Goal: Task Accomplishment & Management: Manage account settings

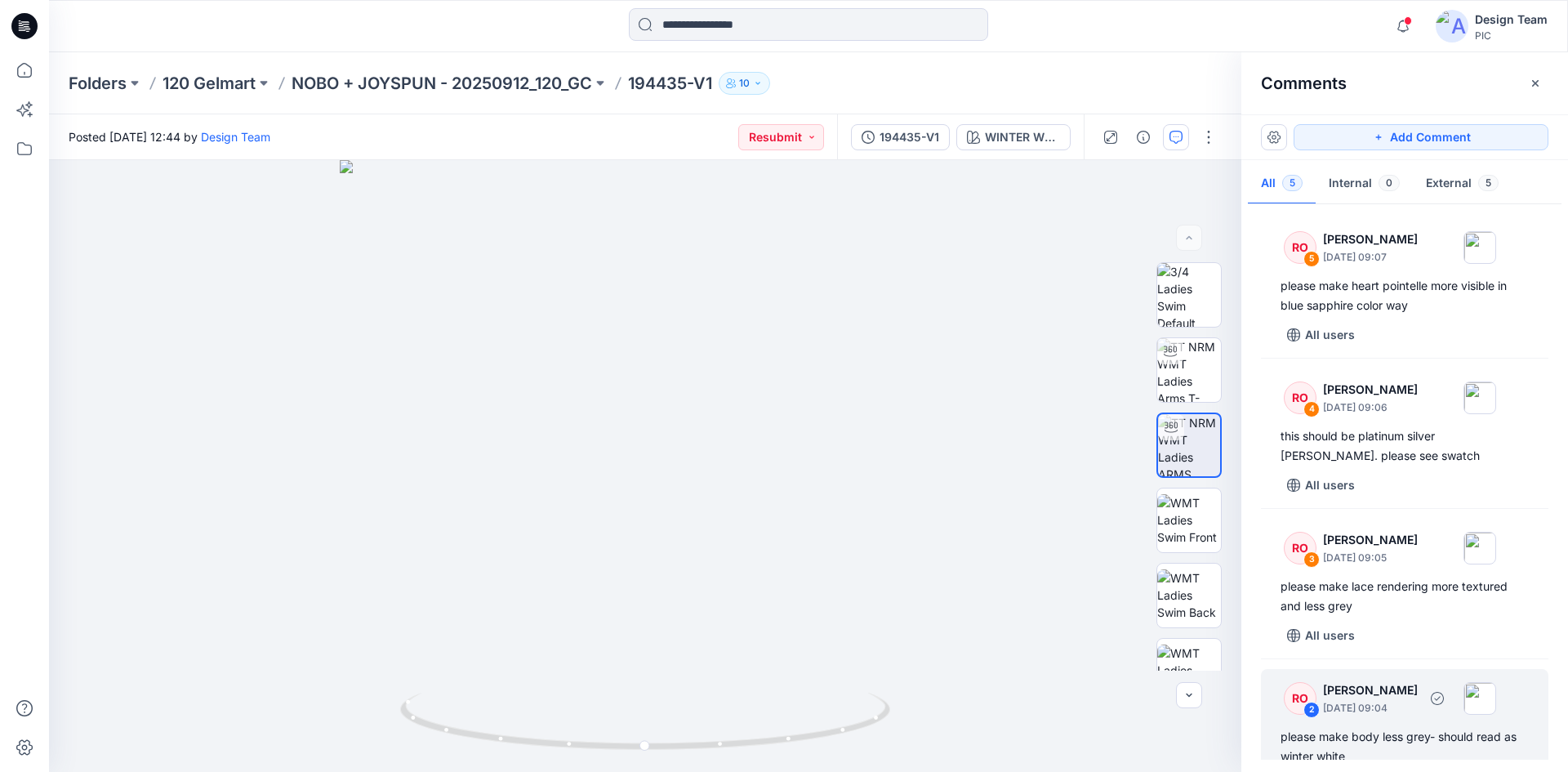
scroll to position [200, 0]
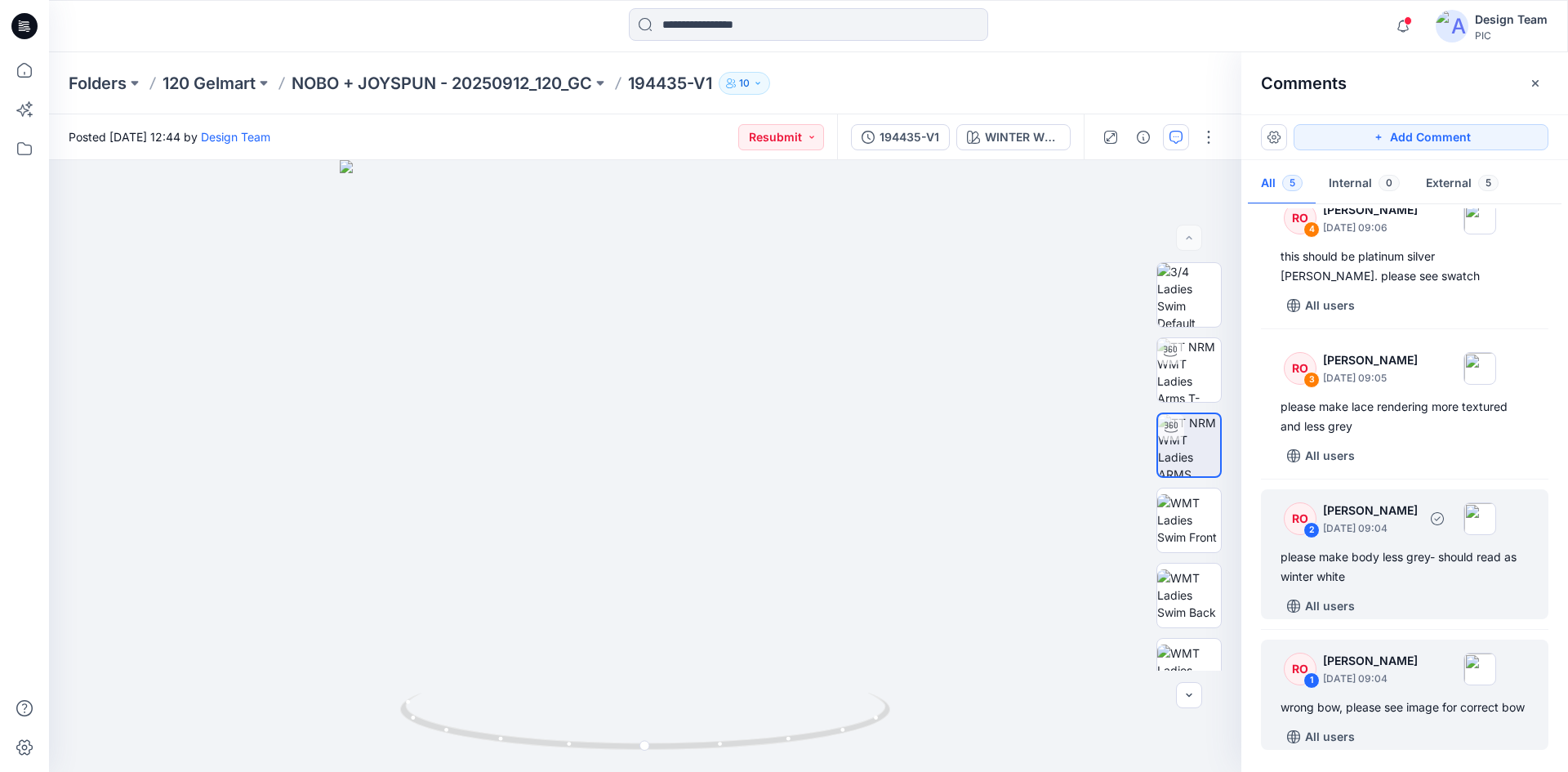
click at [1397, 553] on div "please make body less grey- should read as winter white" at bounding box center [1404, 567] width 248 height 39
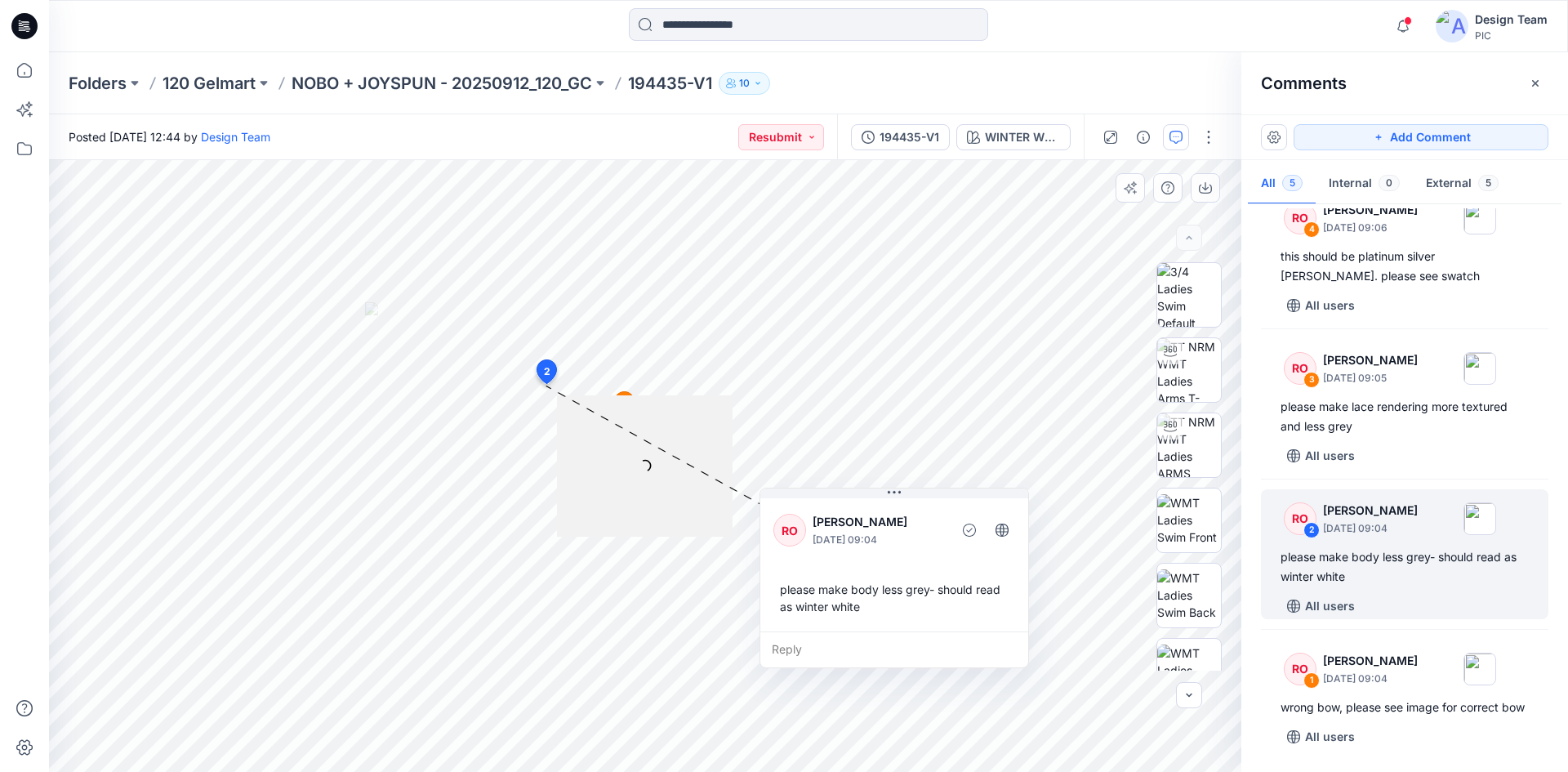
click at [888, 518] on p "Raquel Ortiz" at bounding box center [879, 522] width 133 height 20
click at [1177, 356] on div at bounding box center [1170, 351] width 26 height 26
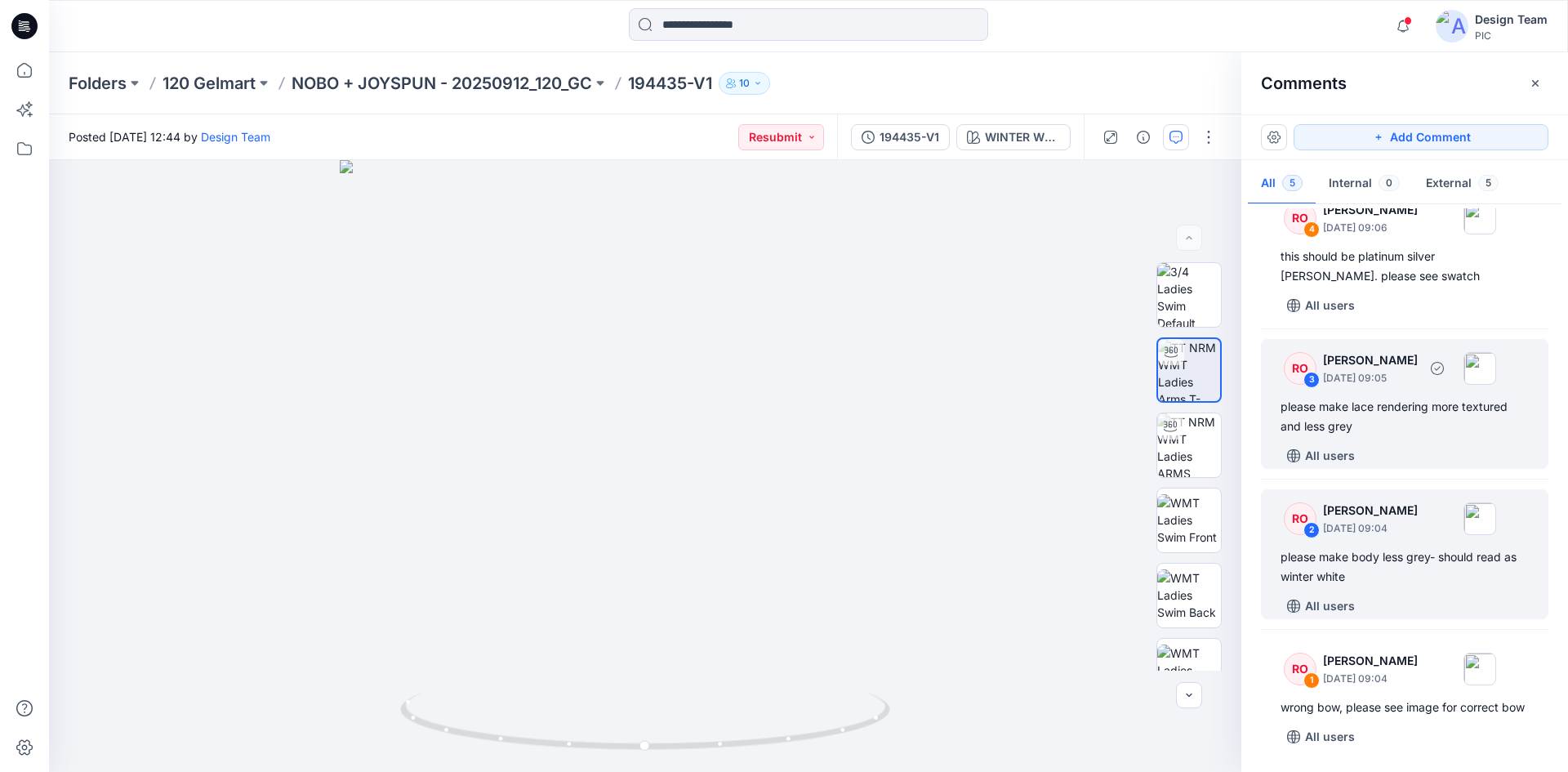
click at [1386, 443] on div "All users" at bounding box center [1415, 456] width 268 height 26
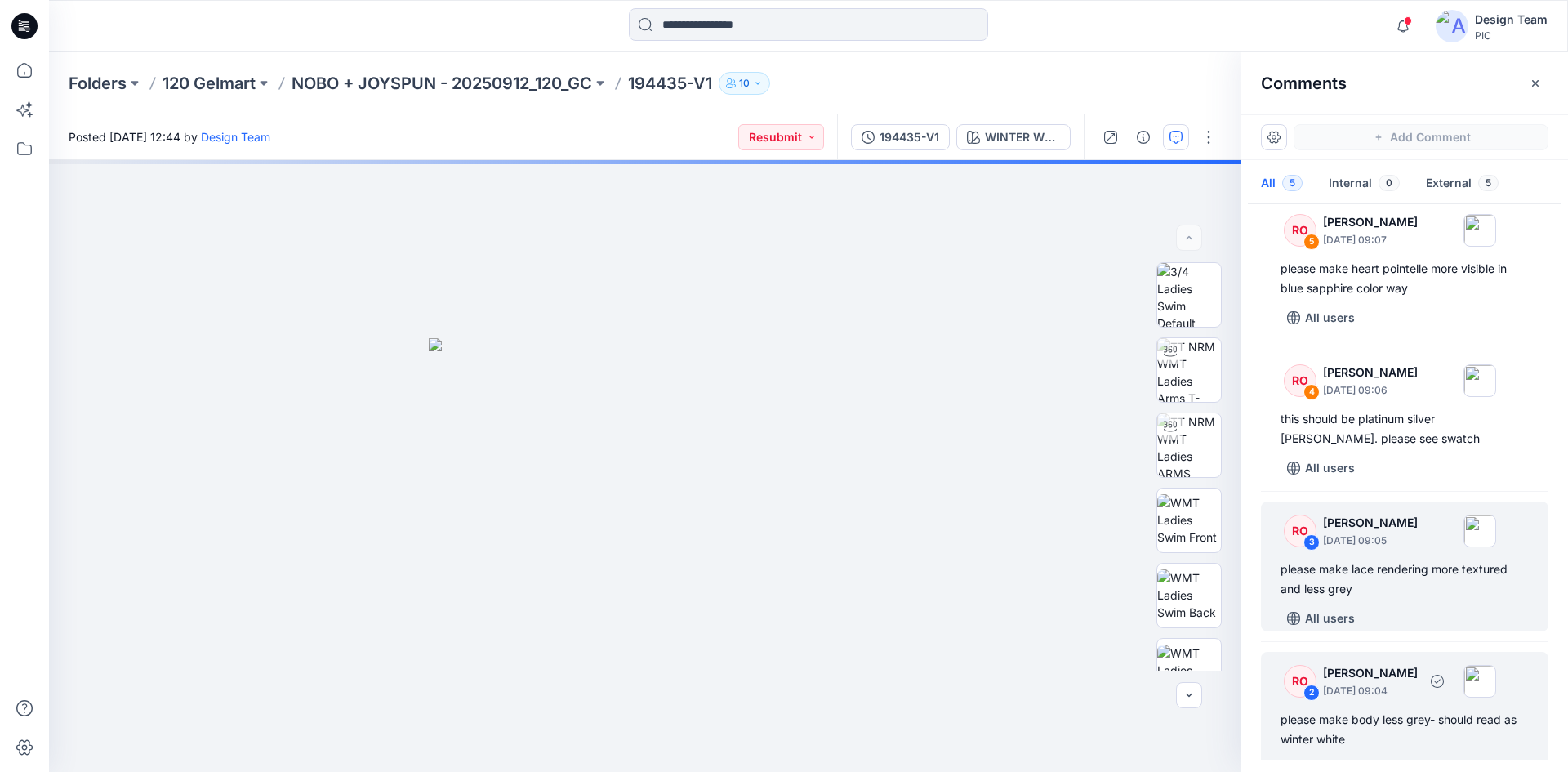
scroll to position [0, 0]
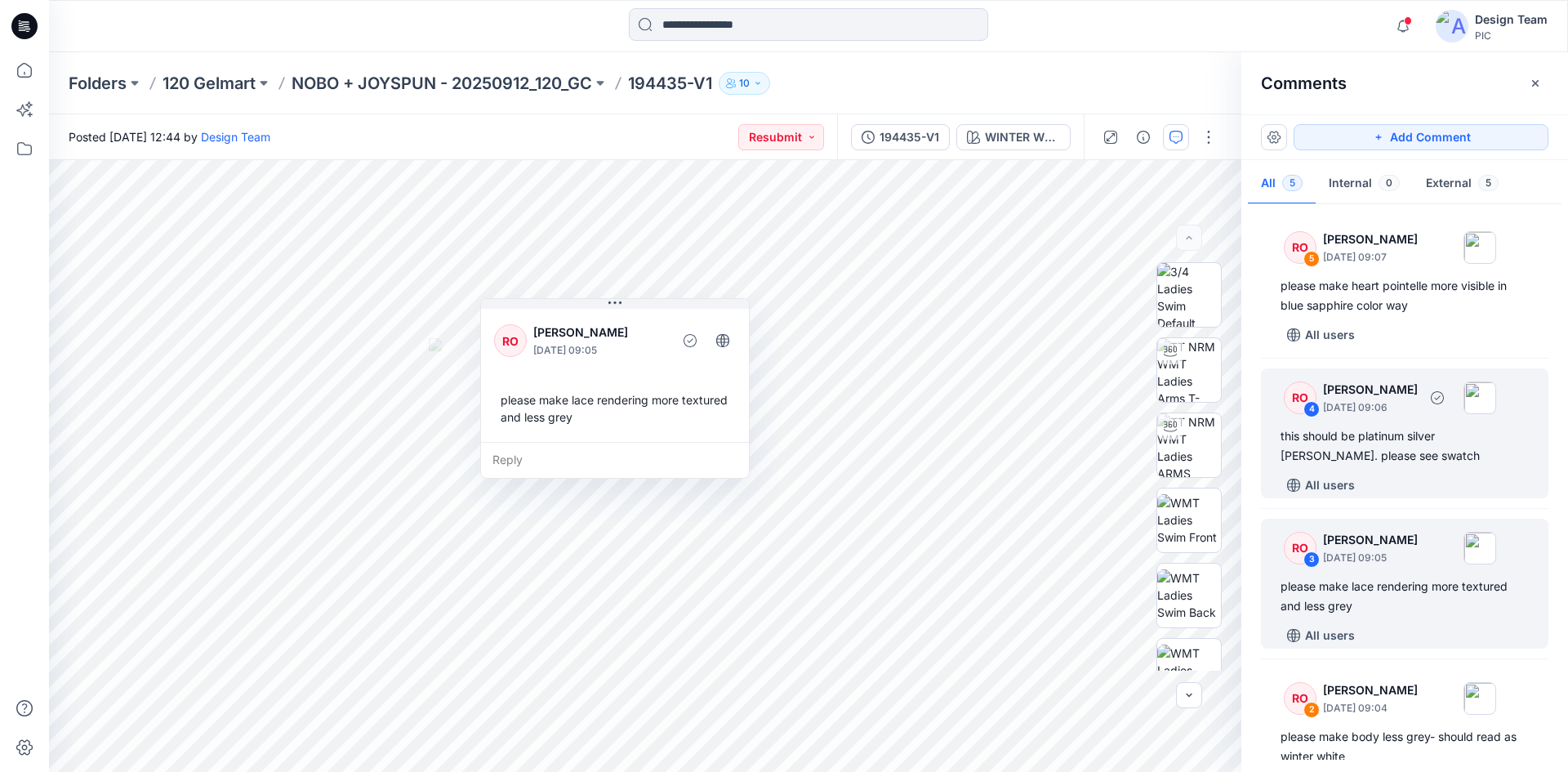
click at [1397, 473] on div "All users" at bounding box center [1415, 485] width 268 height 26
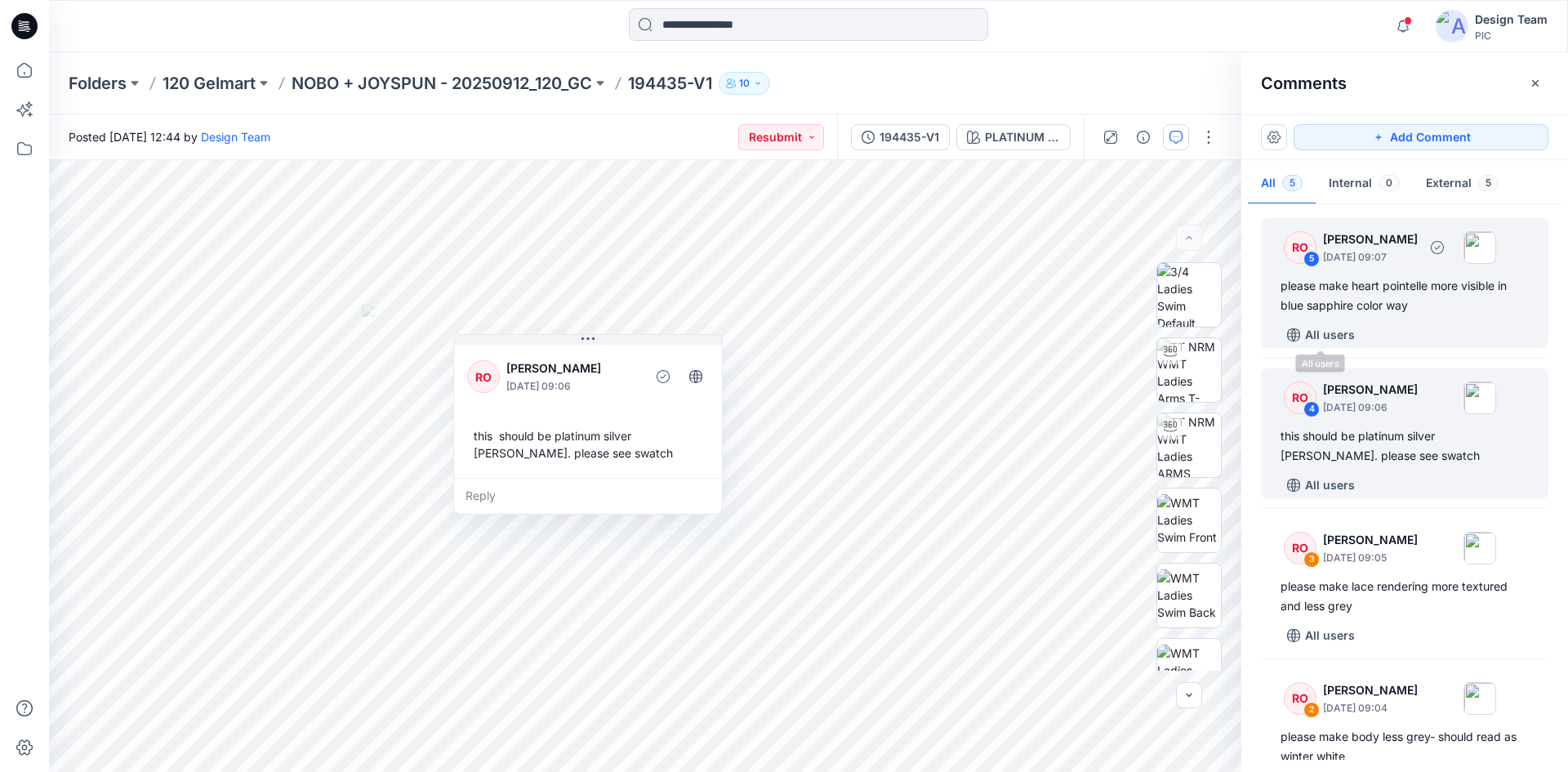
click at [1370, 316] on div "RO 5 Raquel Ortiz October 10, 2025 09:07 please make heart pointelle more visib…" at bounding box center [1404, 283] width 287 height 130
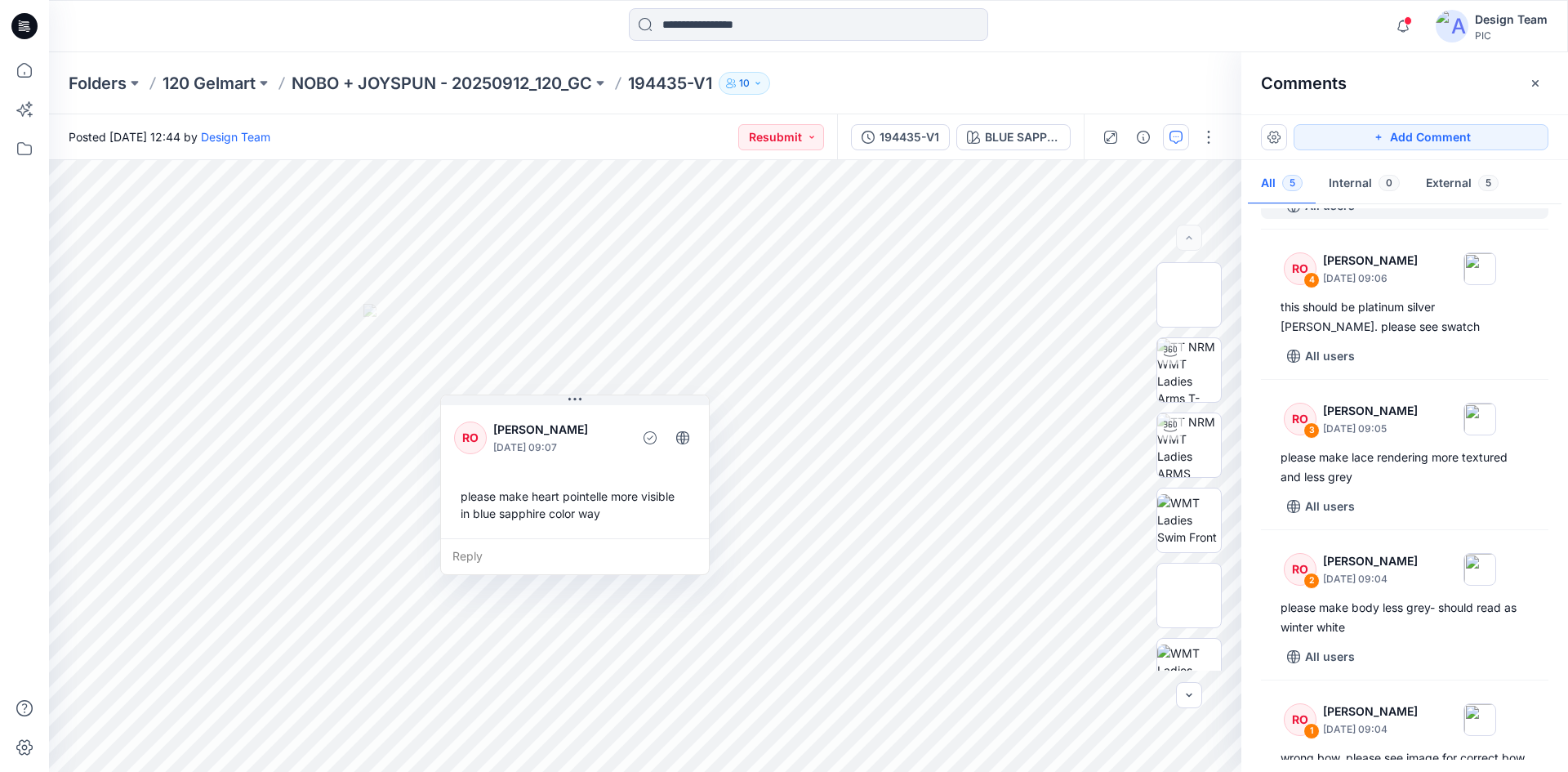
scroll to position [200, 0]
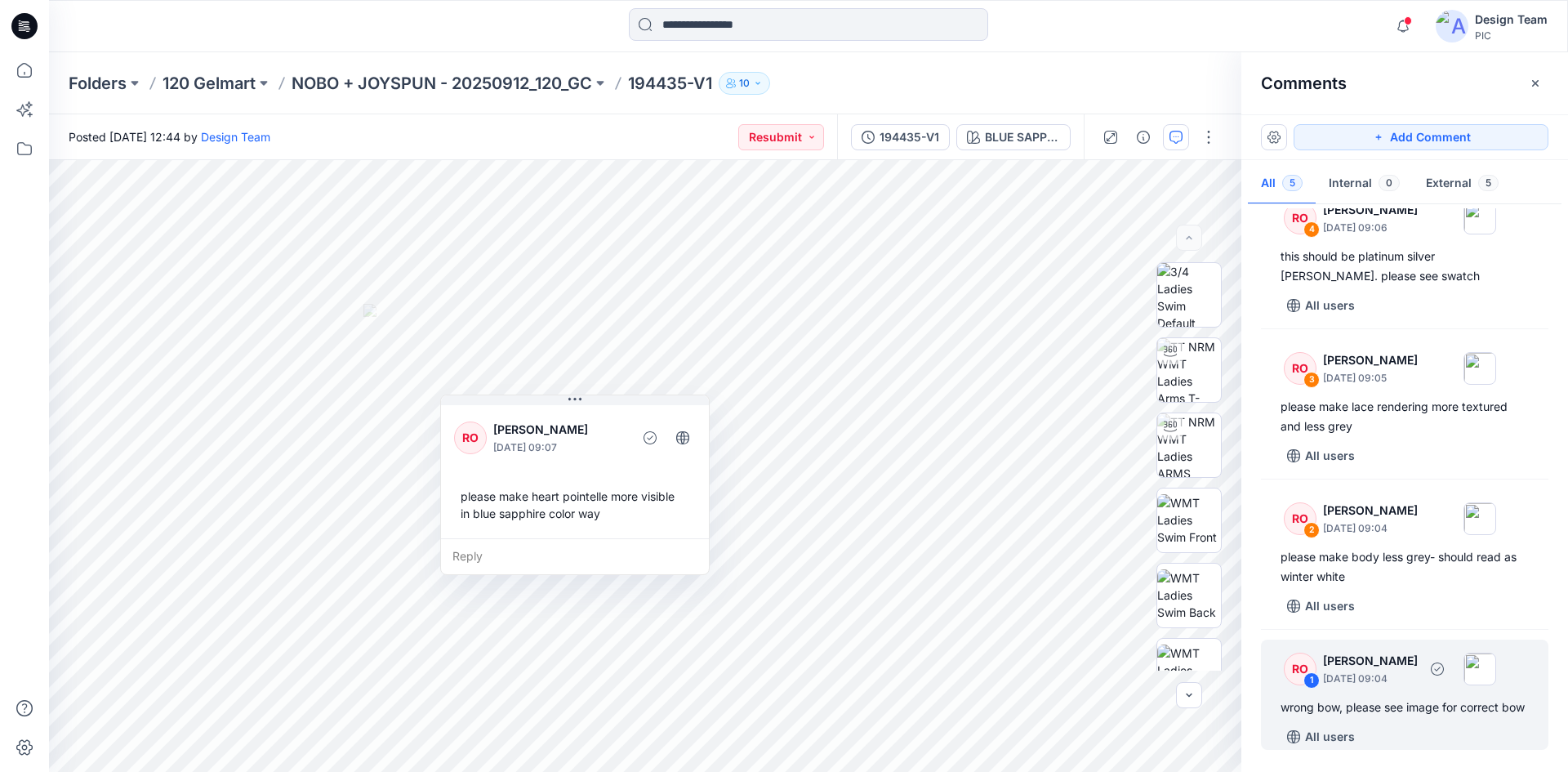
click at [1416, 698] on div "wrong bow, please see image for correct bow" at bounding box center [1404, 707] width 248 height 20
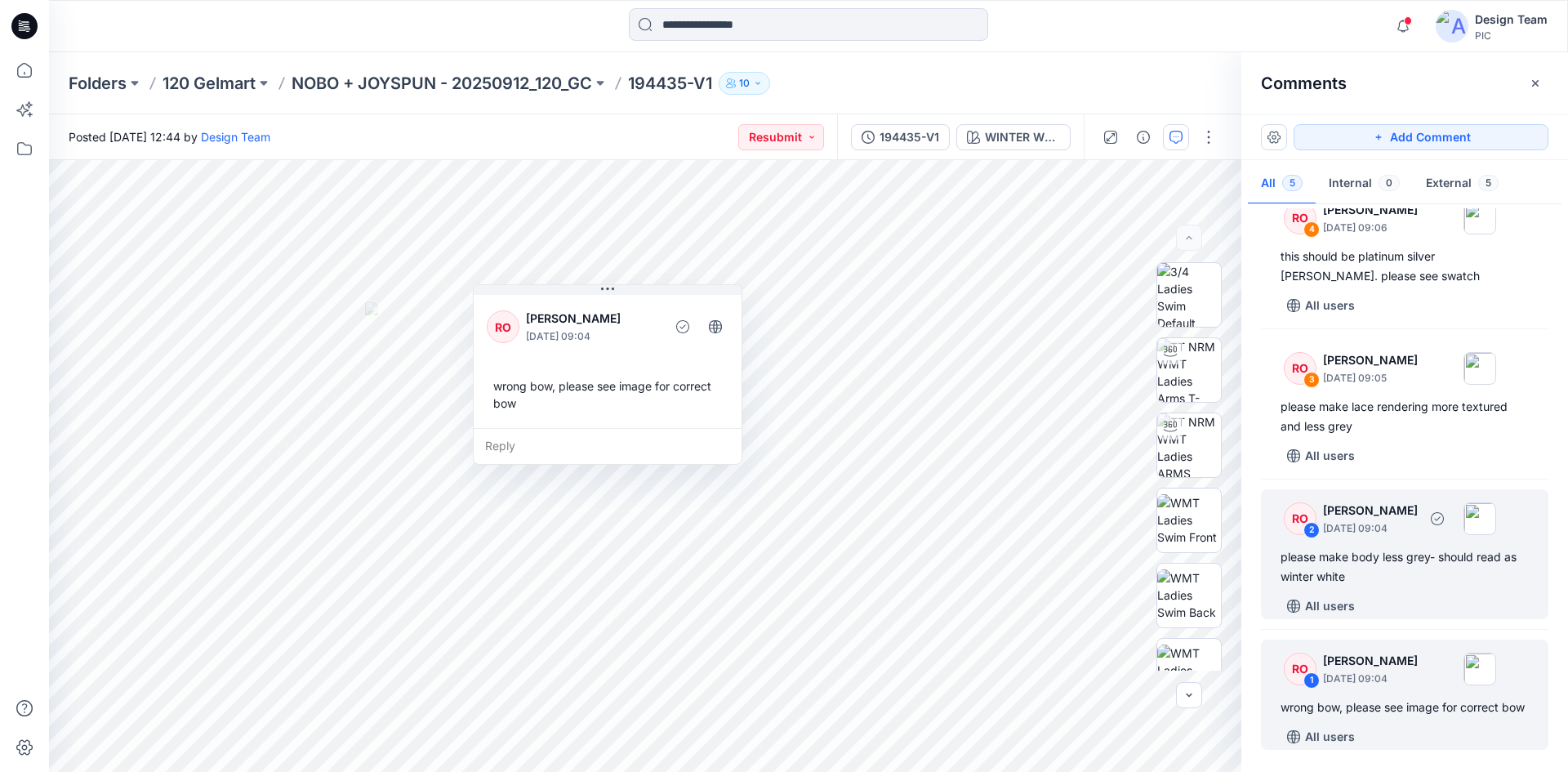
click at [1422, 593] on div "All users" at bounding box center [1415, 606] width 268 height 26
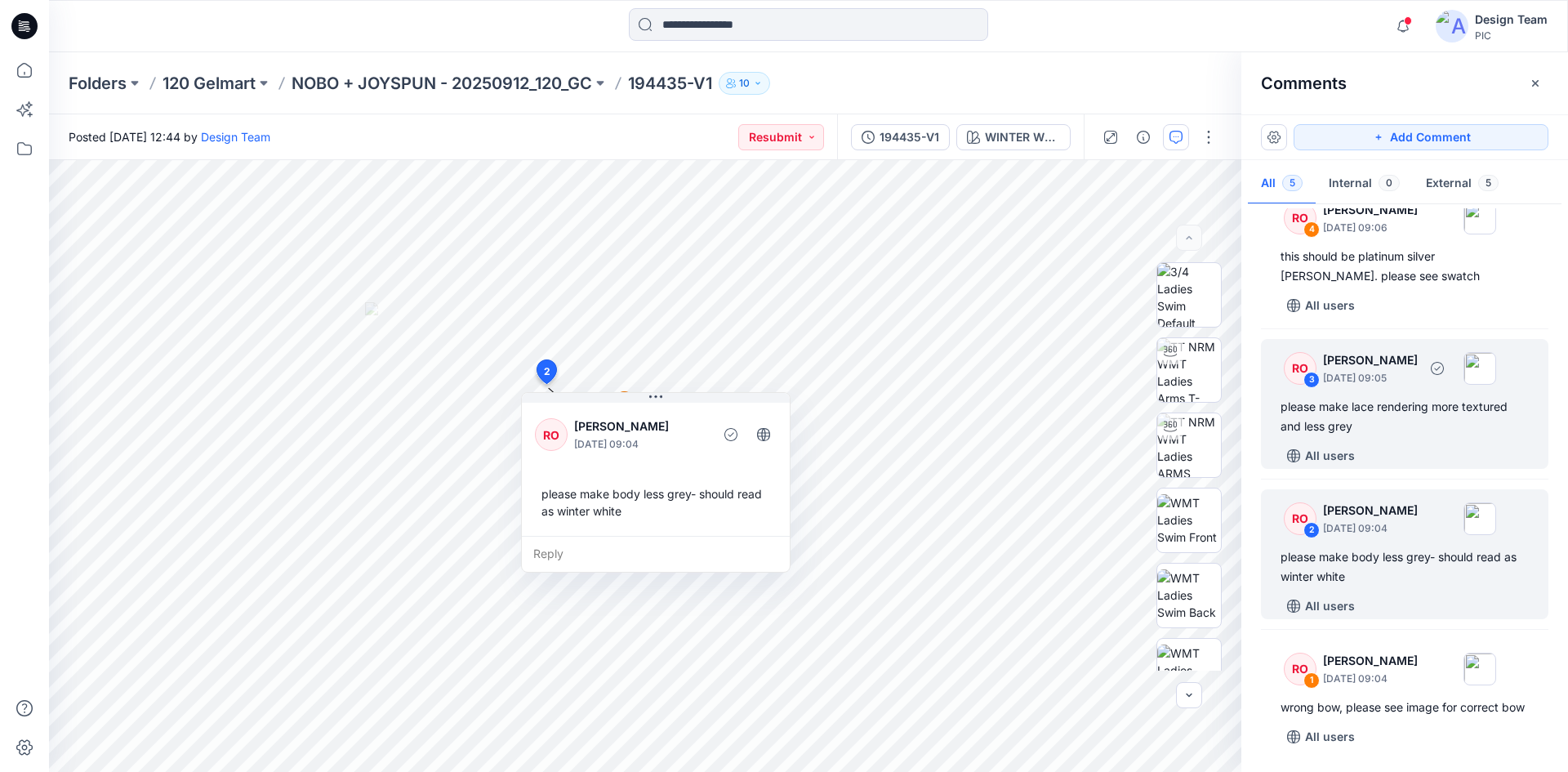
click at [1450, 421] on div "RO 3 Raquel Ortiz October 10, 2025 09:05 please make lace rendering more textur…" at bounding box center [1404, 404] width 287 height 130
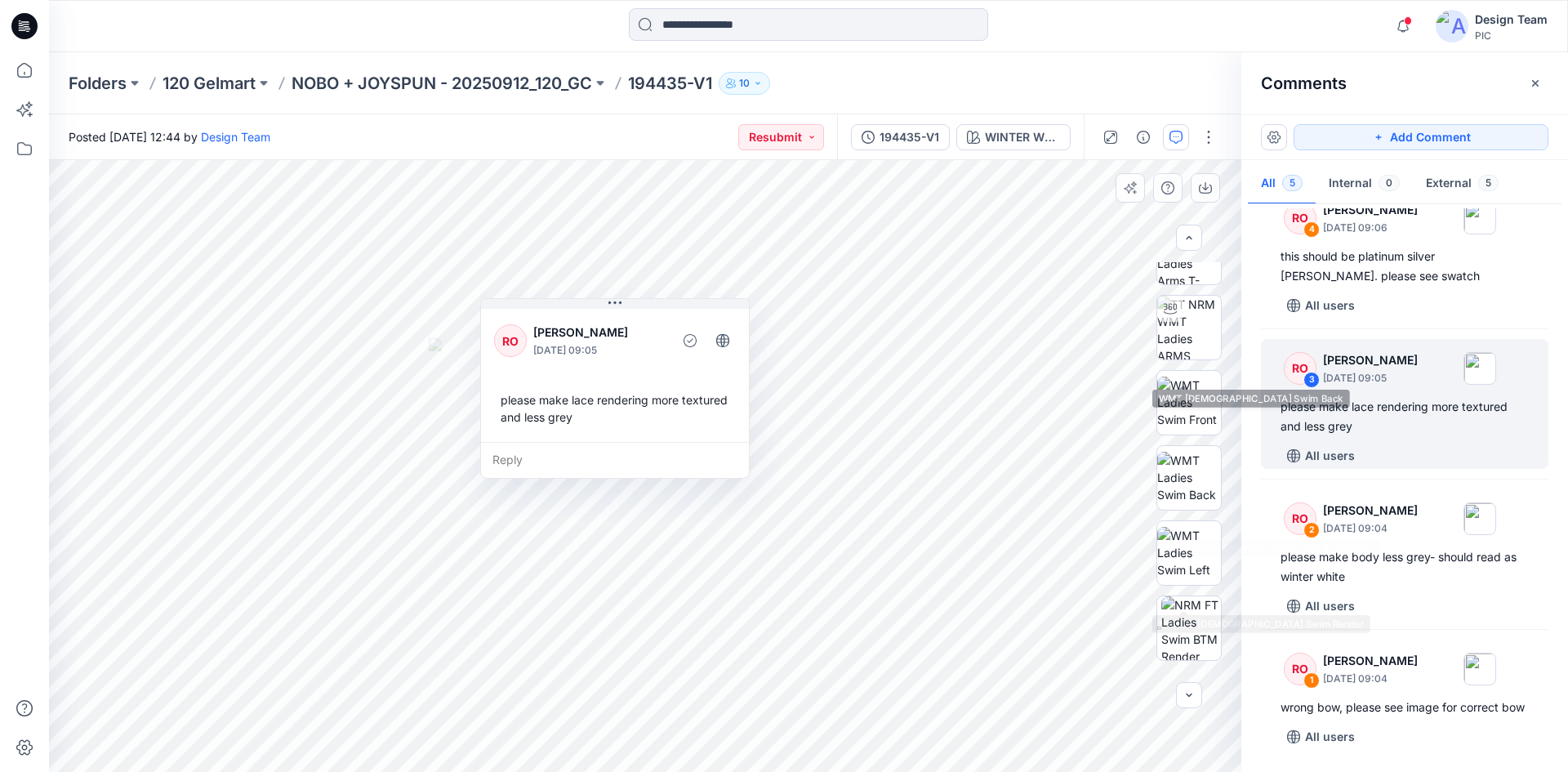
scroll to position [245, 0]
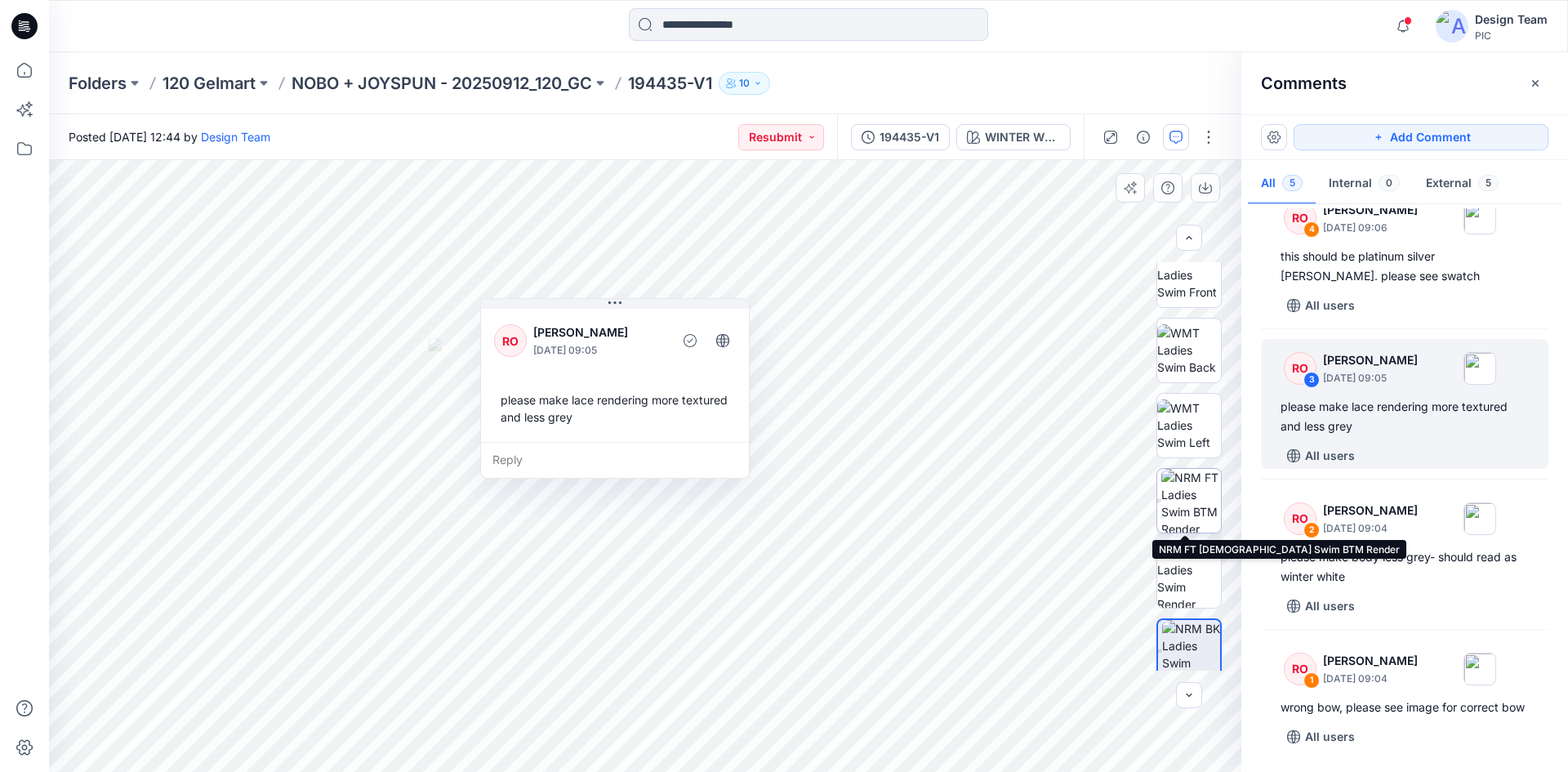
click at [1185, 514] on img at bounding box center [1191, 501] width 60 height 64
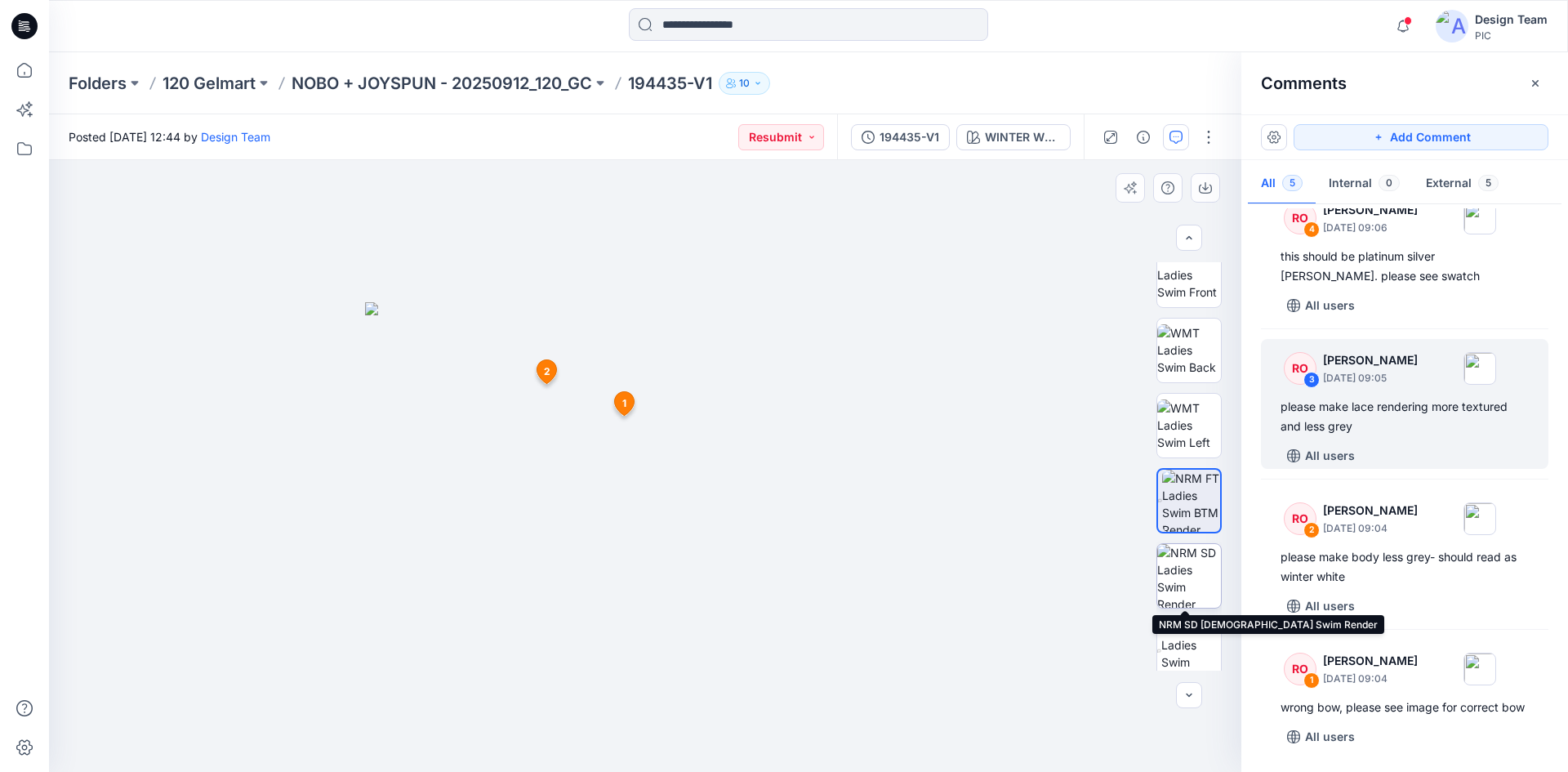
click at [1171, 583] on img at bounding box center [1189, 576] width 64 height 64
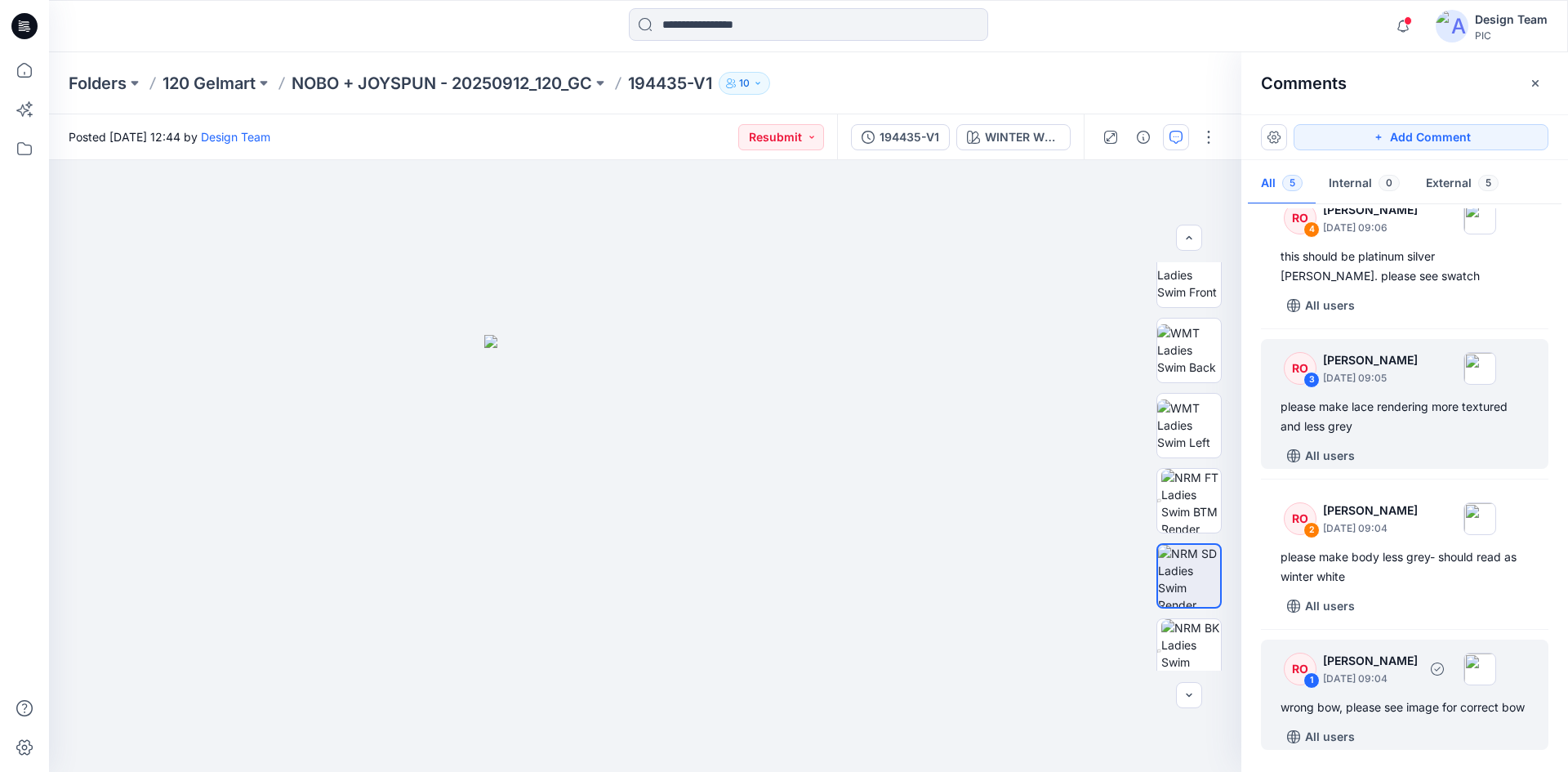
click at [1397, 670] on p "October 10, 2025 09:04" at bounding box center [1370, 678] width 95 height 16
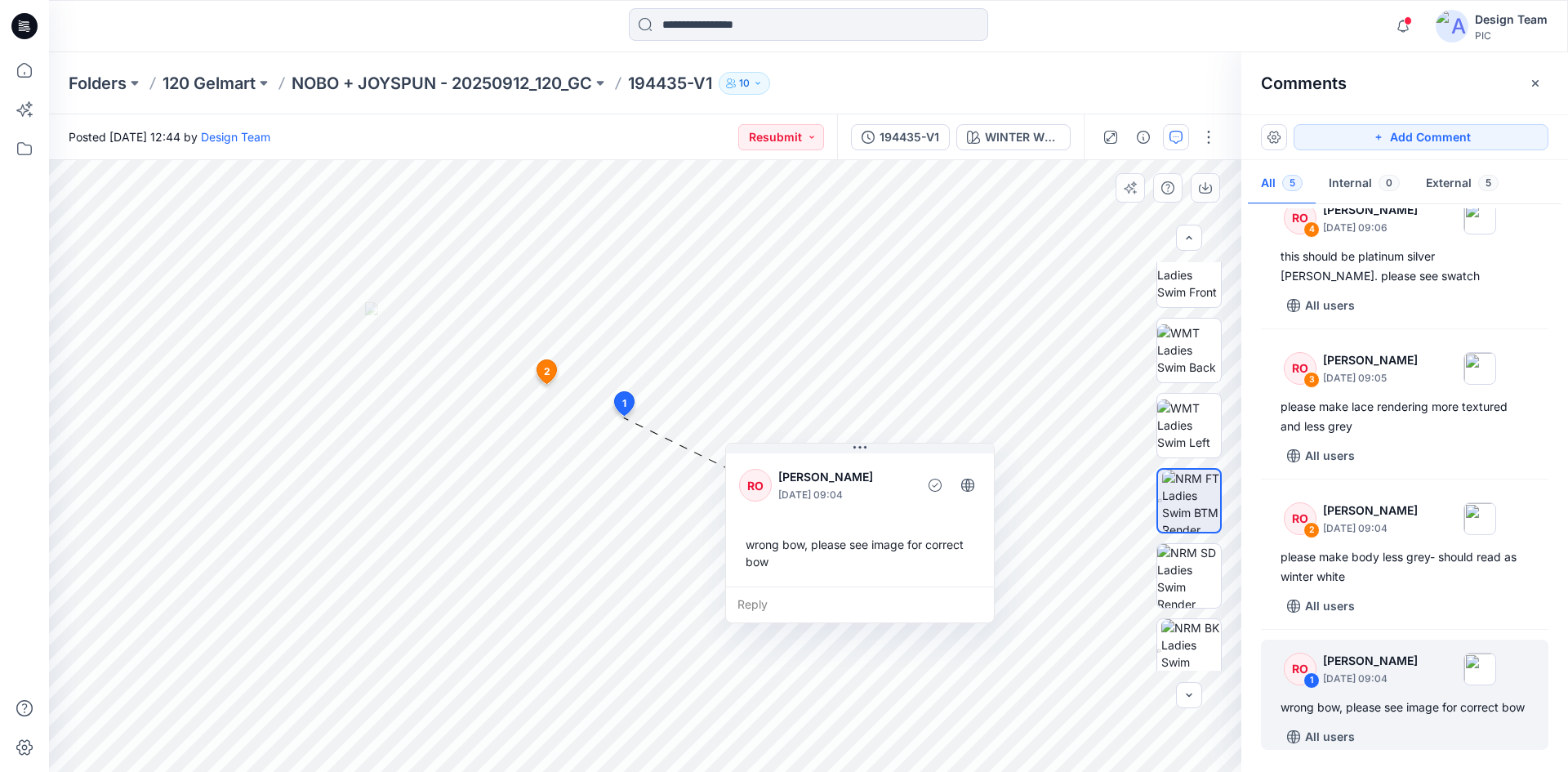
drag, startPoint x: 592, startPoint y: 294, endPoint x: 844, endPoint y: 453, distance: 298.0
click at [844, 453] on button at bounding box center [860, 448] width 268 height 9
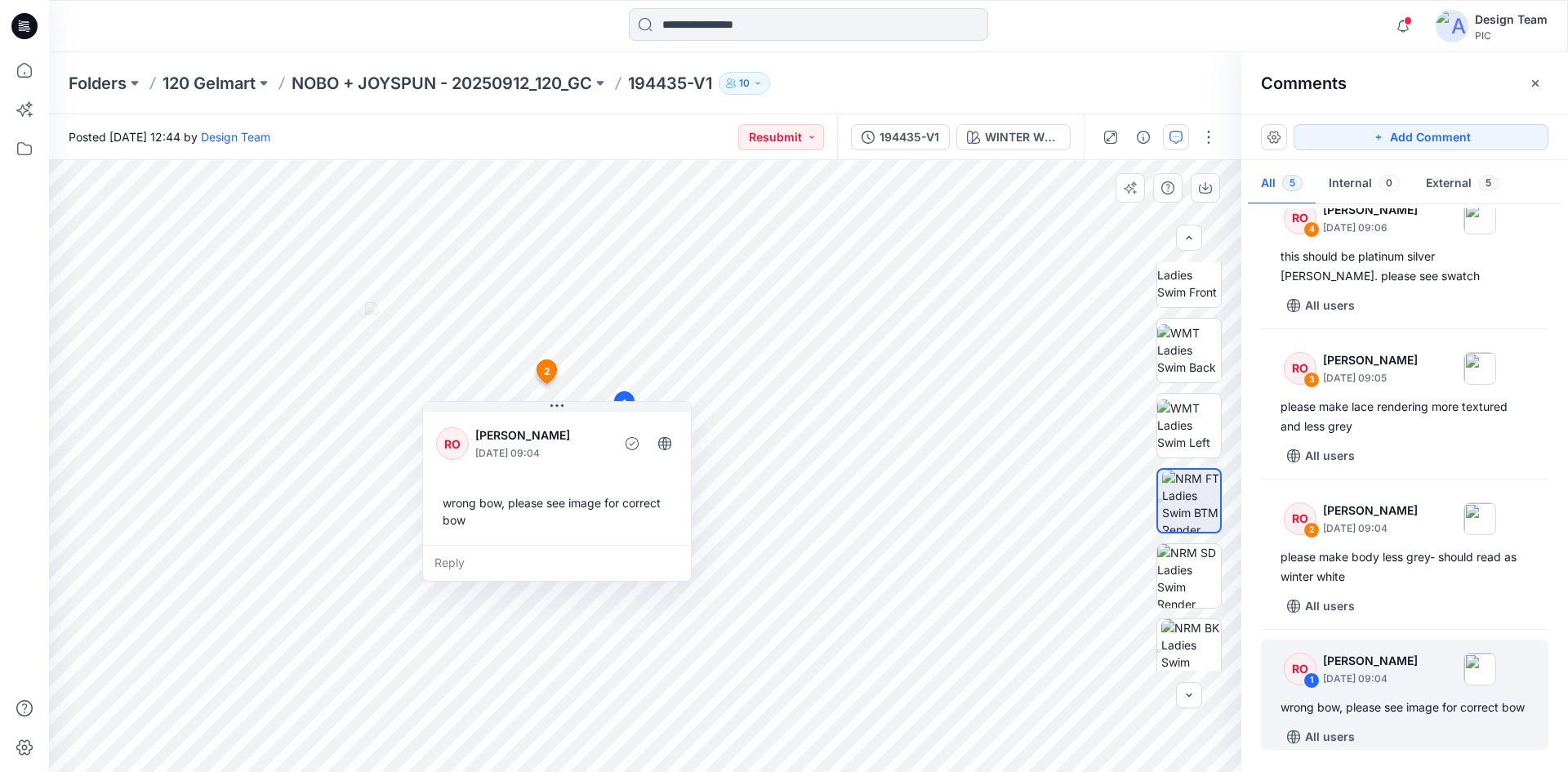
drag, startPoint x: 882, startPoint y: 442, endPoint x: 578, endPoint y: 400, distance: 306.9
click at [578, 401] on div "RO Raquel Ortiz October 10, 2025 09:04 wrong bow, please see image for correct …" at bounding box center [557, 491] width 269 height 181
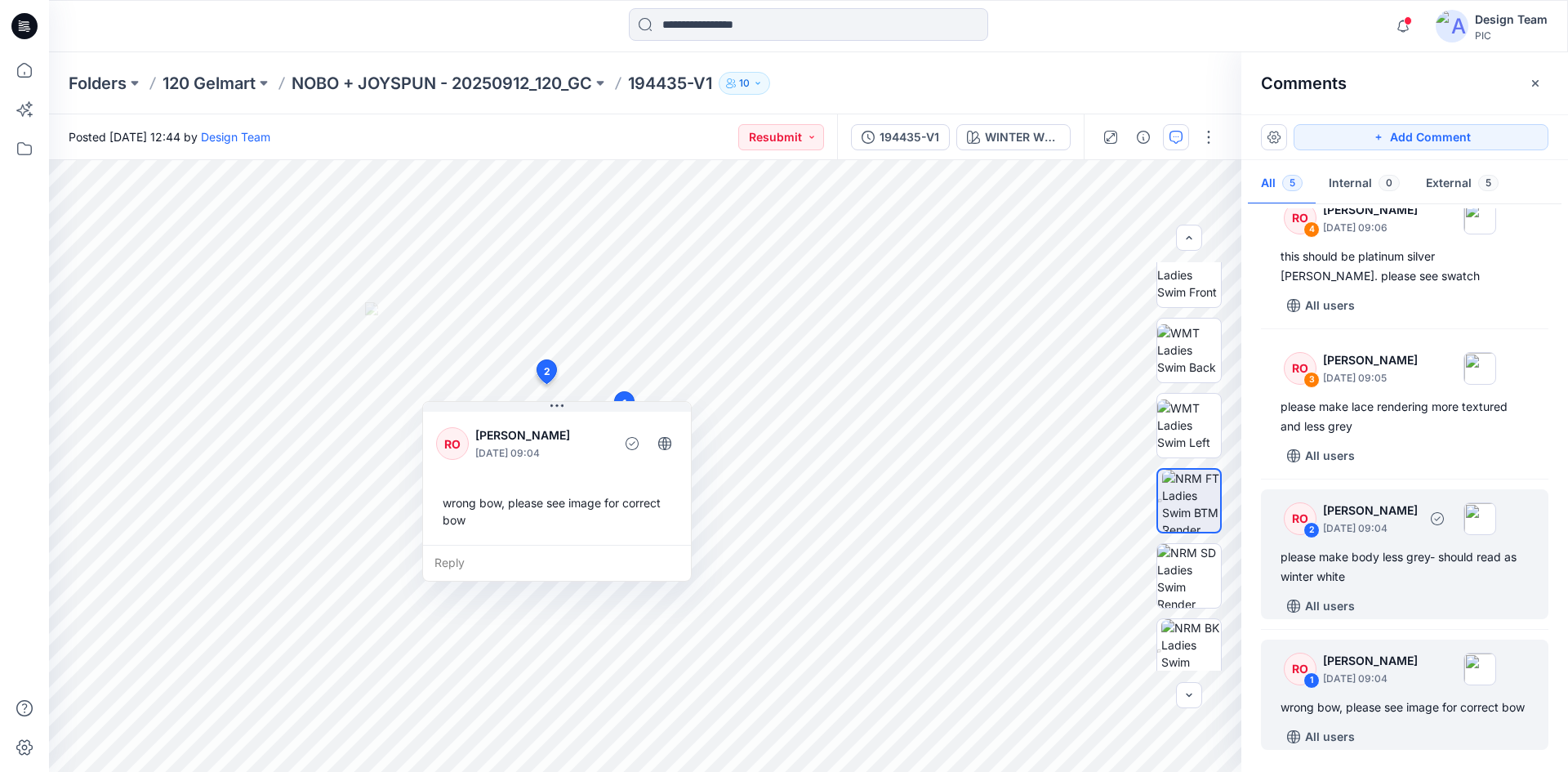
click at [1409, 555] on div "please make body less grey- should read as winter white" at bounding box center [1404, 567] width 248 height 39
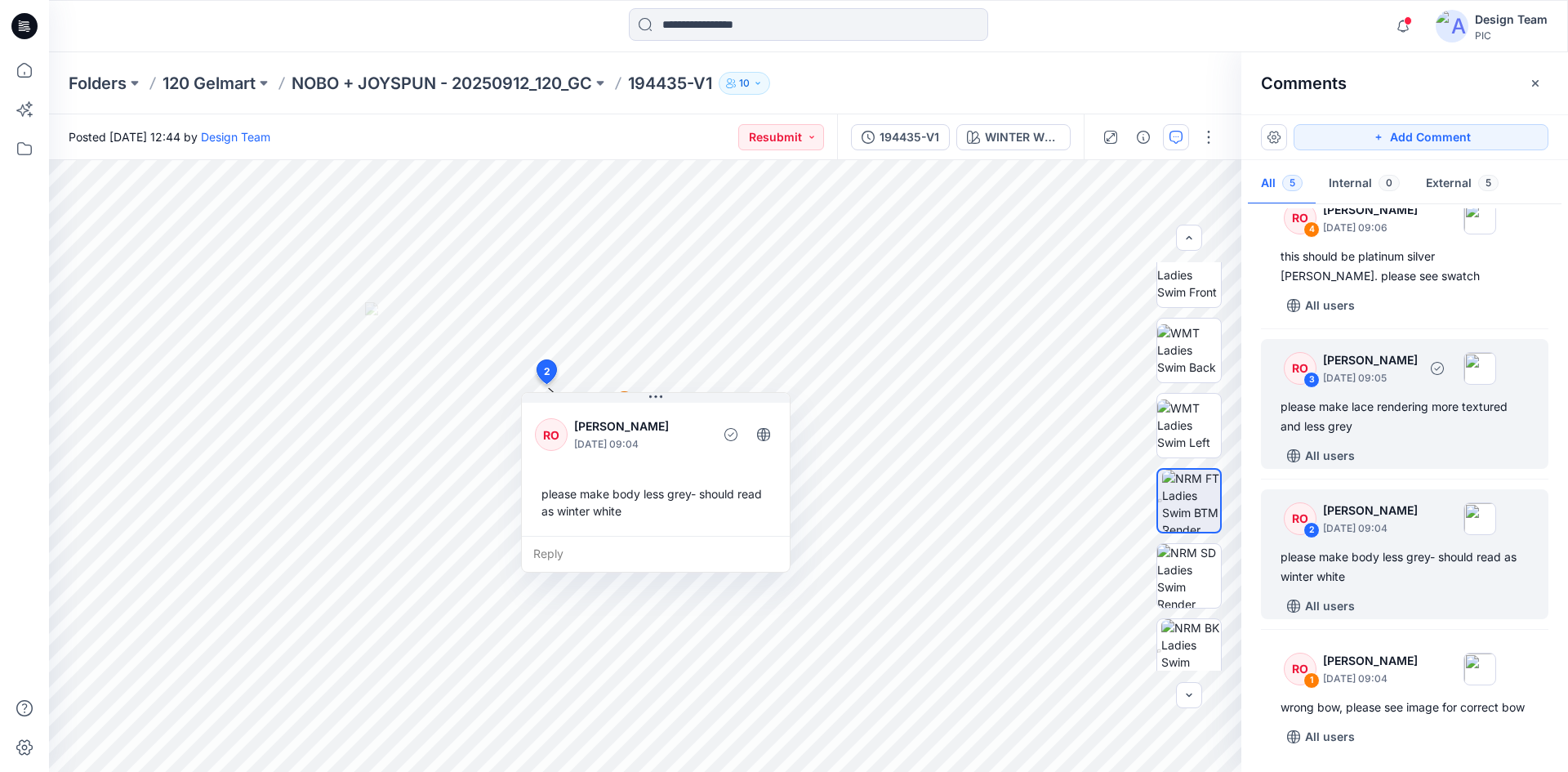
click at [1409, 410] on div "please make lace rendering more textured and less grey" at bounding box center [1404, 417] width 248 height 39
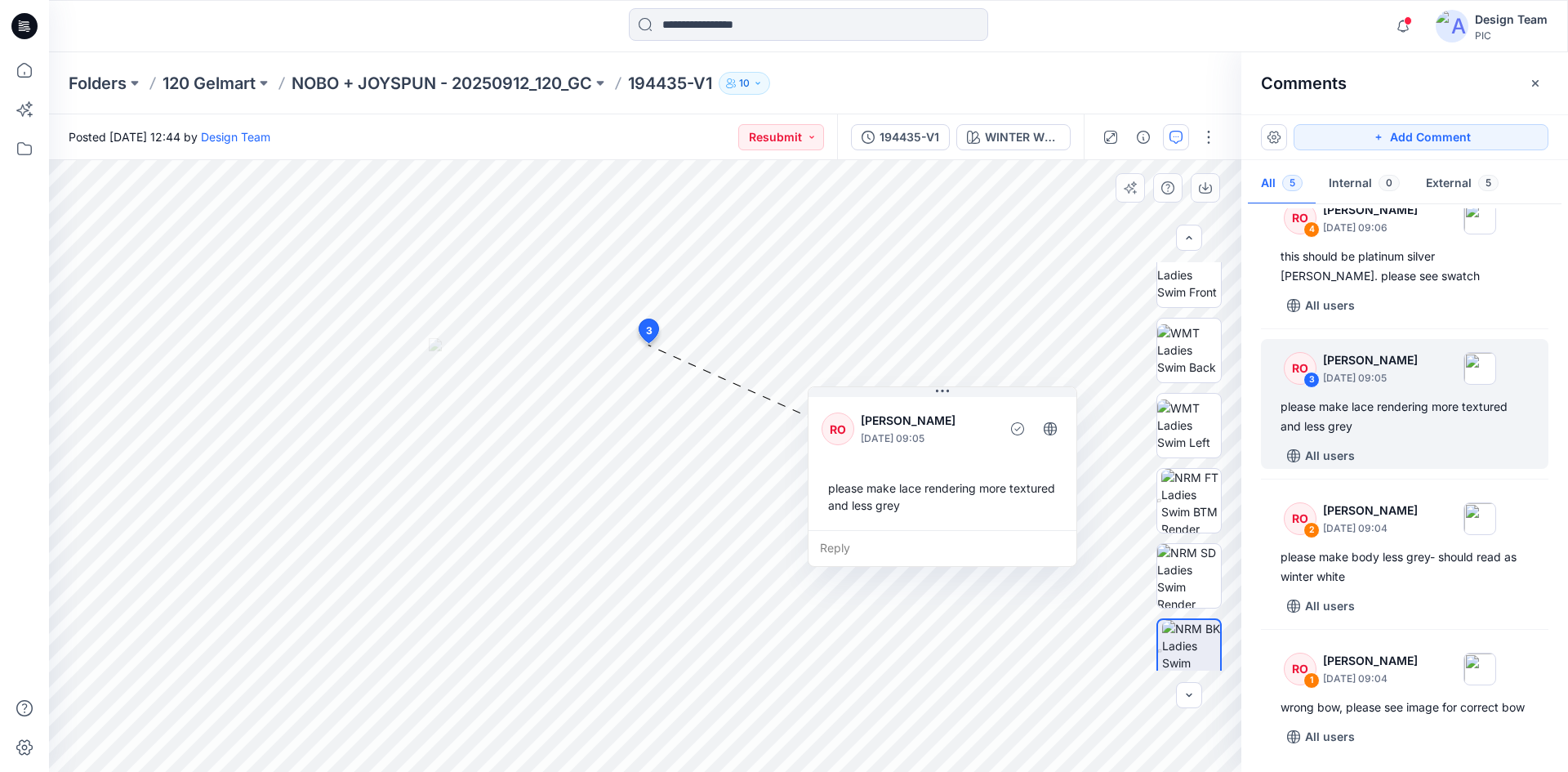
drag, startPoint x: 576, startPoint y: 317, endPoint x: 903, endPoint y: 405, distance: 338.6
click at [903, 405] on div "RO Raquel Ortiz October 10, 2025 09:05 please make lace rendering more textured…" at bounding box center [942, 462] width 268 height 136
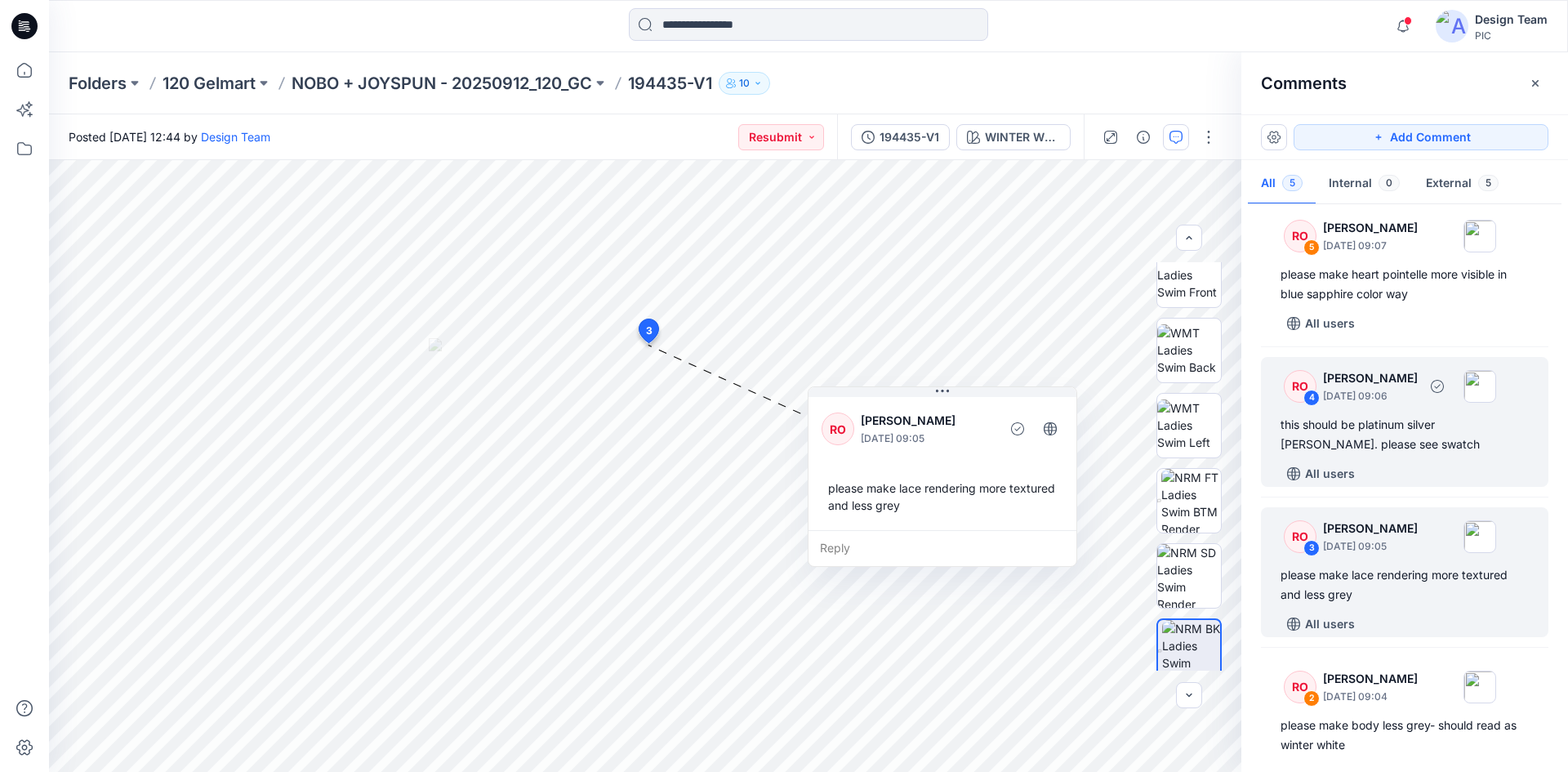
scroll to position [0, 0]
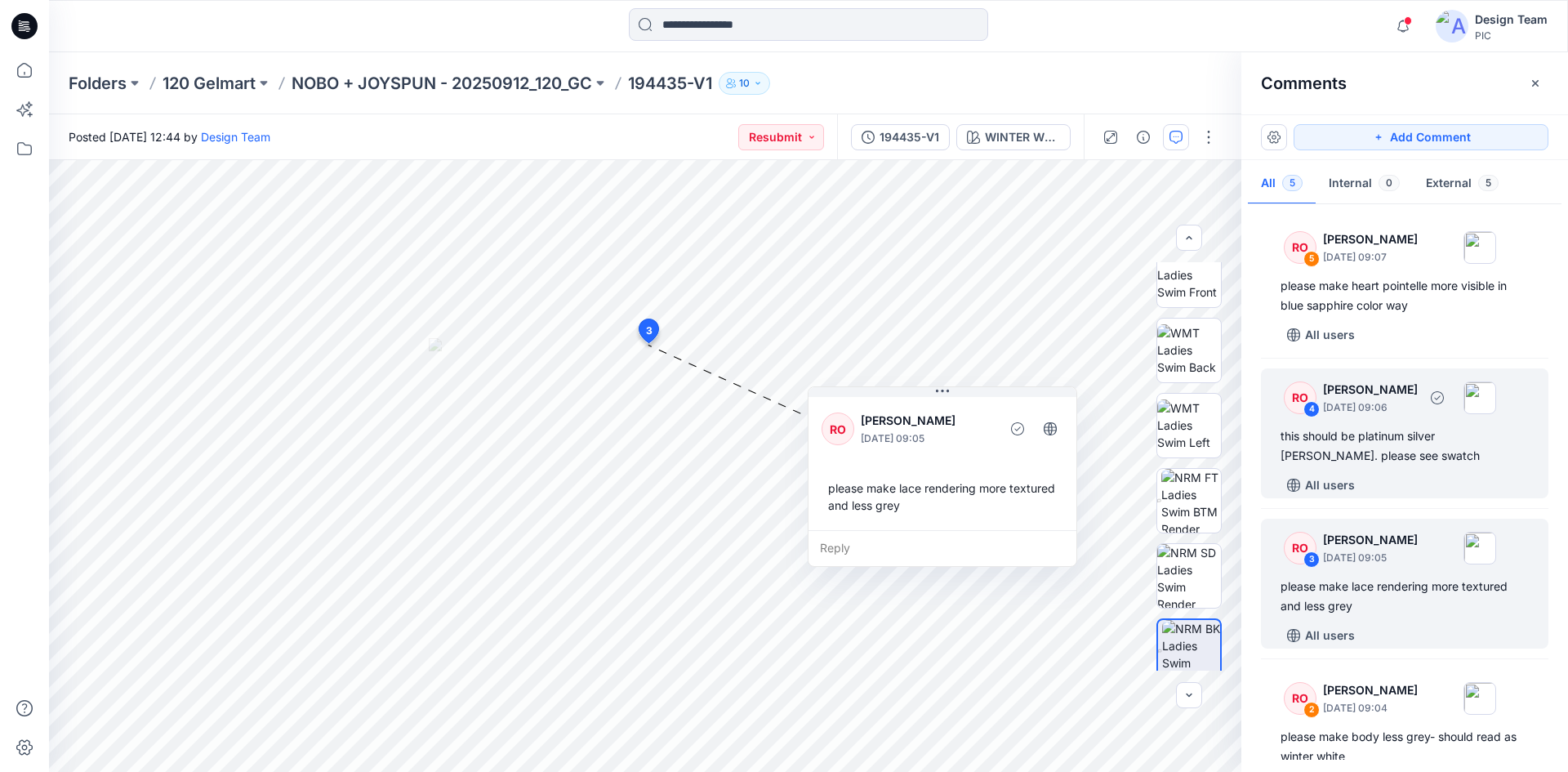
click at [1405, 453] on div "this should be platinum silver heather grey. please see swatch" at bounding box center [1404, 446] width 248 height 39
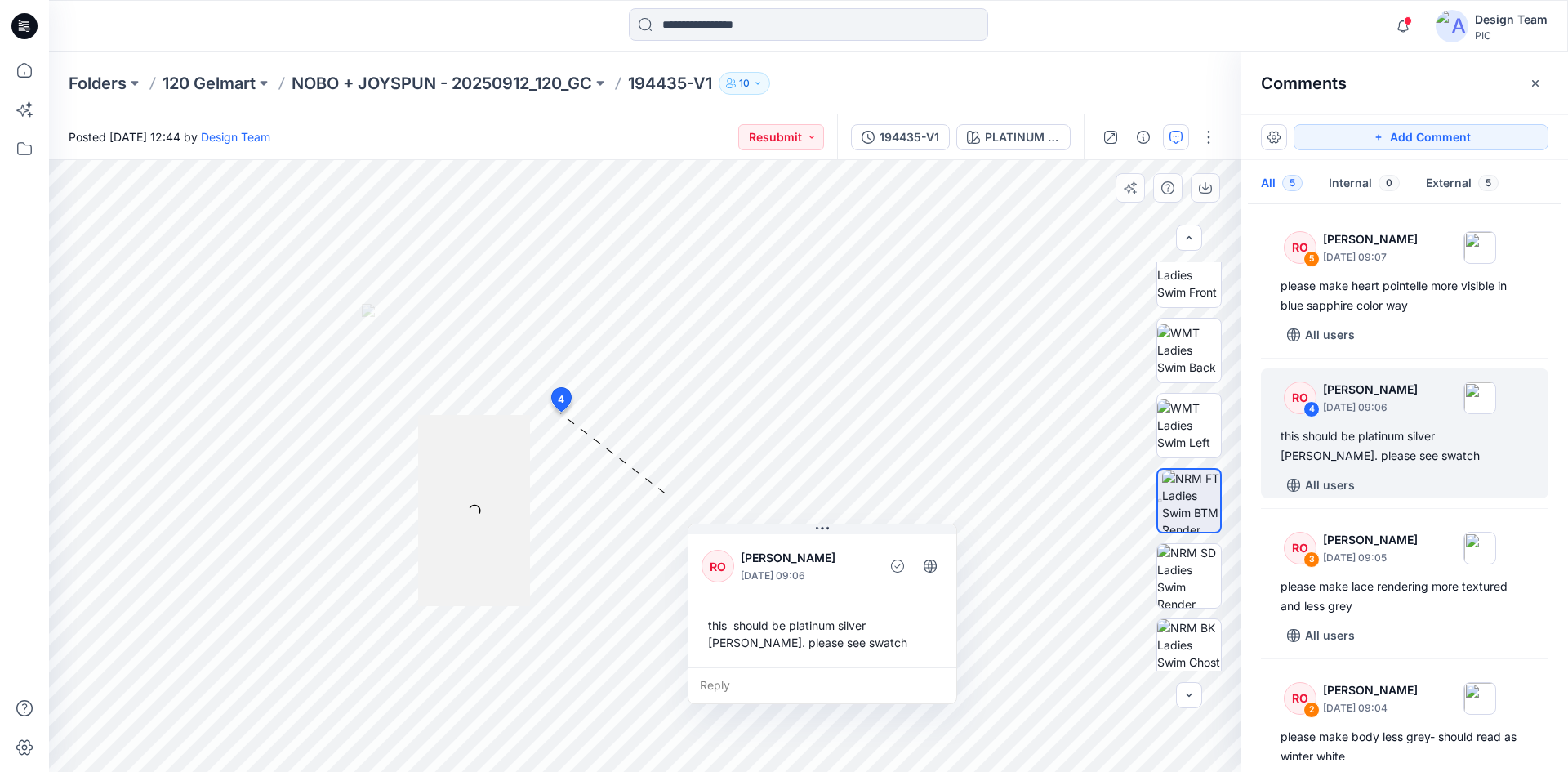
drag, startPoint x: 566, startPoint y: 345, endPoint x: 909, endPoint y: 618, distance: 438.4
click at [909, 618] on div "RO Raquel Ortiz October 10, 2025 09:06 this should be platinum silver heather g…" at bounding box center [822, 600] width 268 height 136
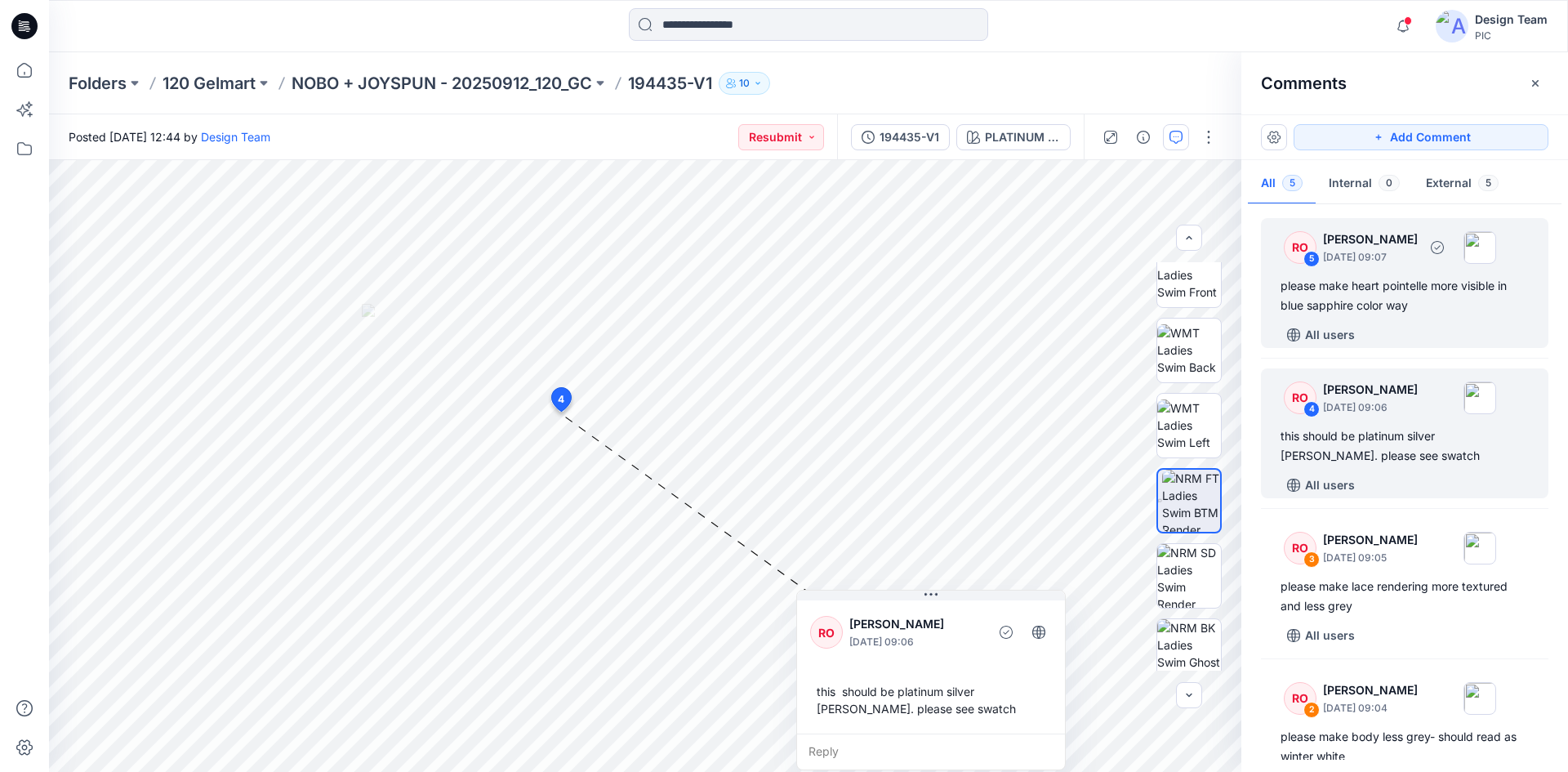
click at [1443, 322] on div "All users" at bounding box center [1415, 334] width 268 height 26
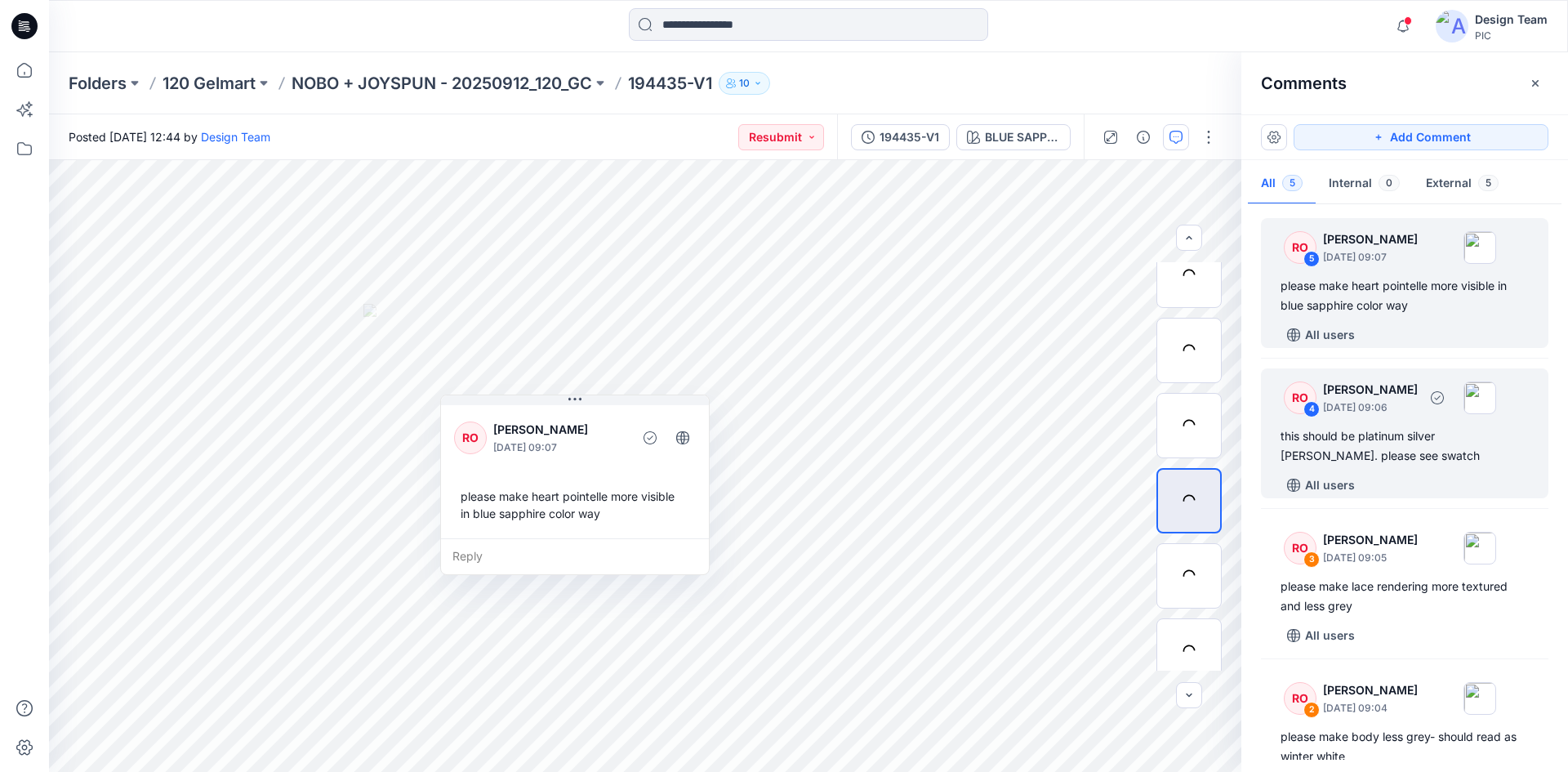
click at [1408, 421] on div "RO 4 Raquel Ortiz October 10, 2025 09:06 this should be platinum silver heather…" at bounding box center [1404, 433] width 287 height 130
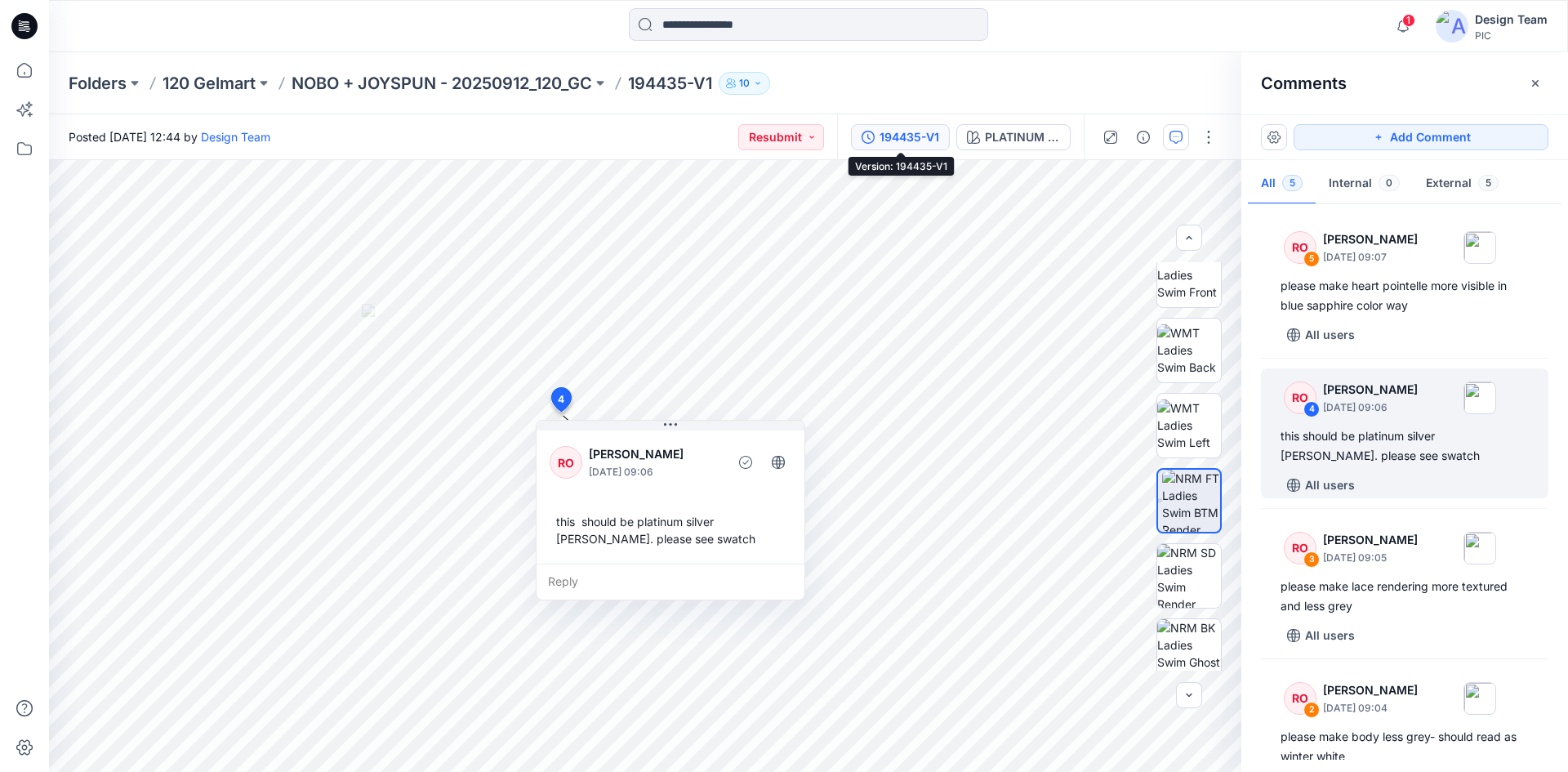
click at [905, 136] on div "194435-V1" at bounding box center [910, 136] width 60 height 18
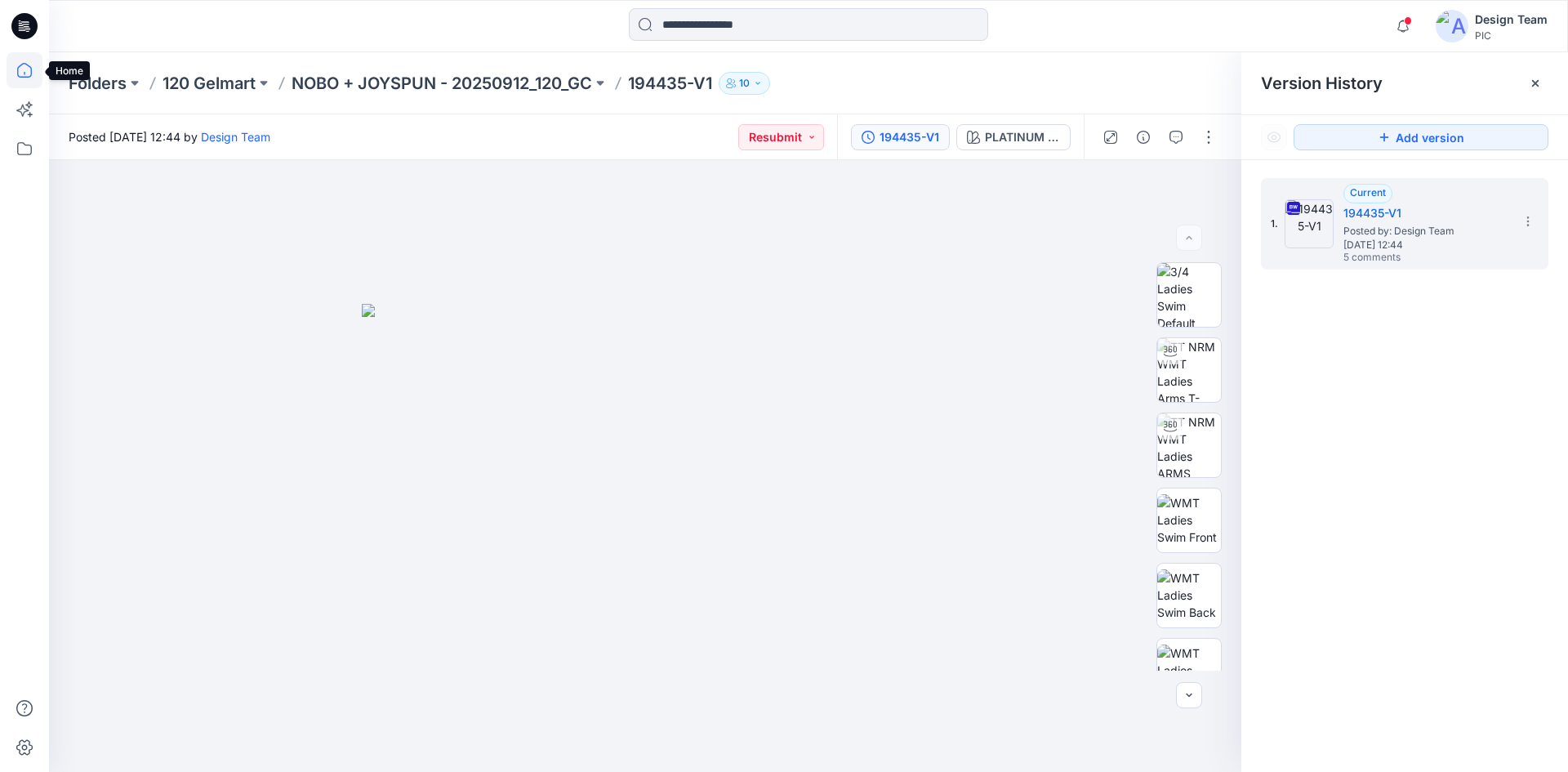
click at [14, 73] on icon at bounding box center [25, 70] width 36 height 36
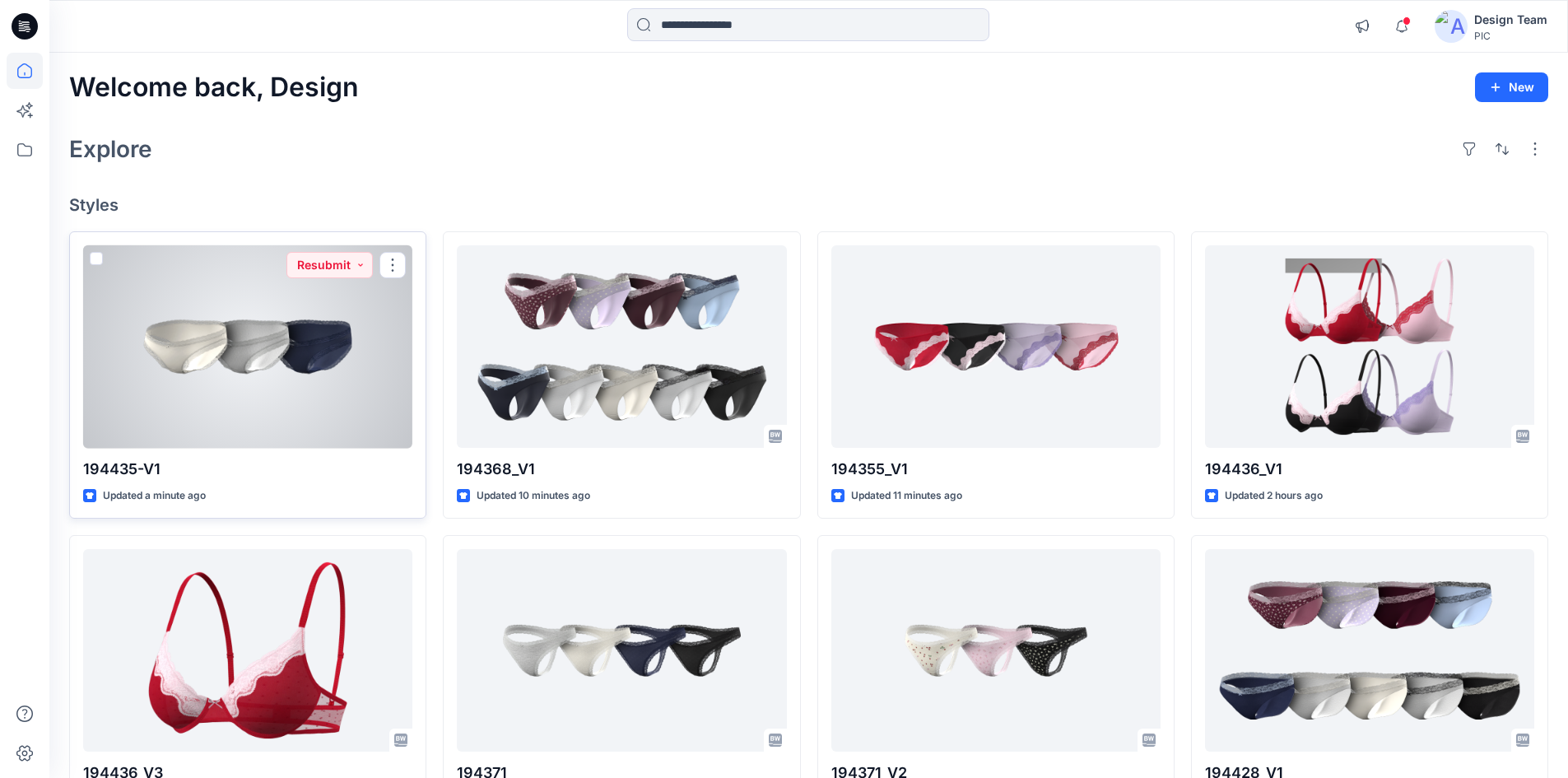
click at [265, 365] on div at bounding box center [247, 346] width 329 height 204
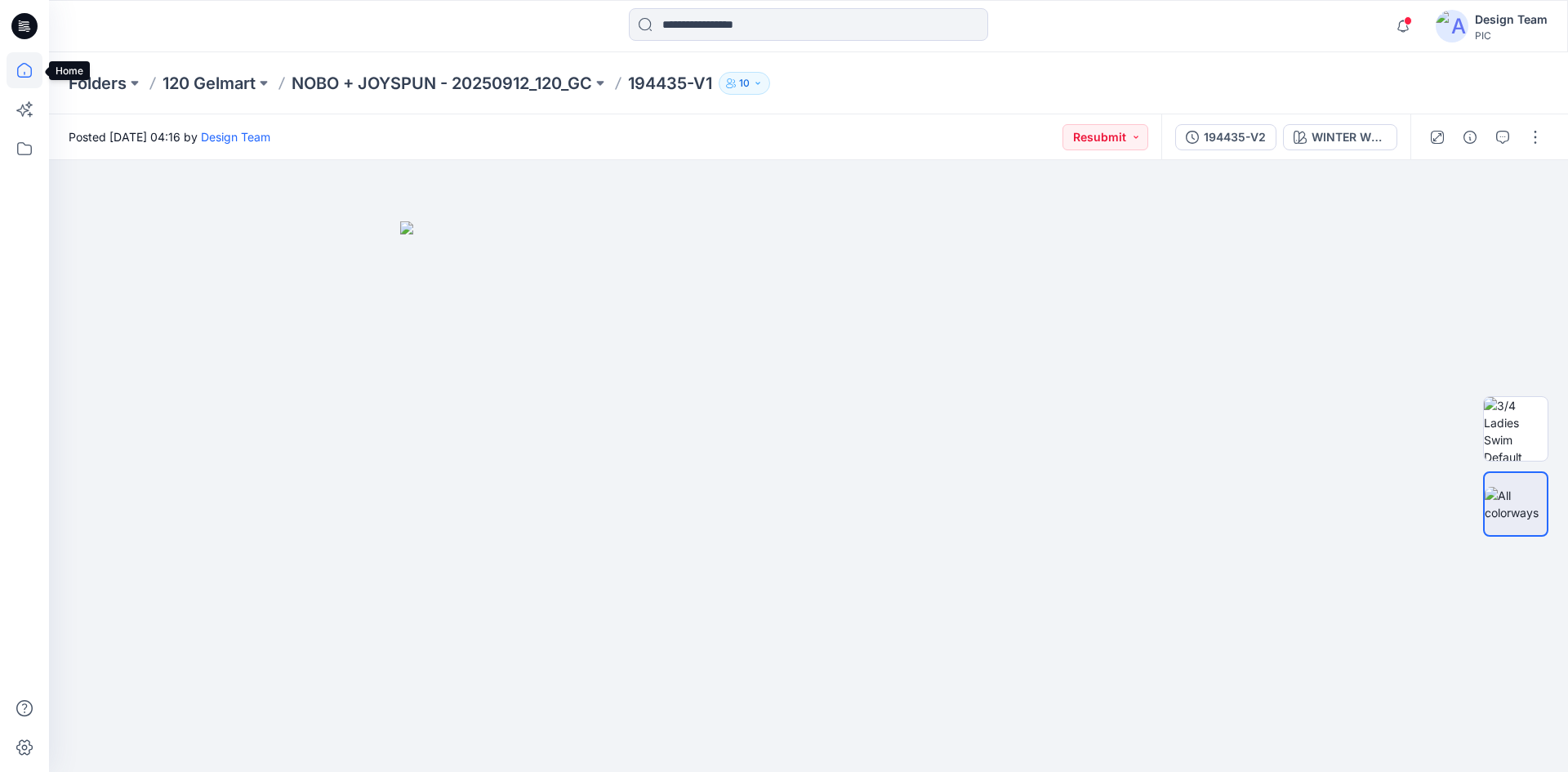
click at [26, 70] on icon at bounding box center [25, 70] width 36 height 36
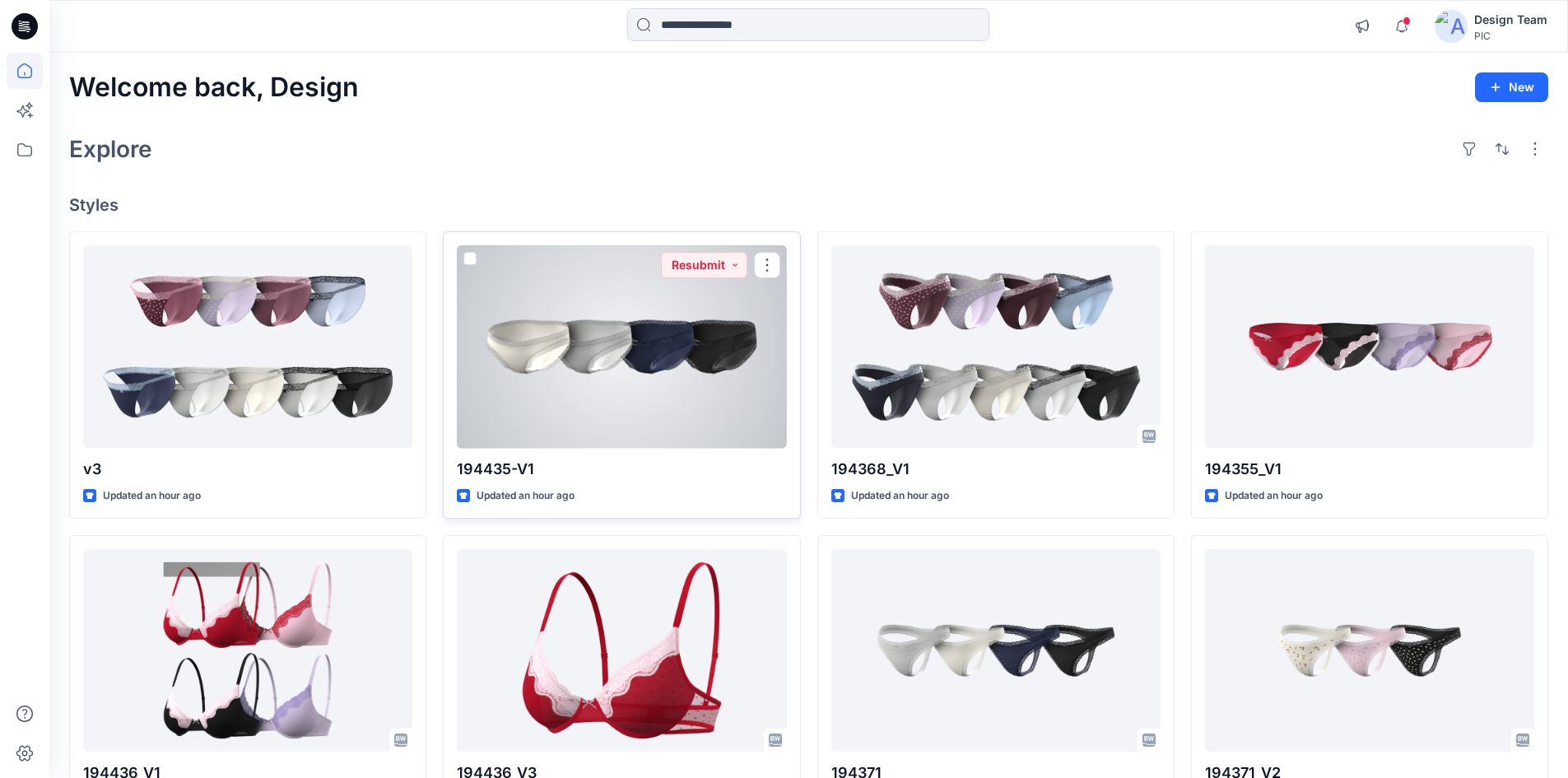
click at [577, 394] on div at bounding box center [621, 346] width 329 height 204
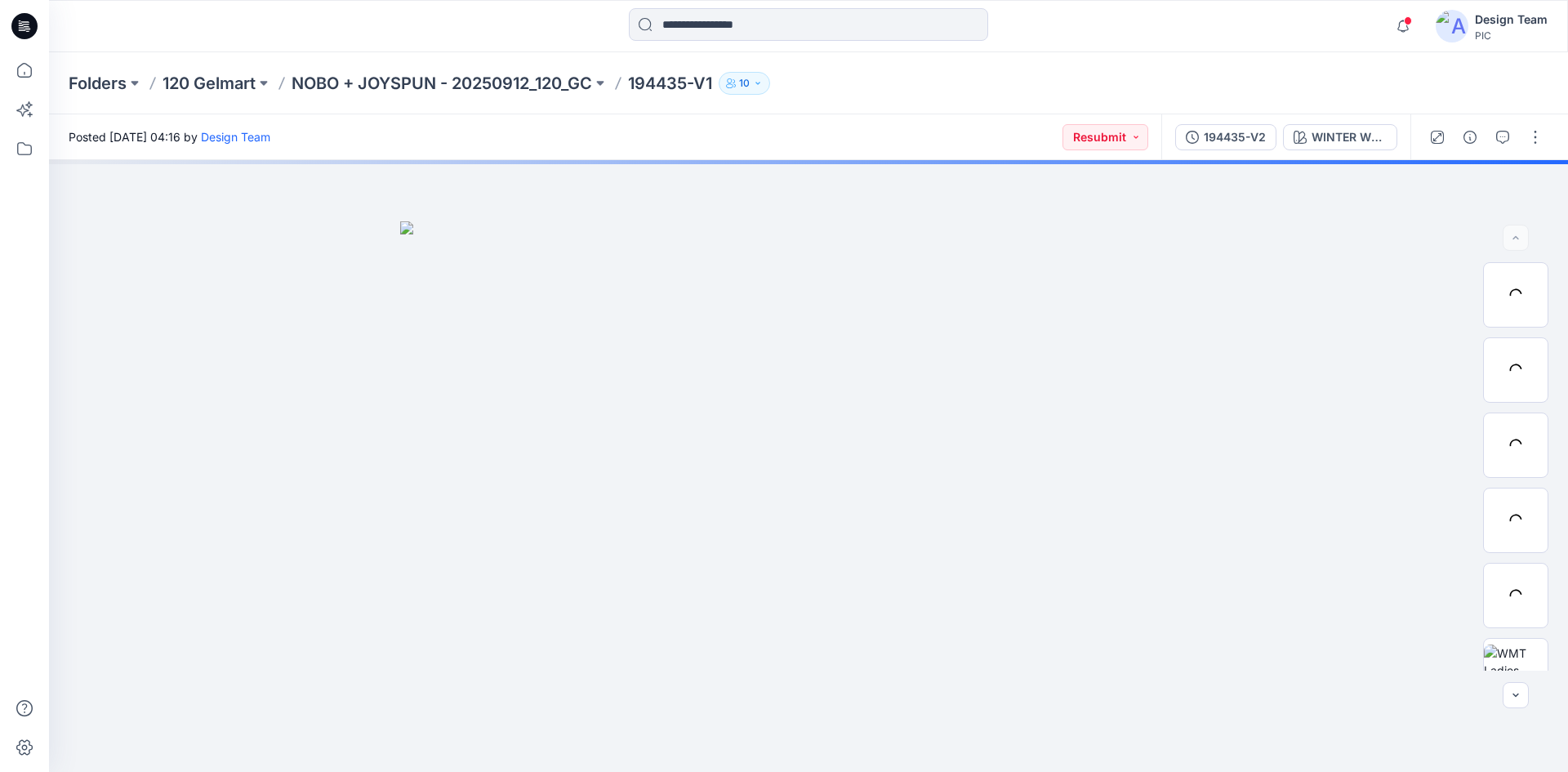
click at [432, 83] on p "NOBO + JOYSPUN - 20250912_120_GC" at bounding box center [442, 83] width 300 height 23
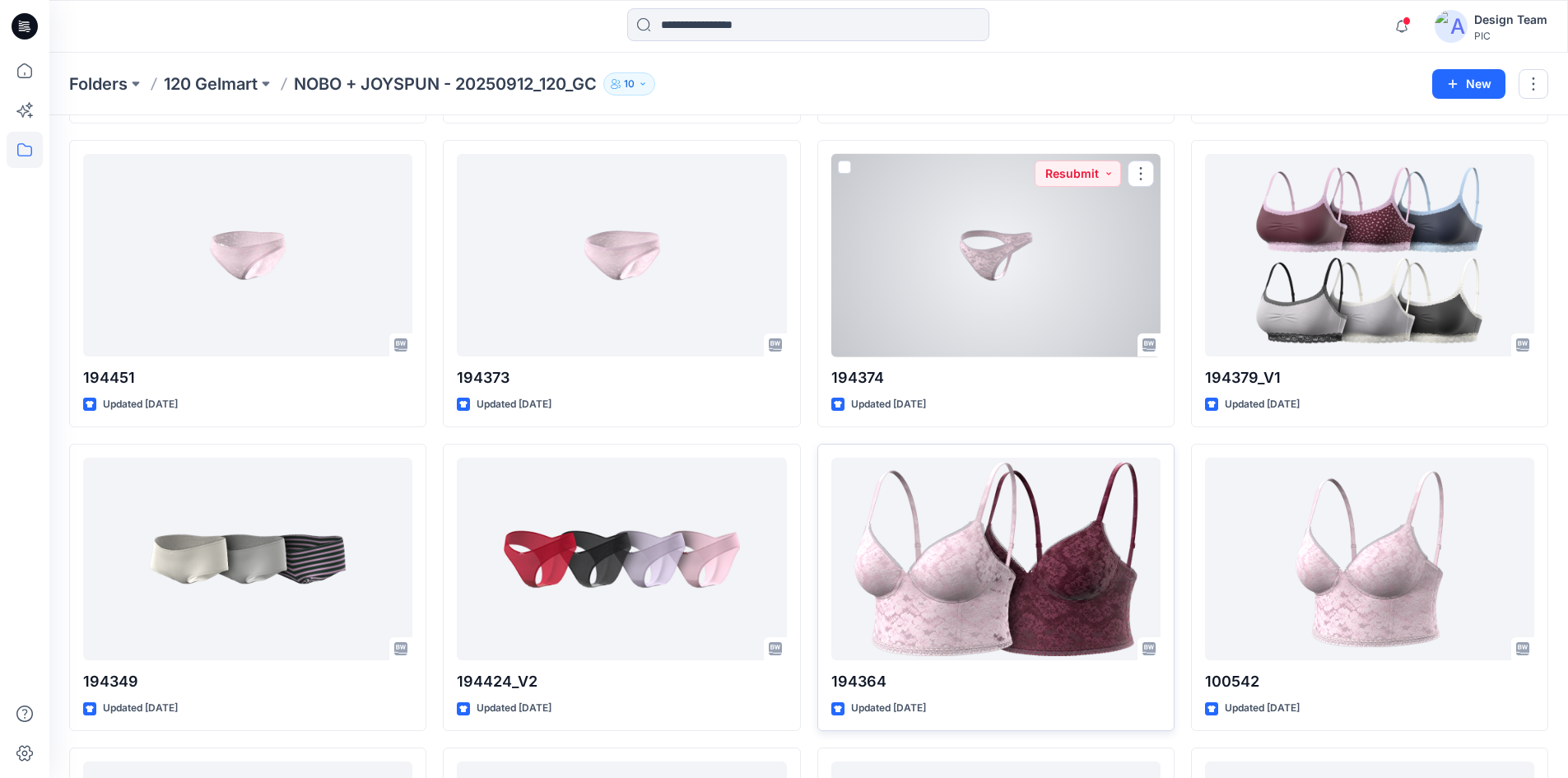
scroll to position [958, 0]
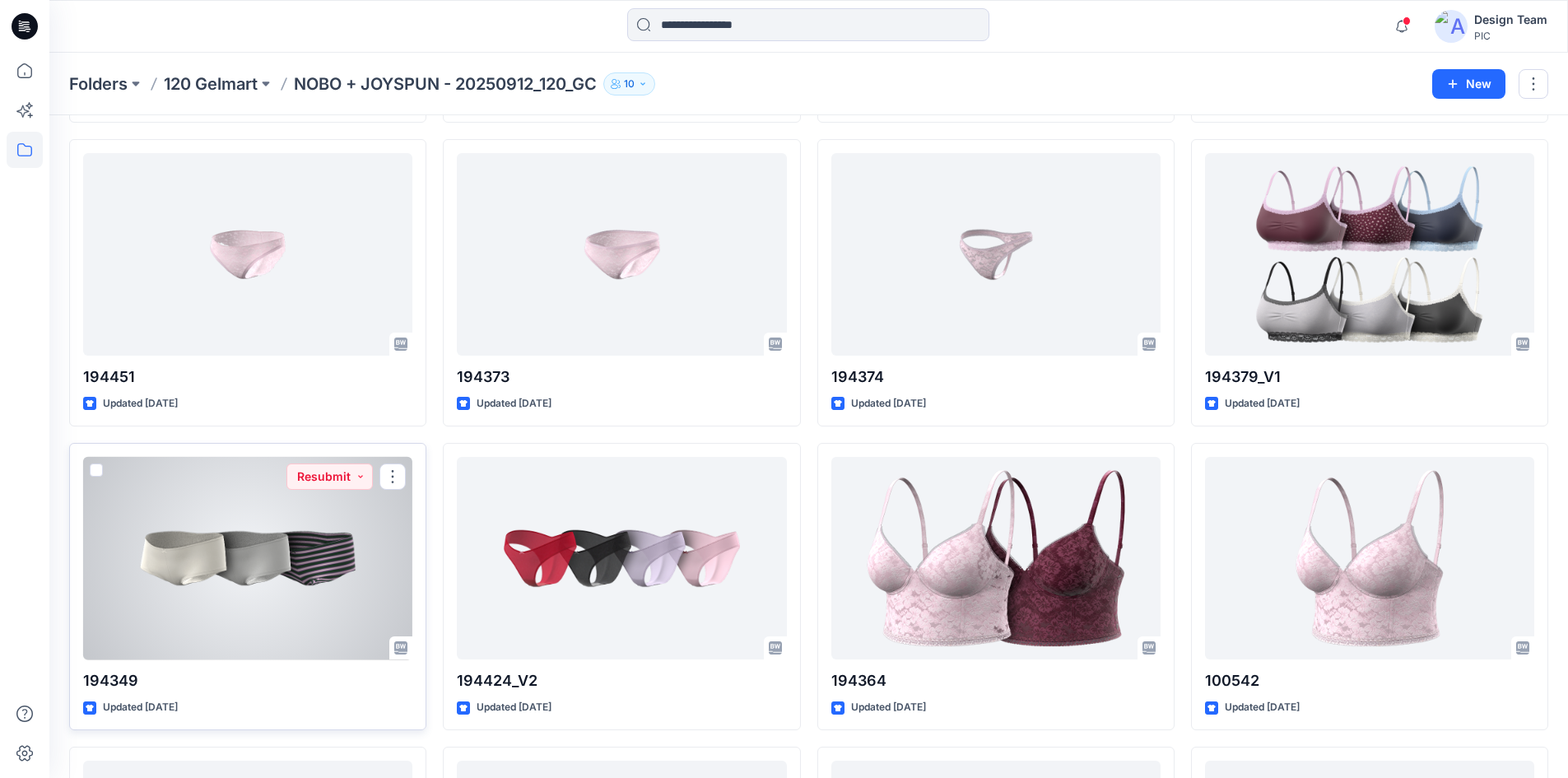
click at [286, 544] on div at bounding box center [247, 559] width 329 height 204
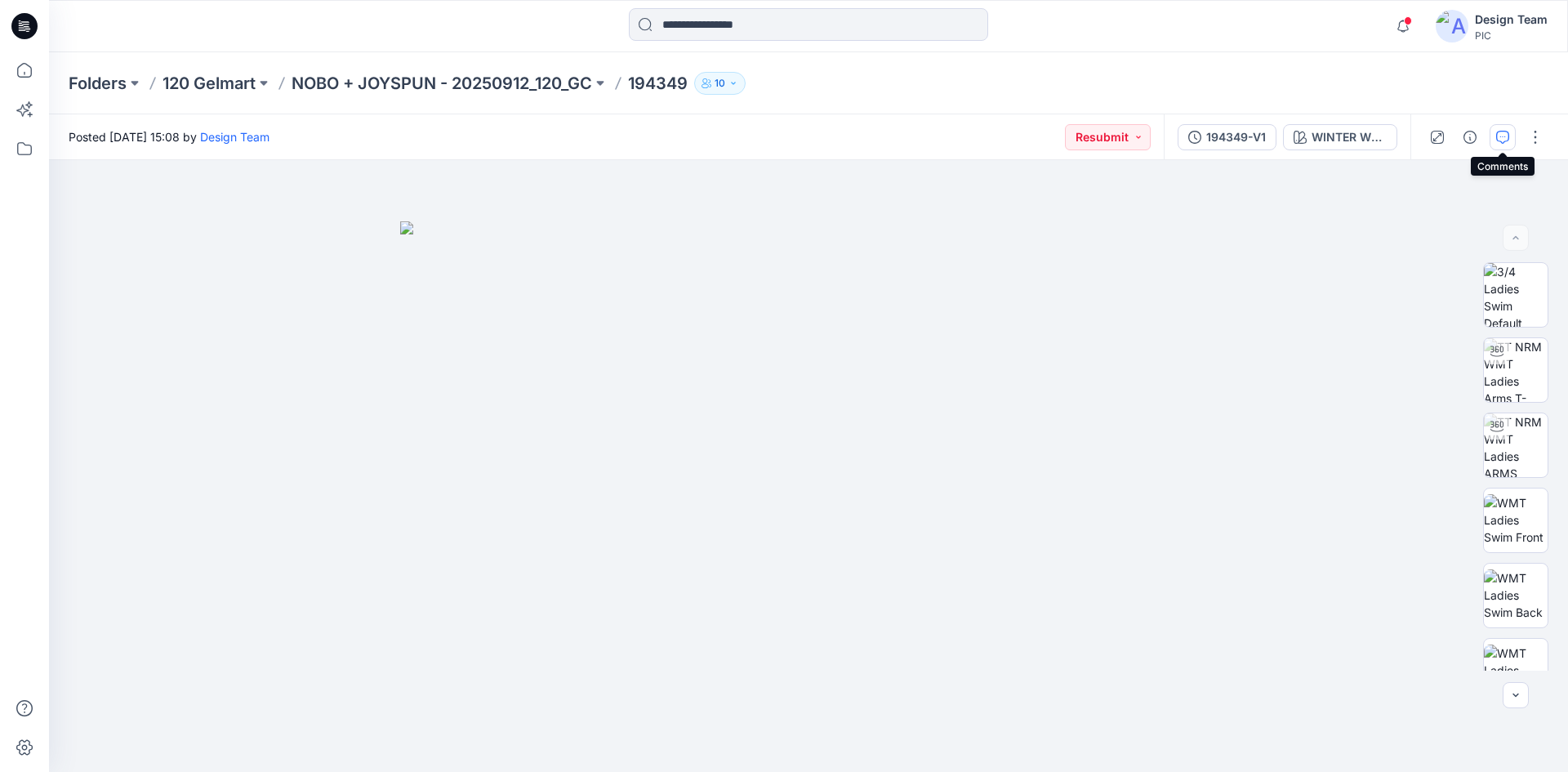
click at [1508, 136] on icon "button" at bounding box center [1502, 136] width 13 height 13
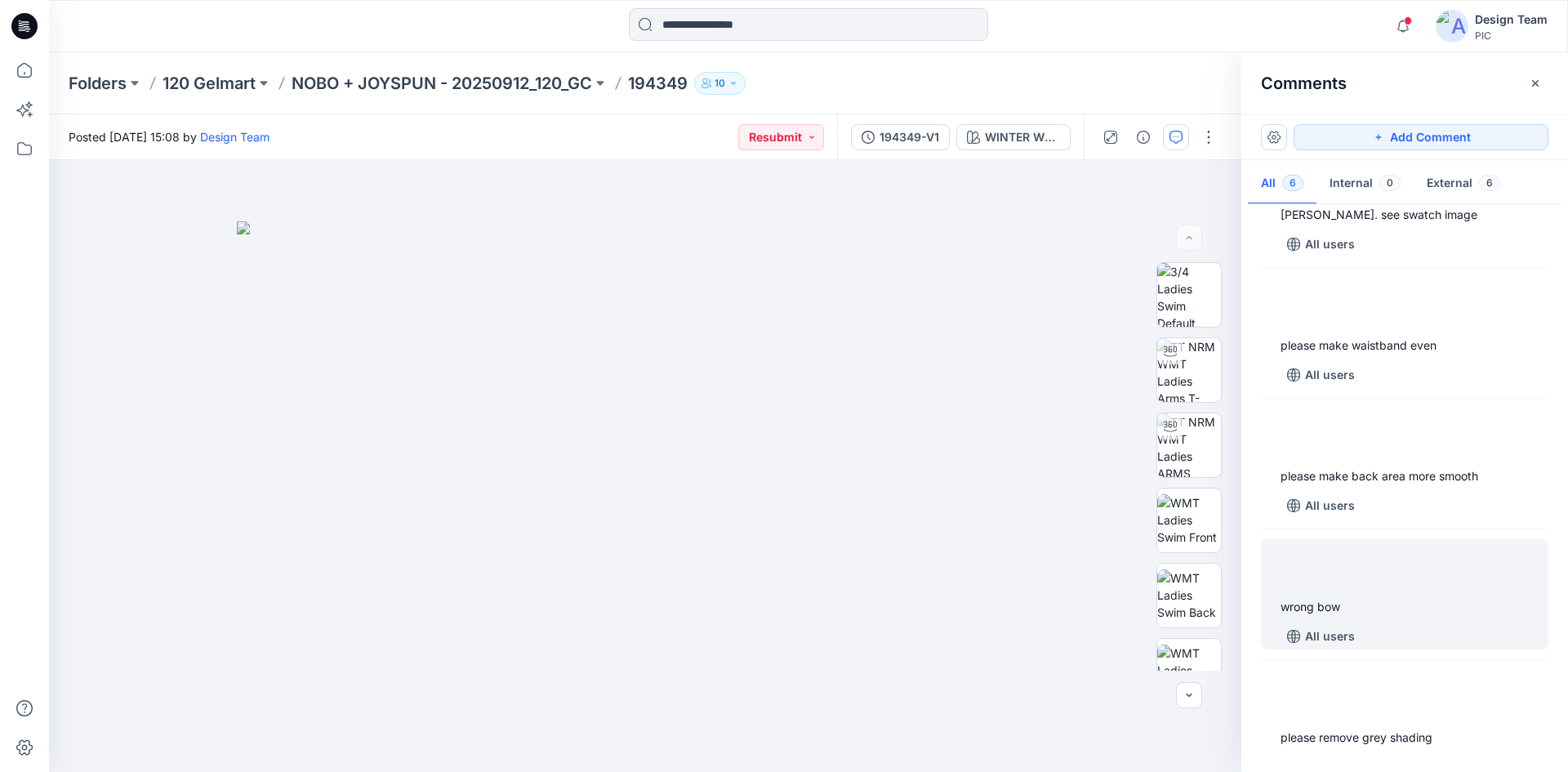
scroll to position [271, 0]
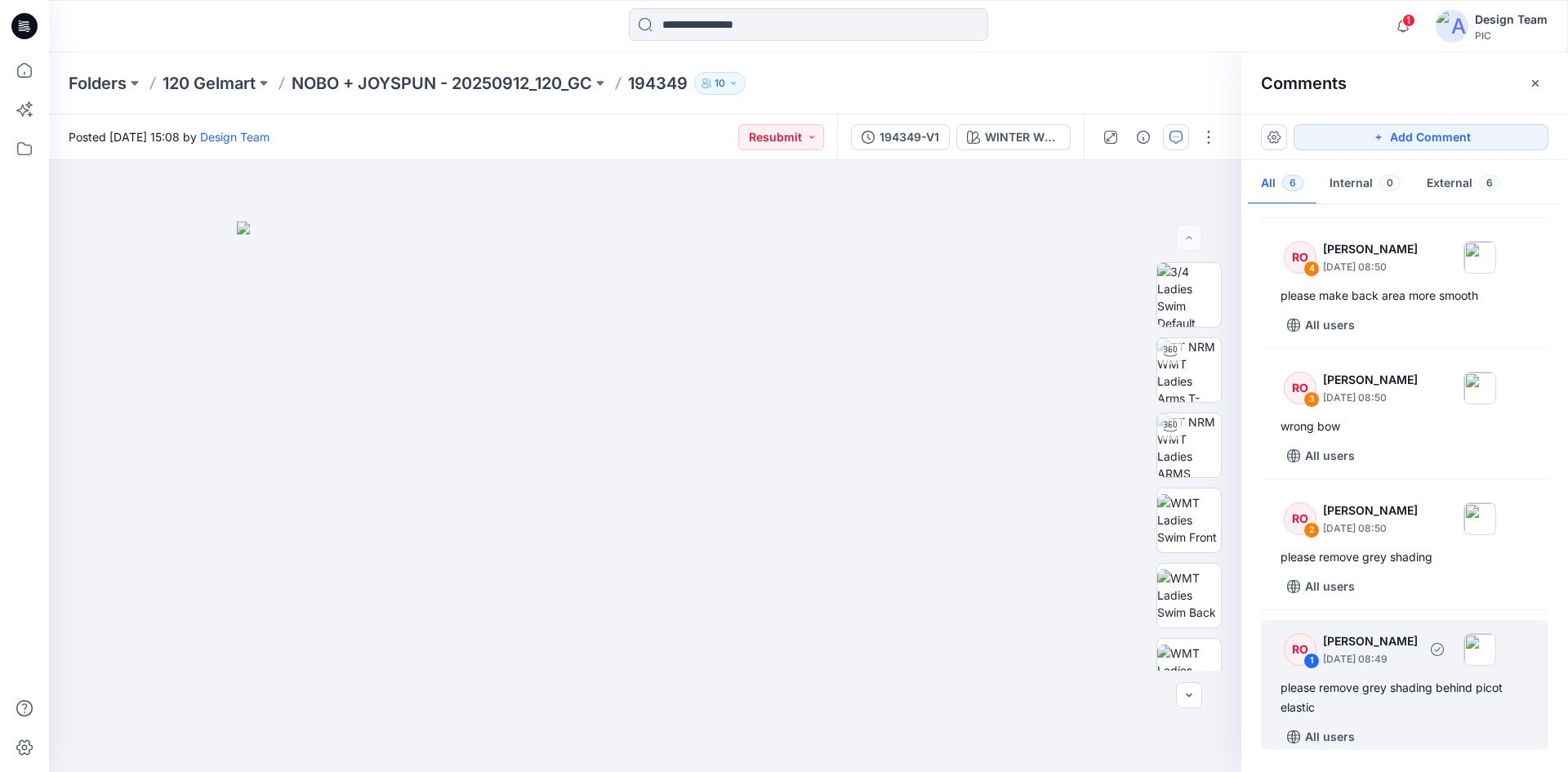
click at [1418, 665] on p "October 10, 2025 08:49" at bounding box center [1370, 659] width 95 height 16
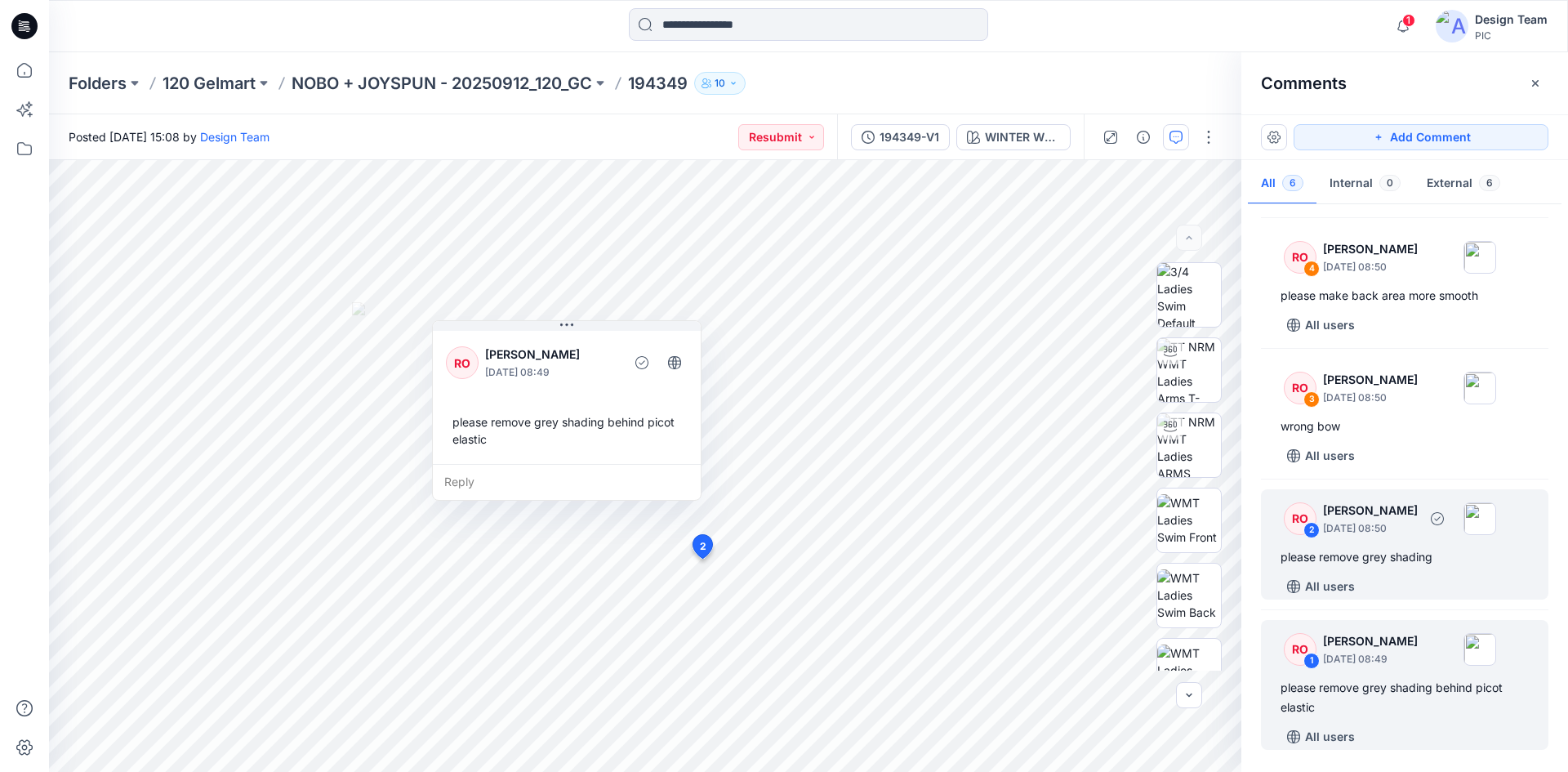
click at [1382, 565] on div "please remove grey shading" at bounding box center [1404, 557] width 248 height 20
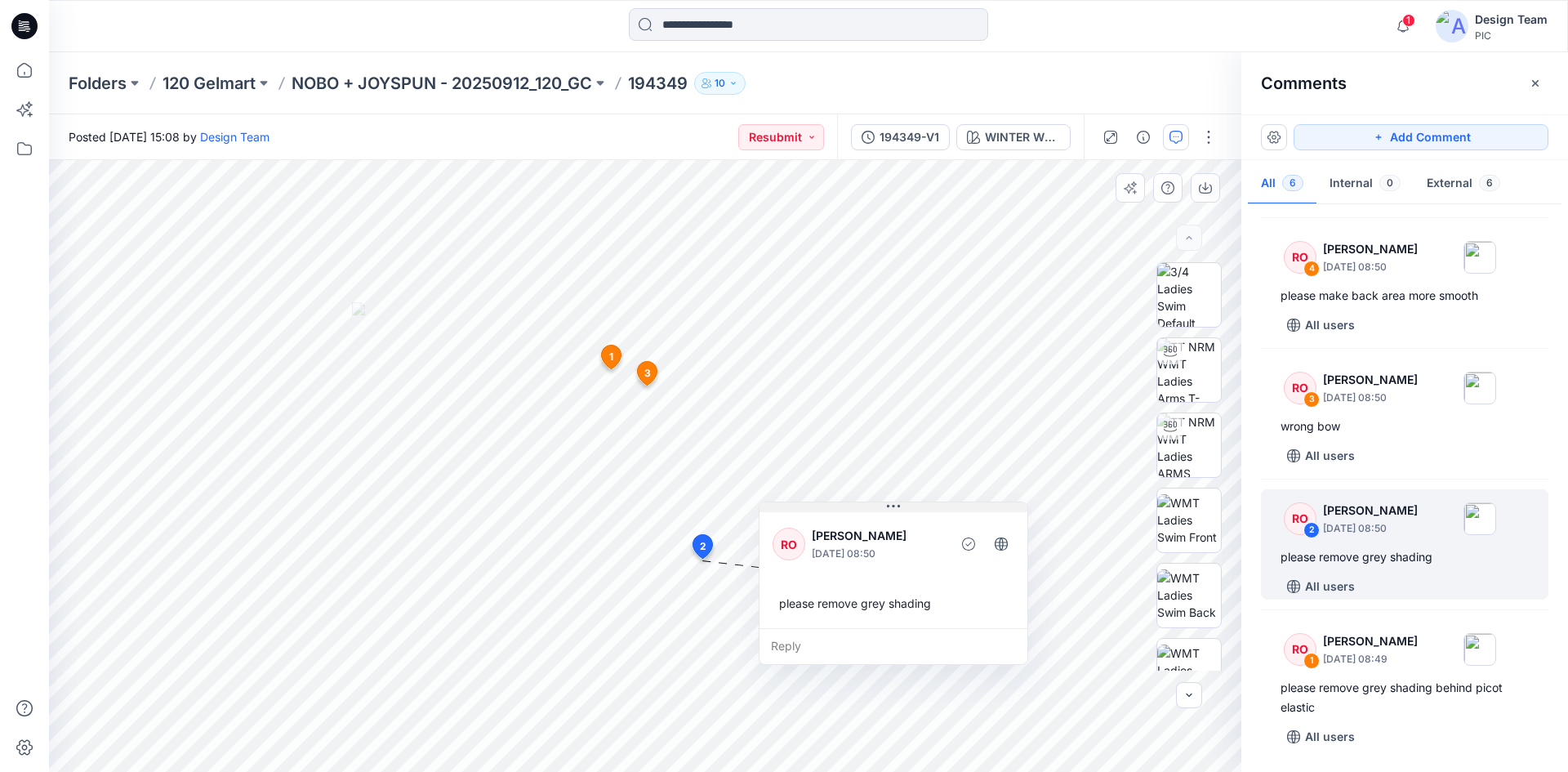
drag, startPoint x: 571, startPoint y: 316, endPoint x: 902, endPoint y: 508, distance: 382.7
click at [902, 508] on button at bounding box center [894, 507] width 268 height 9
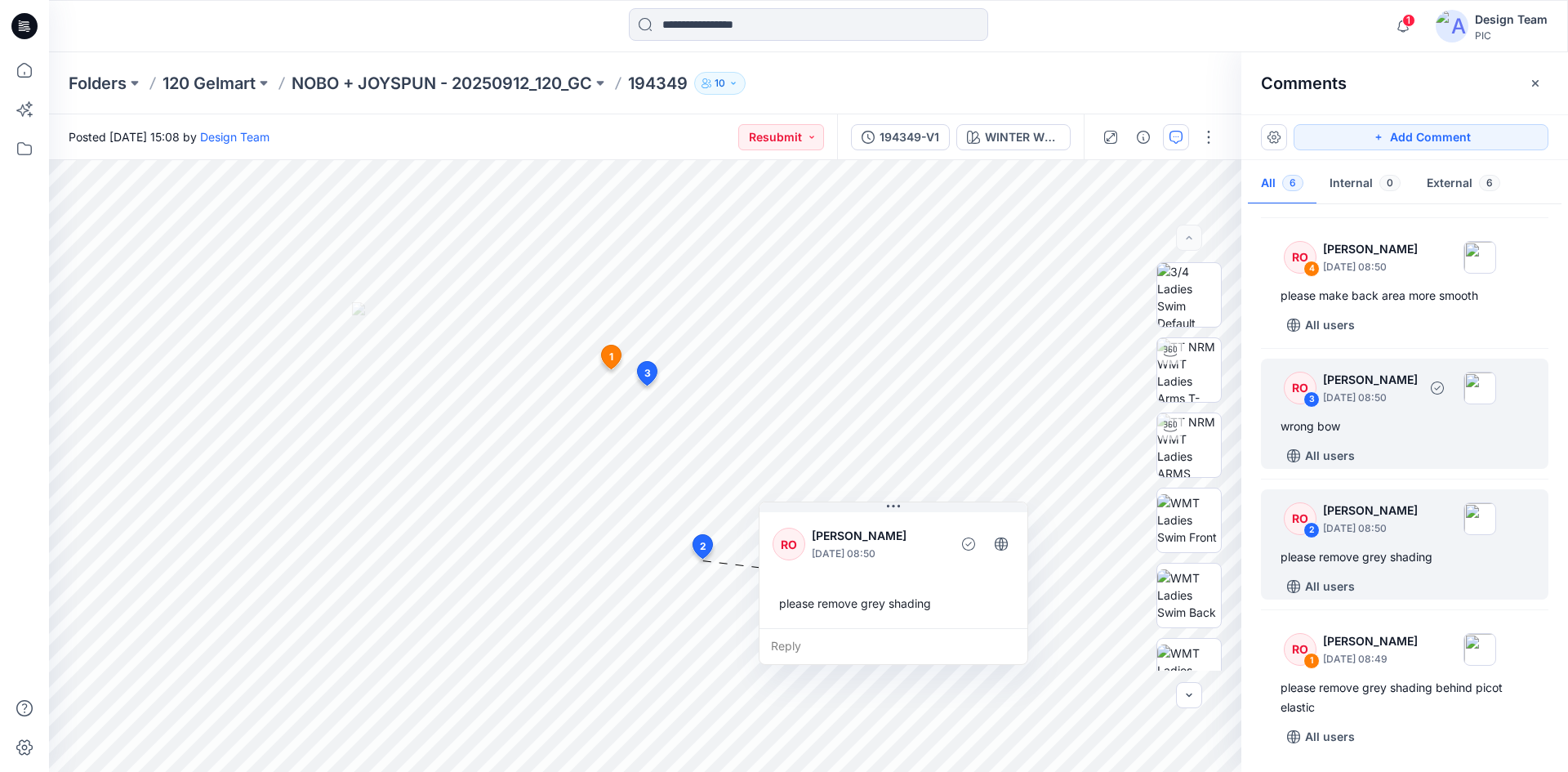
click at [1392, 425] on div "wrong bow" at bounding box center [1404, 427] width 248 height 20
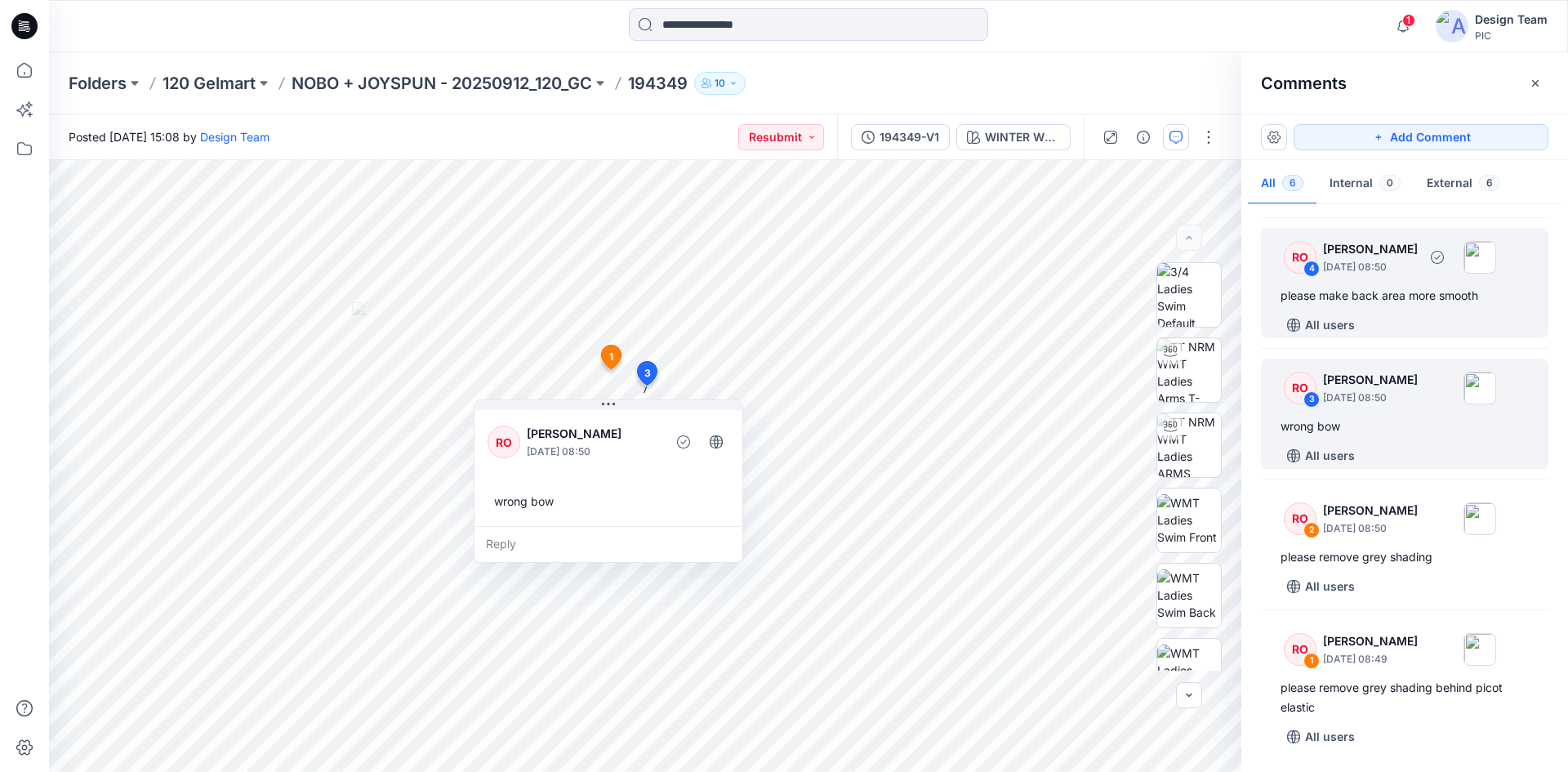
click at [1415, 296] on div "please make back area more smooth" at bounding box center [1404, 295] width 248 height 20
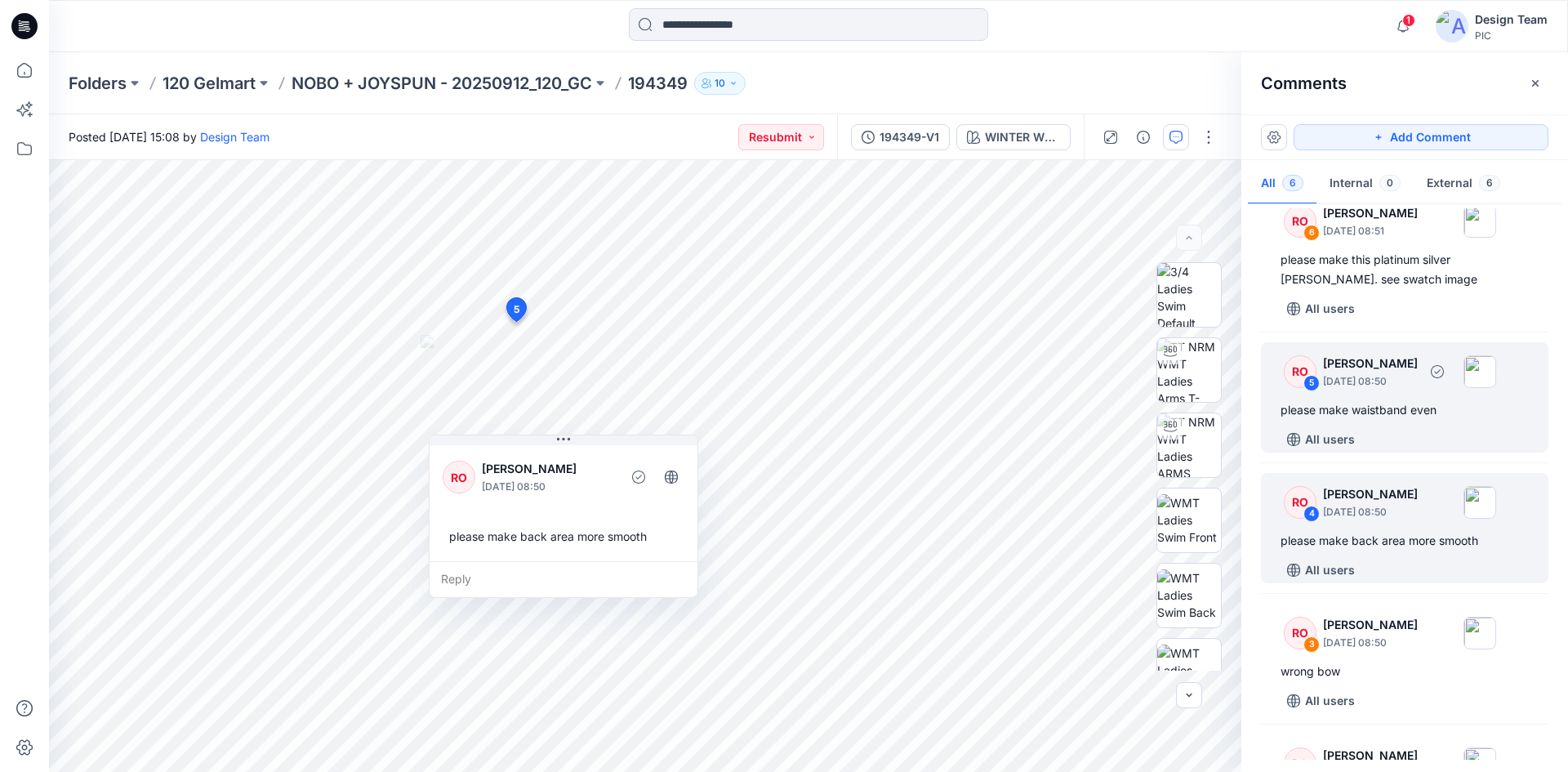
scroll to position [0, 0]
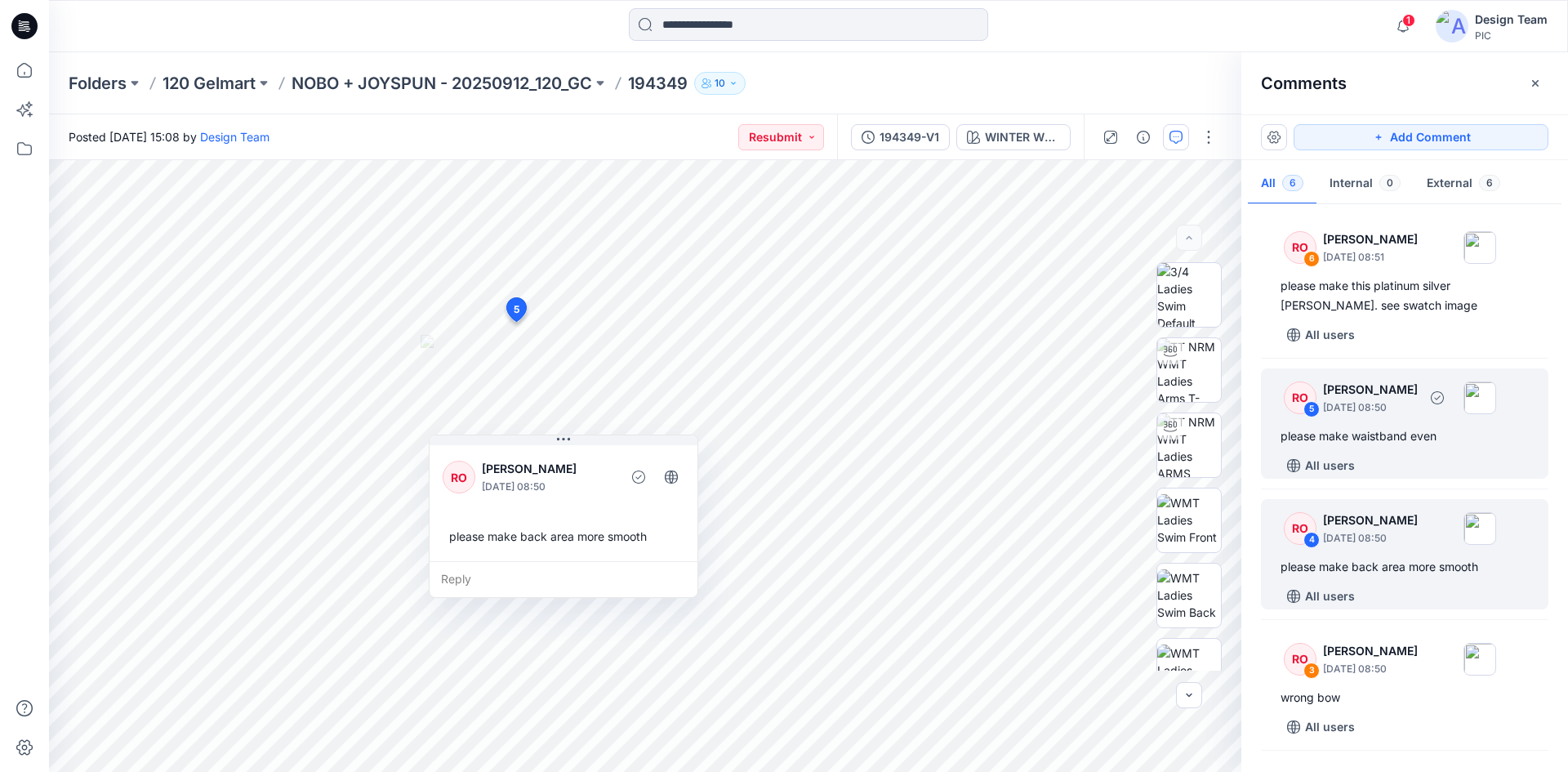
click at [1428, 445] on div "please make waistband even" at bounding box center [1404, 436] width 248 height 20
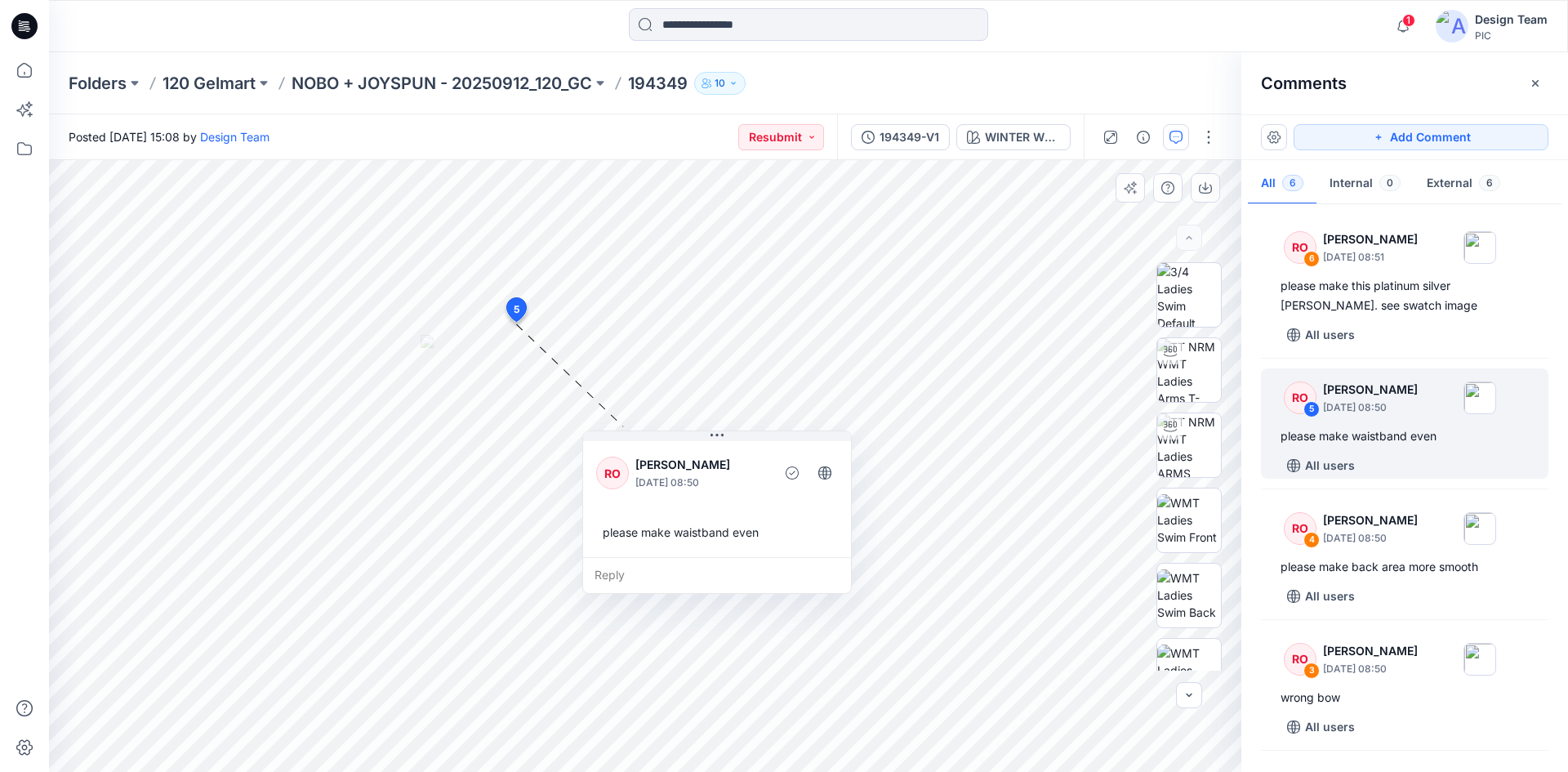
drag, startPoint x: 595, startPoint y: 351, endPoint x: 718, endPoint y: 467, distance: 169.1
click at [718, 467] on div "RO Raquel Ortiz October 10, 2025 08:50" at bounding box center [717, 473] width 242 height 45
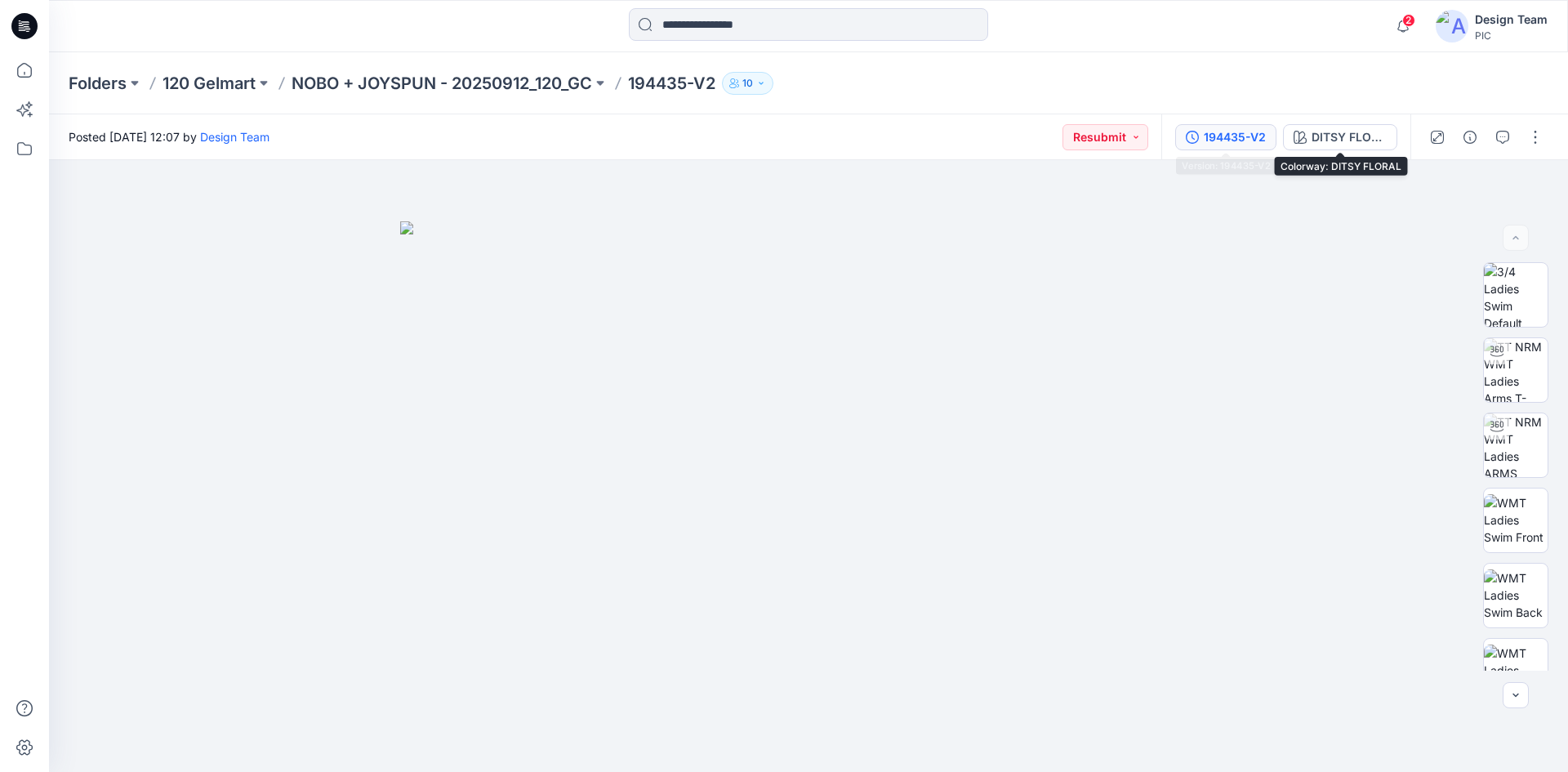
click at [1244, 138] on div "194435-V2" at bounding box center [1235, 136] width 62 height 18
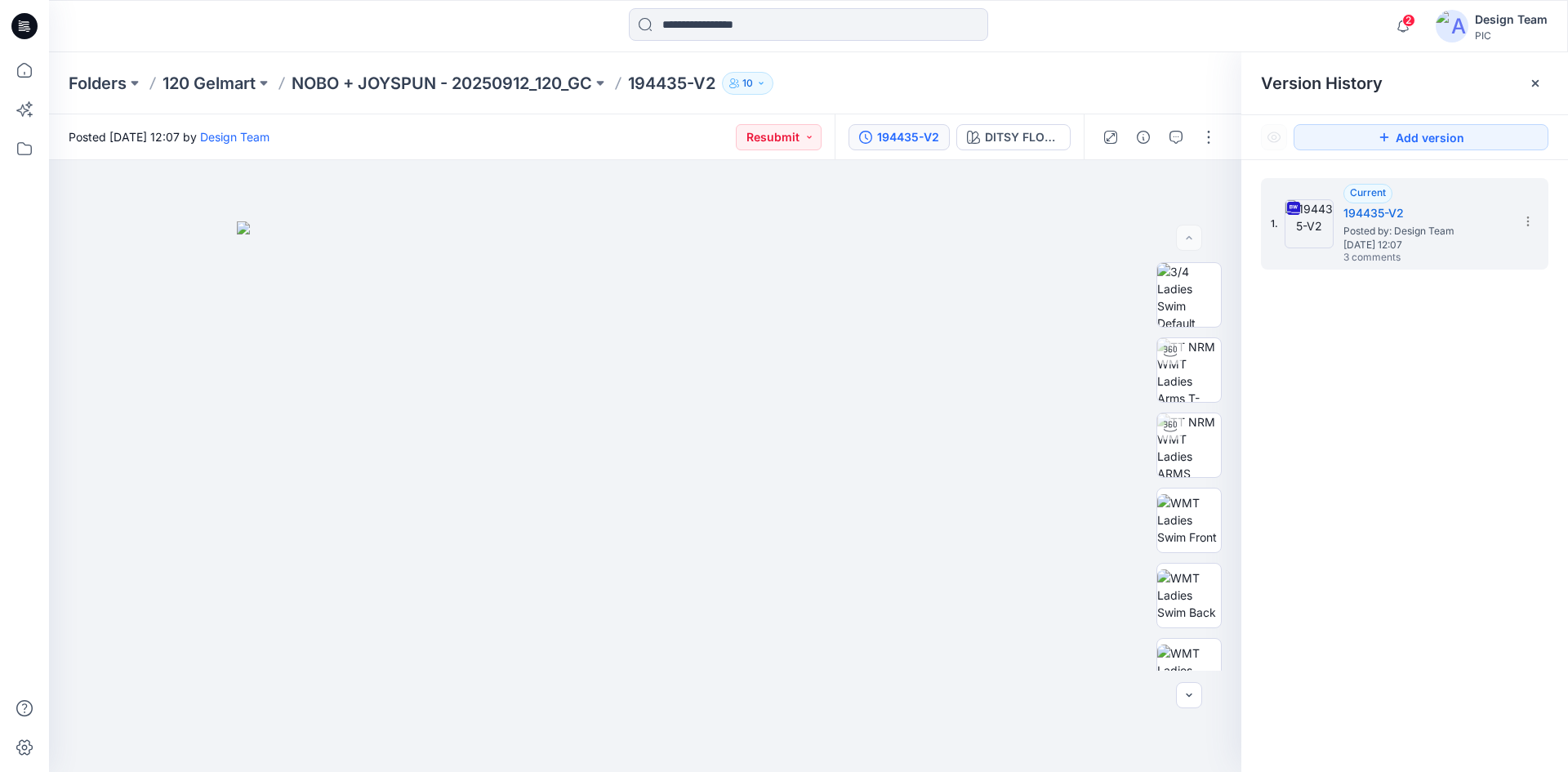
click at [615, 125] on div "Posted Thursday, October 02, 2025 12:07 by Design Team Resubmit" at bounding box center [441, 136] width 785 height 45
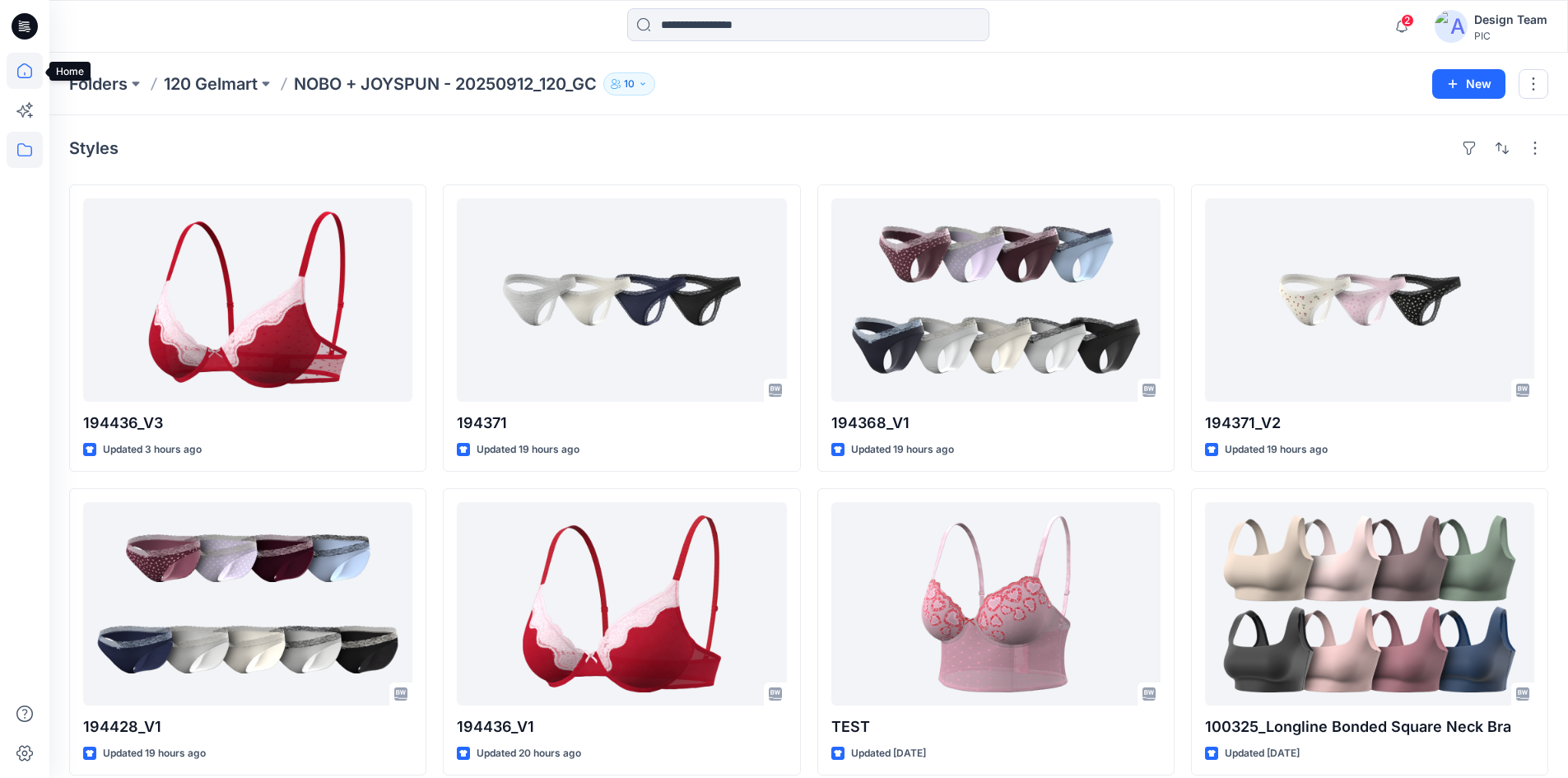
click at [27, 77] on icon at bounding box center [24, 70] width 15 height 15
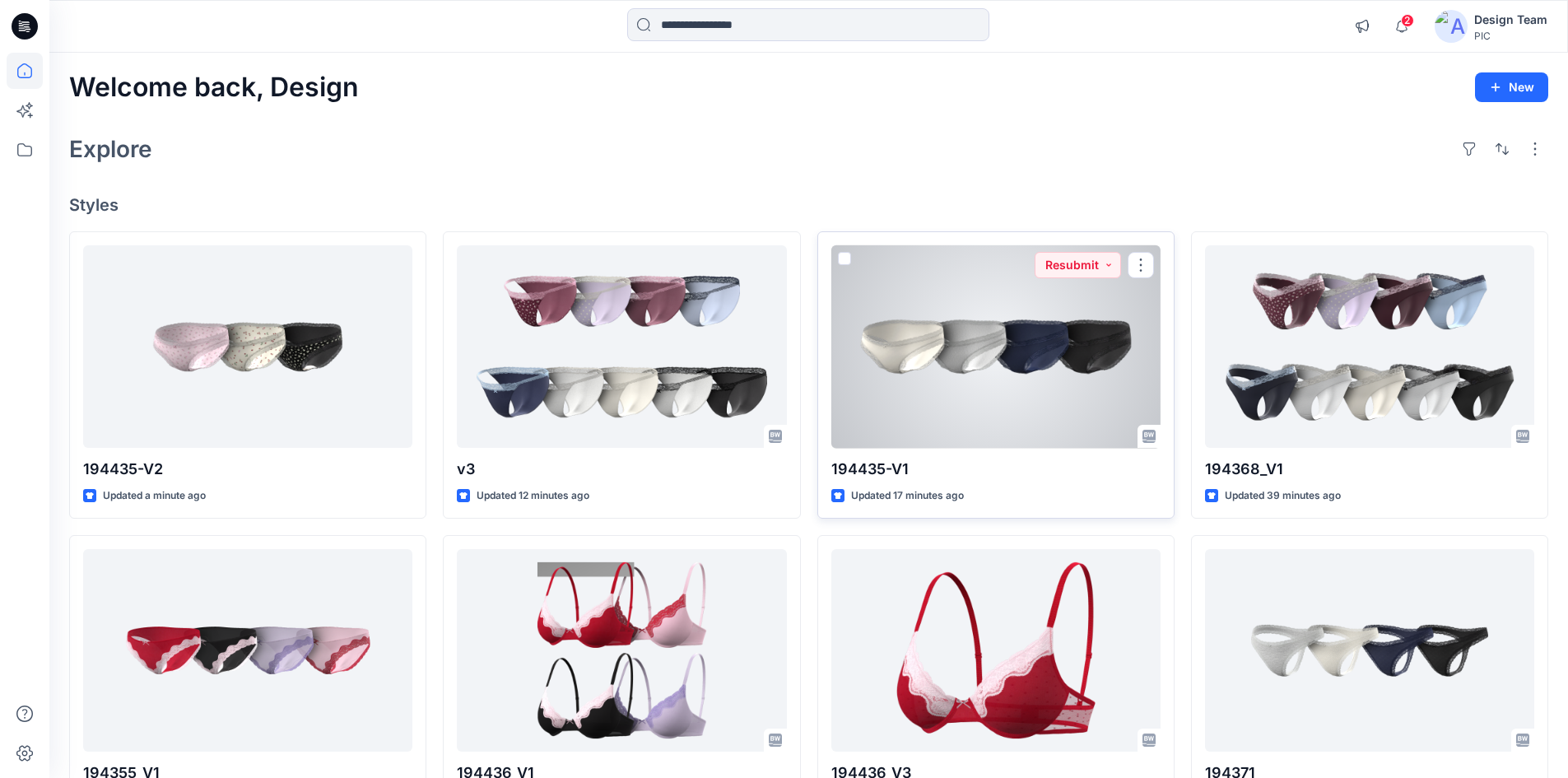
click at [918, 374] on div at bounding box center [995, 346] width 329 height 204
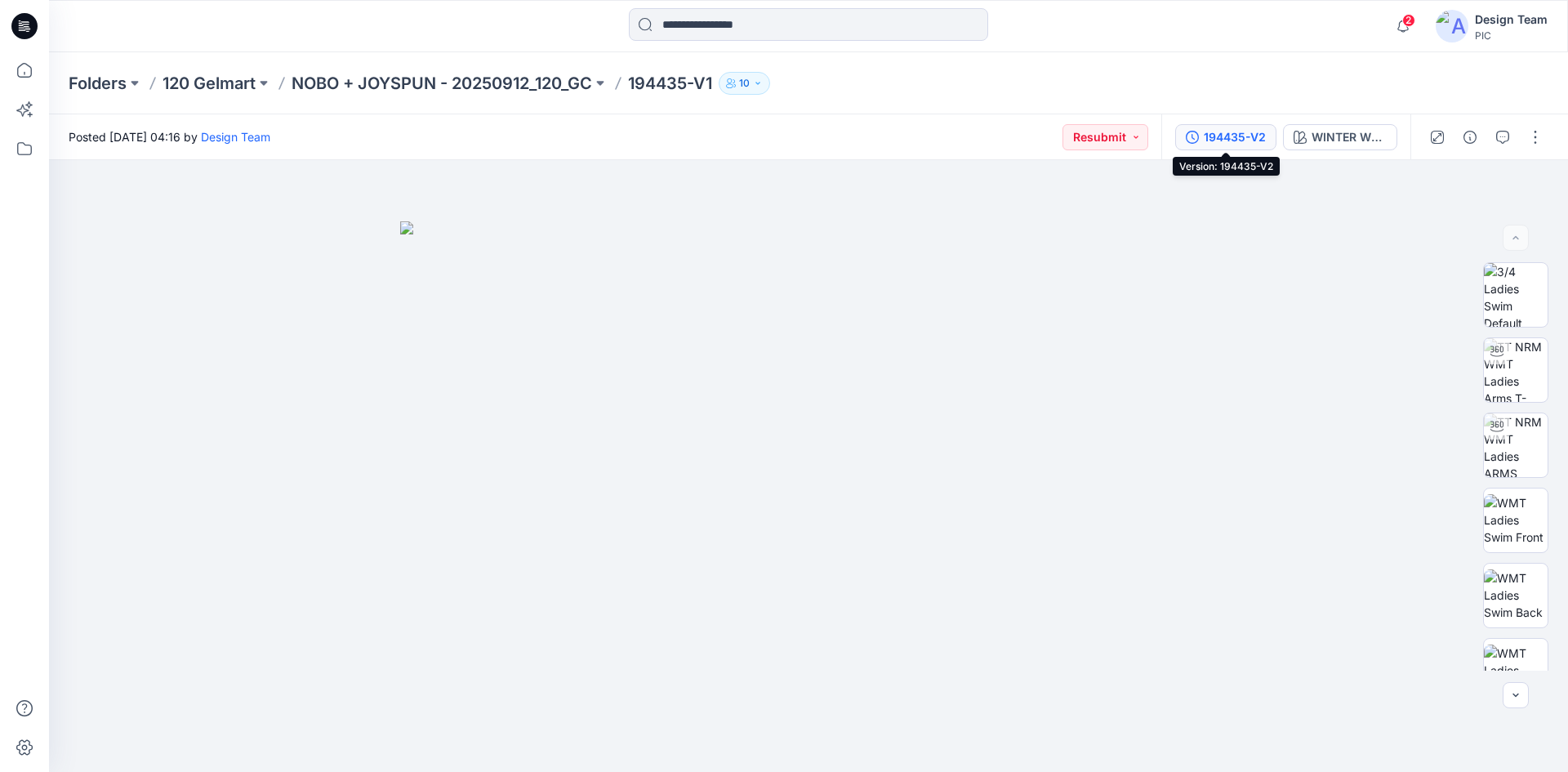
click at [1231, 131] on div "194435-V2" at bounding box center [1235, 136] width 62 height 18
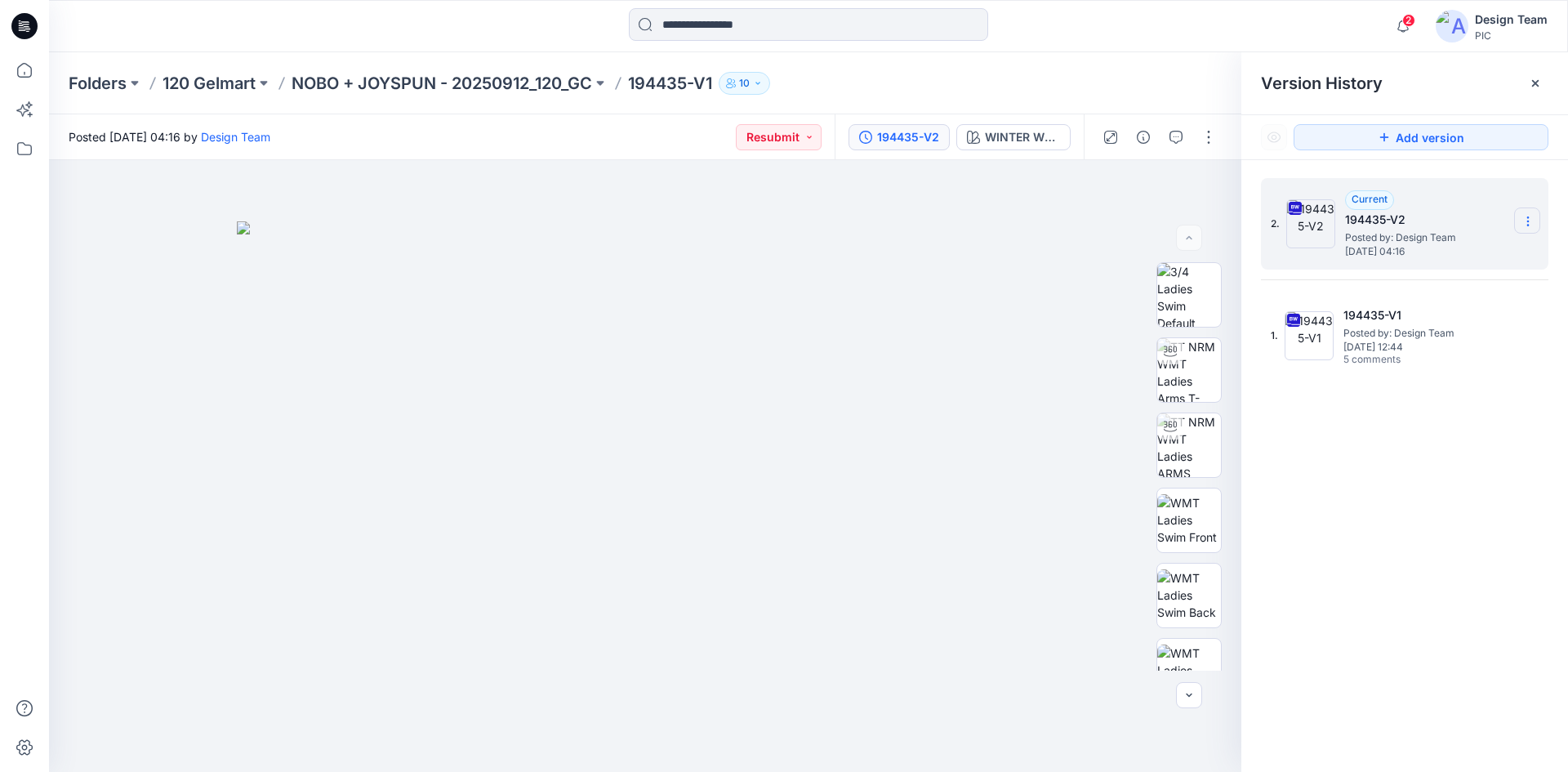
click at [1536, 223] on section at bounding box center [1527, 220] width 26 height 26
click at [1202, 75] on div "Folders 120 Gelmart NOBO + JOYSPUN - 20250912_120_GC 194435-V1 10" at bounding box center [744, 83] width 1352 height 23
click at [1210, 136] on button "button" at bounding box center [1208, 137] width 26 height 26
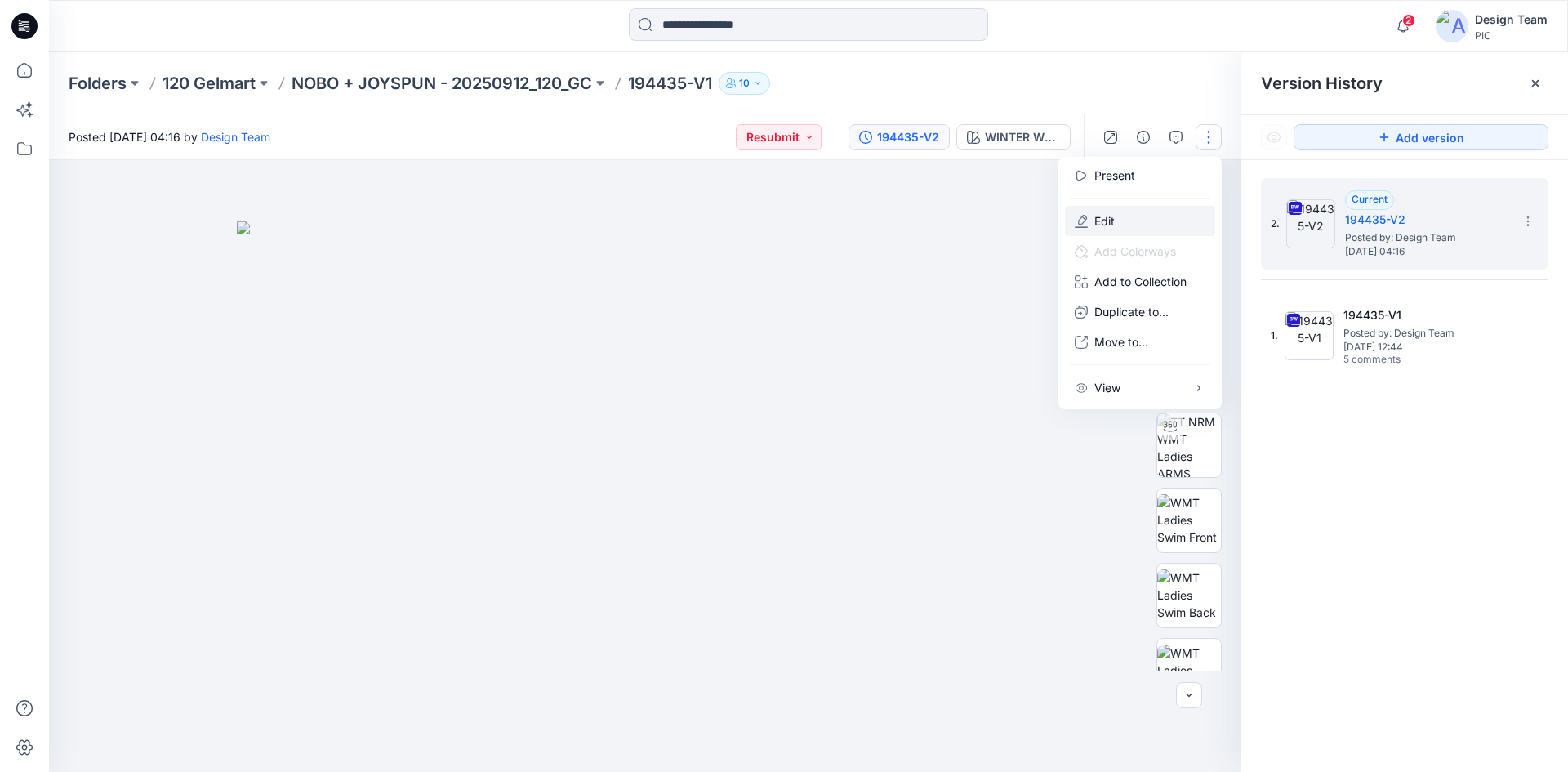
click at [1136, 223] on button "Edit" at bounding box center [1140, 220] width 150 height 30
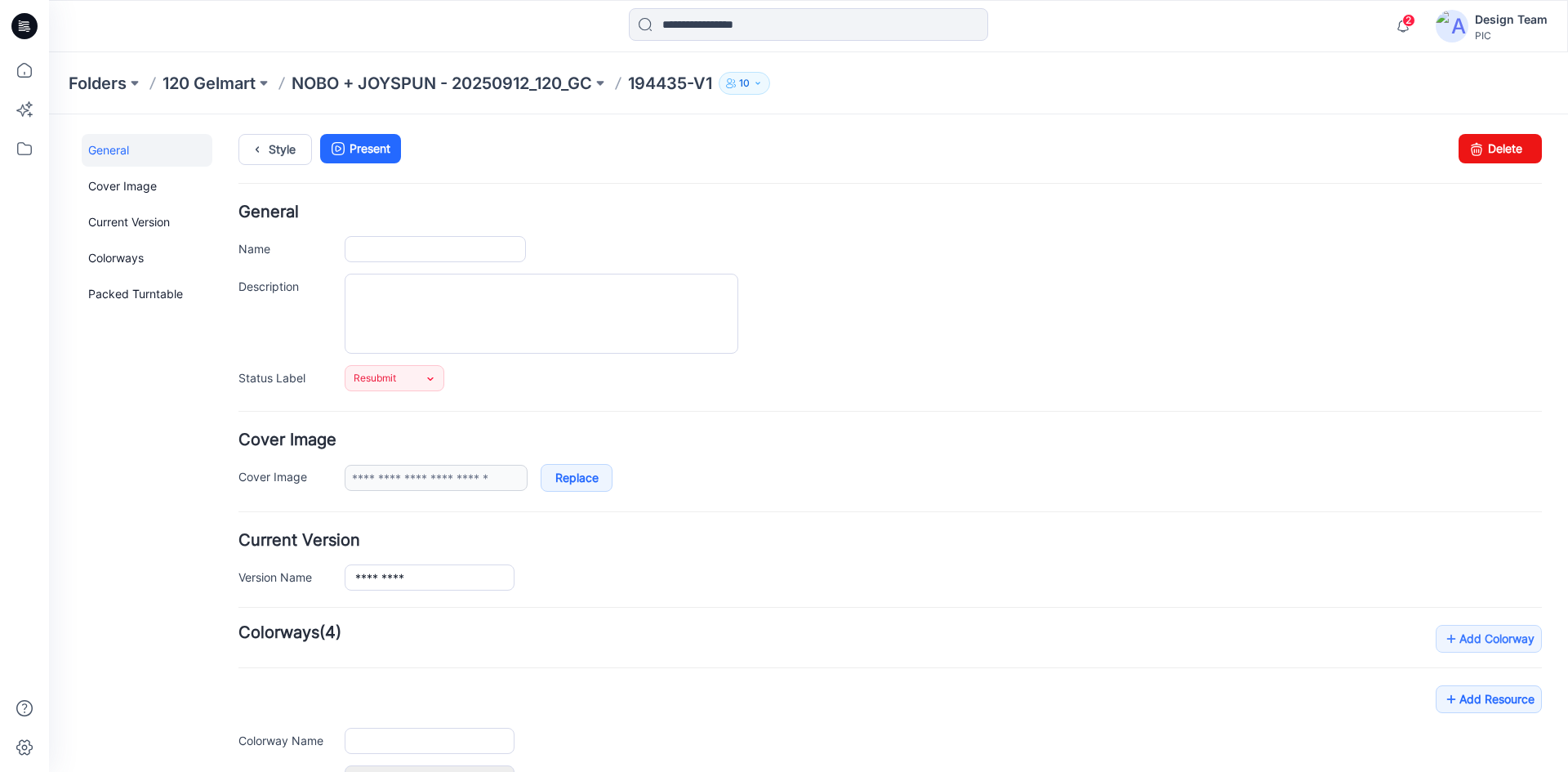
type input "*********"
type input "**********"
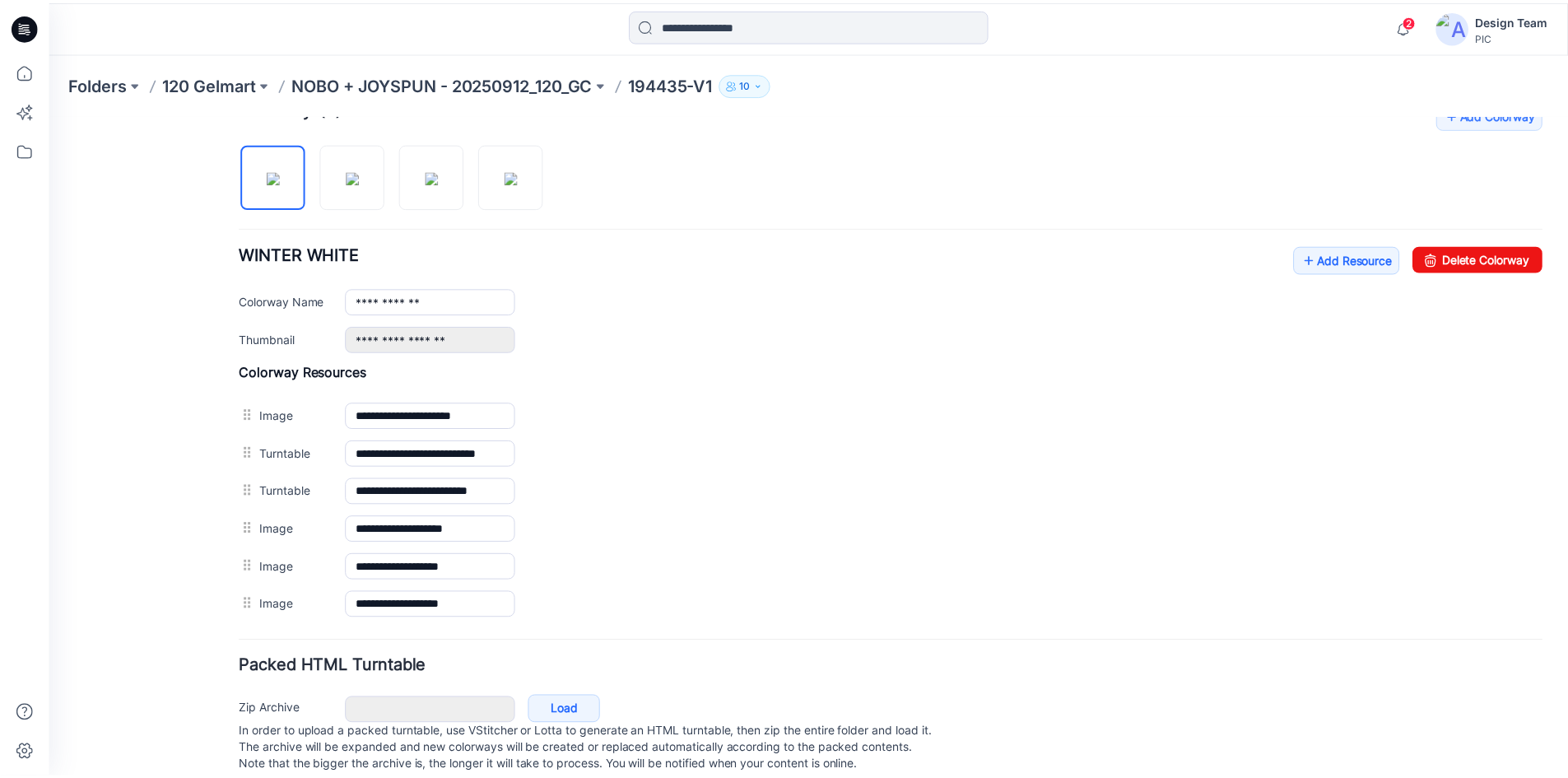
scroll to position [564, 0]
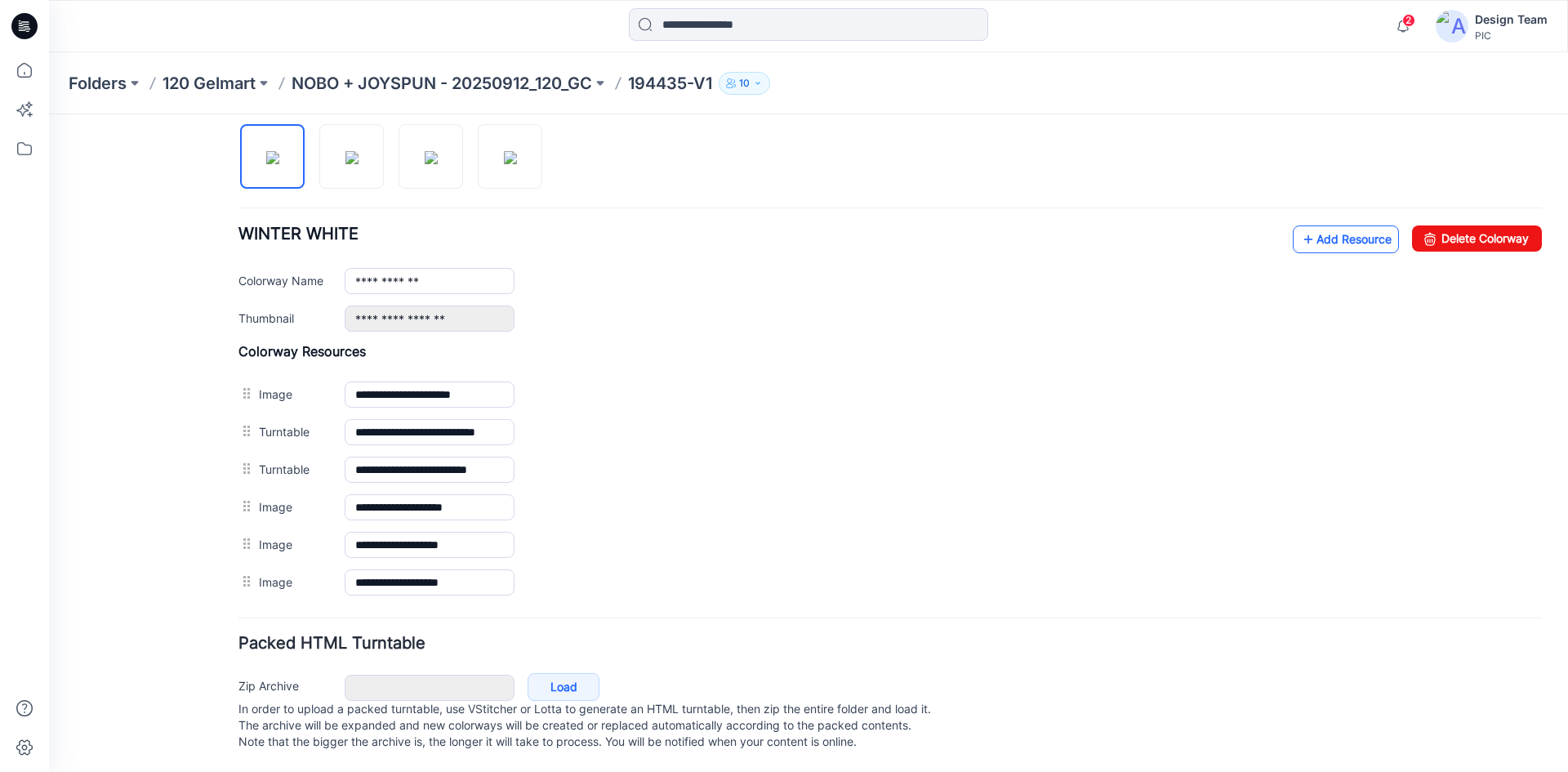
click at [1312, 227] on link "Add Resource" at bounding box center [1345, 239] width 107 height 28
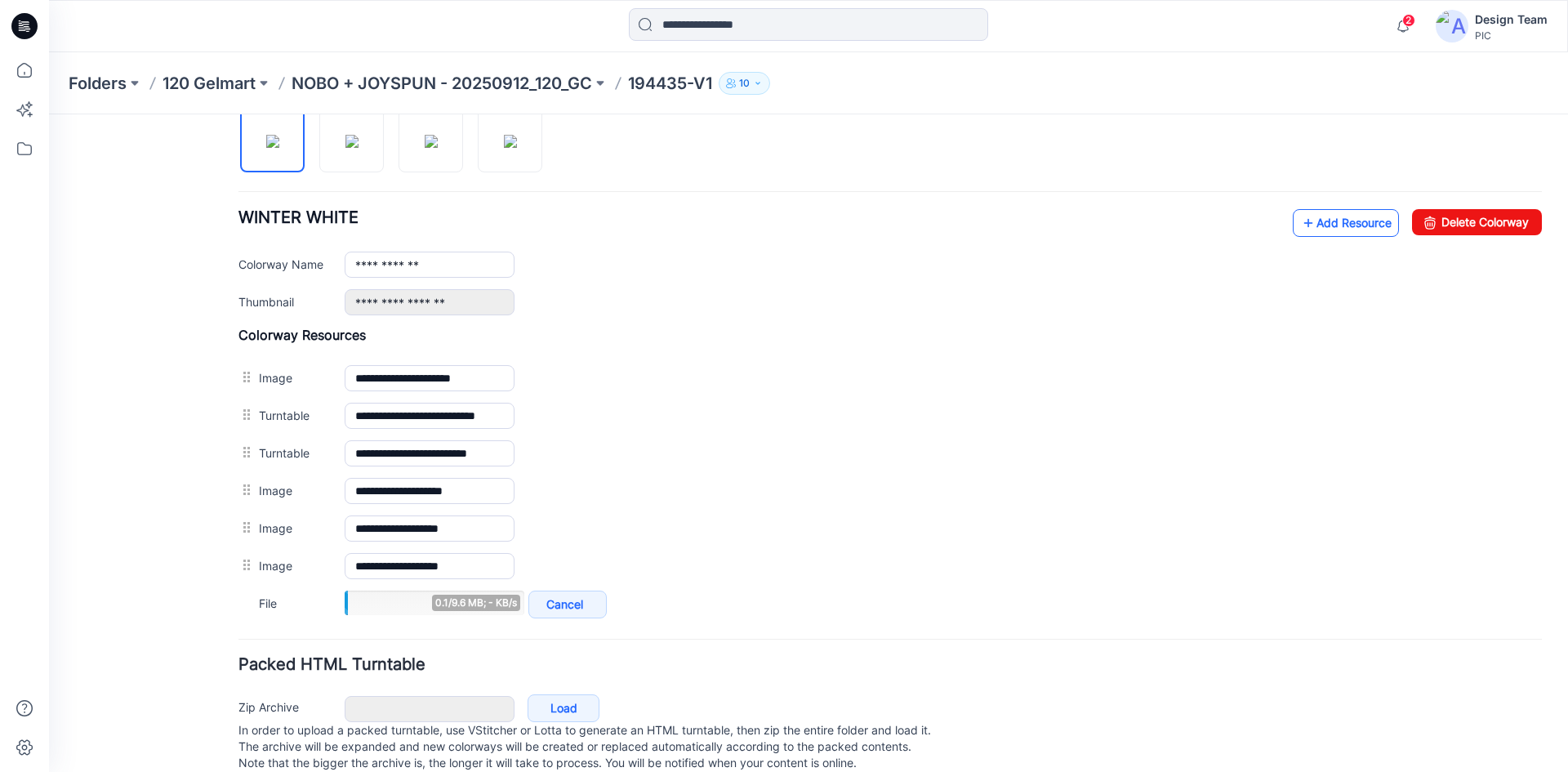
click at [1317, 223] on link "Add Resource" at bounding box center [1345, 223] width 107 height 28
click at [1318, 212] on link "Add Resource" at bounding box center [1345, 223] width 107 height 28
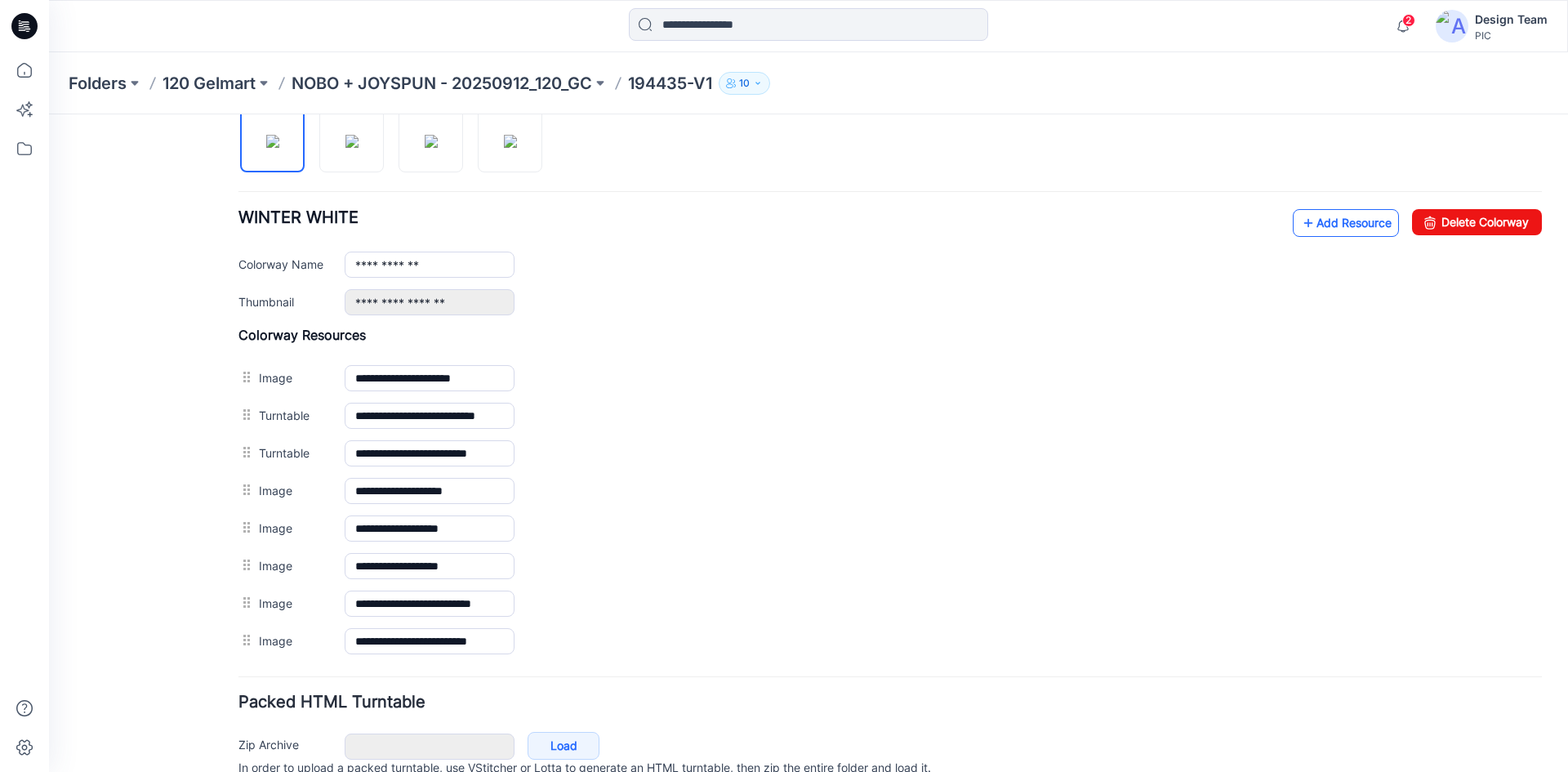
click at [1314, 226] on link "Add Resource" at bounding box center [1345, 223] width 107 height 28
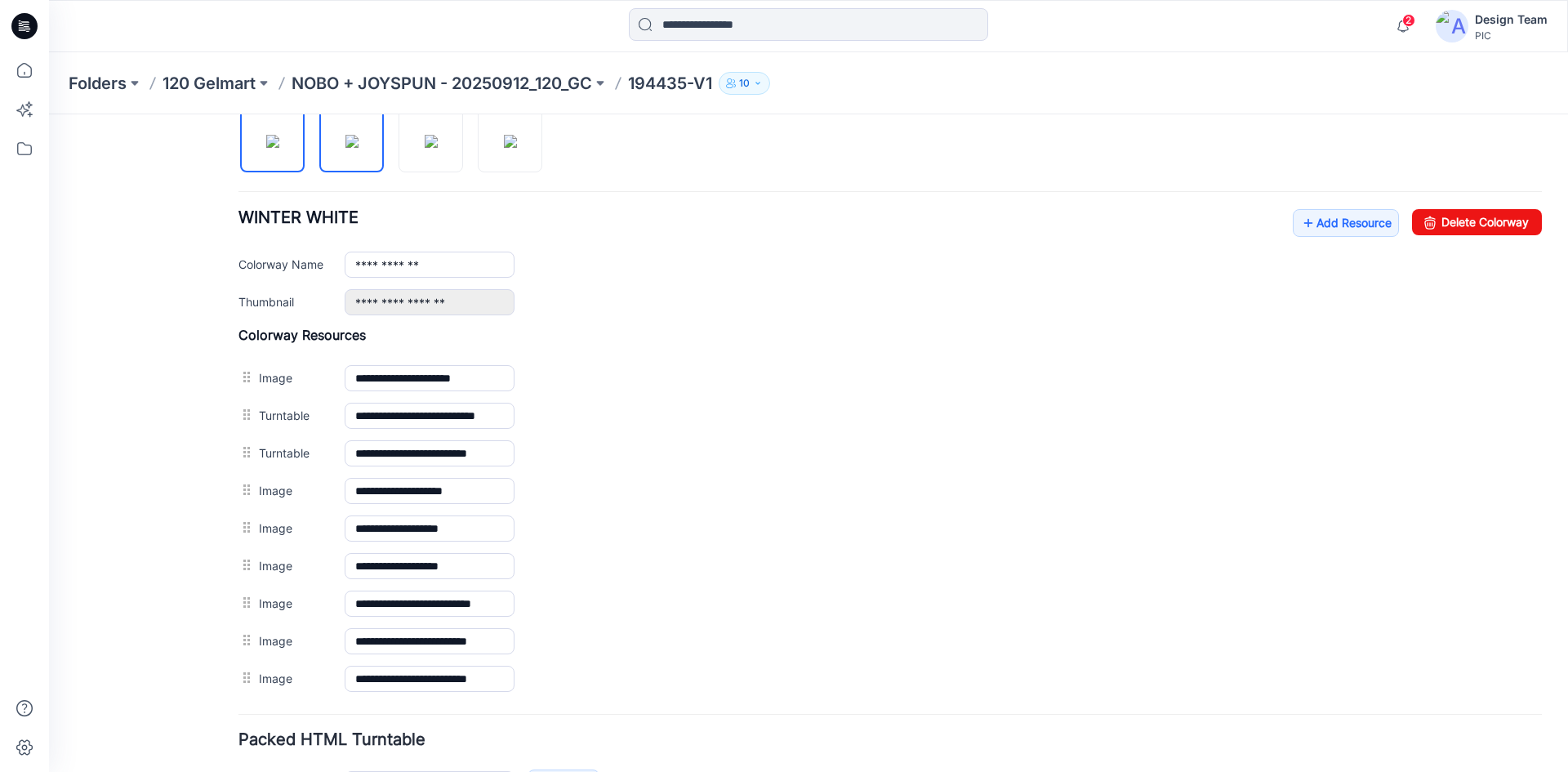
click at [359, 148] on img at bounding box center [351, 141] width 13 height 13
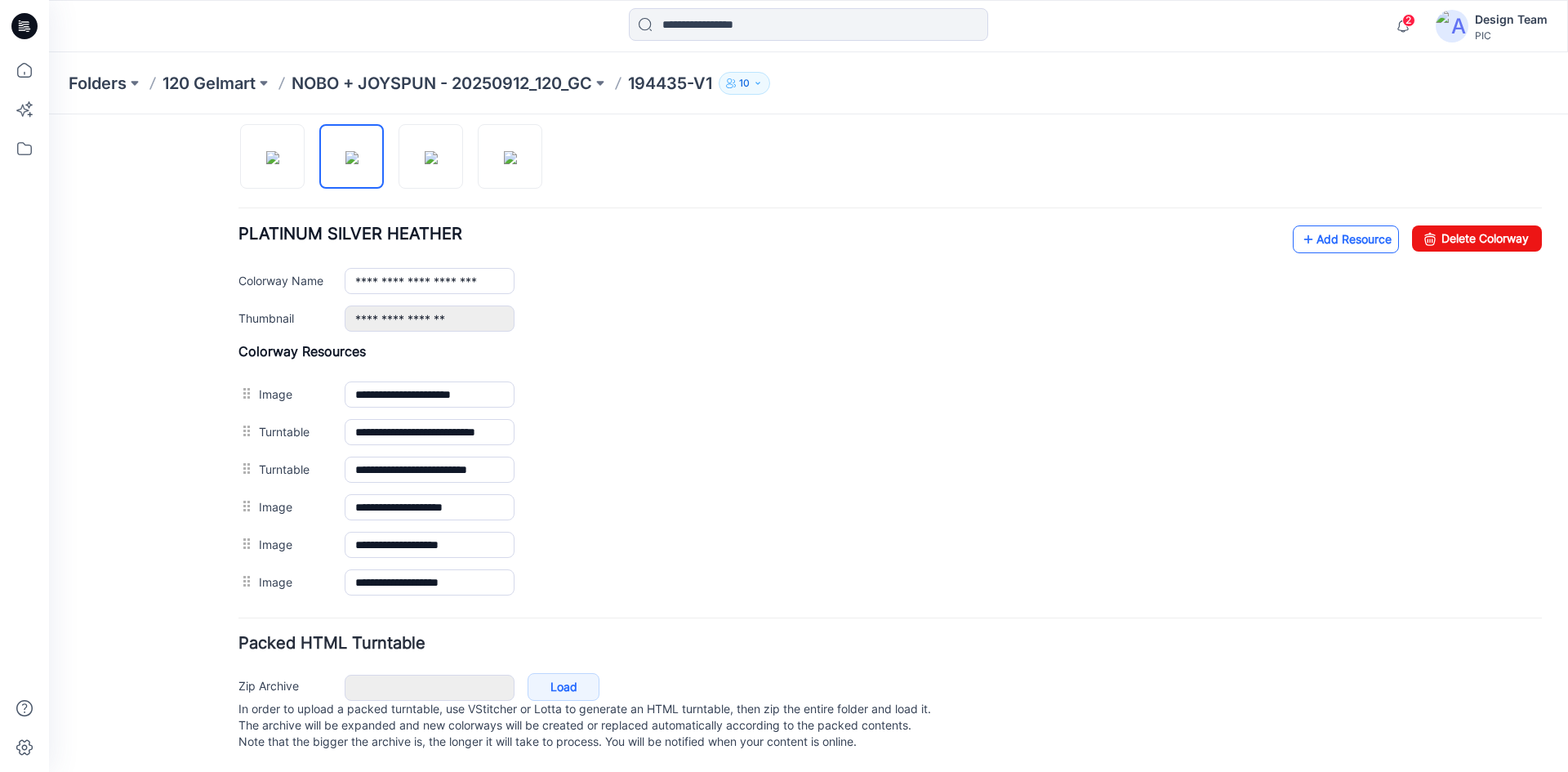
click at [1322, 225] on link "Add Resource" at bounding box center [1345, 239] width 107 height 28
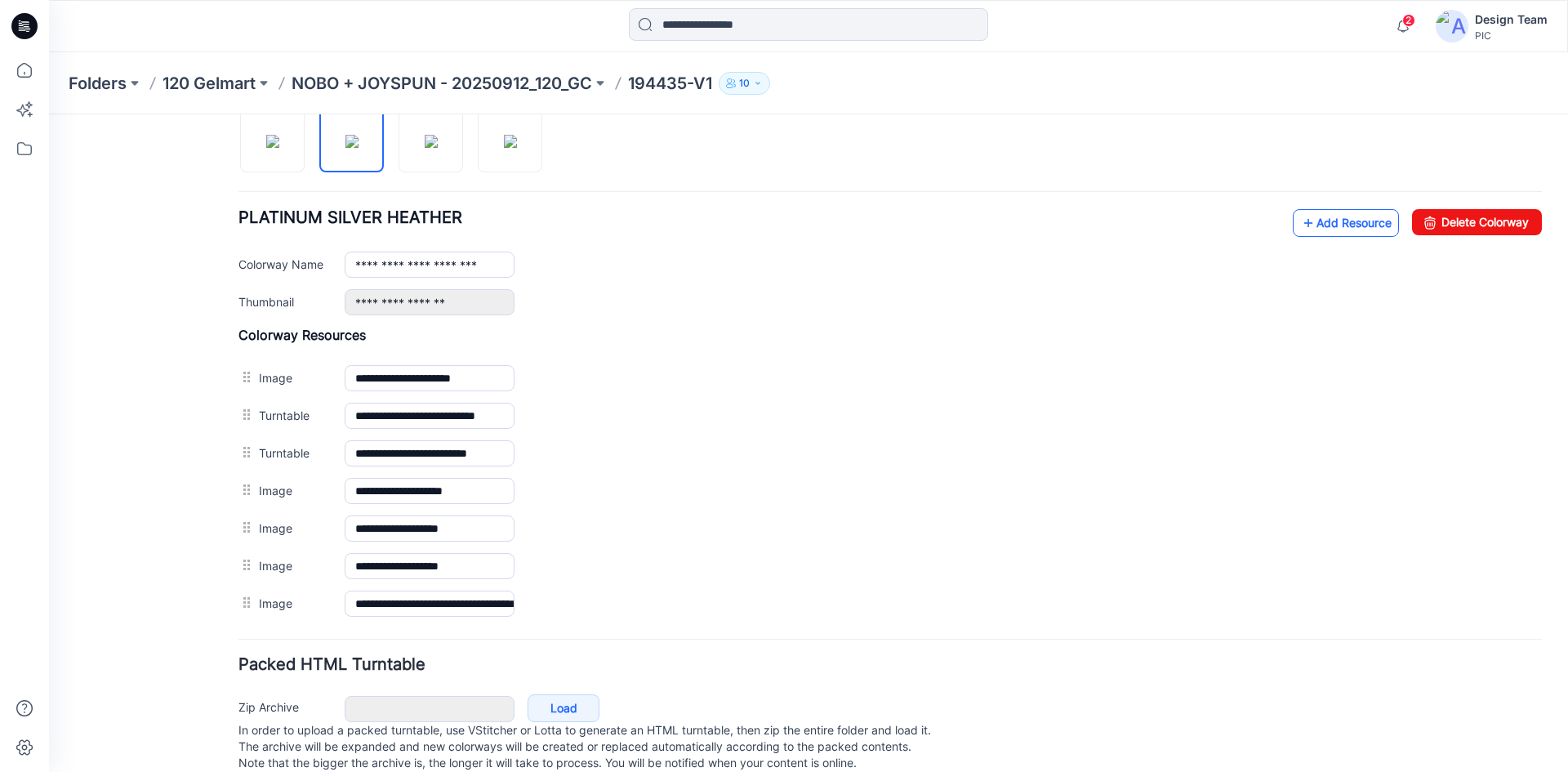
click at [1308, 227] on link "Add Resource" at bounding box center [1345, 223] width 107 height 28
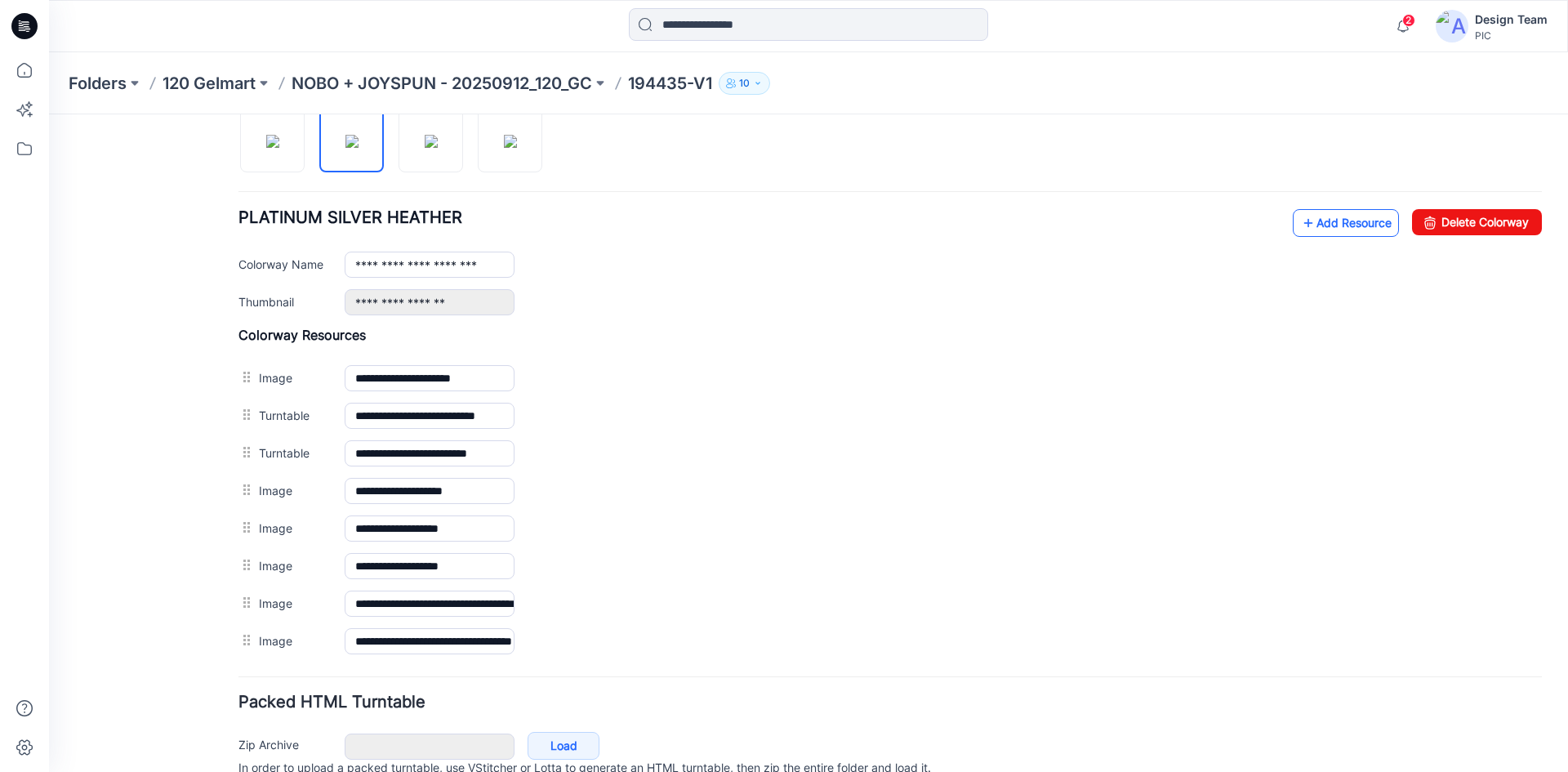
click at [1300, 225] on icon at bounding box center [1308, 223] width 16 height 26
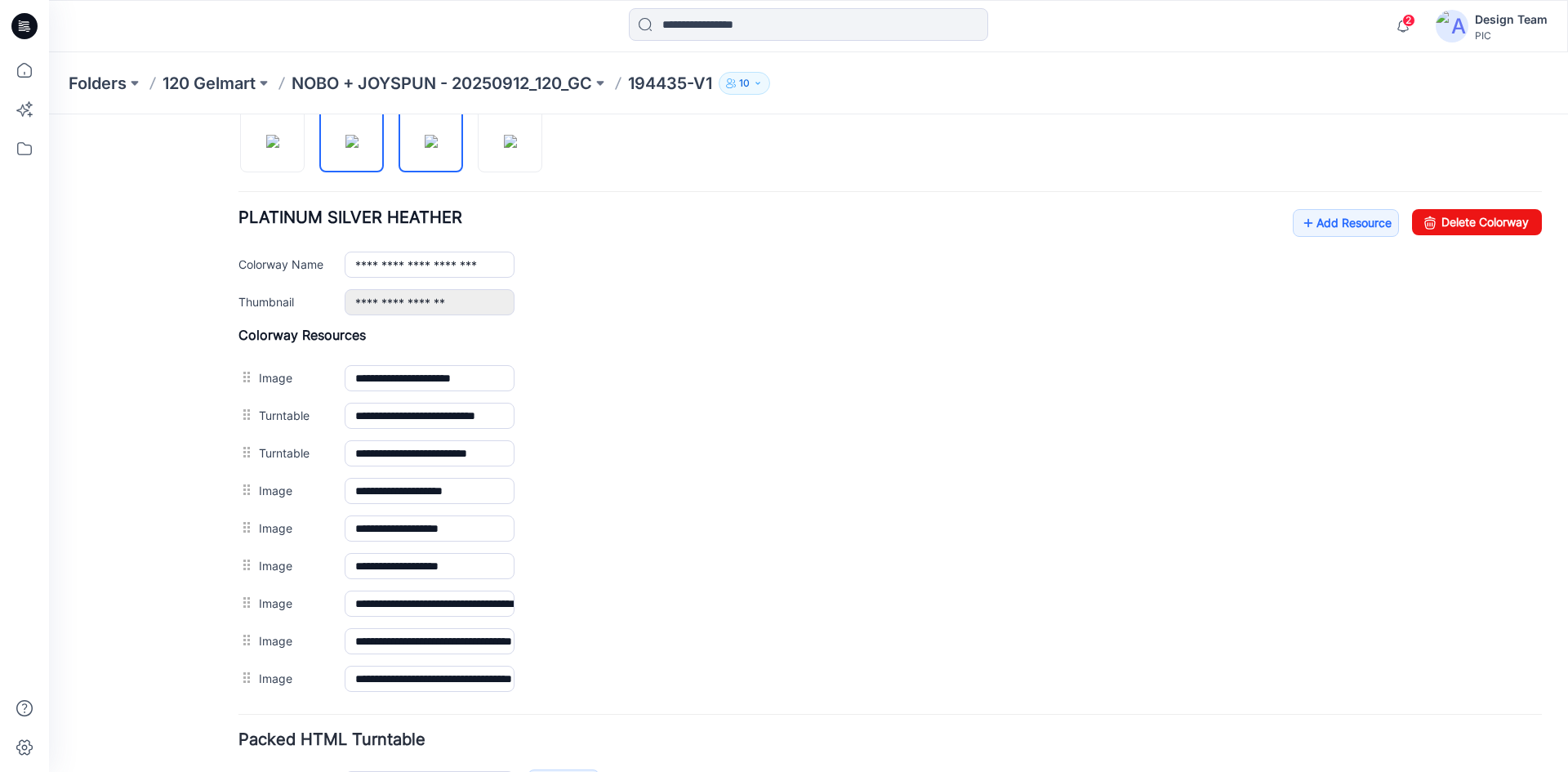
click at [425, 148] on img at bounding box center [431, 141] width 13 height 13
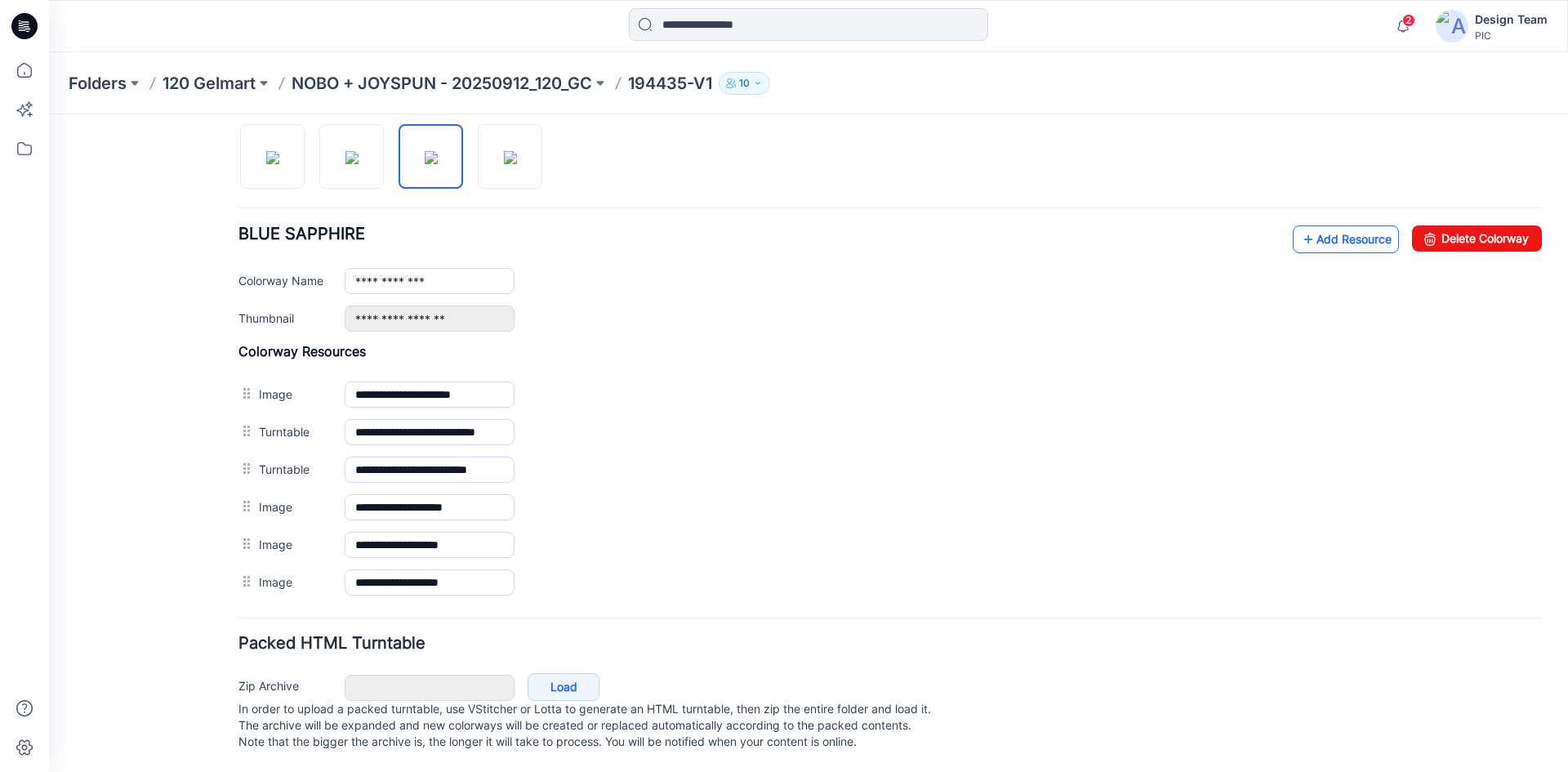
click at [1333, 225] on link "Add Resource" at bounding box center [1345, 239] width 107 height 28
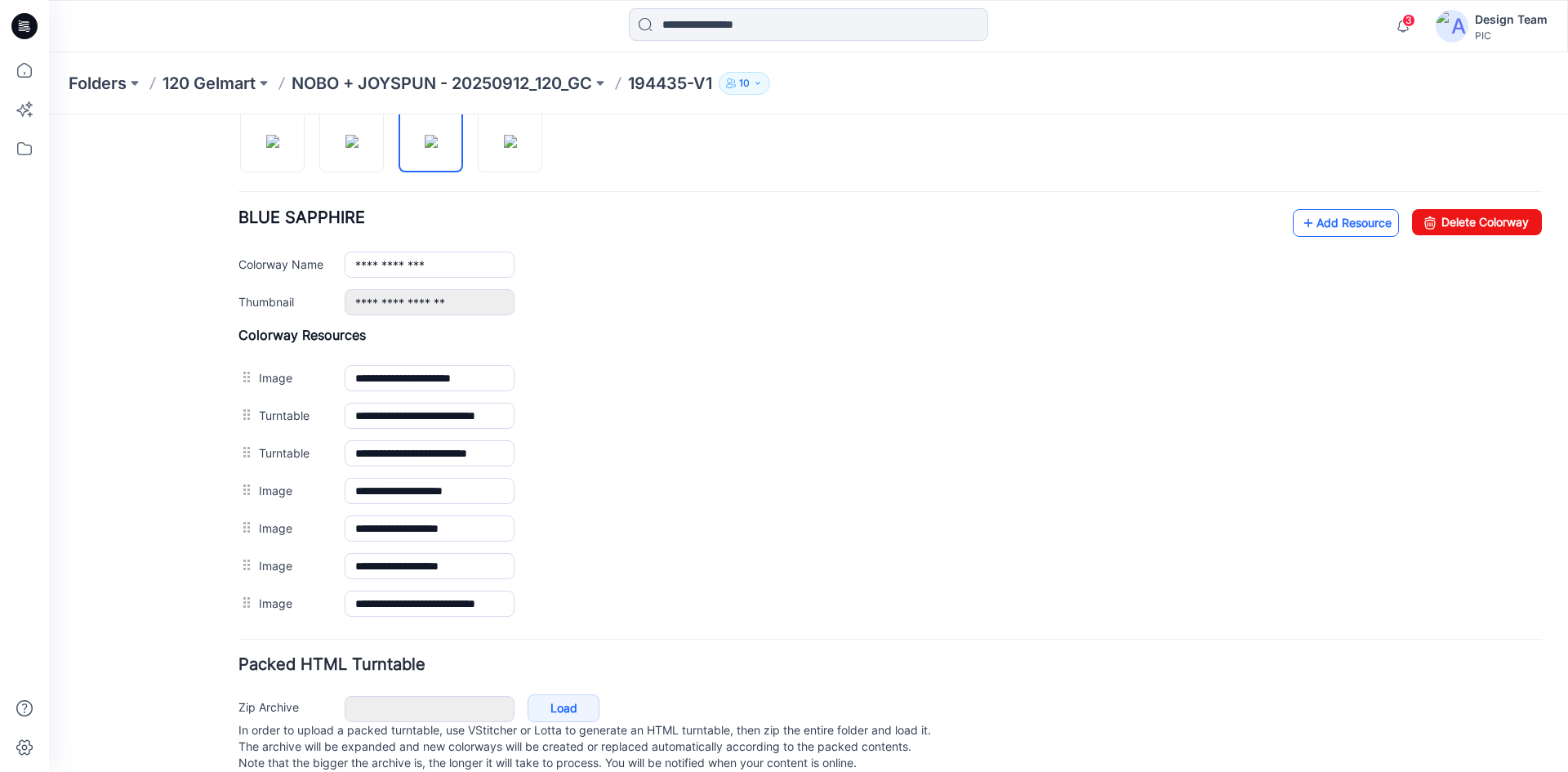
click at [1311, 229] on link "Add Resource" at bounding box center [1345, 223] width 107 height 28
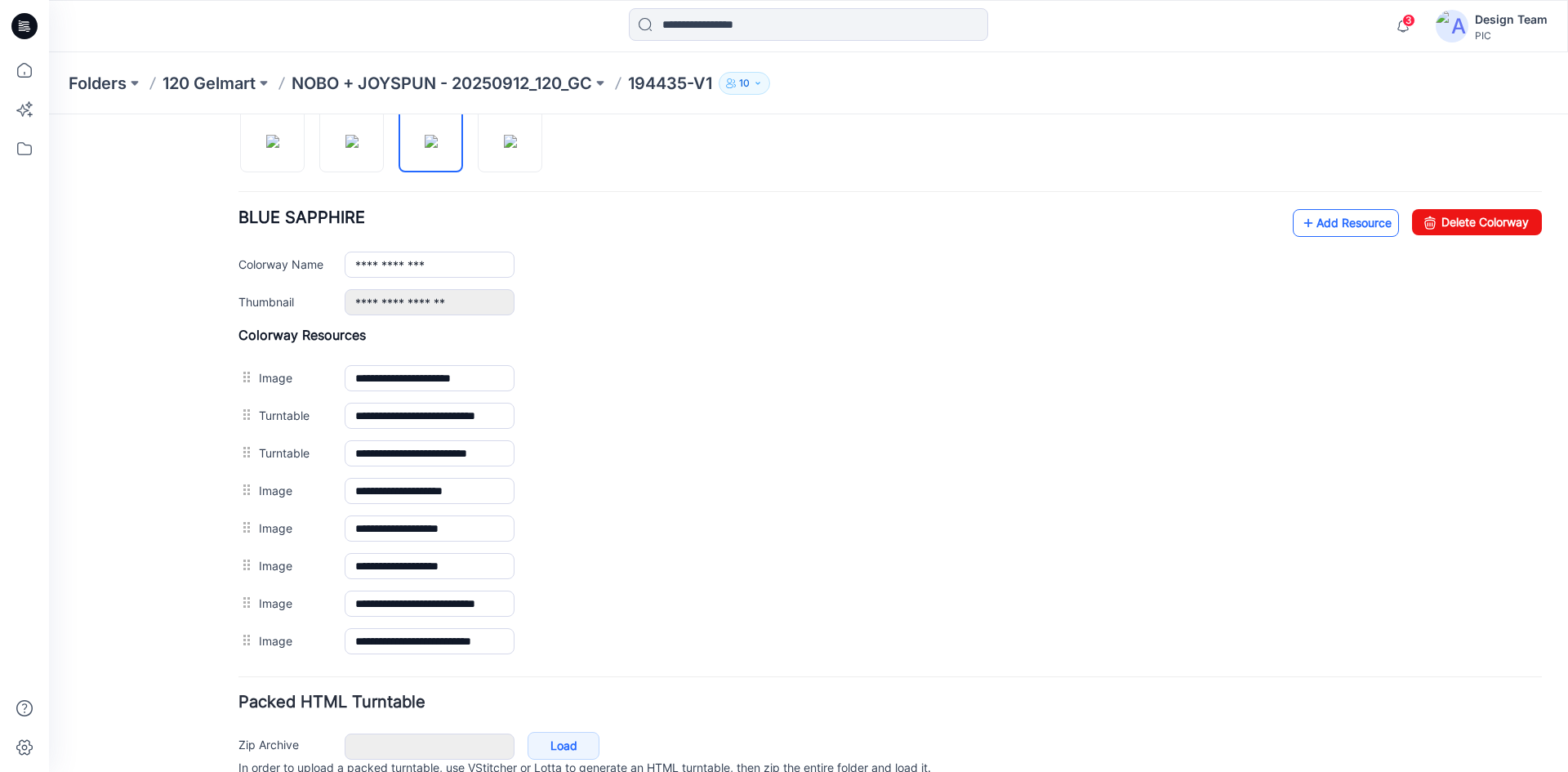
click at [1300, 220] on icon at bounding box center [1308, 223] width 16 height 26
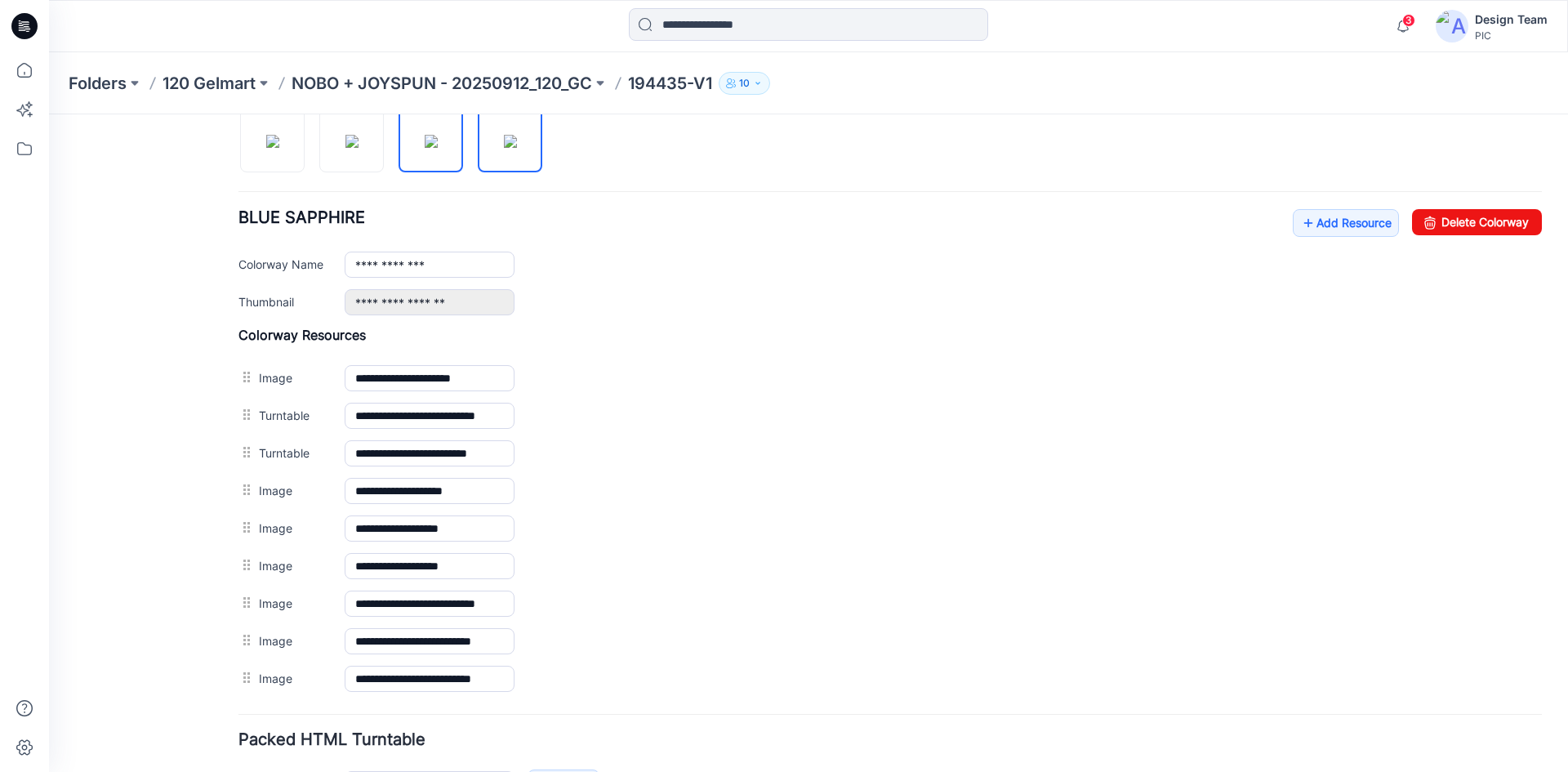
click at [504, 148] on img at bounding box center [510, 141] width 13 height 13
type input "**********"
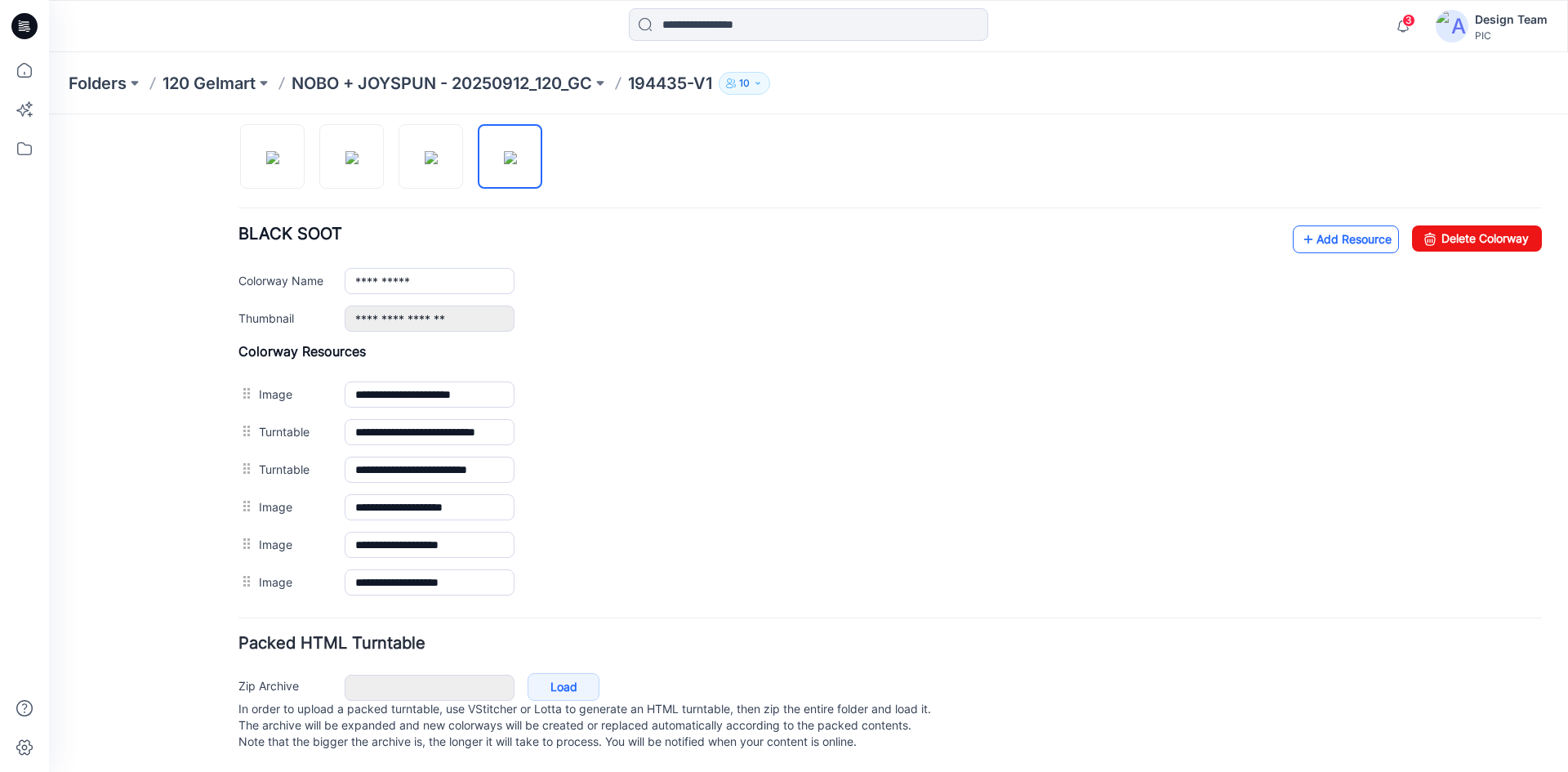
click at [1305, 225] on link "Add Resource" at bounding box center [1345, 239] width 107 height 28
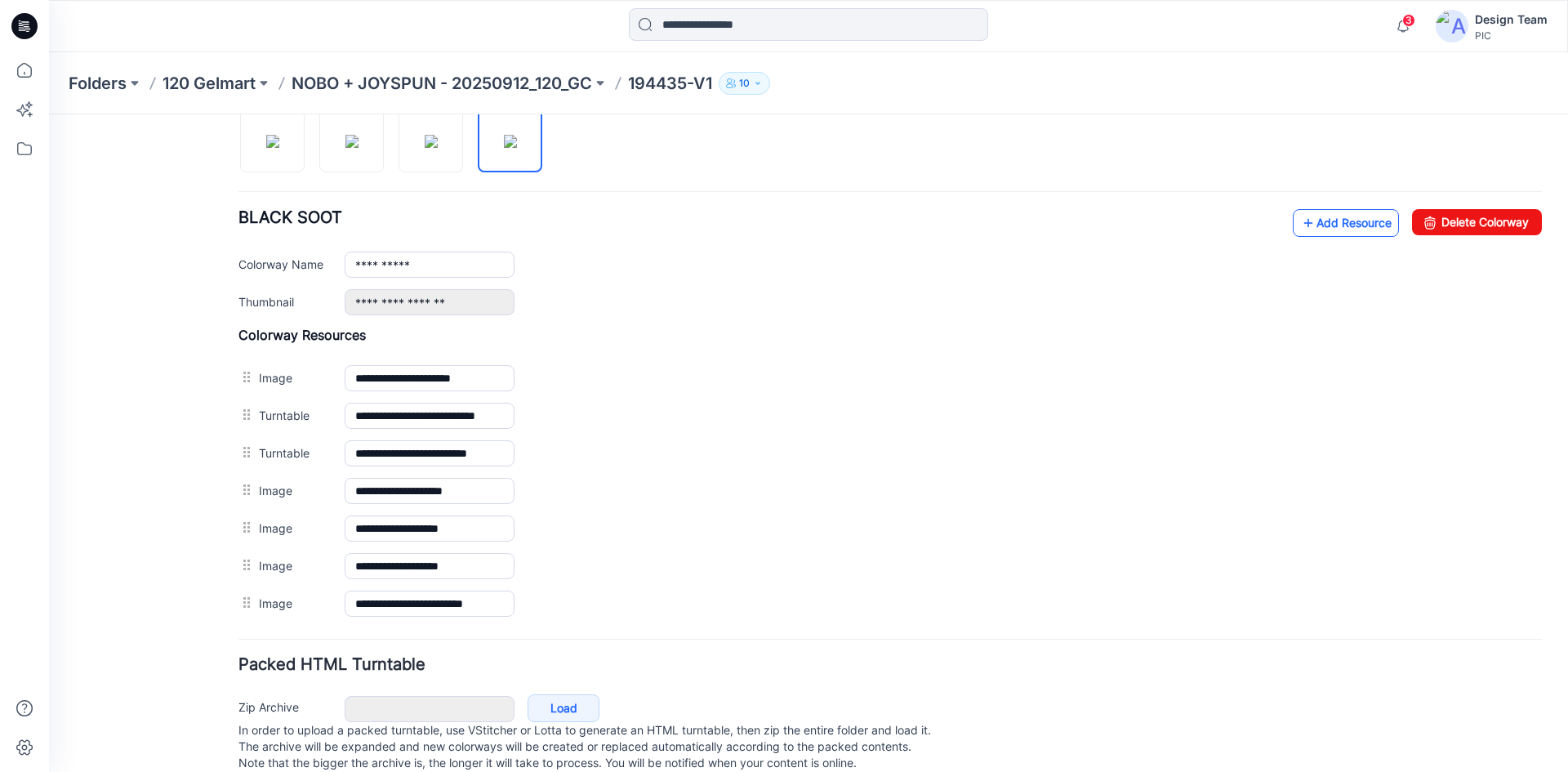
click at [1300, 231] on icon at bounding box center [1308, 223] width 16 height 26
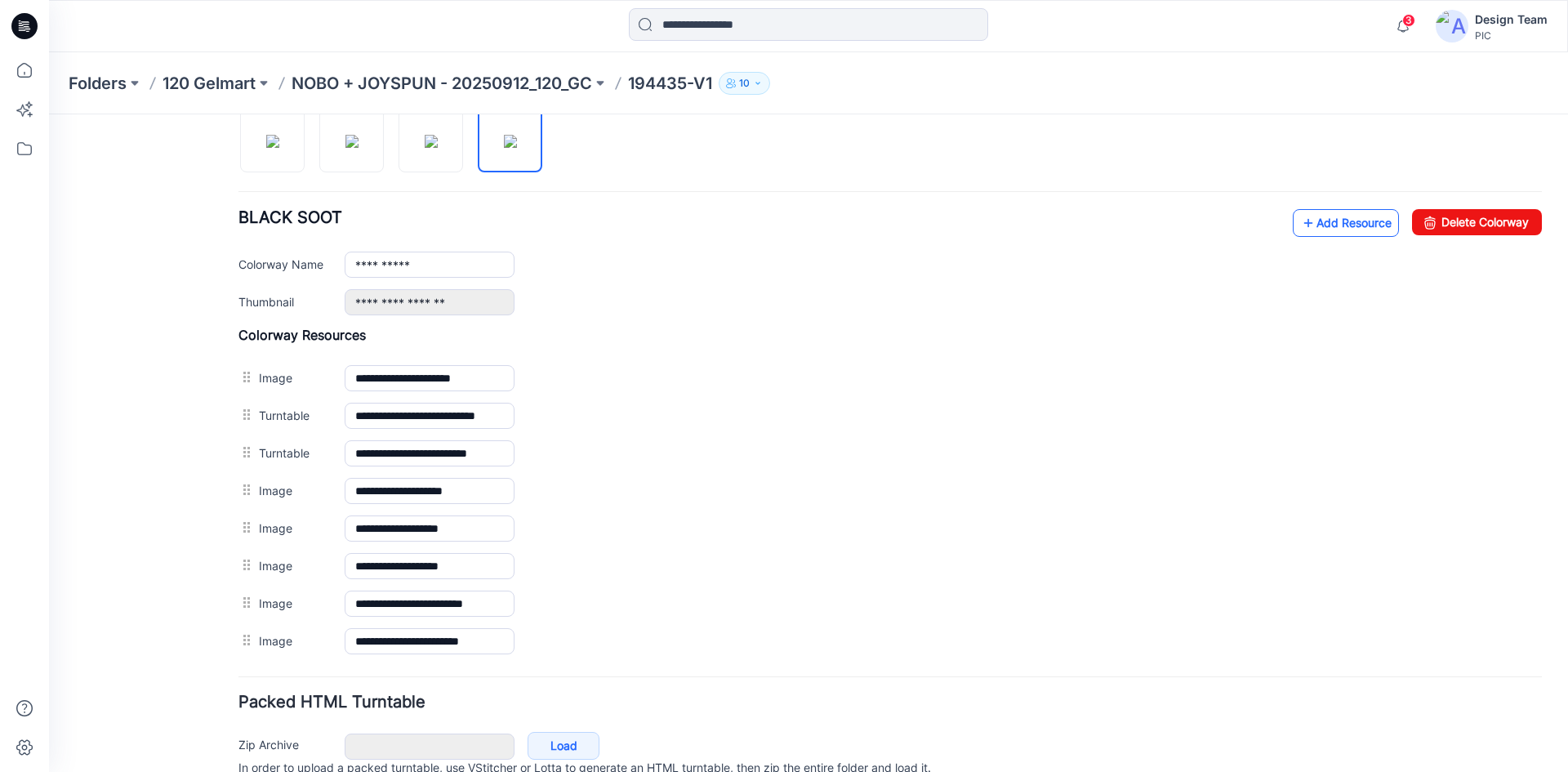
click at [1310, 223] on link "Add Resource" at bounding box center [1345, 223] width 107 height 28
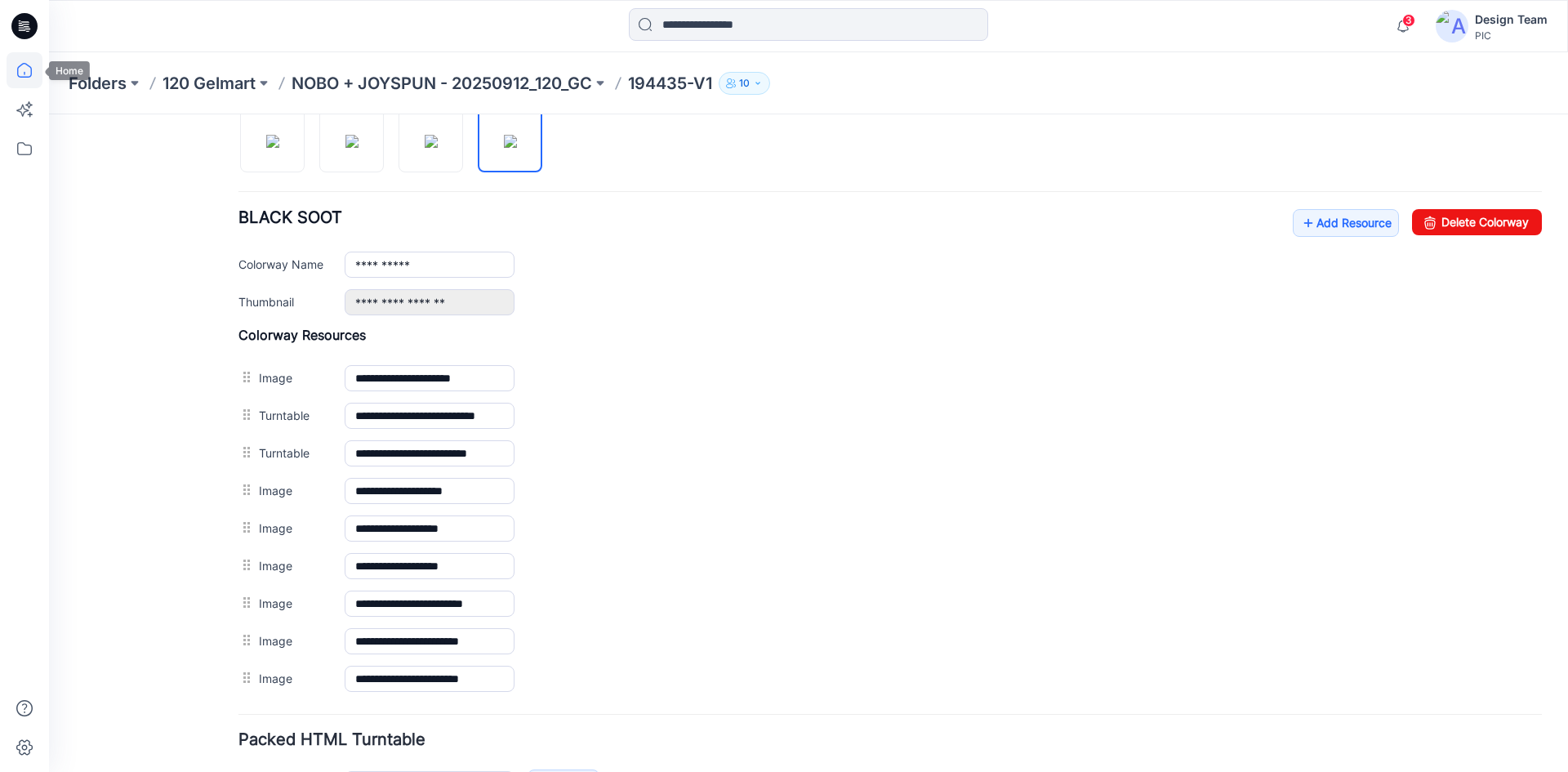
click at [30, 73] on icon at bounding box center [25, 70] width 36 height 36
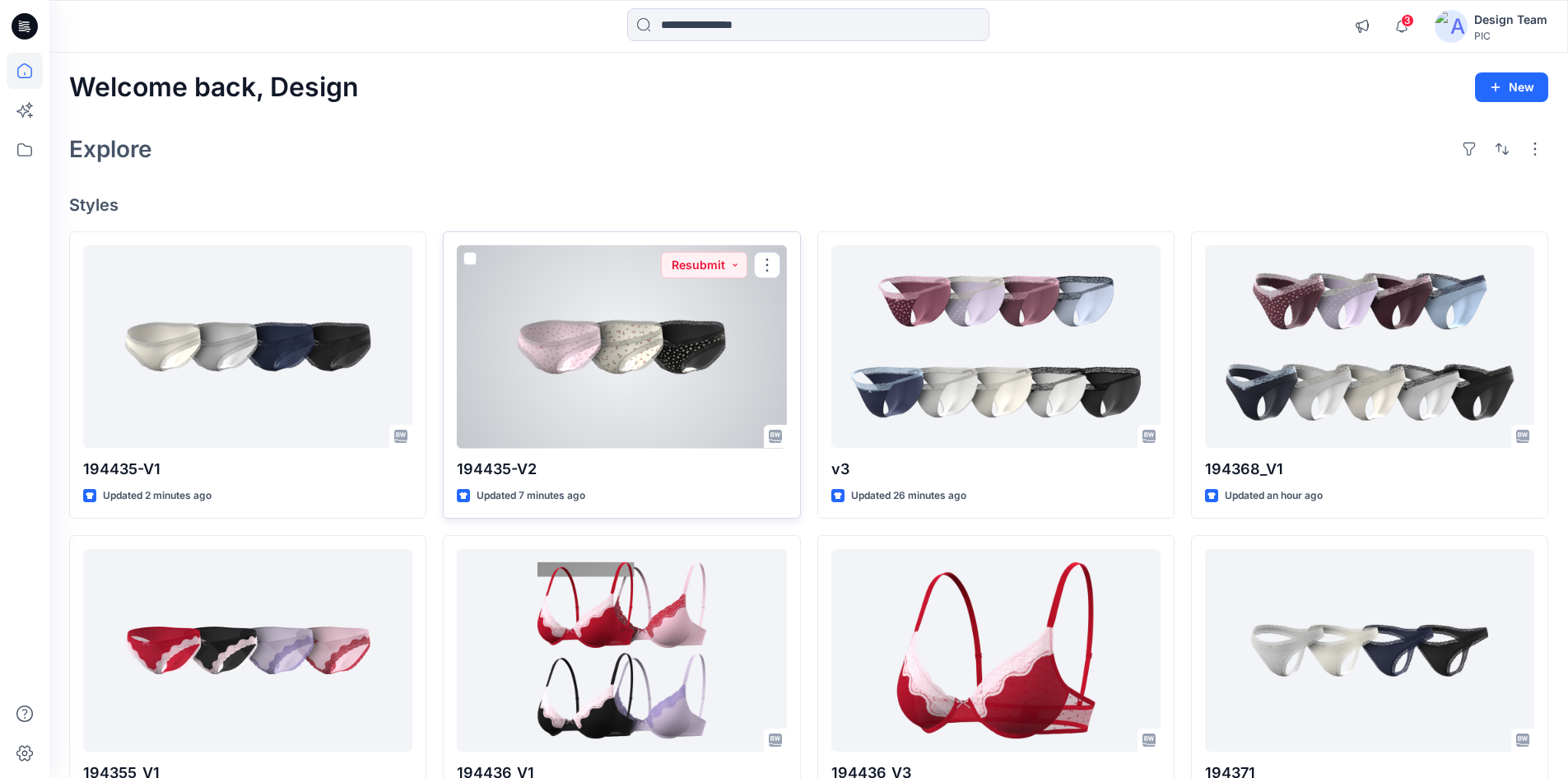
click at [678, 389] on div at bounding box center [621, 346] width 329 height 204
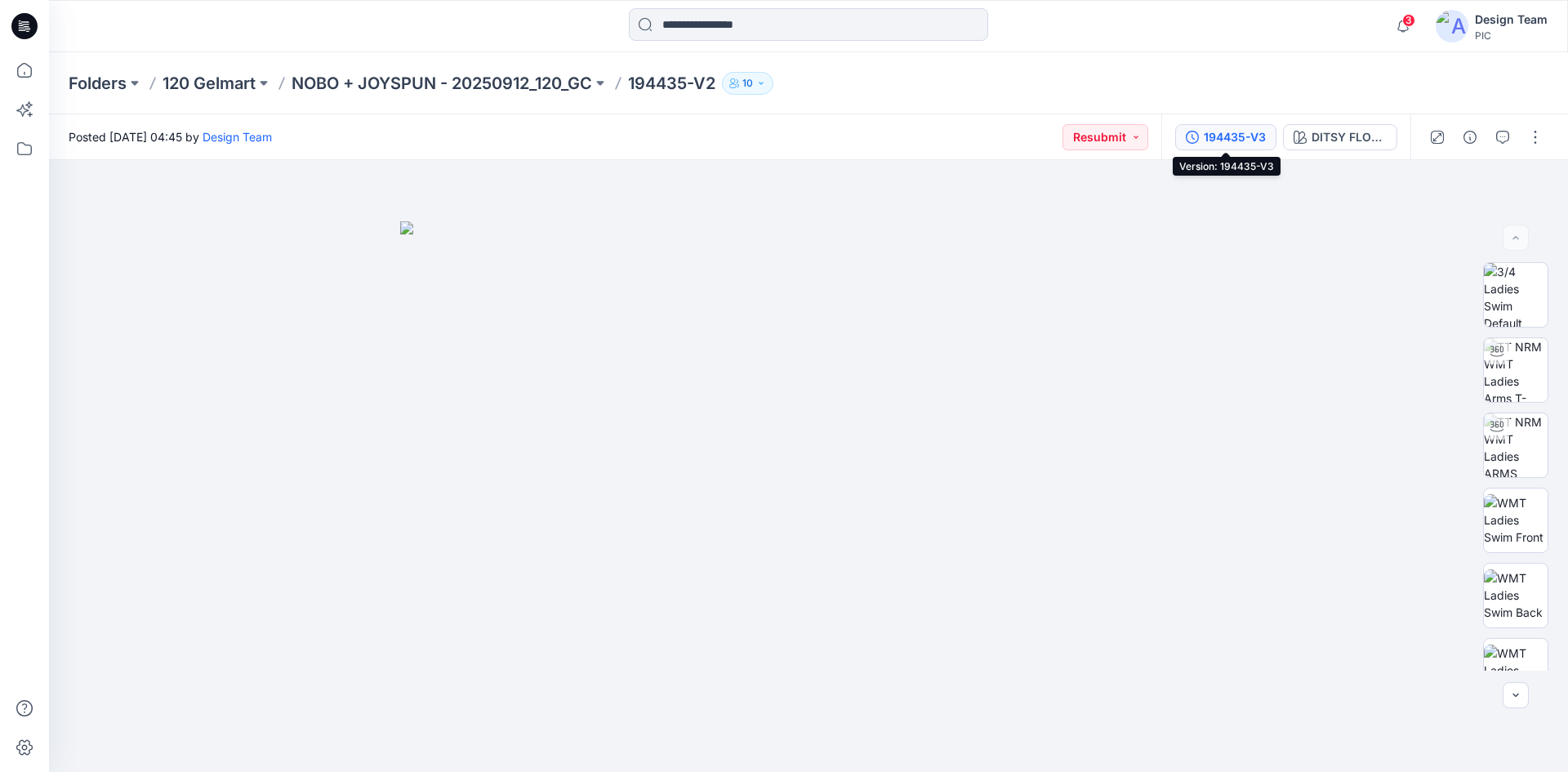
click at [1262, 138] on div "194435-V3" at bounding box center [1235, 136] width 62 height 18
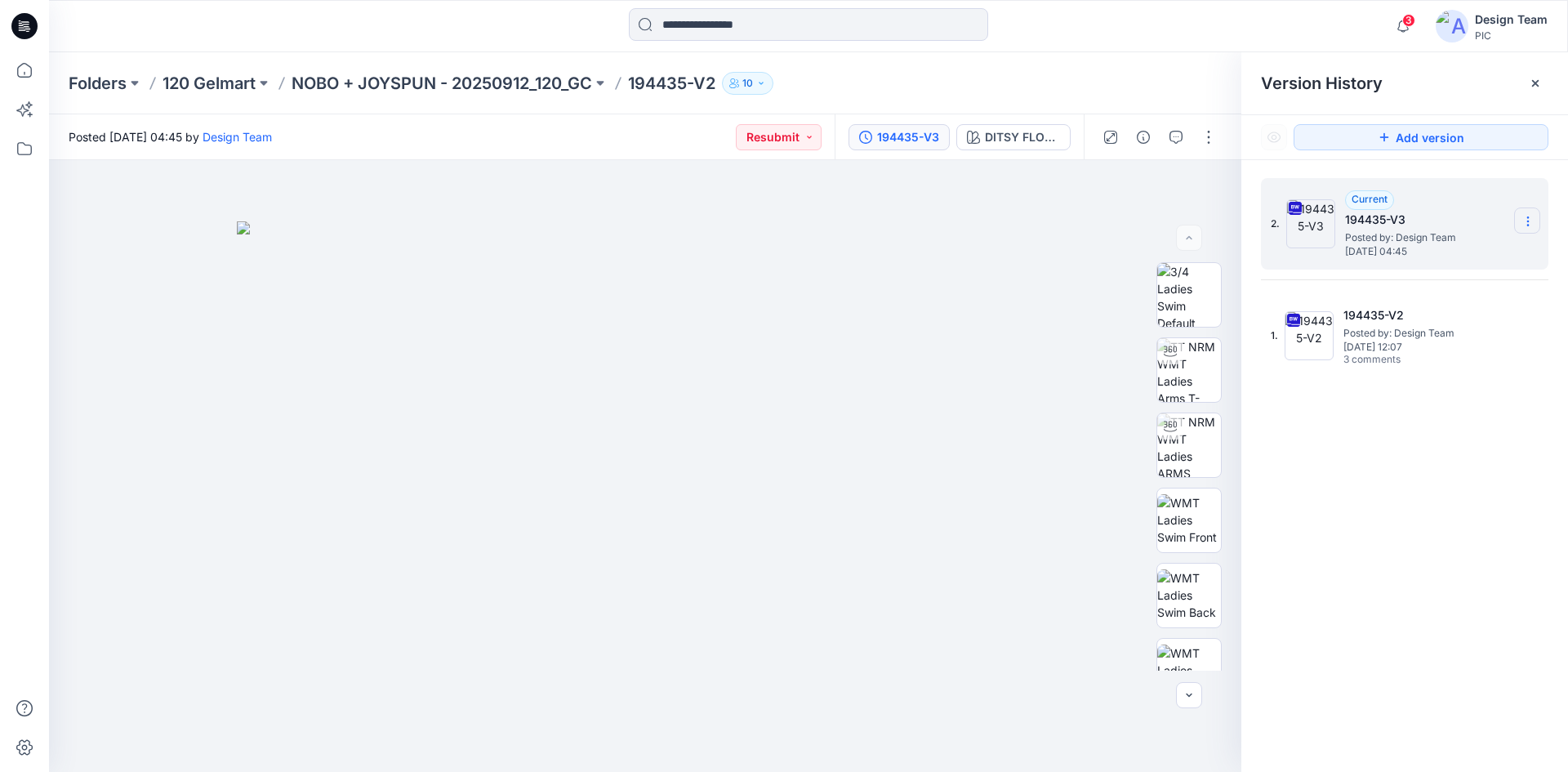
click at [1530, 222] on icon at bounding box center [1527, 221] width 13 height 13
click at [1447, 364] on span "Delete Version" at bounding box center [1415, 358] width 77 height 20
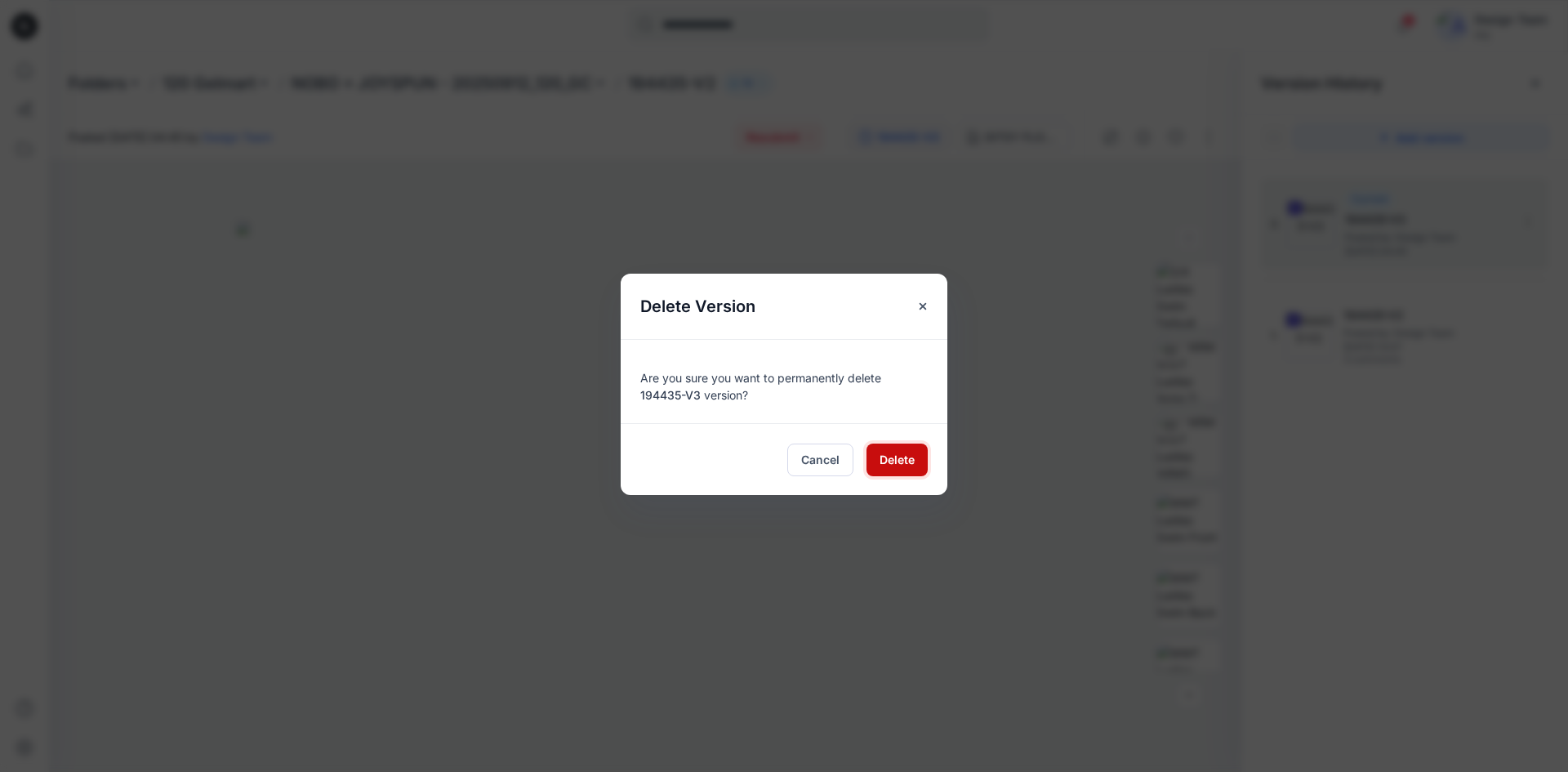
click at [917, 466] on button "Delete" at bounding box center [897, 460] width 61 height 32
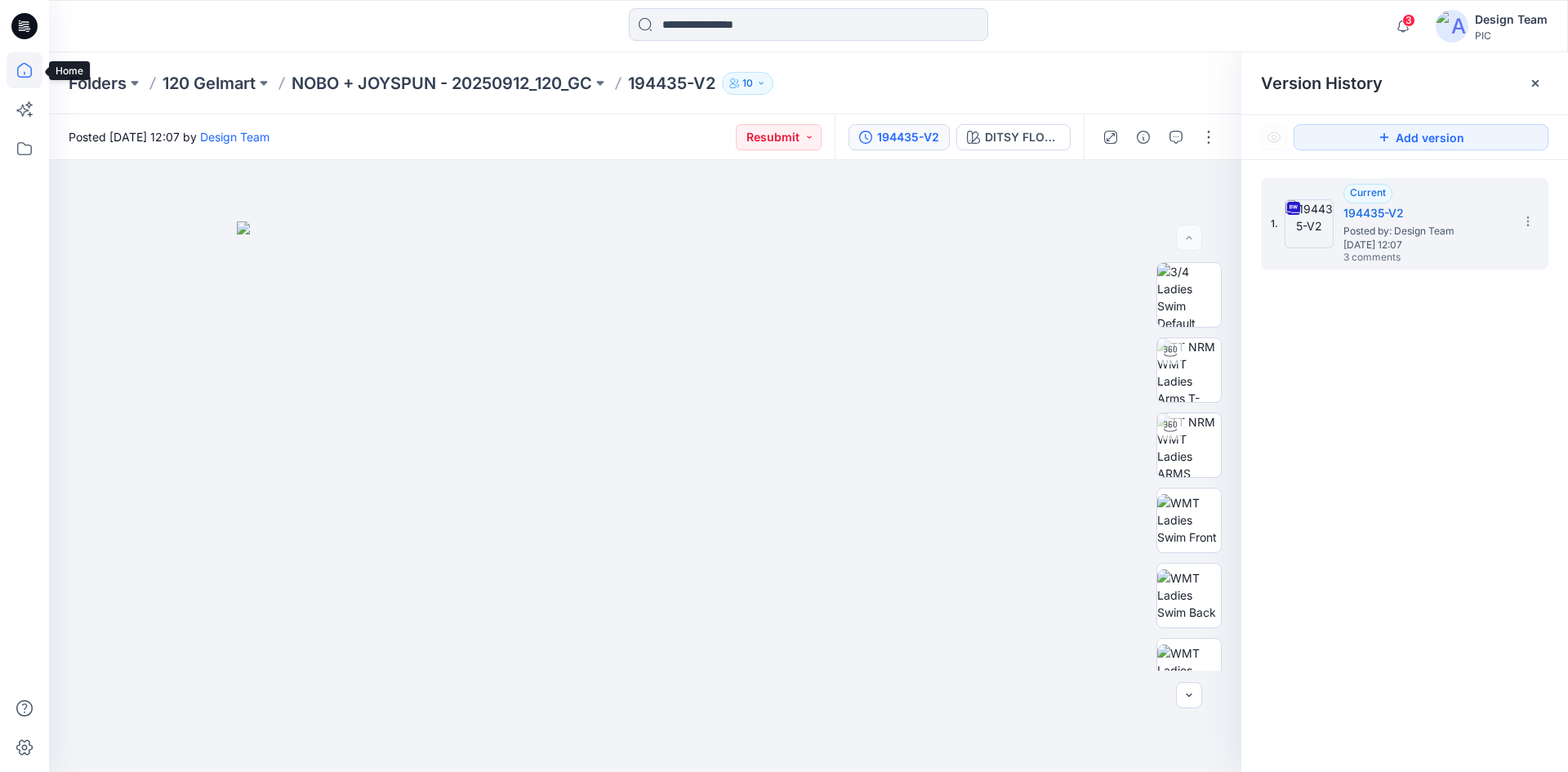
click at [23, 76] on icon at bounding box center [25, 70] width 36 height 36
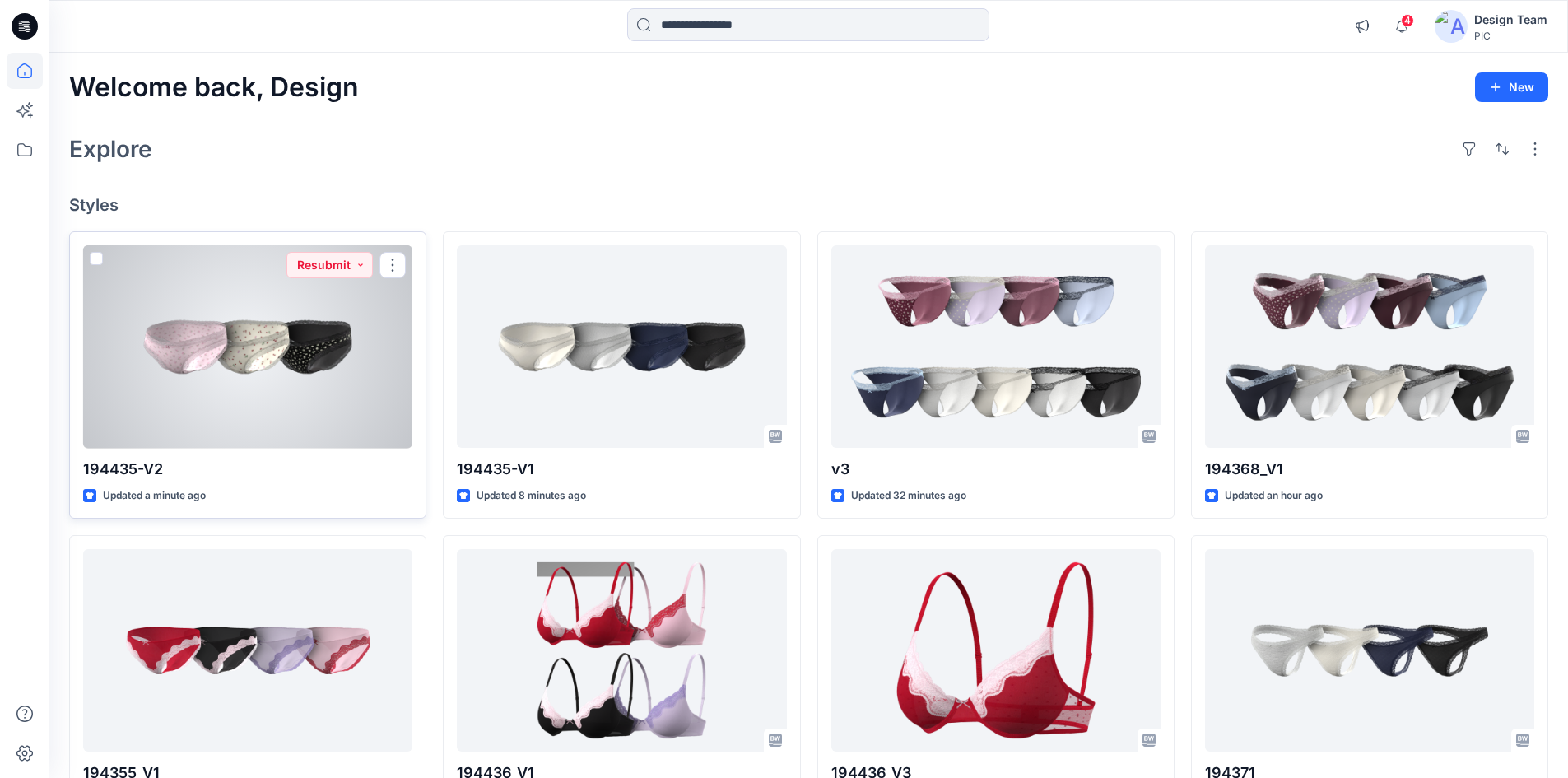
click at [212, 335] on div at bounding box center [247, 346] width 329 height 204
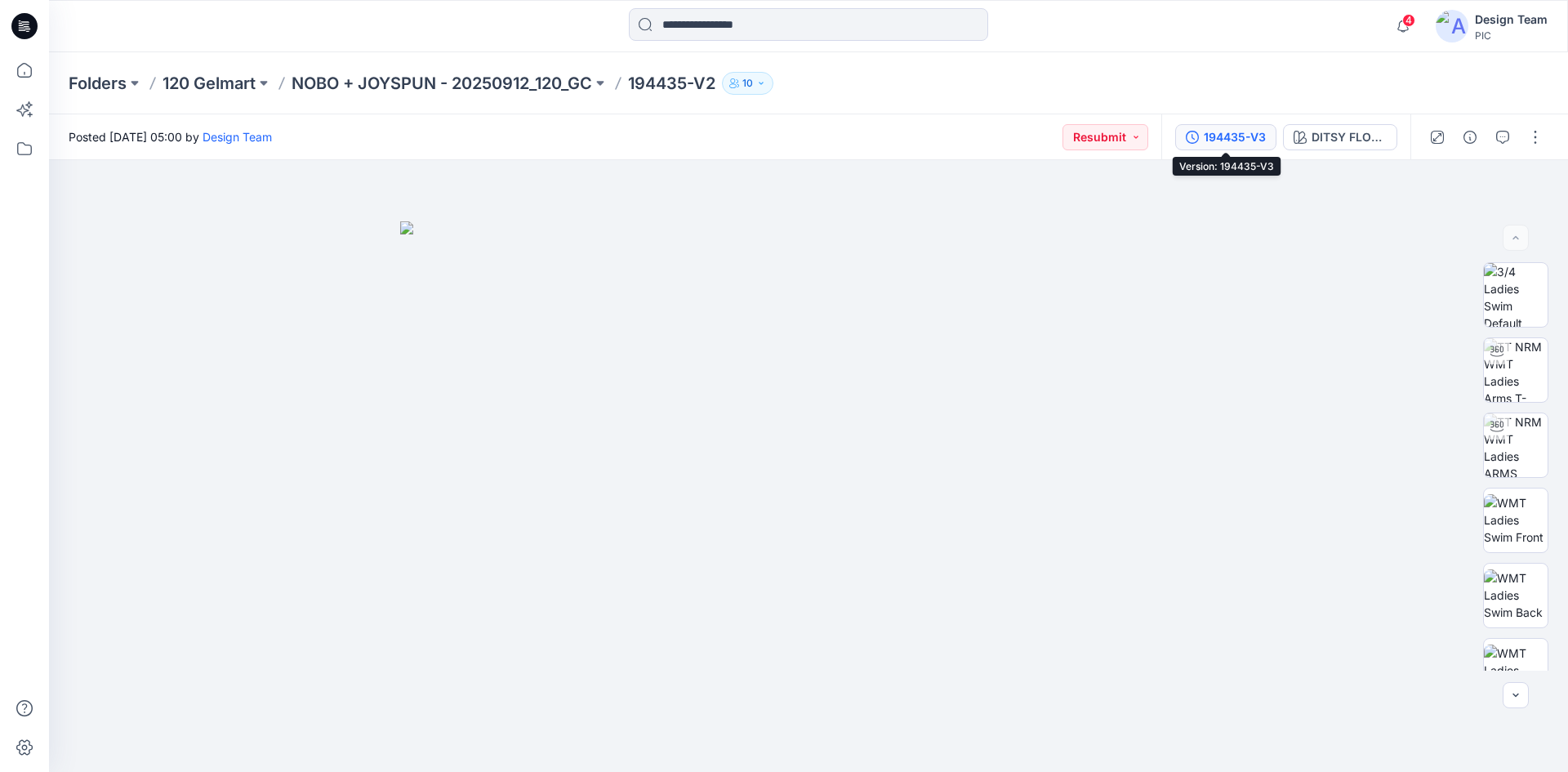
click at [1201, 134] on button "194435-V3" at bounding box center [1225, 137] width 101 height 26
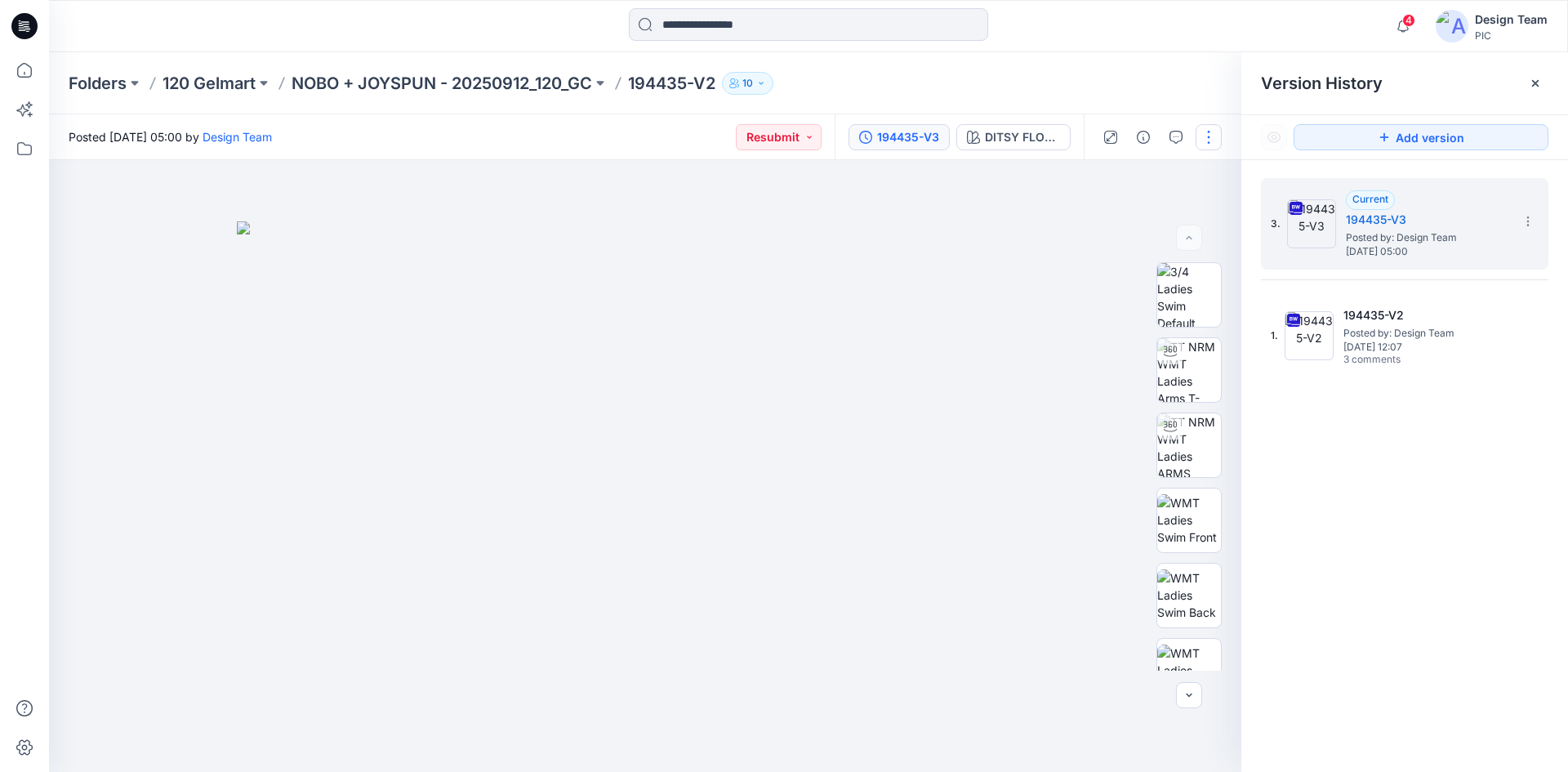
click at [1206, 143] on button "button" at bounding box center [1208, 137] width 26 height 26
click at [1135, 216] on button "Edit" at bounding box center [1140, 220] width 150 height 30
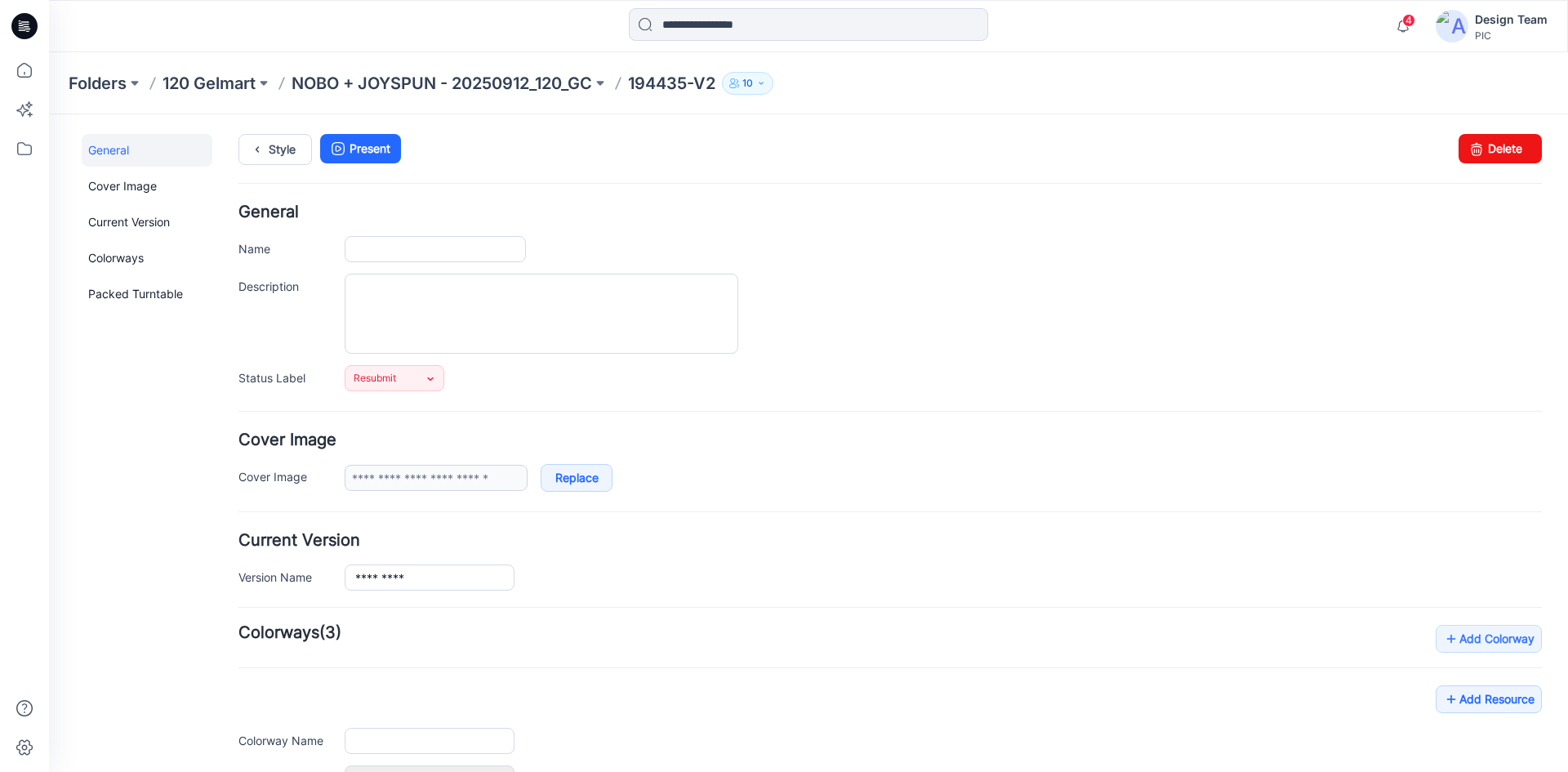
type input "*********"
type input "**********"
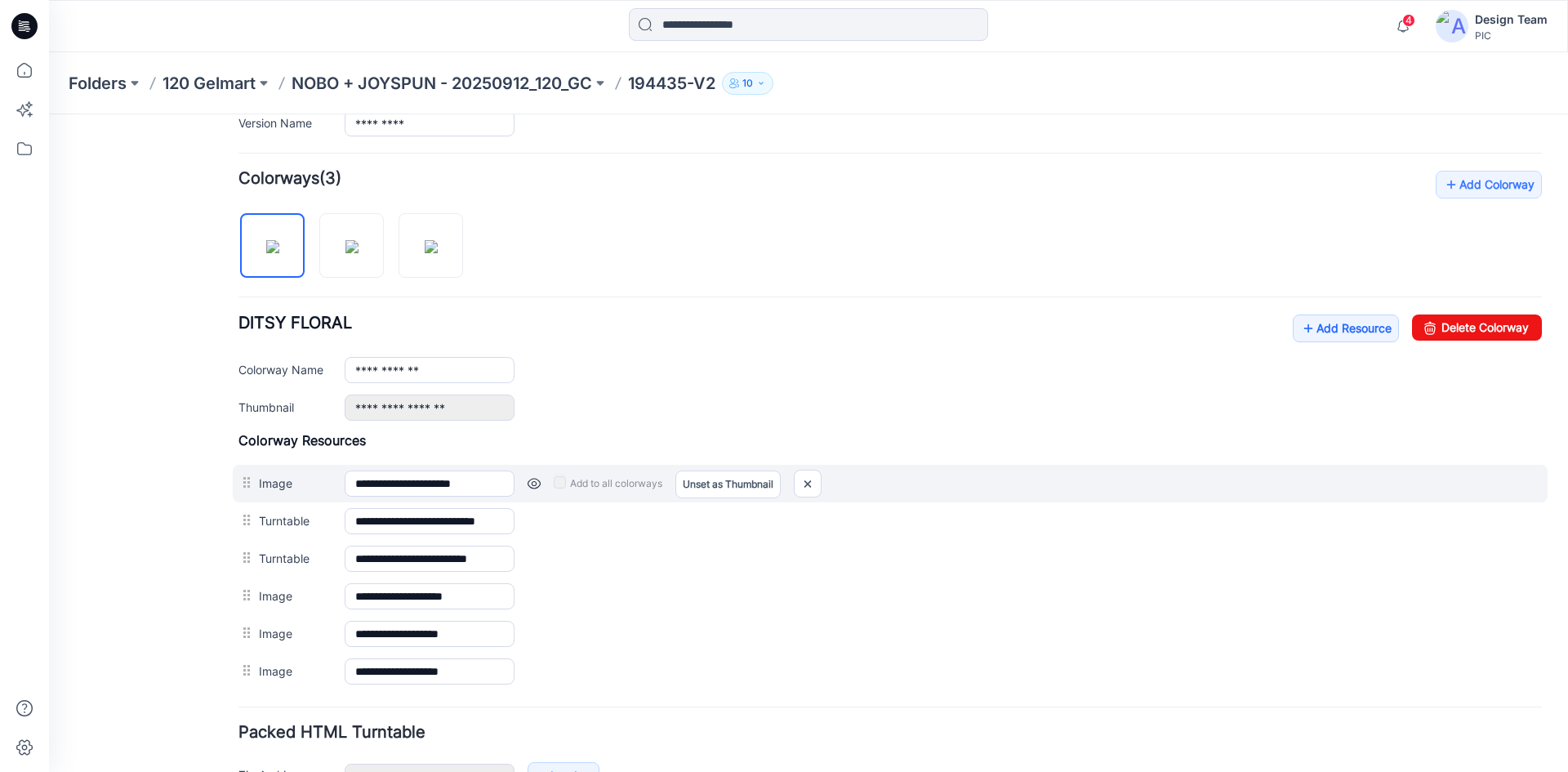
scroll to position [490, 0]
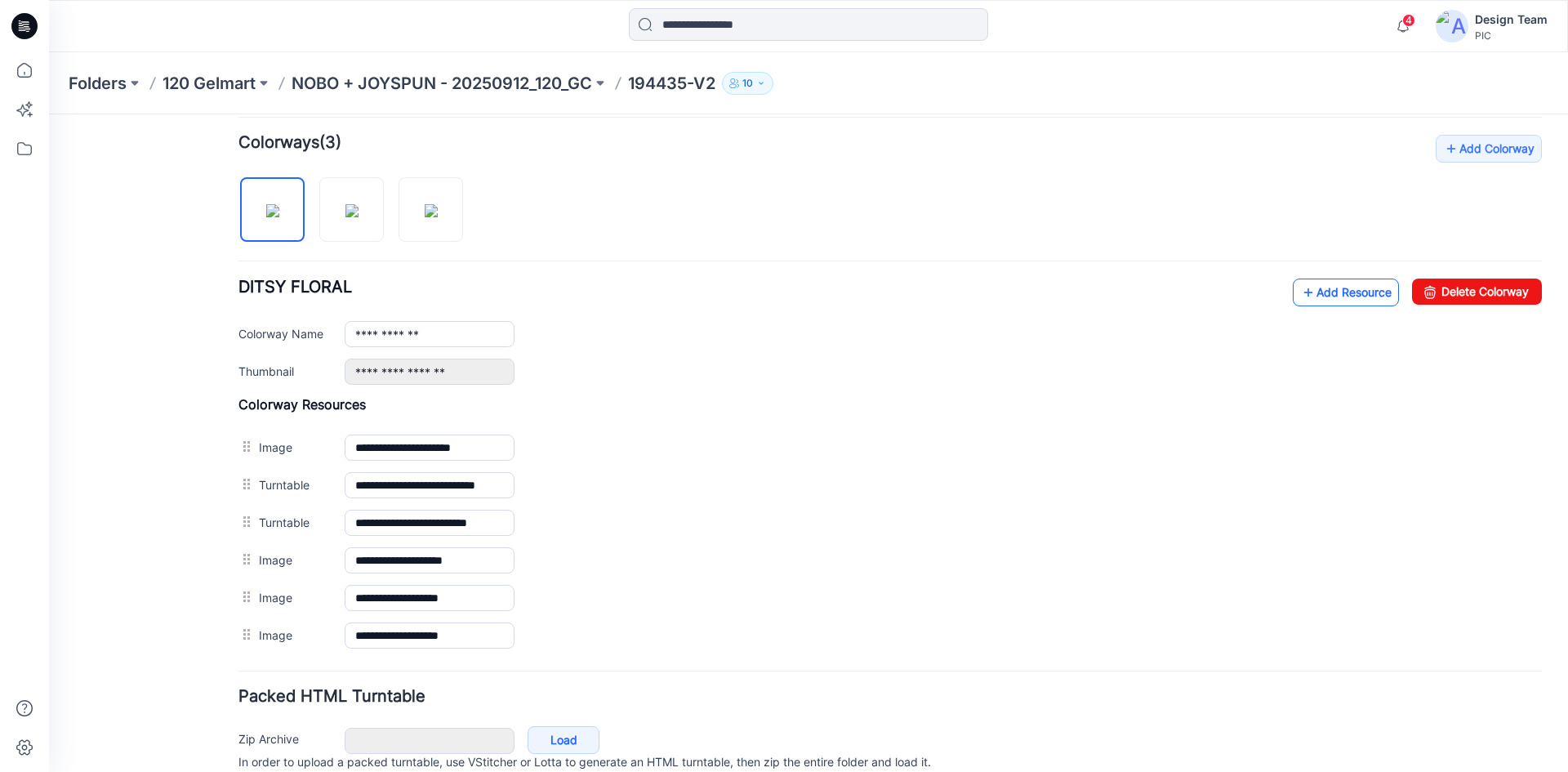
click at [1308, 296] on link "Add Resource" at bounding box center [1345, 293] width 107 height 28
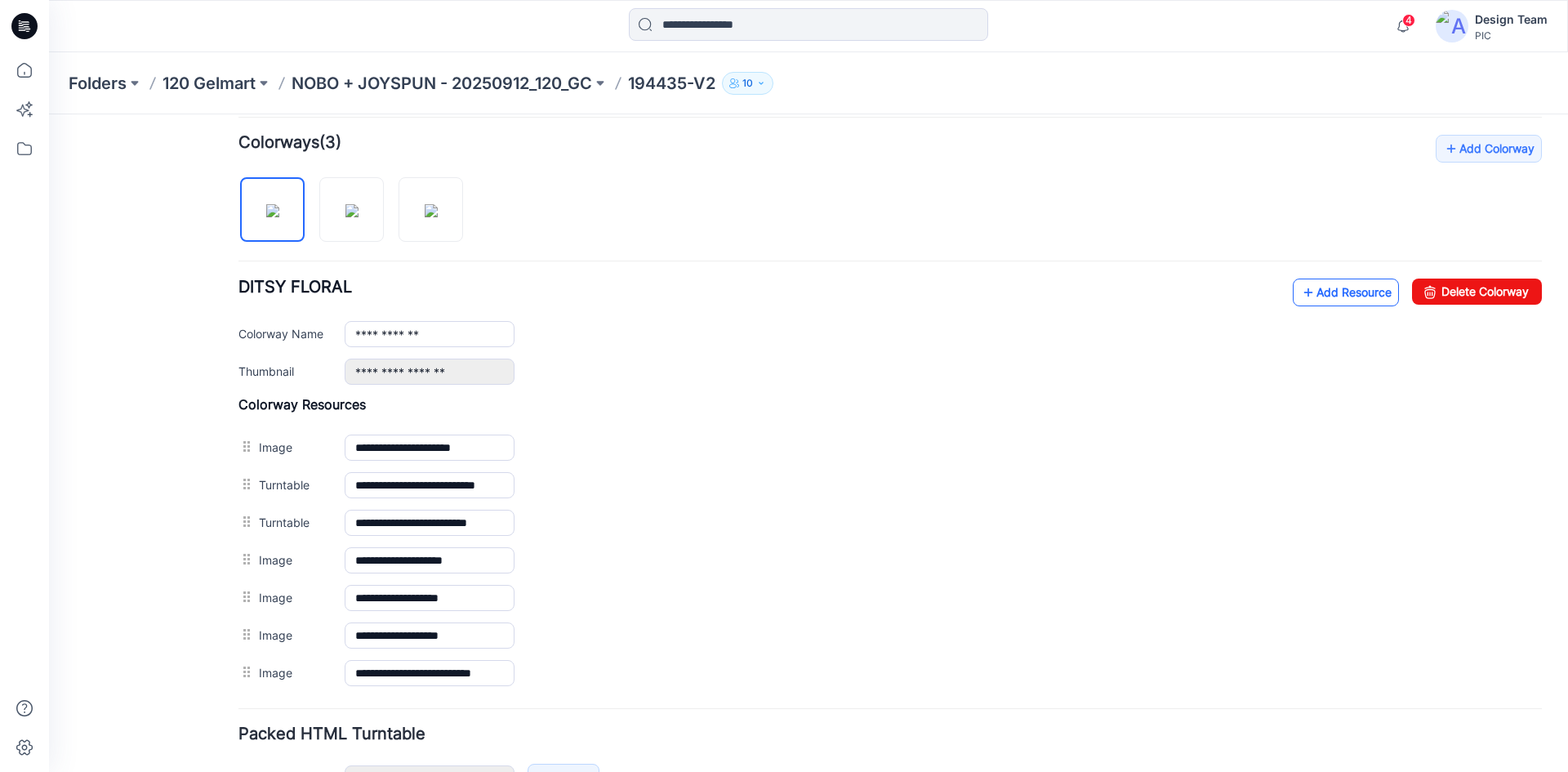
click at [1317, 289] on link "Add Resource" at bounding box center [1345, 293] width 107 height 28
click at [1311, 286] on link "Add Resource" at bounding box center [1345, 293] width 107 height 28
click at [359, 206] on img at bounding box center [351, 210] width 13 height 13
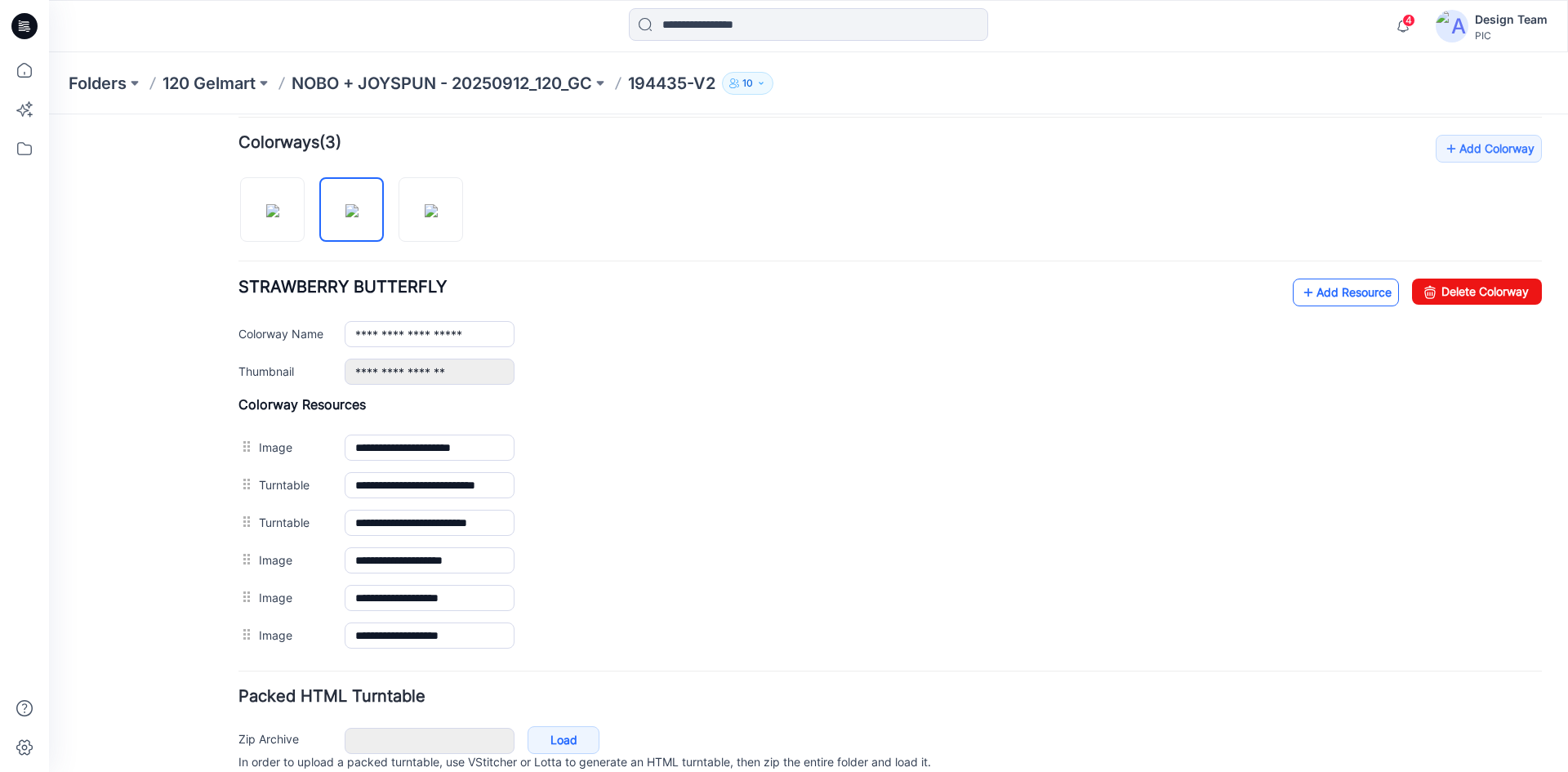
click at [1347, 296] on link "Add Resource" at bounding box center [1345, 293] width 107 height 28
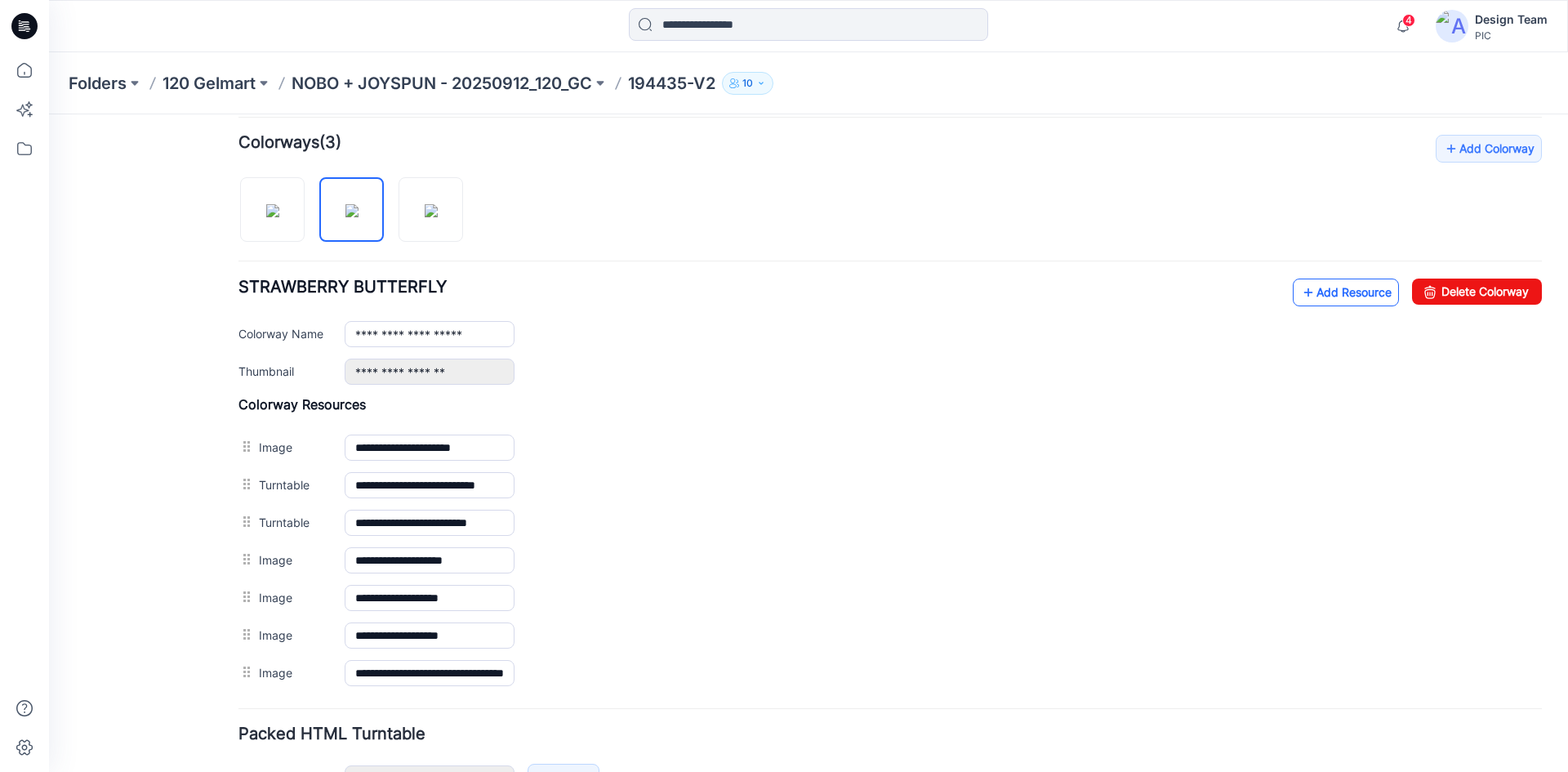
click at [1309, 292] on link "Add Resource" at bounding box center [1345, 293] width 107 height 28
click at [1300, 296] on icon at bounding box center [1308, 293] width 16 height 26
click at [428, 213] on img at bounding box center [431, 210] width 13 height 13
type input "**********"
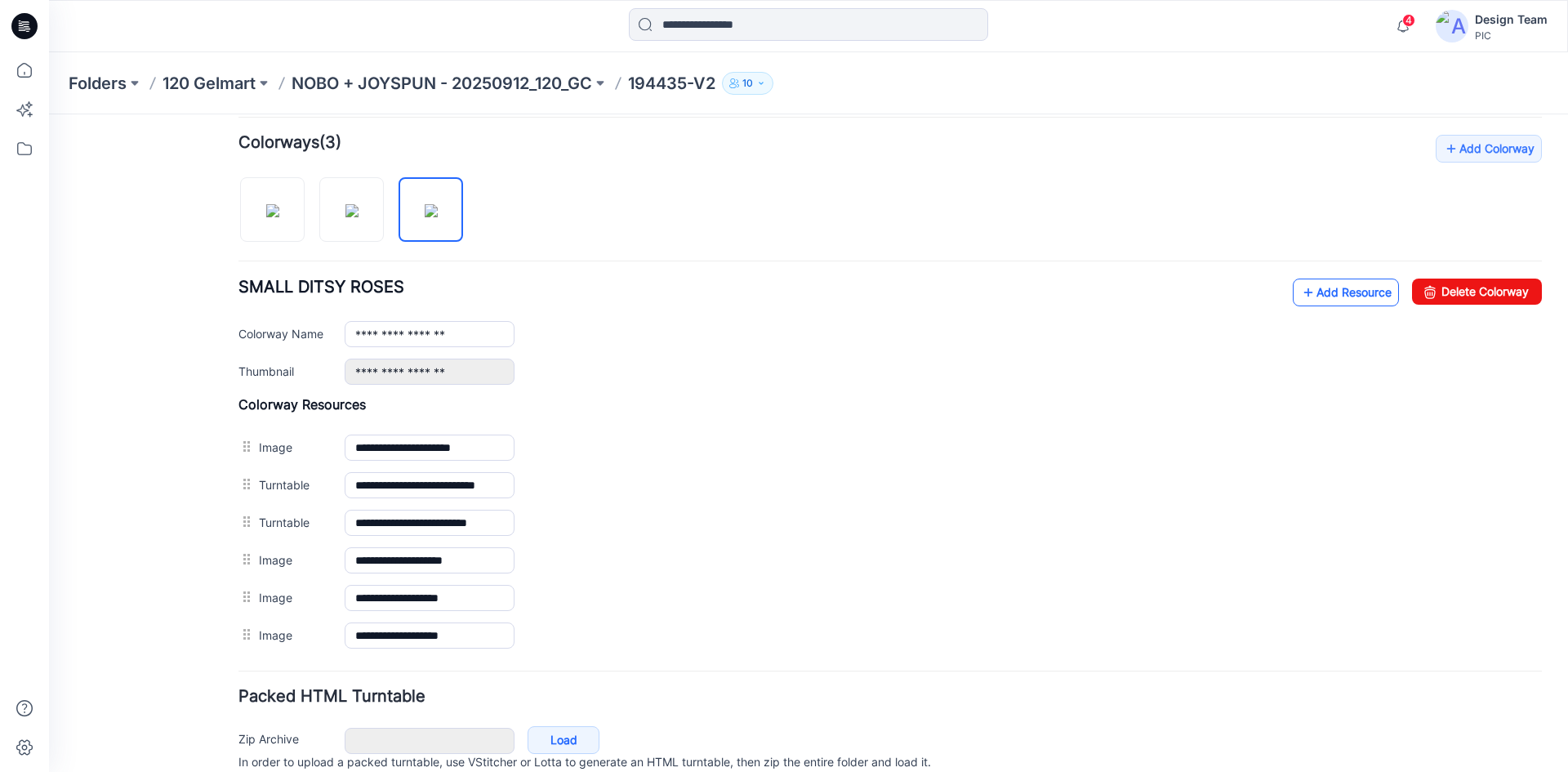
click at [1304, 295] on link "Add Resource" at bounding box center [1345, 293] width 107 height 28
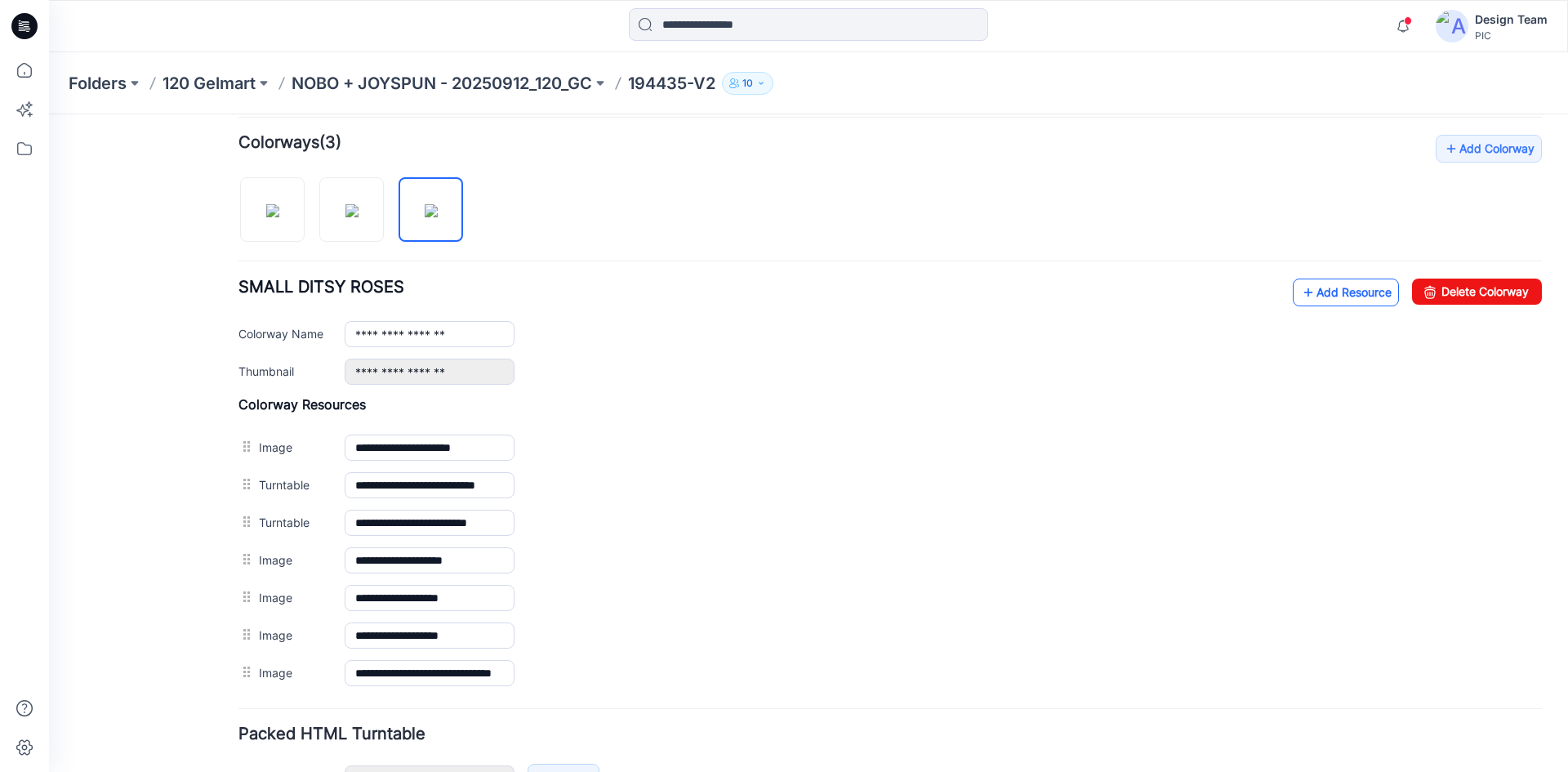
click at [1302, 297] on link "Add Resource" at bounding box center [1345, 293] width 107 height 28
click at [1322, 297] on link "Add Resource" at bounding box center [1345, 293] width 107 height 28
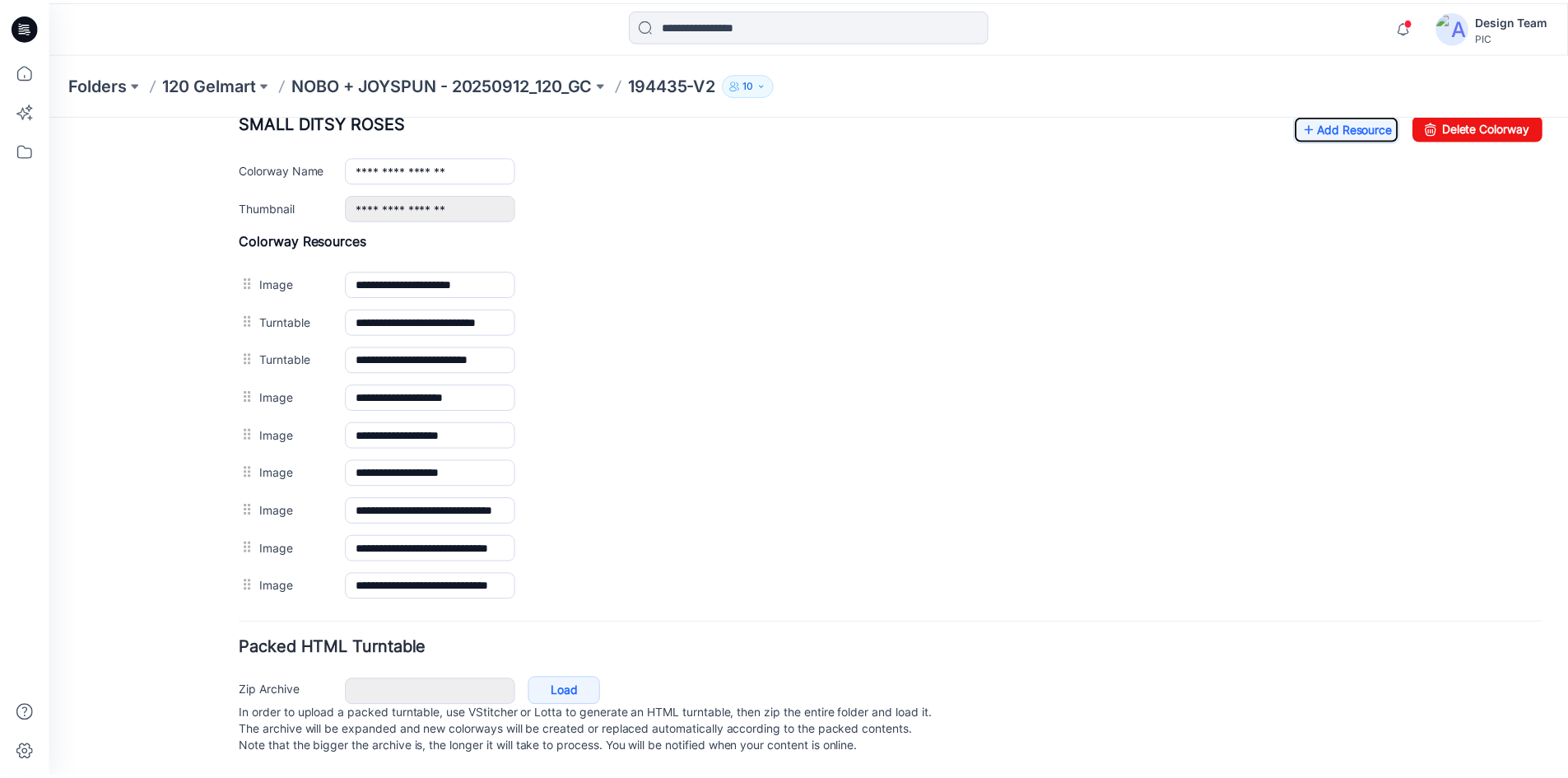
scroll to position [677, 0]
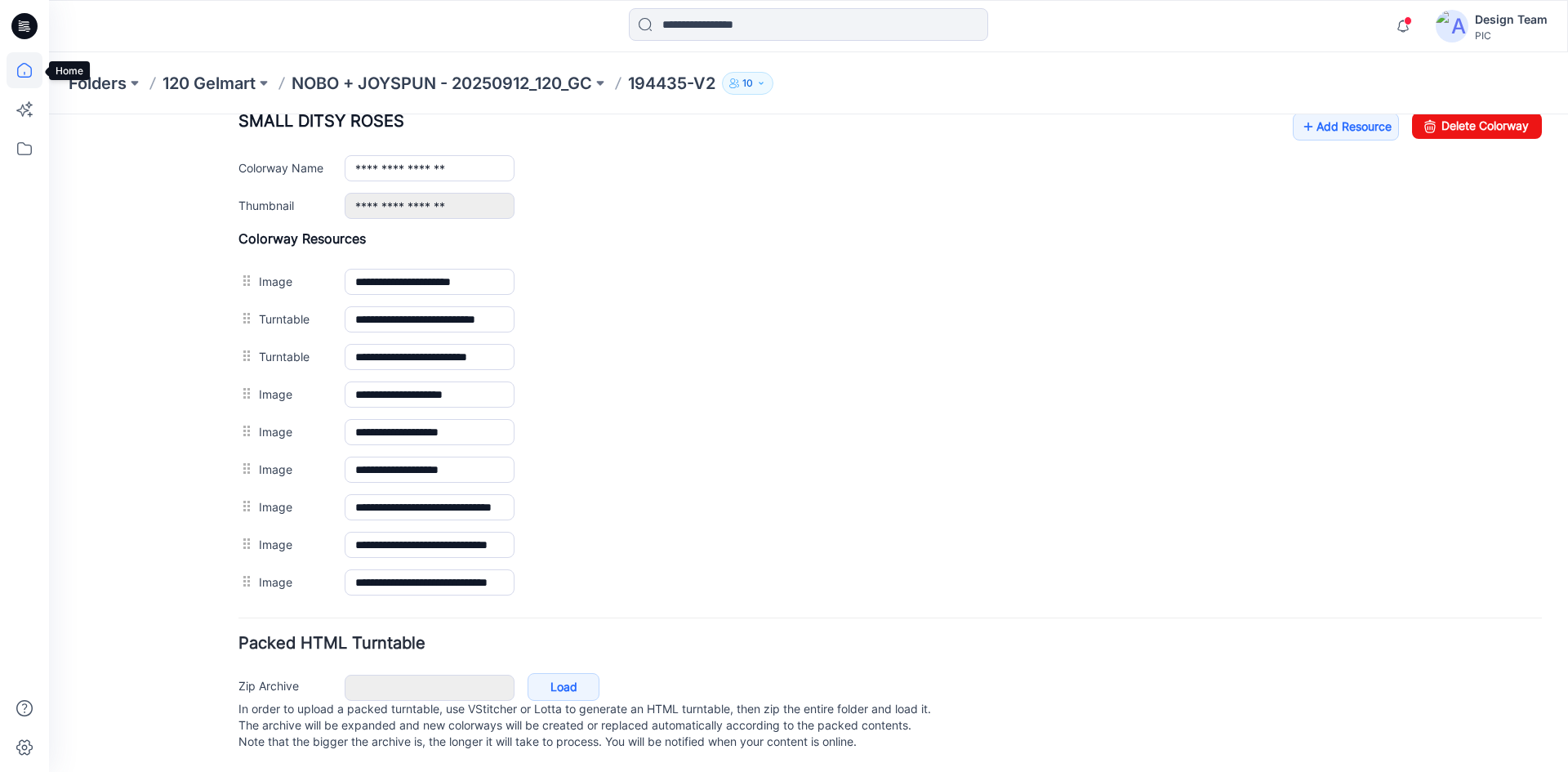
click at [9, 72] on icon at bounding box center [25, 70] width 36 height 36
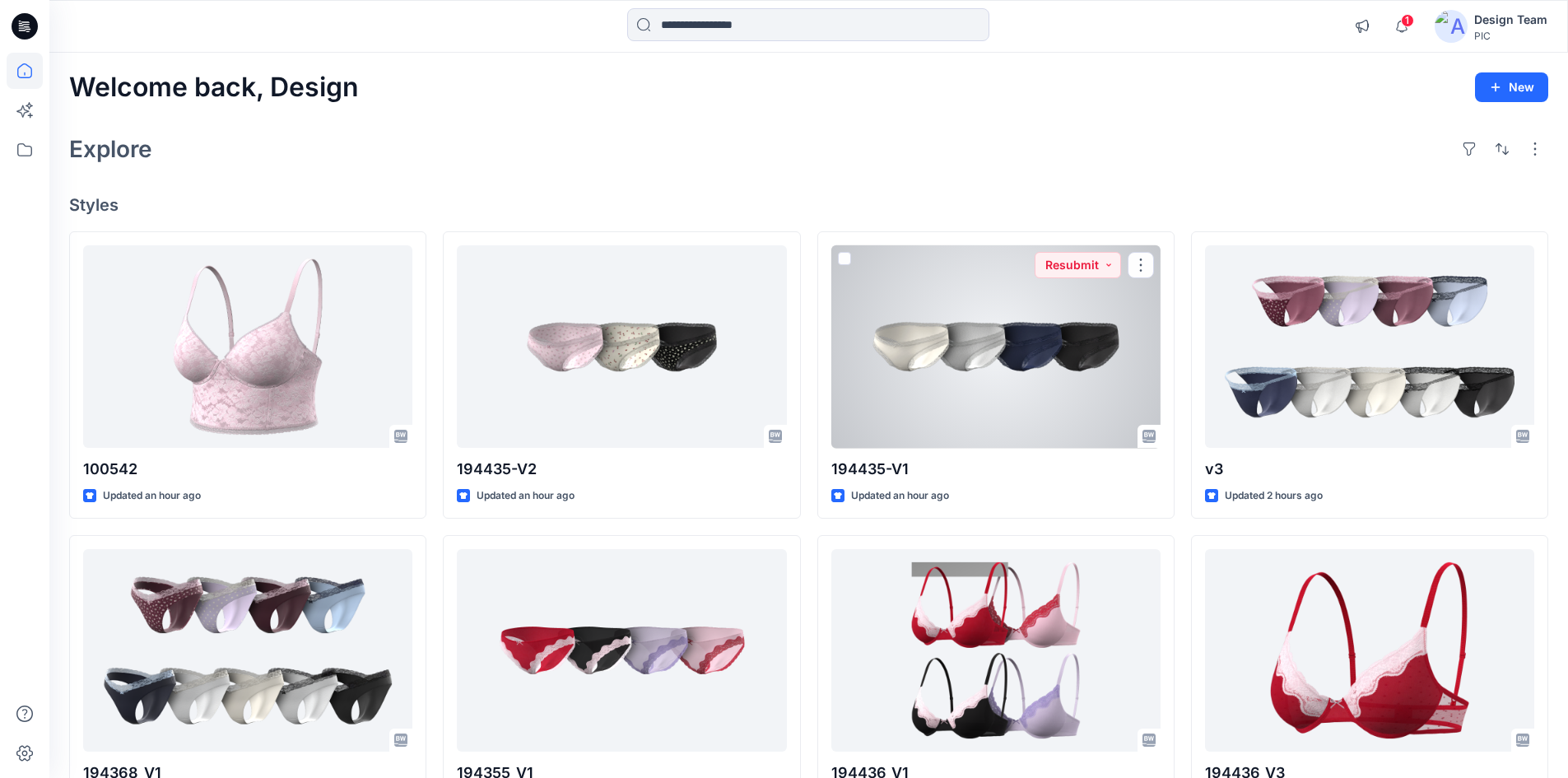
click at [927, 372] on div at bounding box center [995, 346] width 329 height 204
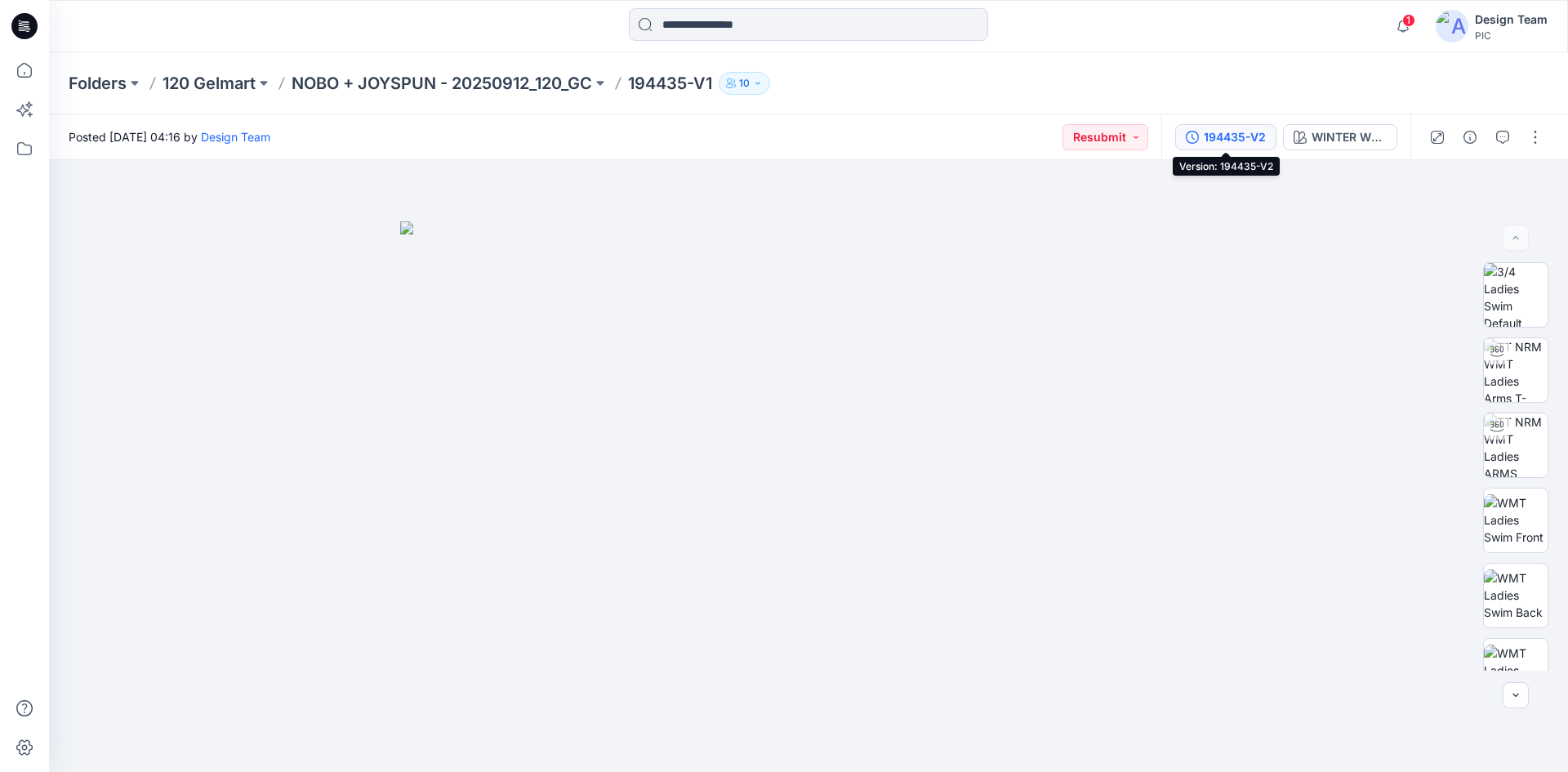
click at [1252, 142] on div "194435-V2" at bounding box center [1235, 136] width 62 height 18
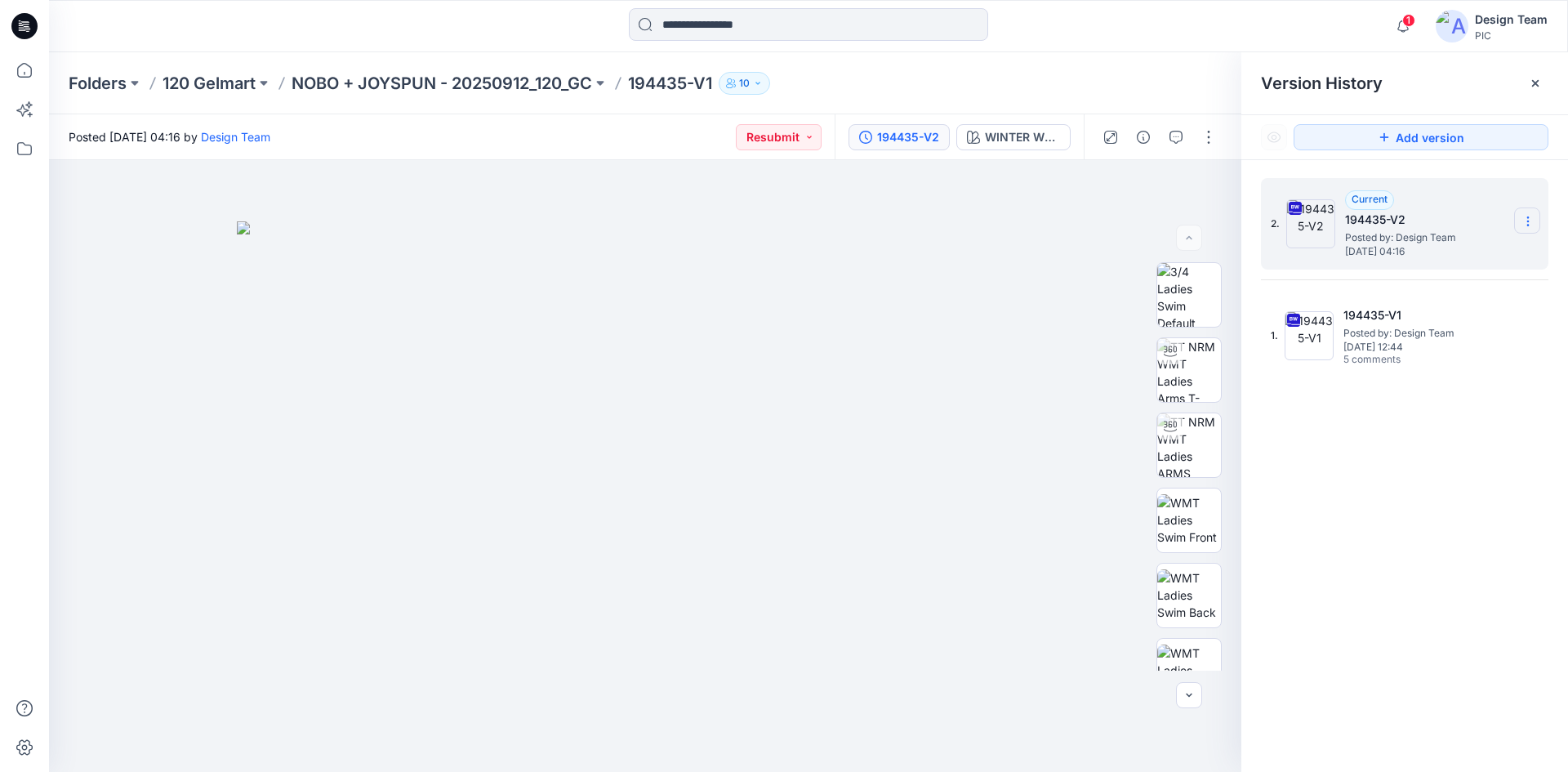
click at [1525, 219] on icon at bounding box center [1527, 221] width 13 height 13
click at [1412, 353] on span "Delete Version" at bounding box center [1415, 358] width 77 height 20
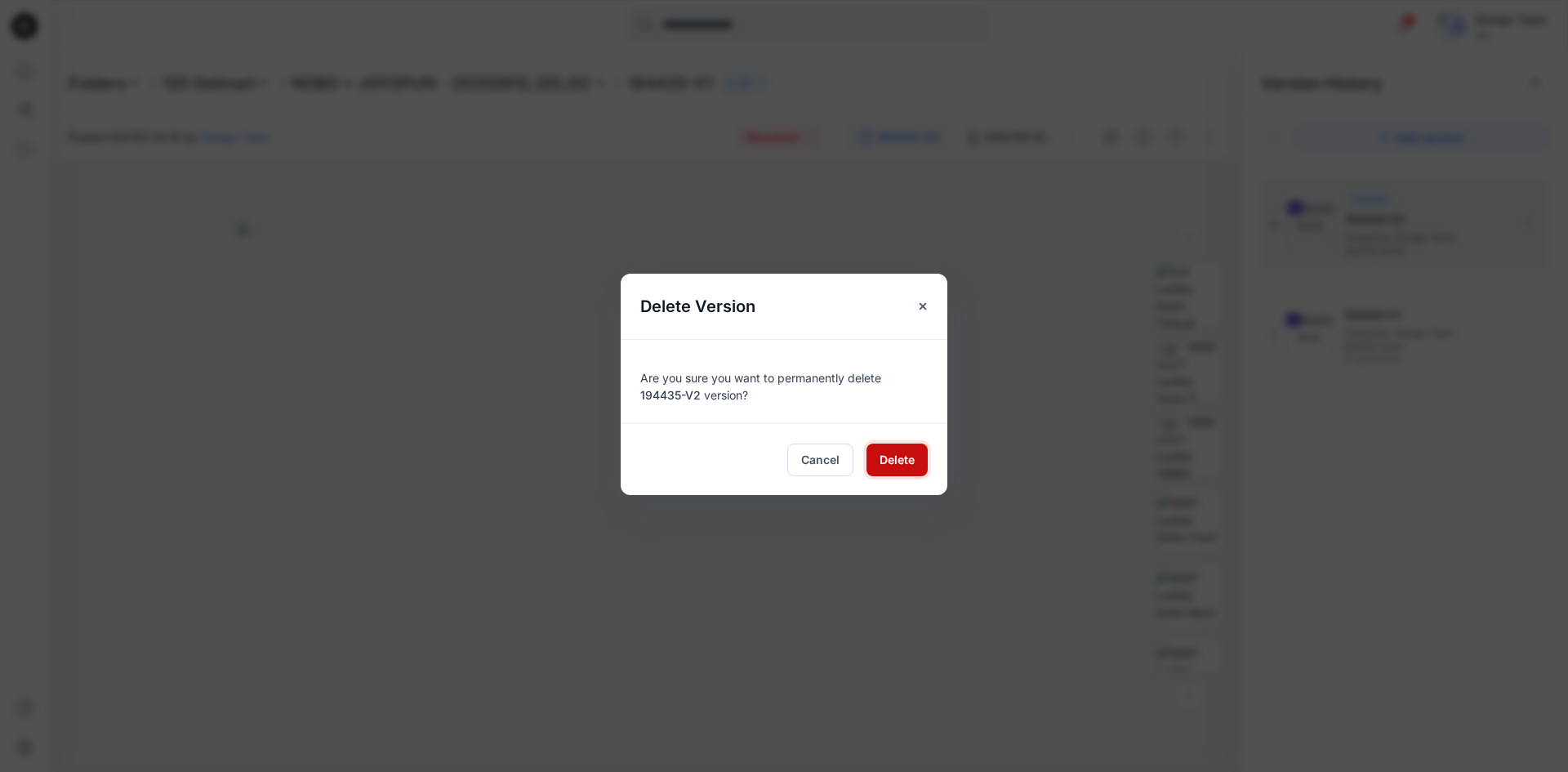
click at [895, 462] on span "Delete" at bounding box center [897, 460] width 35 height 17
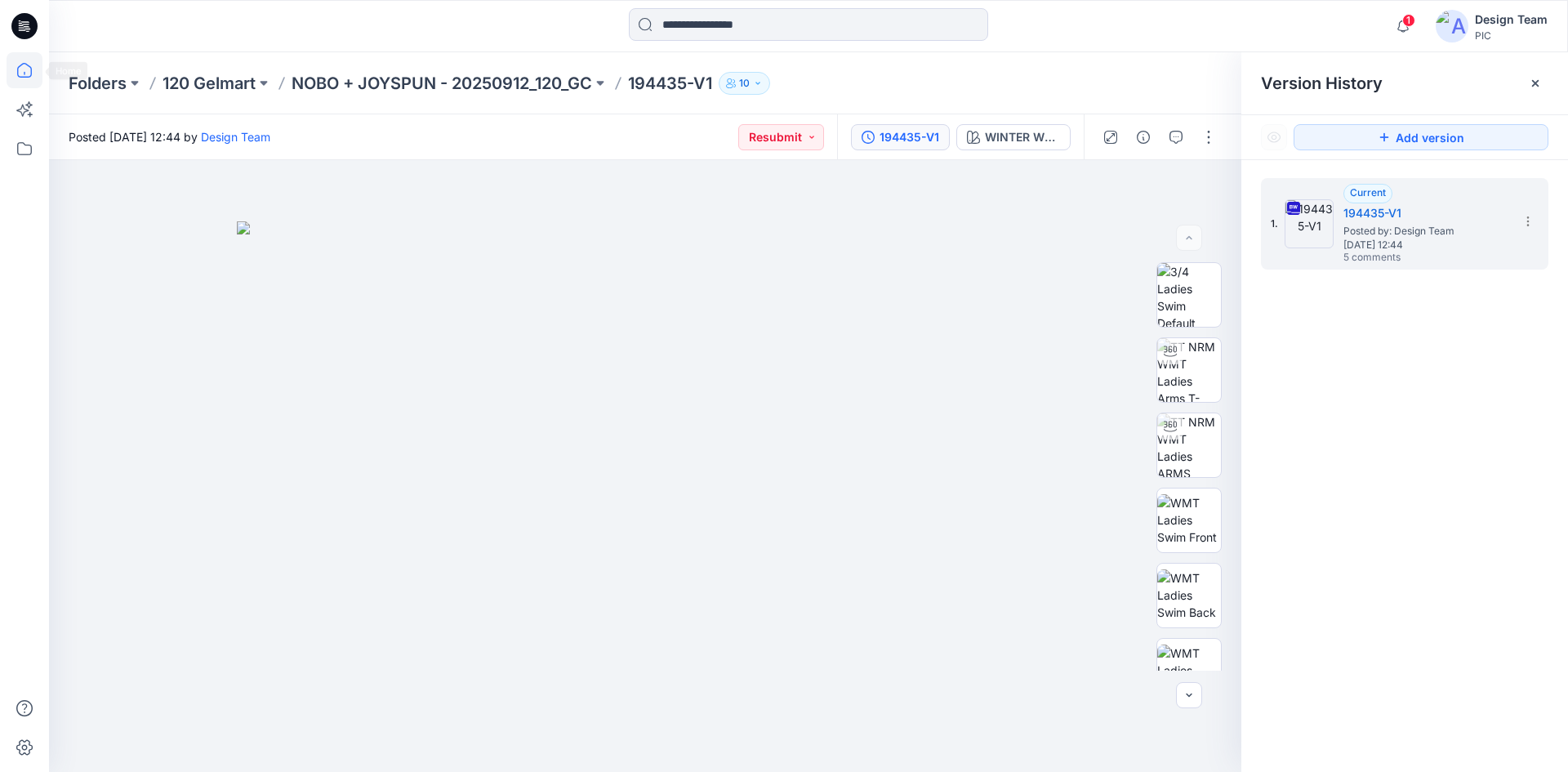
click at [32, 70] on icon at bounding box center [25, 70] width 36 height 36
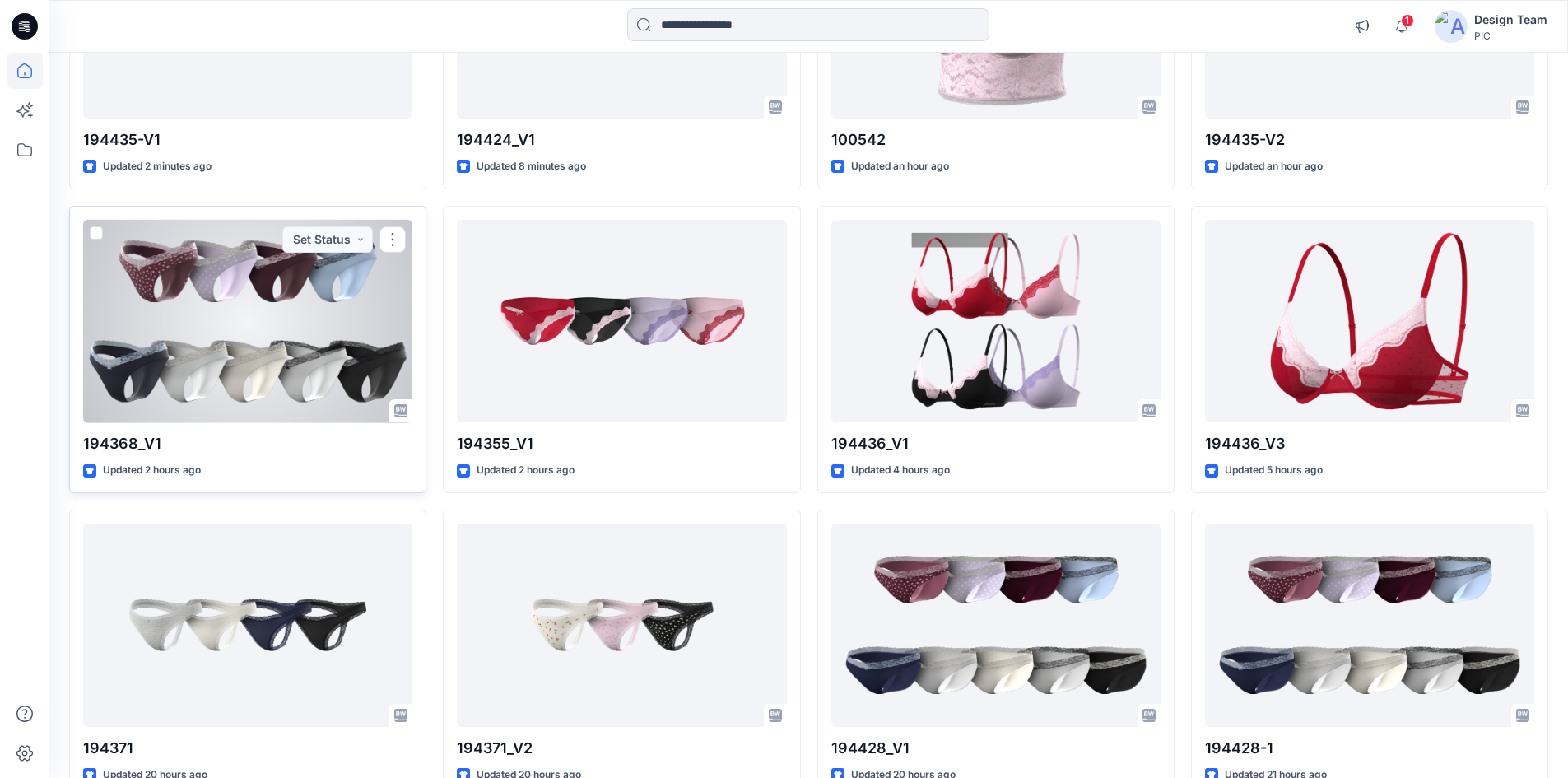
scroll to position [165, 0]
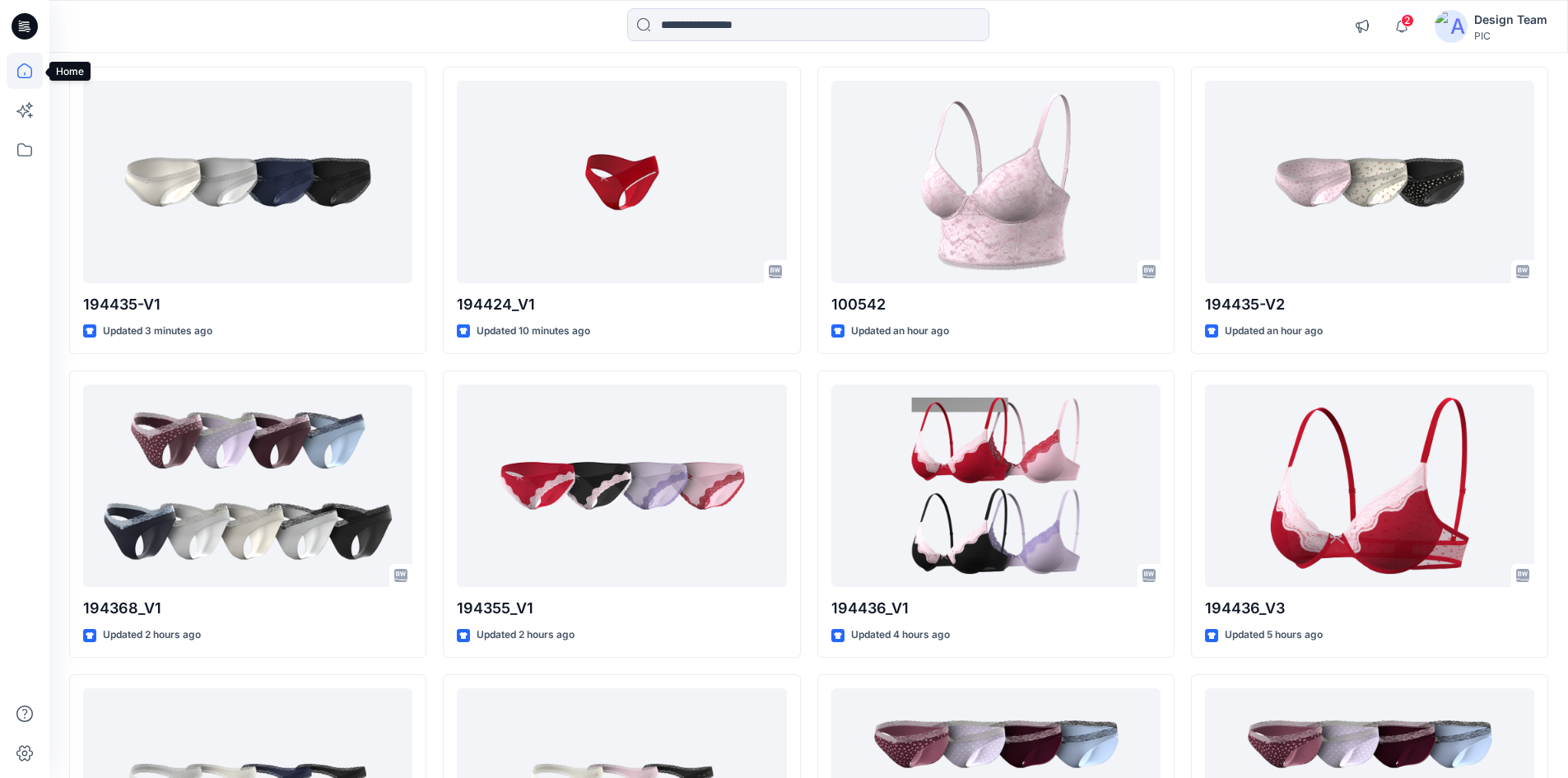
click at [21, 73] on icon at bounding box center [25, 70] width 36 height 36
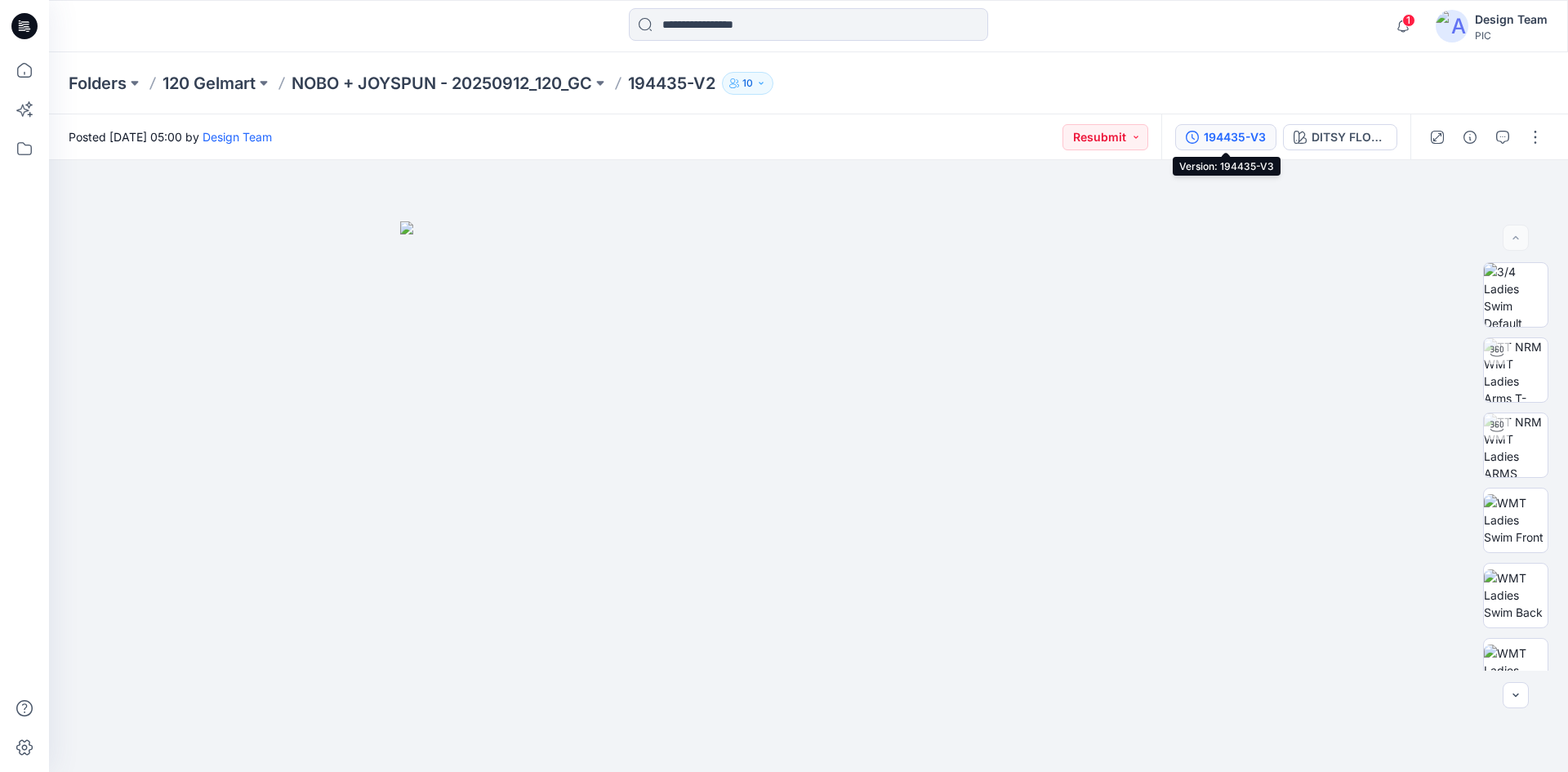
click at [1249, 139] on div "194435-V3" at bounding box center [1235, 136] width 62 height 18
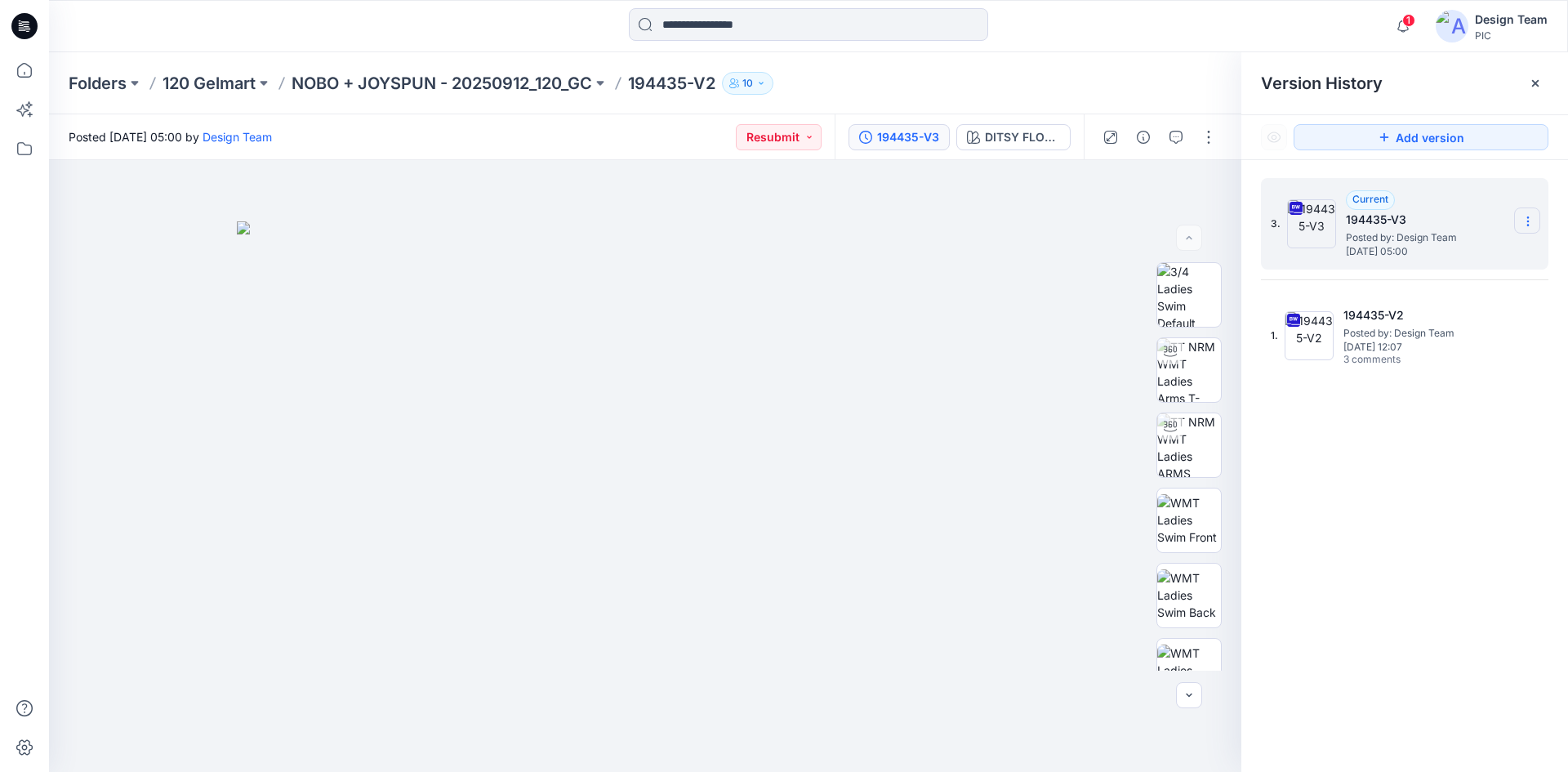
click at [1532, 218] on icon at bounding box center [1527, 221] width 13 height 13
click at [1426, 356] on span "Delete Version" at bounding box center [1415, 358] width 77 height 20
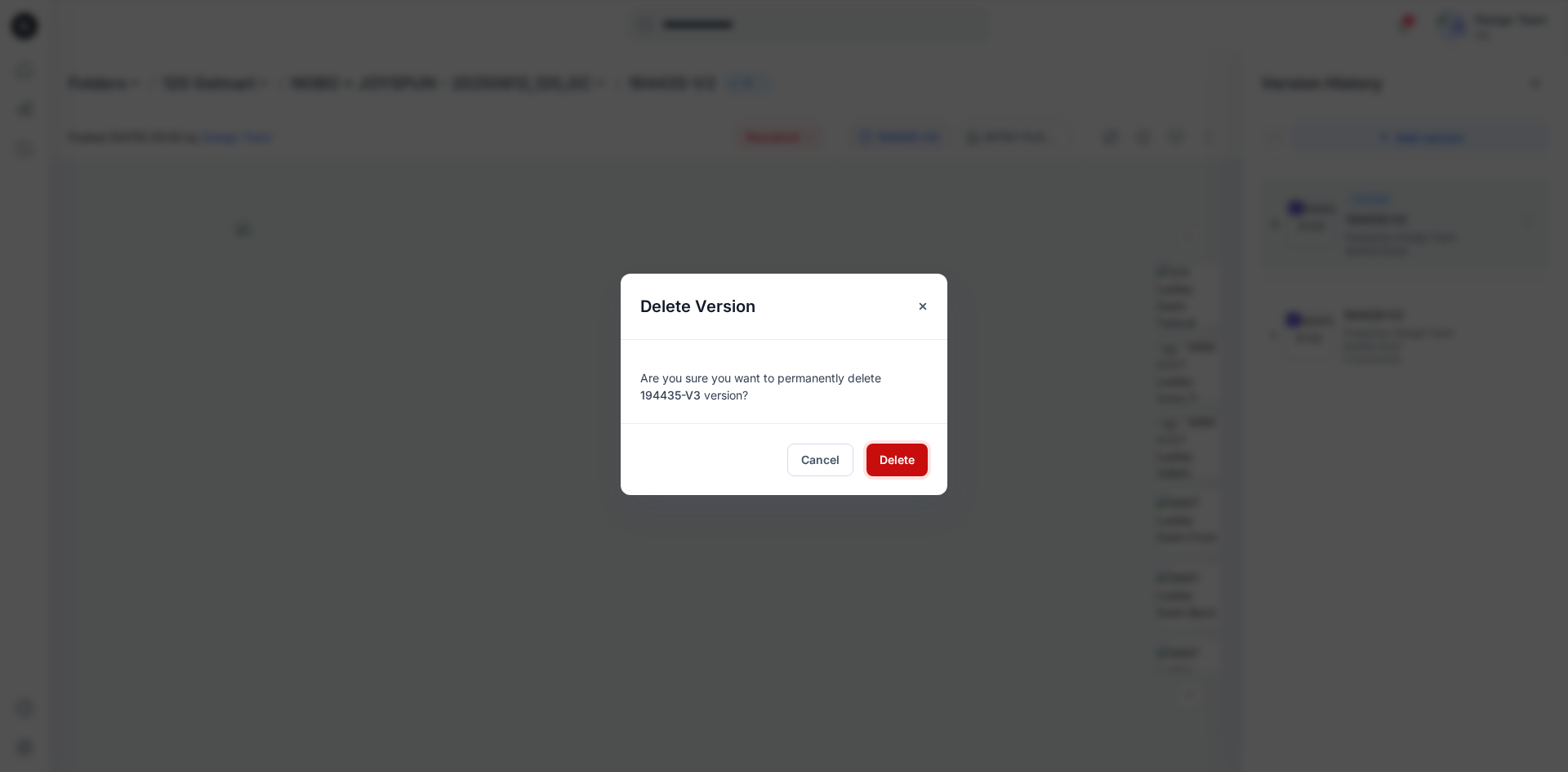
click at [891, 461] on span "Delete" at bounding box center [897, 460] width 35 height 17
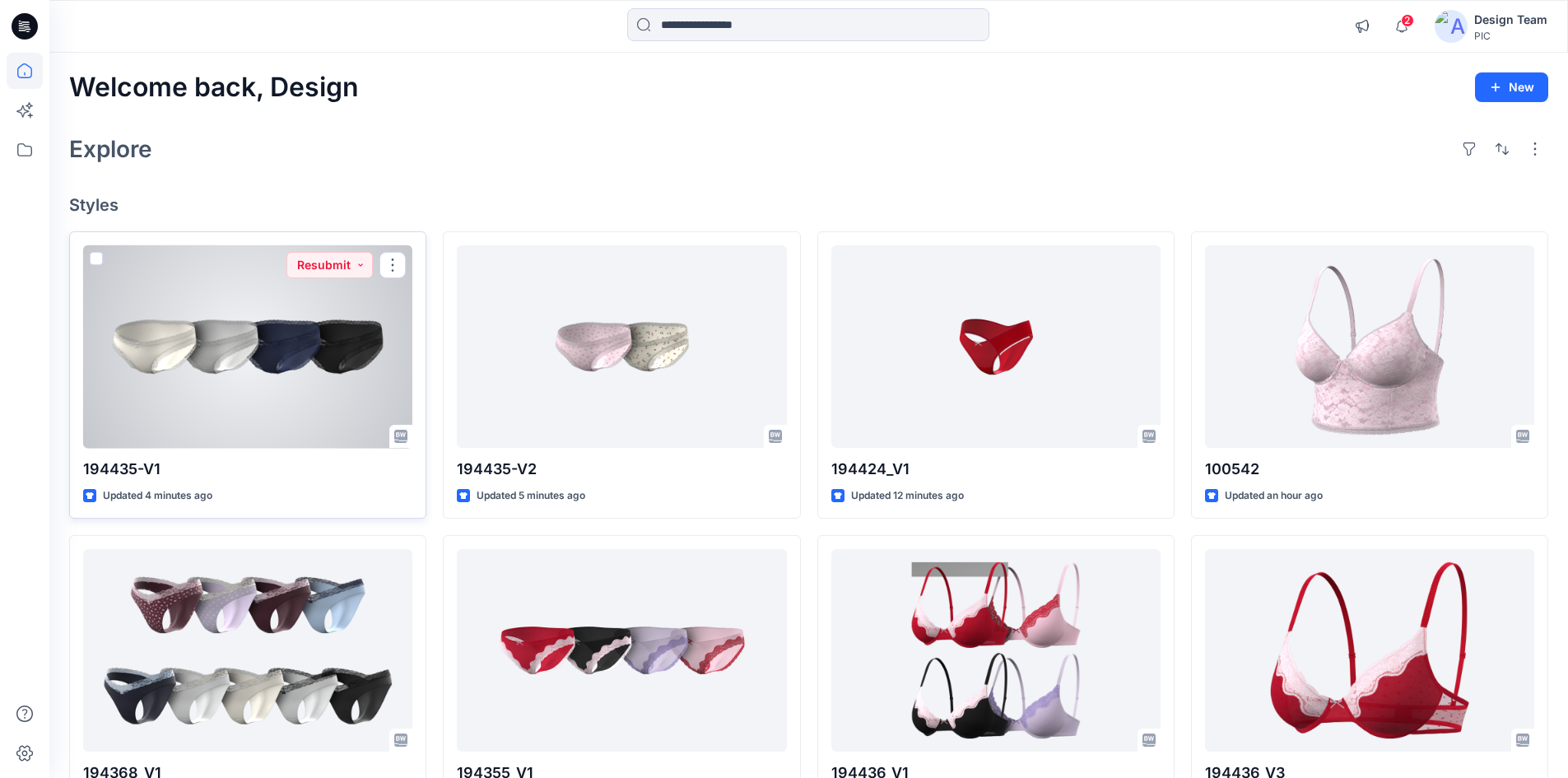
click at [216, 344] on div at bounding box center [247, 346] width 329 height 204
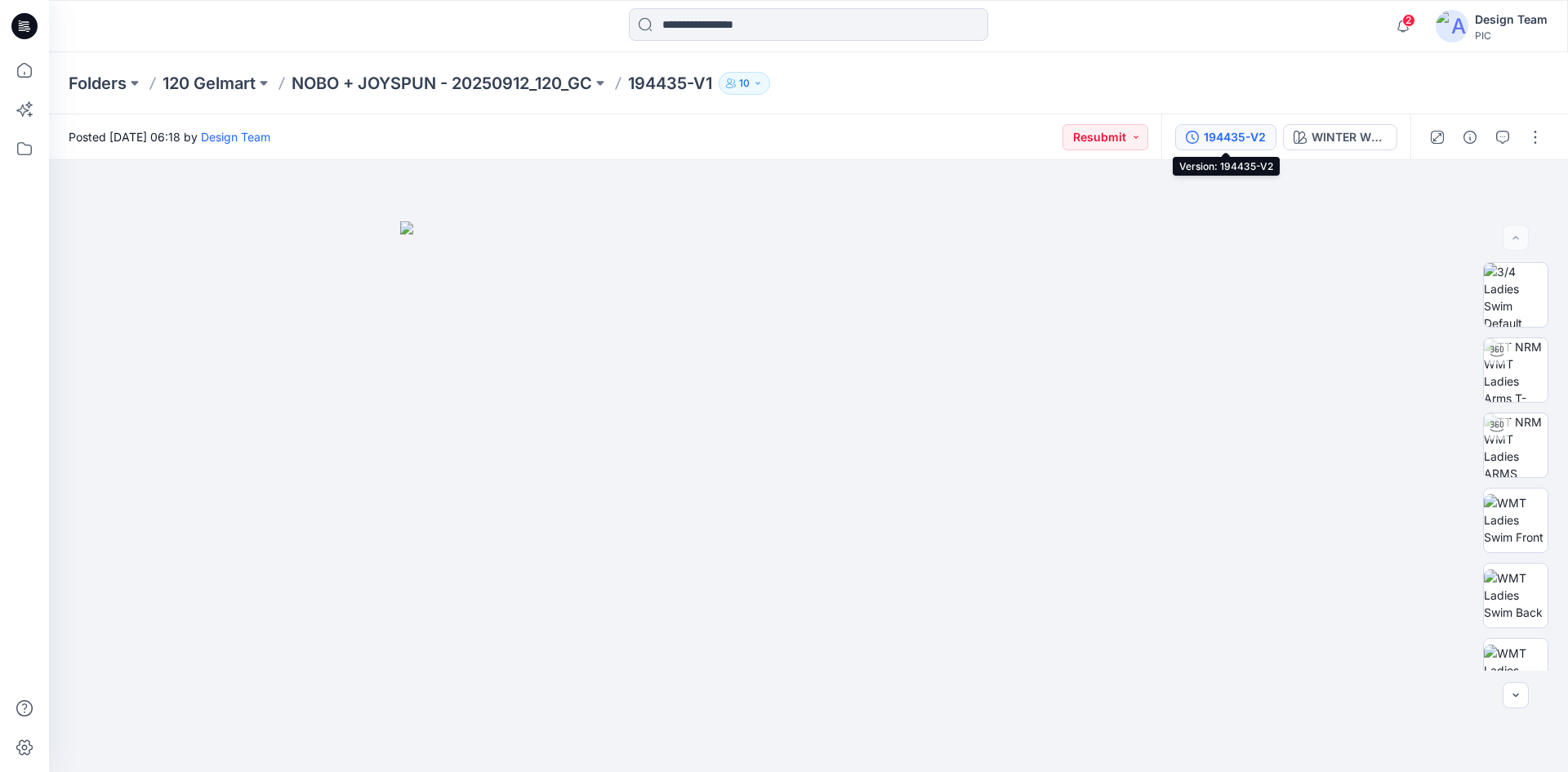
click at [1241, 136] on div "194435-V2" at bounding box center [1235, 136] width 62 height 18
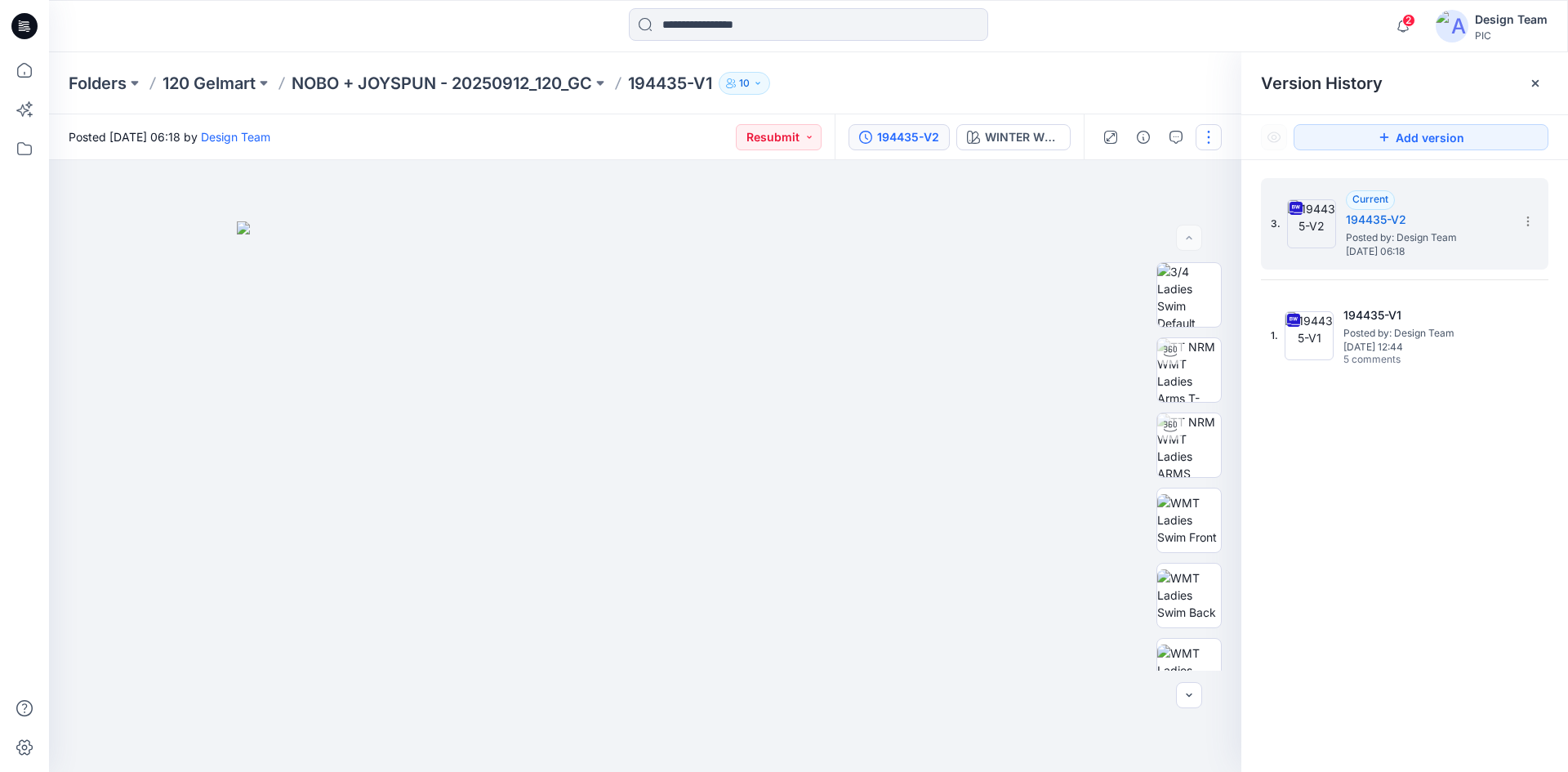
click at [1212, 133] on button "button" at bounding box center [1208, 137] width 26 height 26
click at [1127, 224] on button "Edit" at bounding box center [1140, 220] width 150 height 30
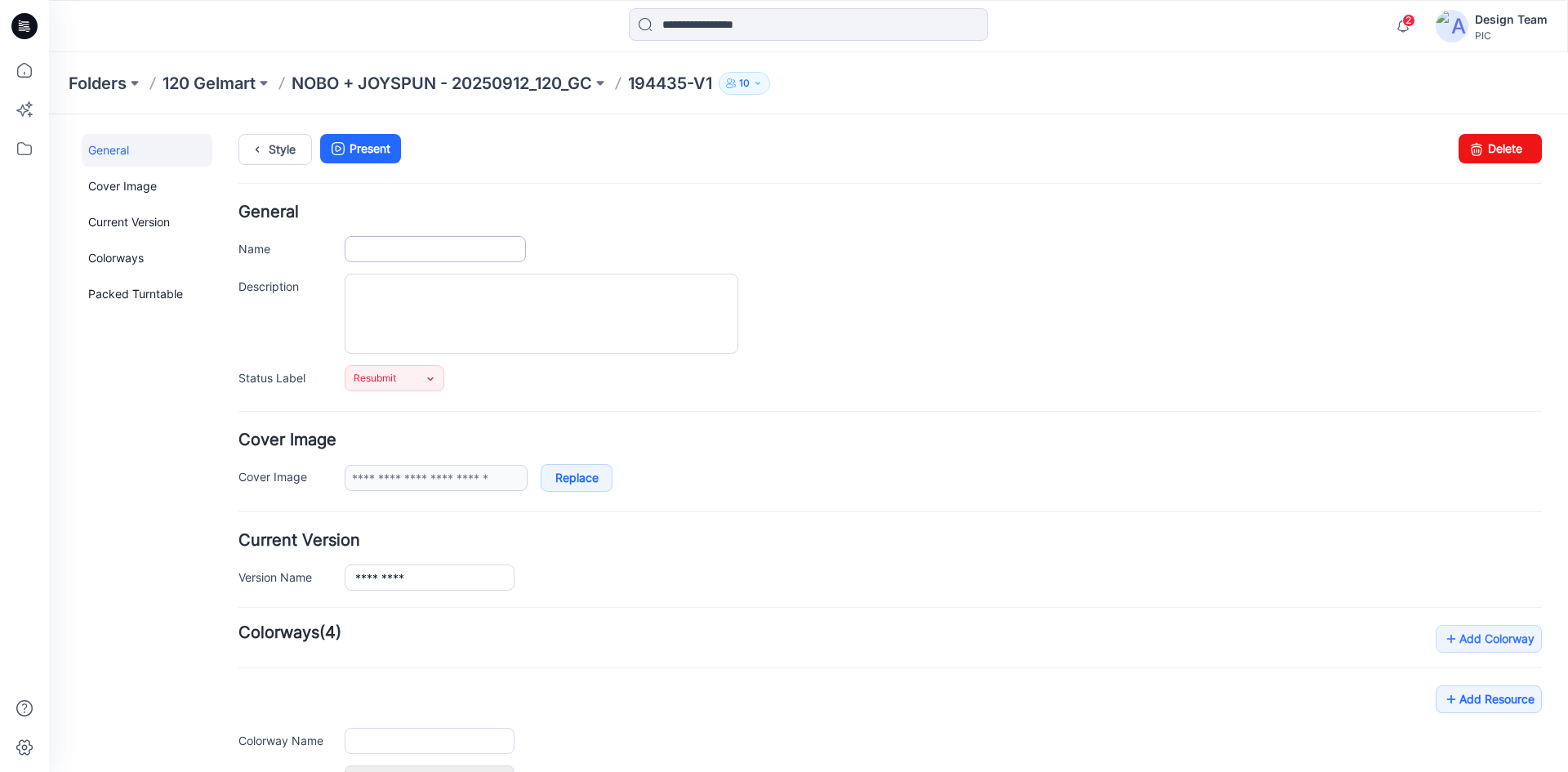
type input "*********"
type input "**********"
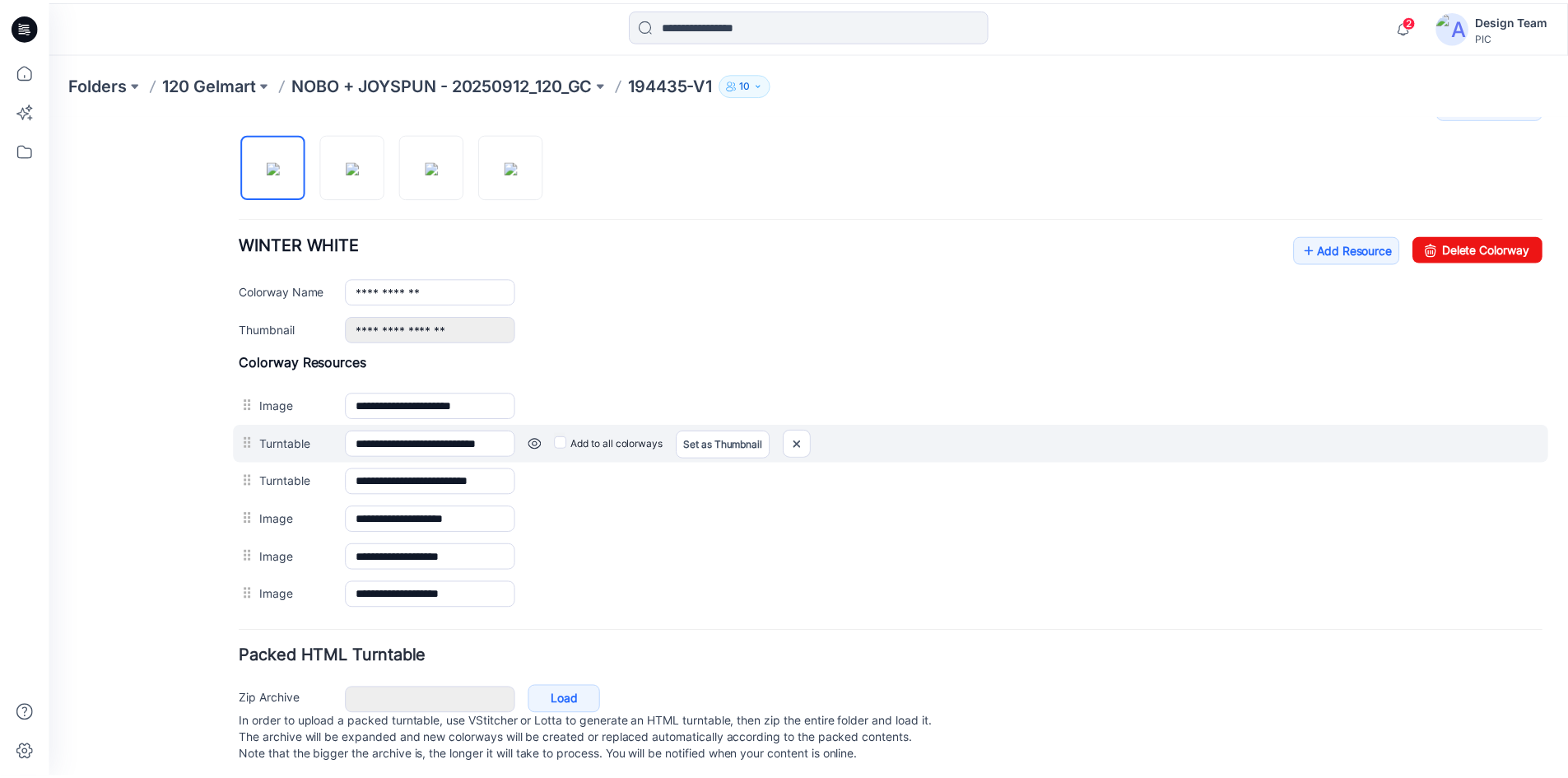
scroll to position [564, 0]
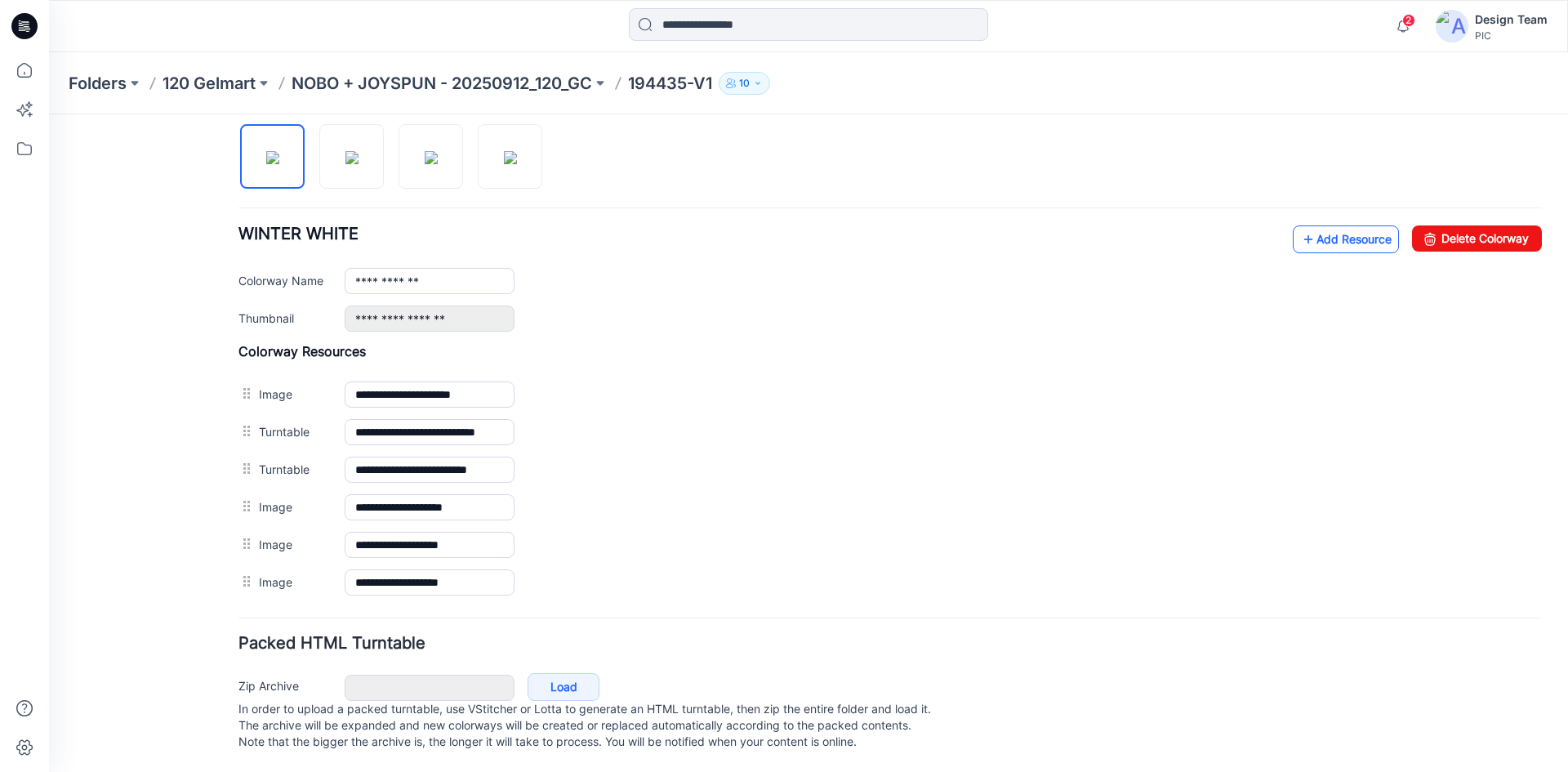
click at [1333, 228] on link "Add Resource" at bounding box center [1345, 239] width 107 height 28
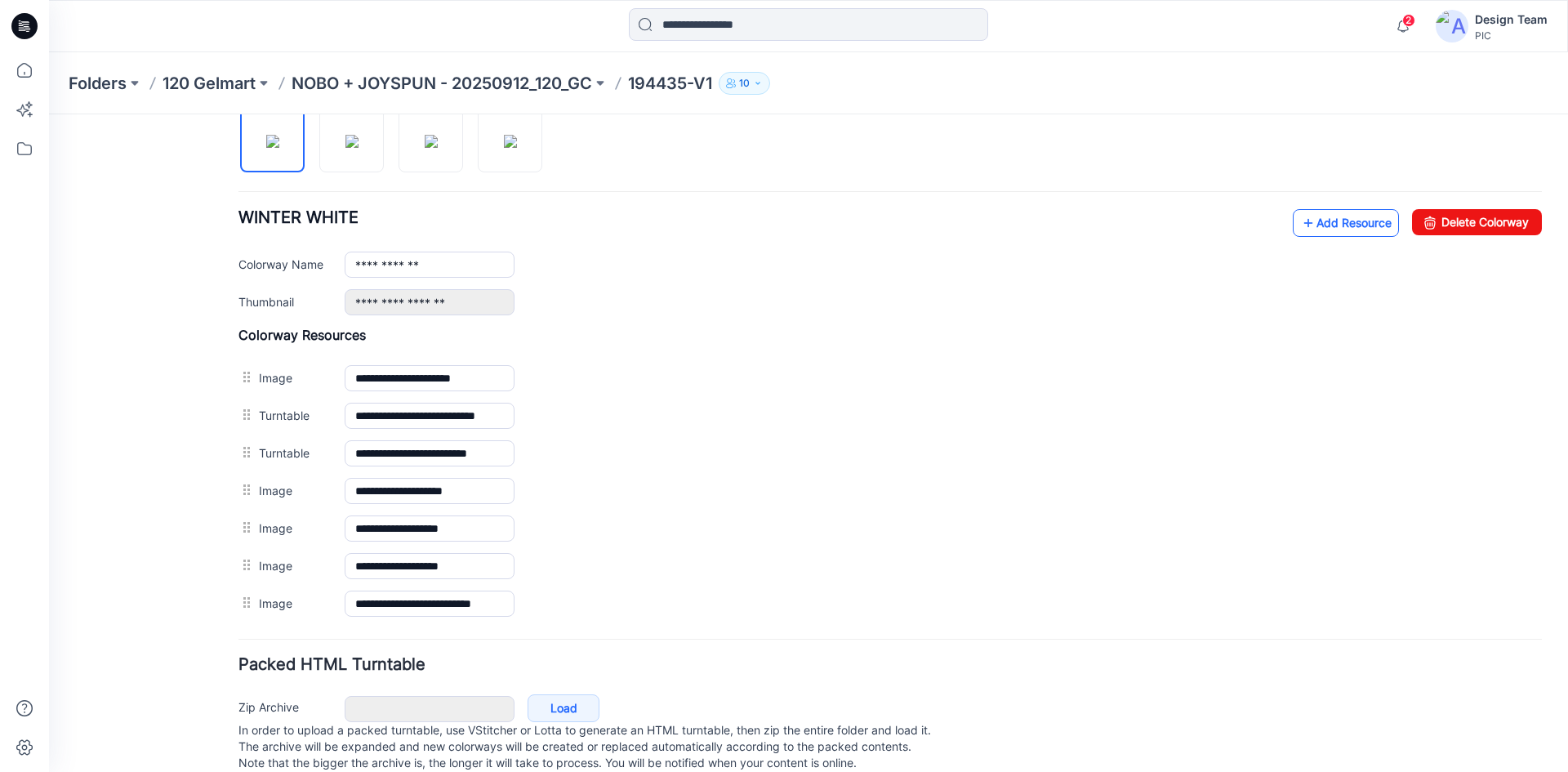
click at [1313, 221] on link "Add Resource" at bounding box center [1345, 223] width 107 height 28
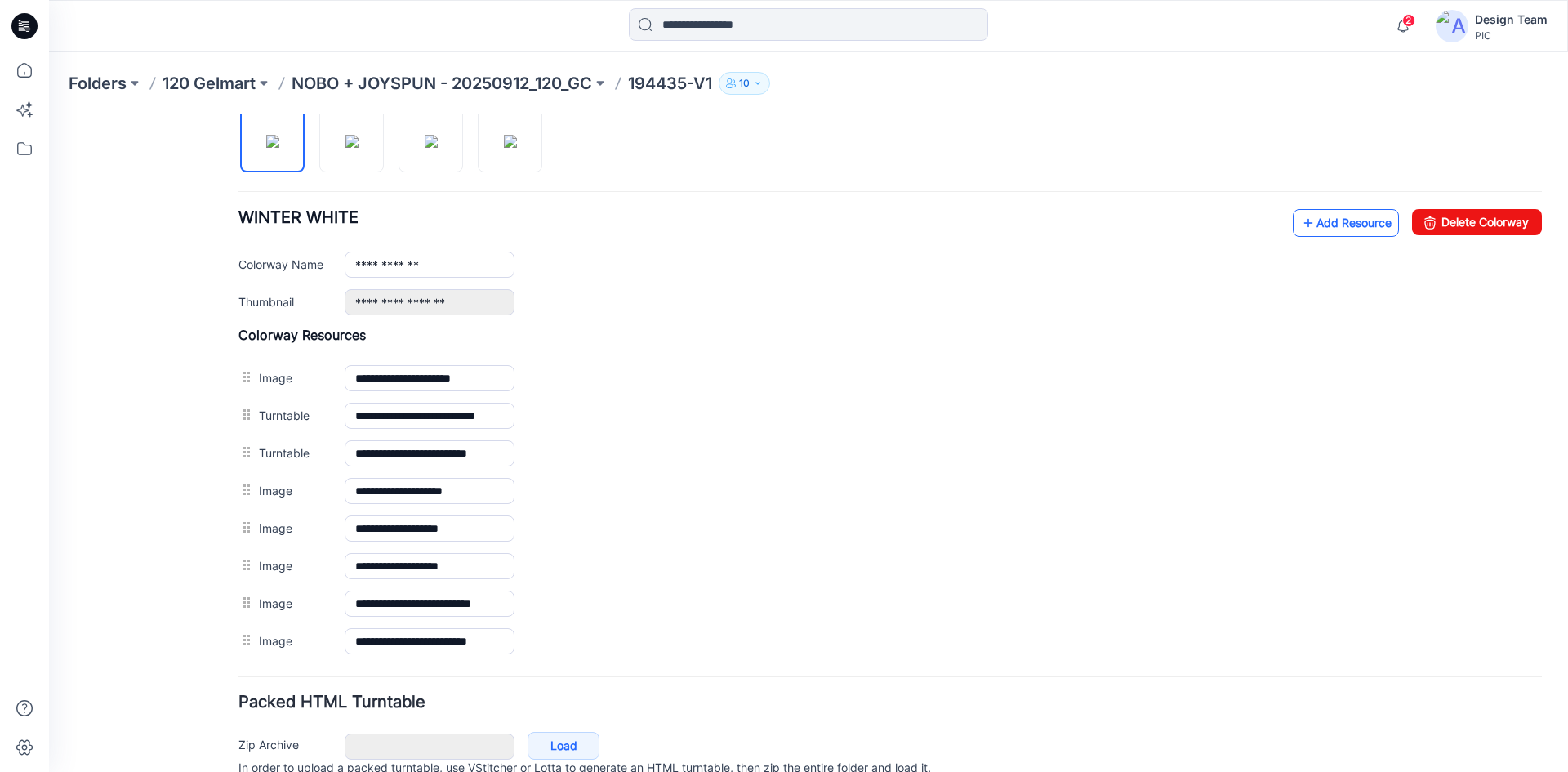
click at [1308, 227] on link "Add Resource" at bounding box center [1345, 223] width 107 height 28
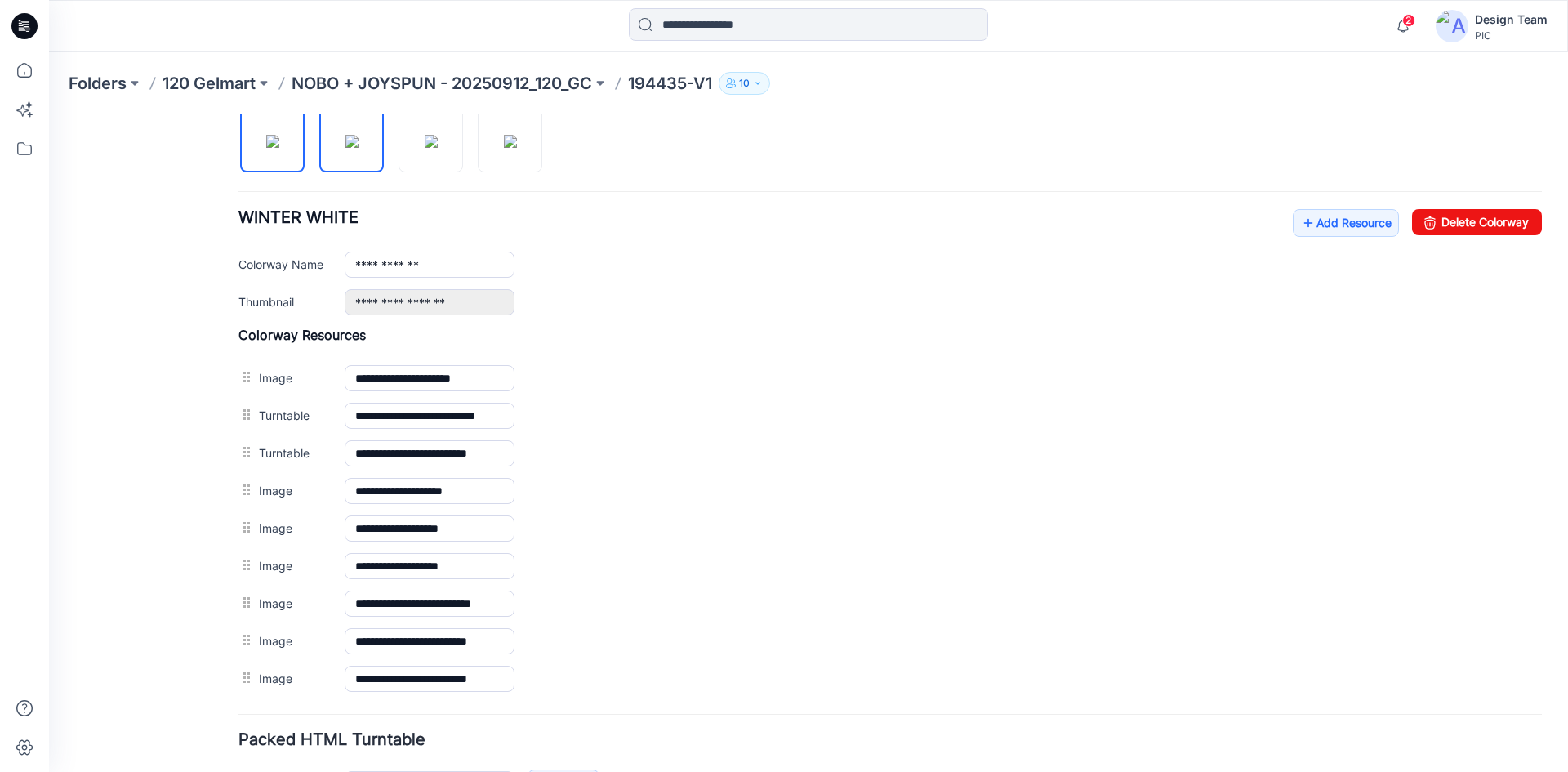
click at [345, 148] on img at bounding box center [351, 141] width 13 height 13
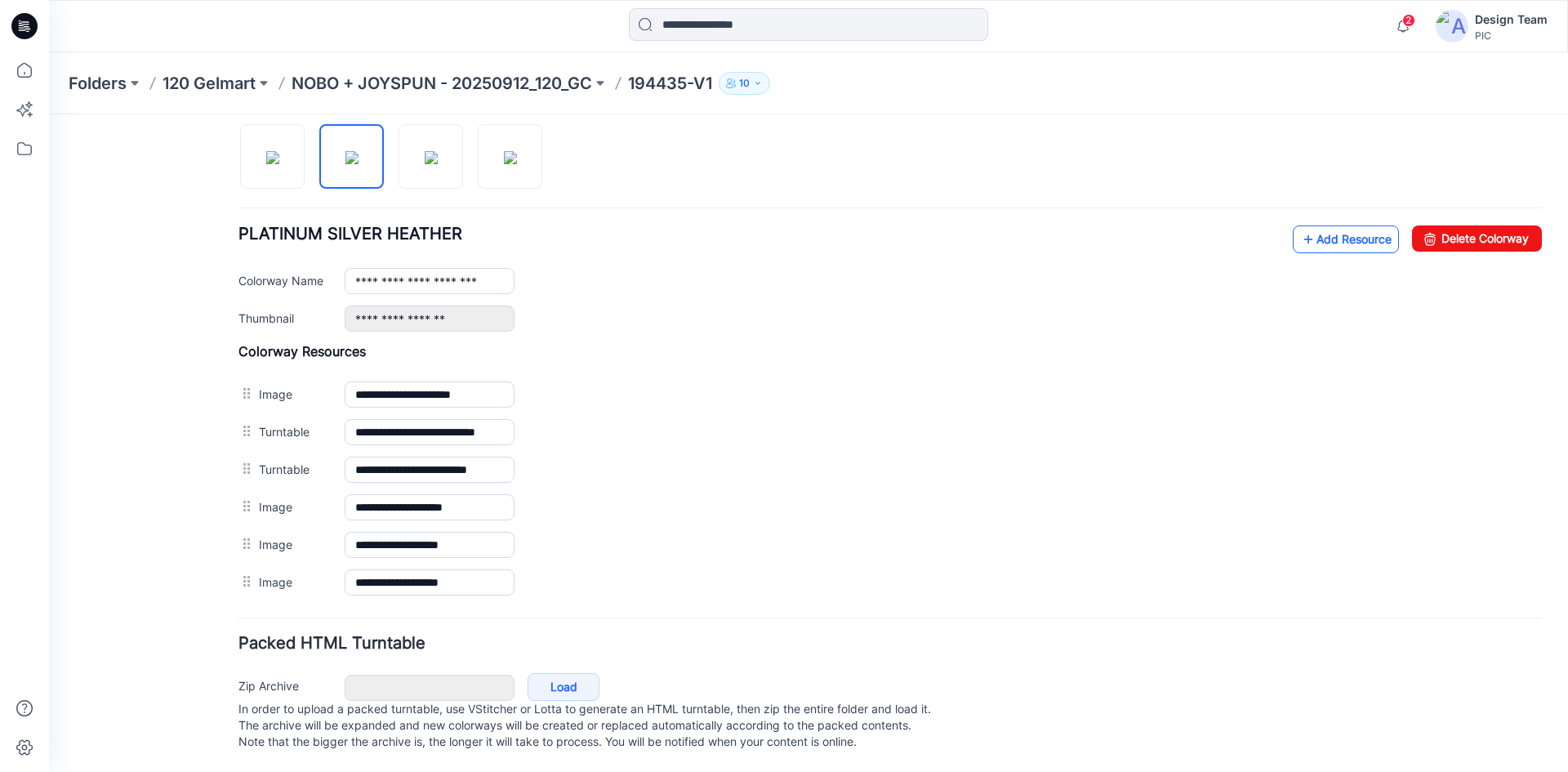
click at [1332, 225] on link "Add Resource" at bounding box center [1345, 239] width 107 height 28
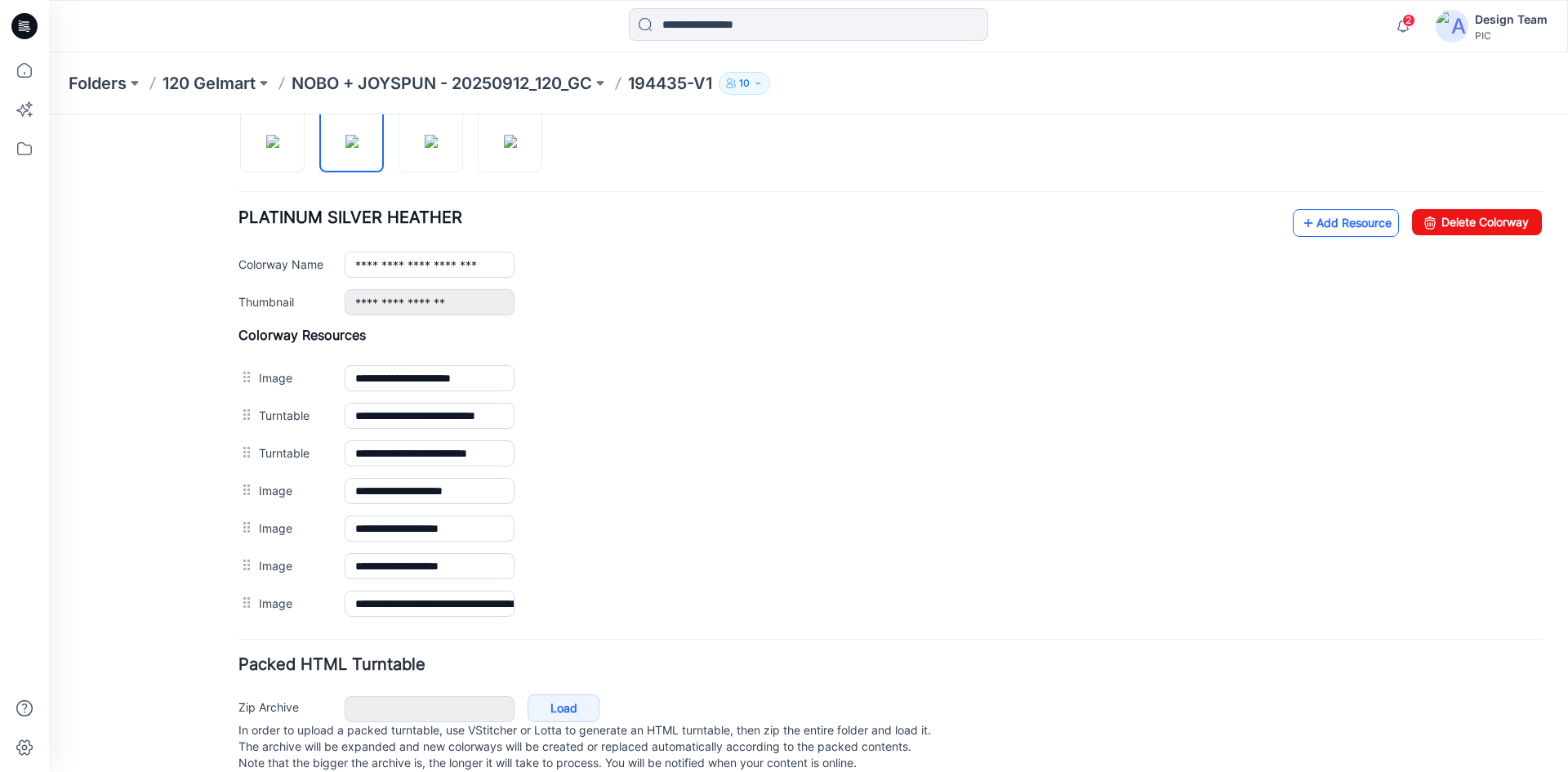
click at [1314, 229] on link "Add Resource" at bounding box center [1345, 223] width 107 height 28
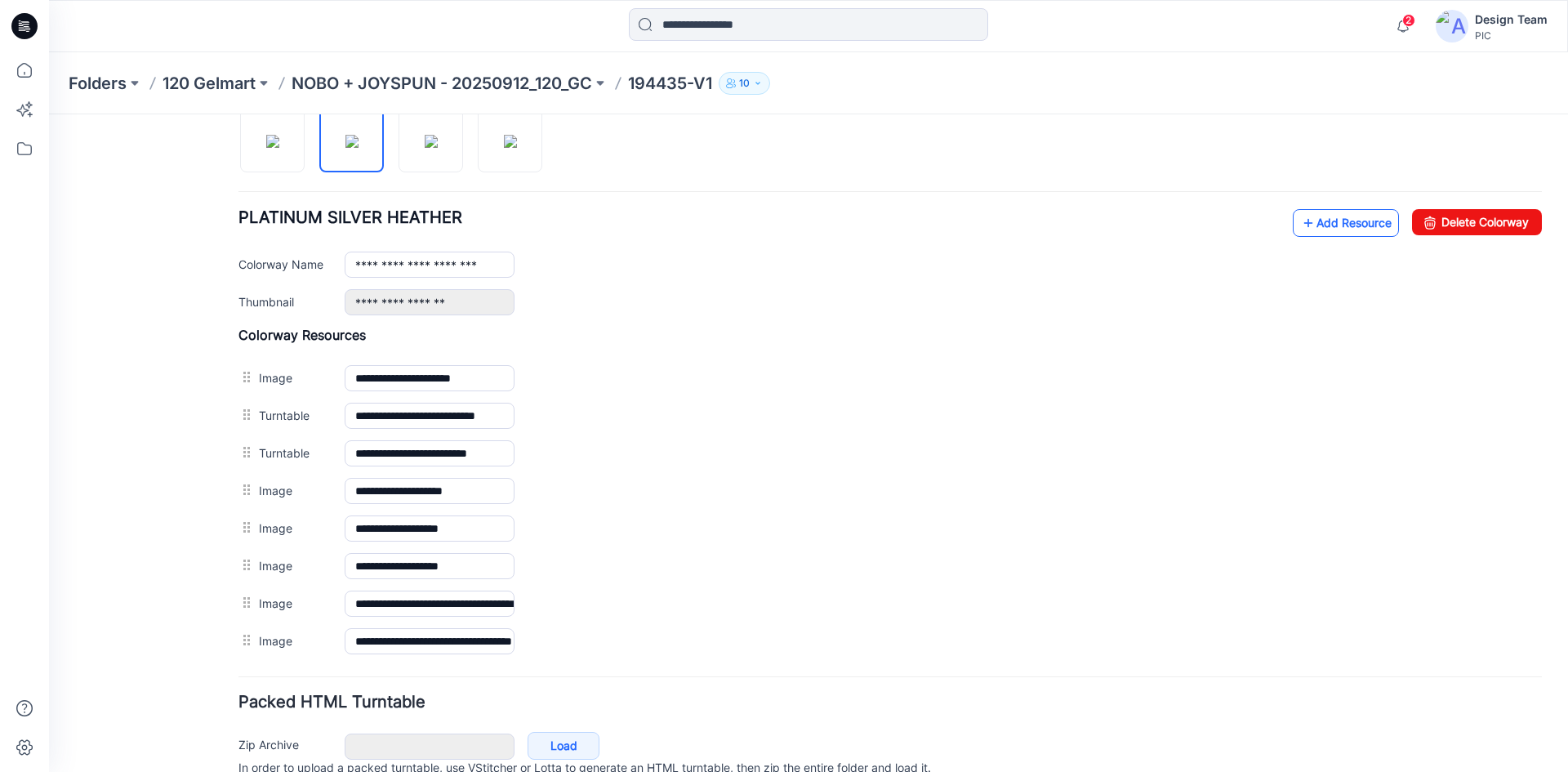
click at [1314, 226] on link "Add Resource" at bounding box center [1345, 223] width 107 height 28
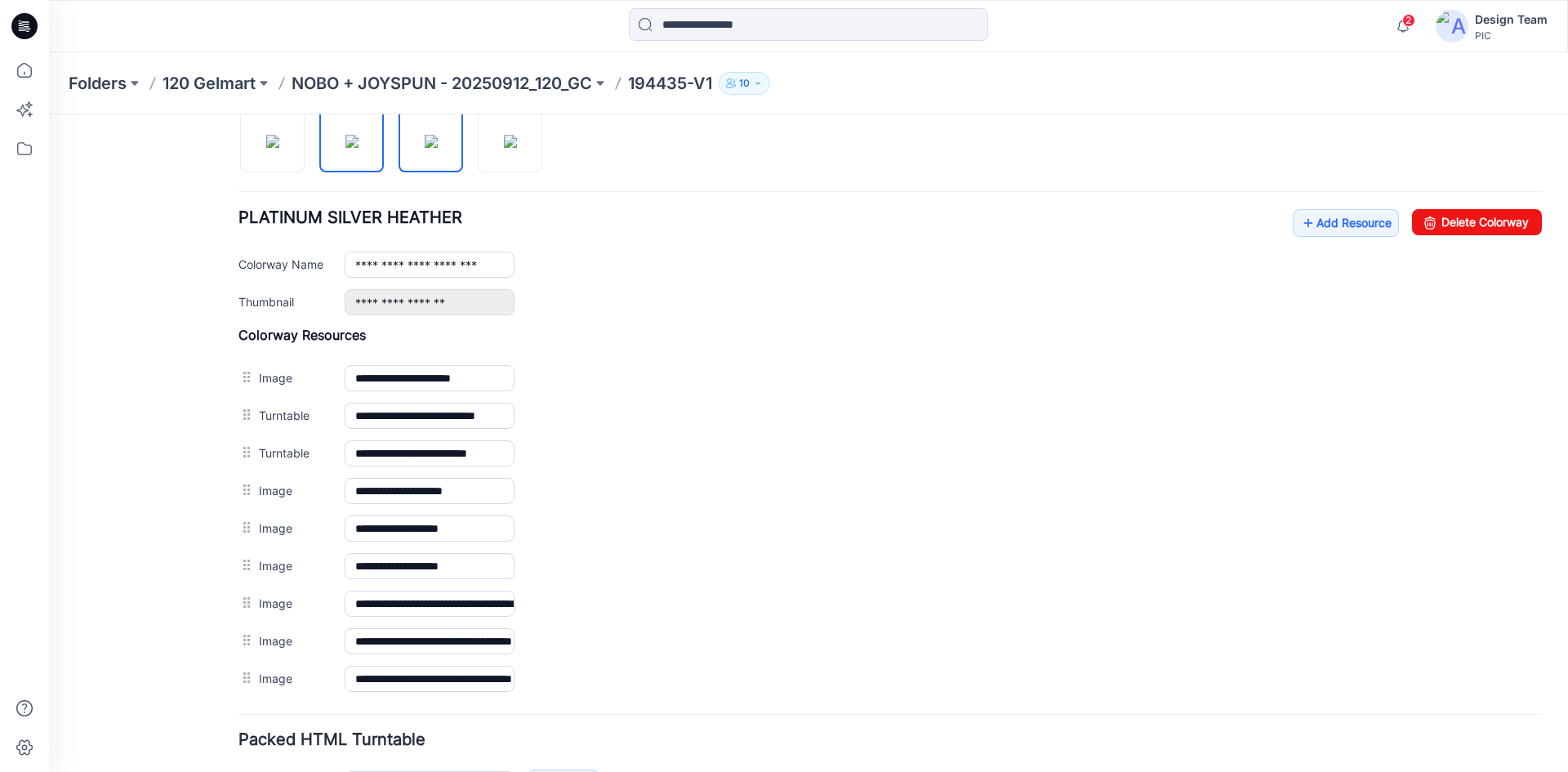
click at [436, 148] on img at bounding box center [431, 141] width 13 height 13
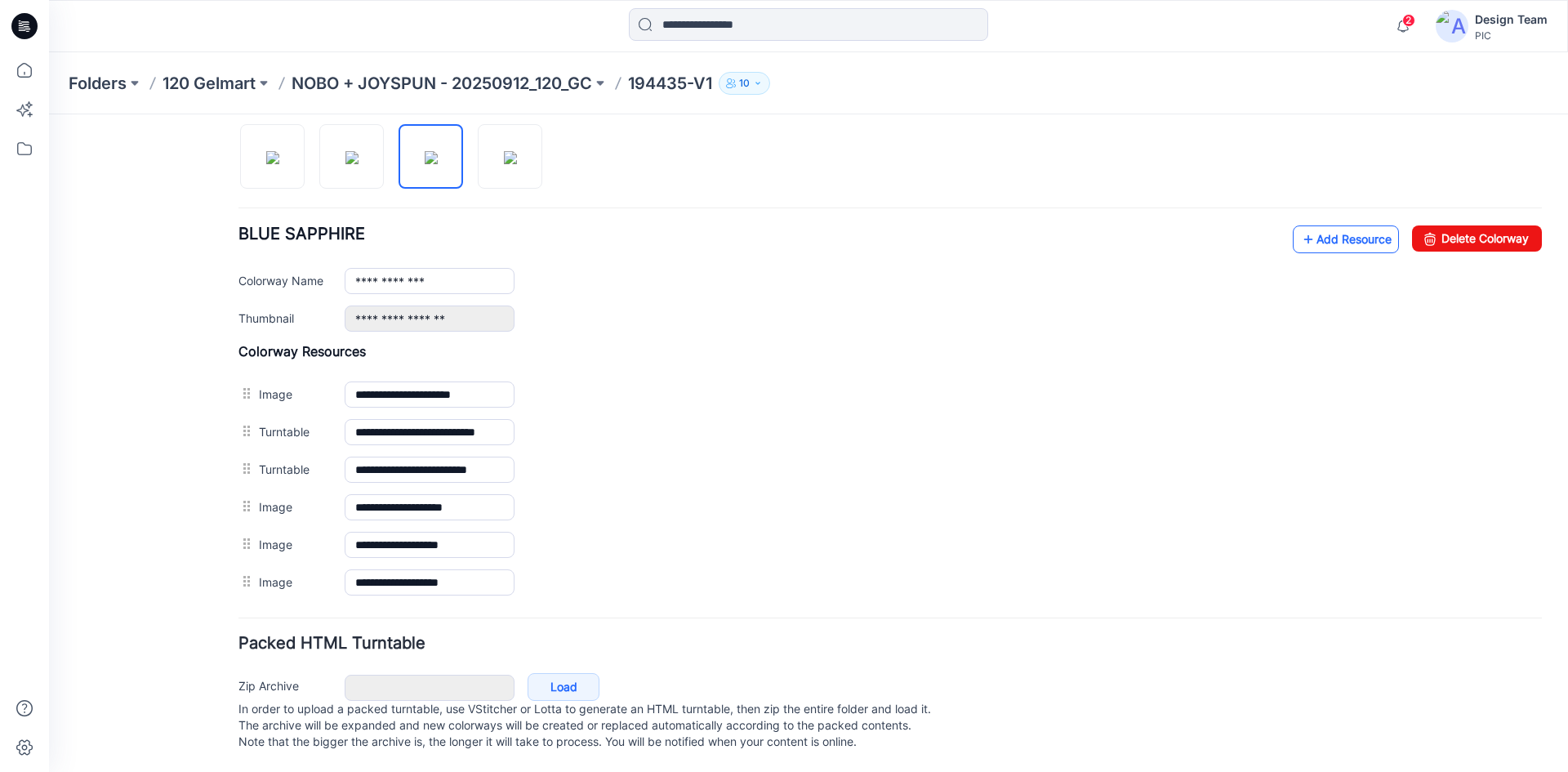
click at [1300, 229] on icon at bounding box center [1308, 239] width 16 height 26
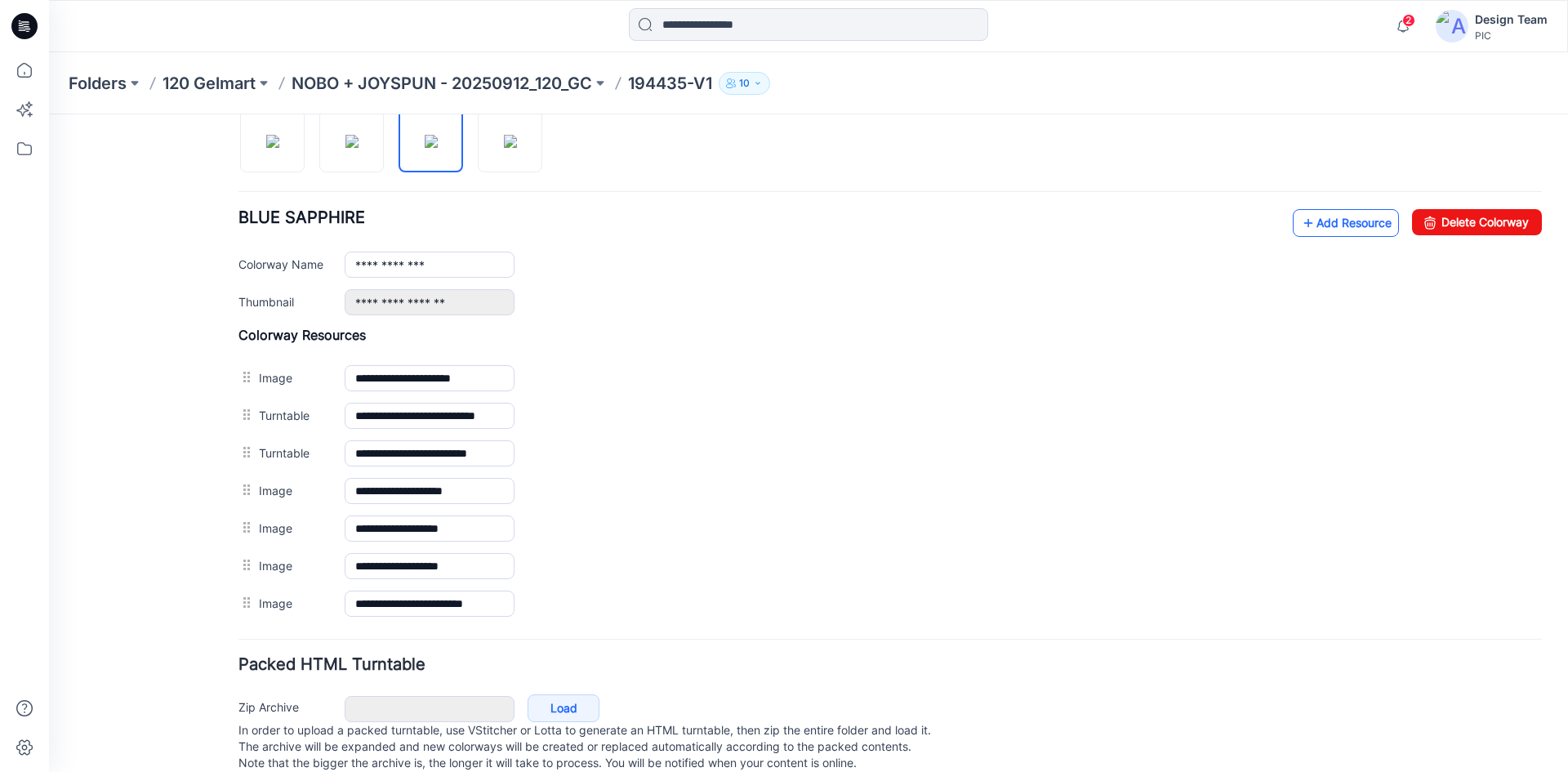
click at [1346, 223] on link "Add Resource" at bounding box center [1345, 223] width 107 height 28
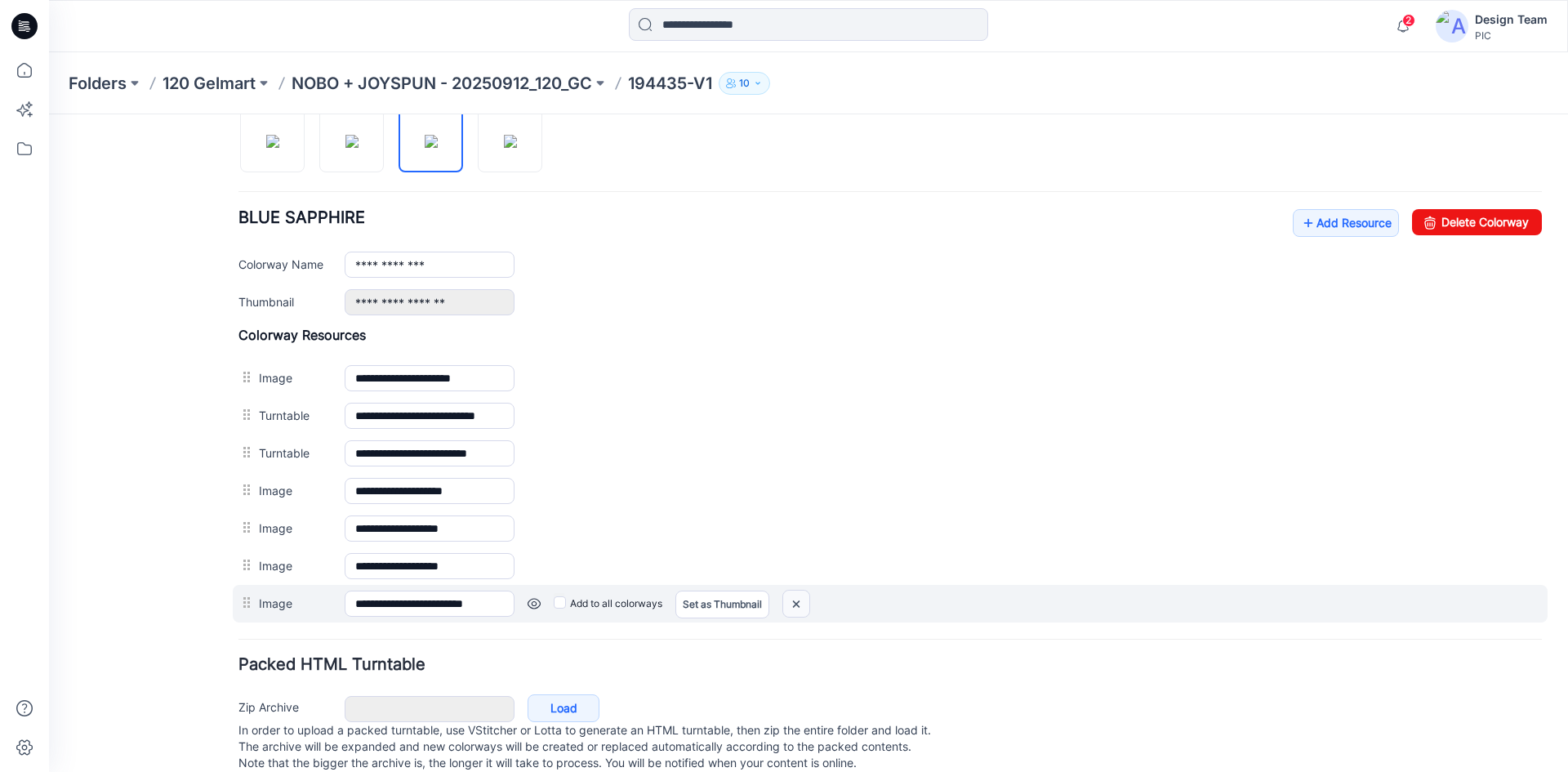
click at [806, 602] on img at bounding box center [796, 605] width 26 height 27
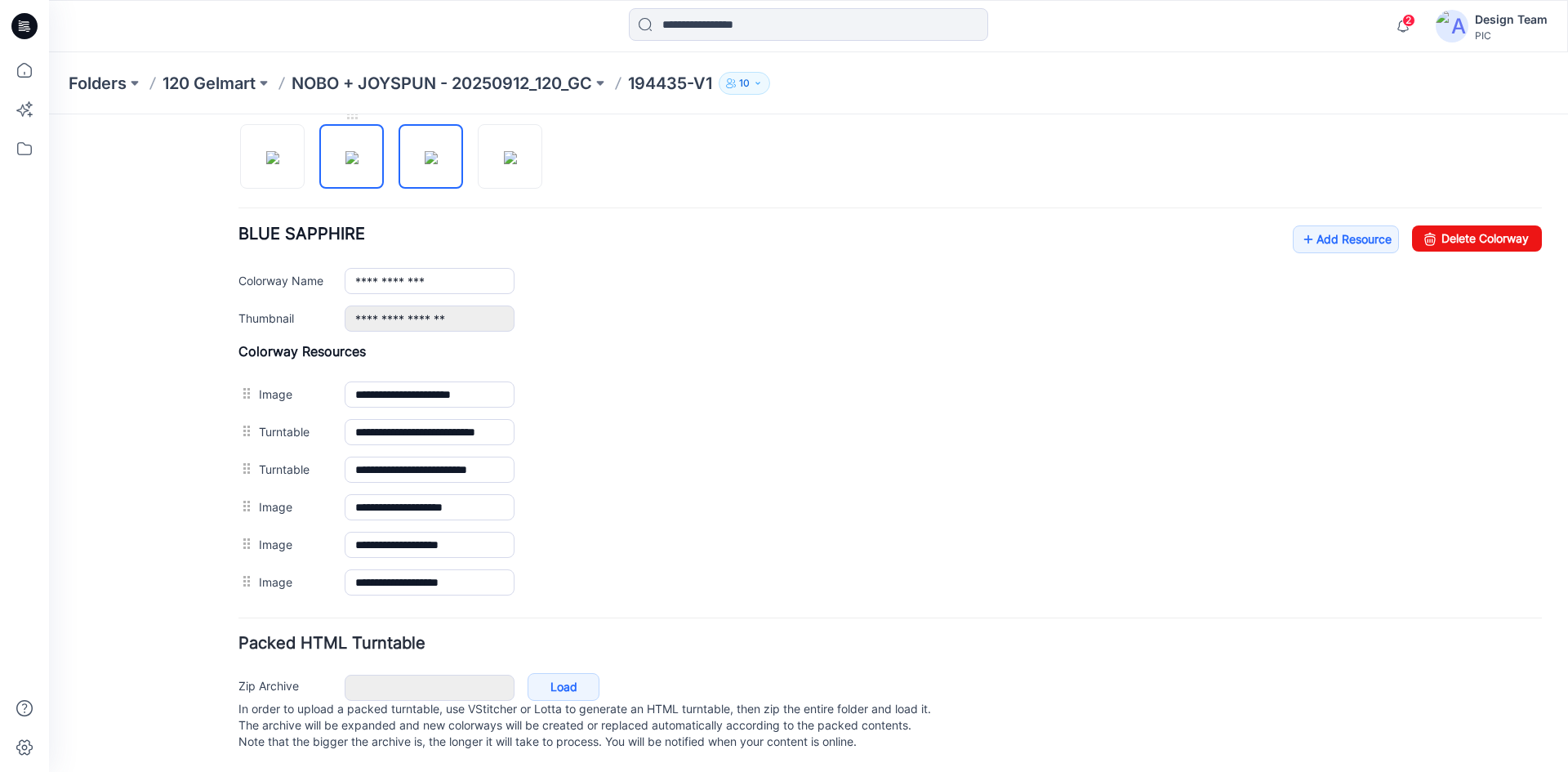
click at [345, 151] on img at bounding box center [351, 157] width 13 height 13
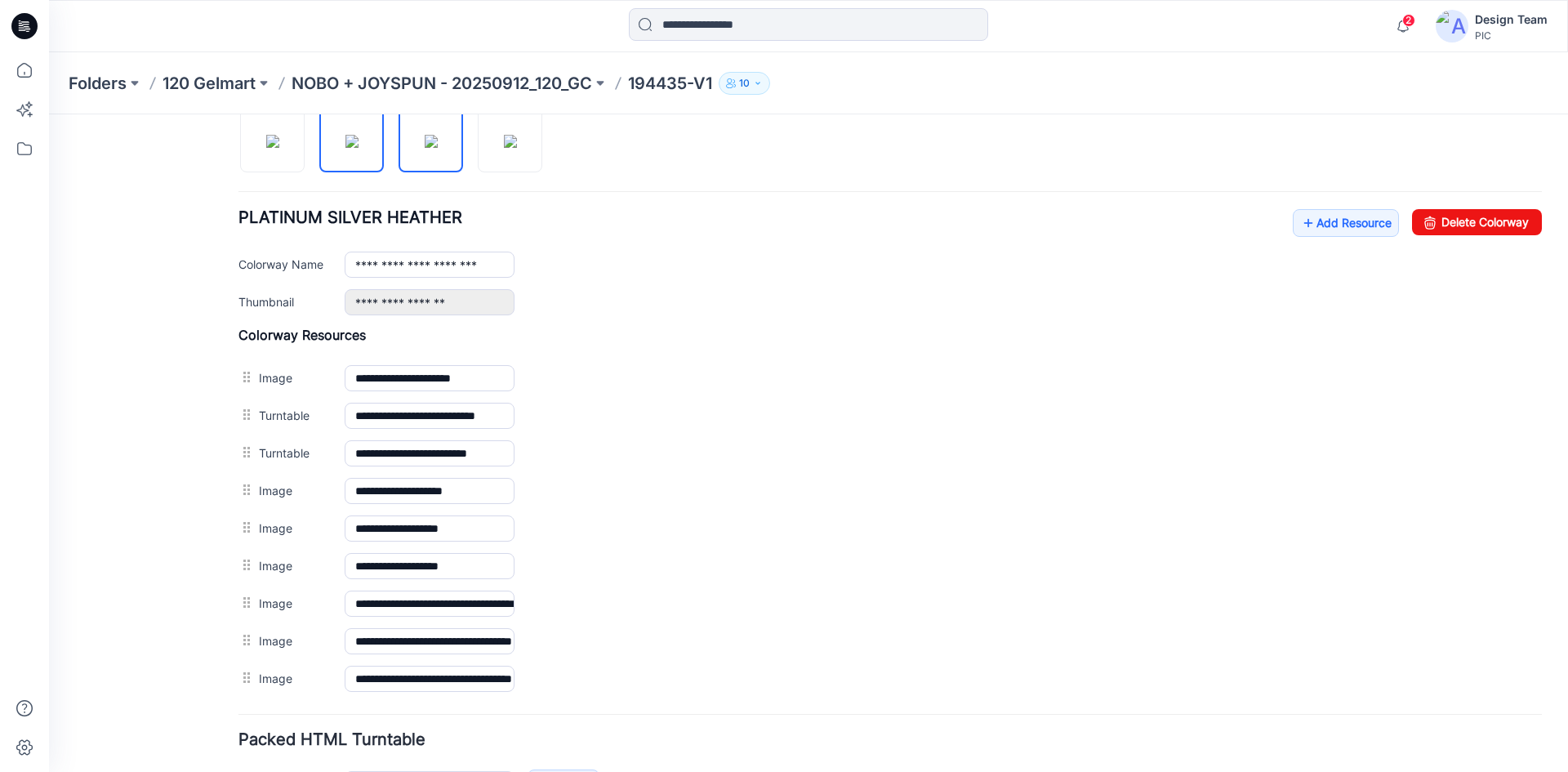
click at [425, 148] on img at bounding box center [431, 141] width 13 height 13
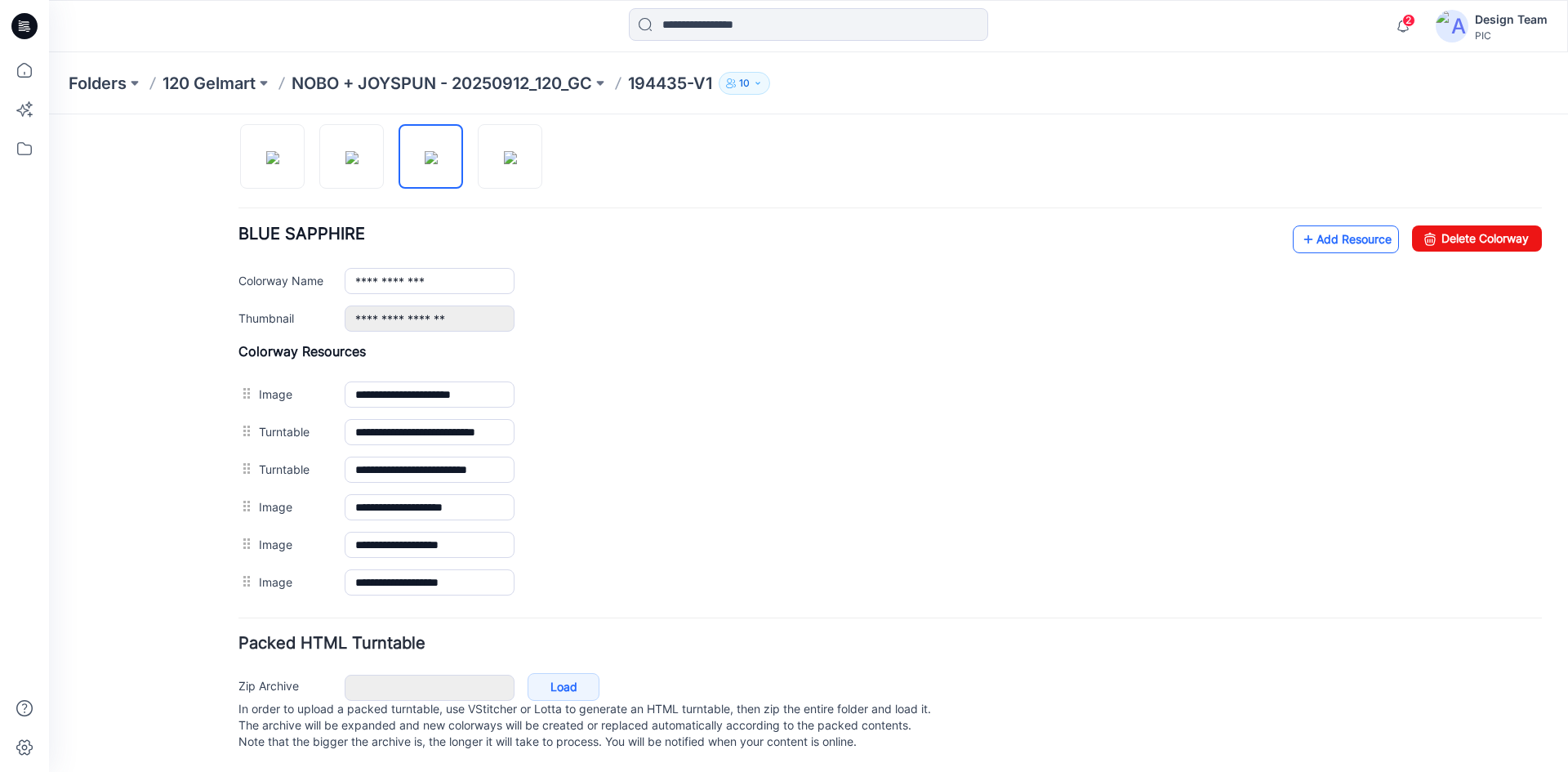
click at [1345, 225] on link "Add Resource" at bounding box center [1345, 239] width 107 height 28
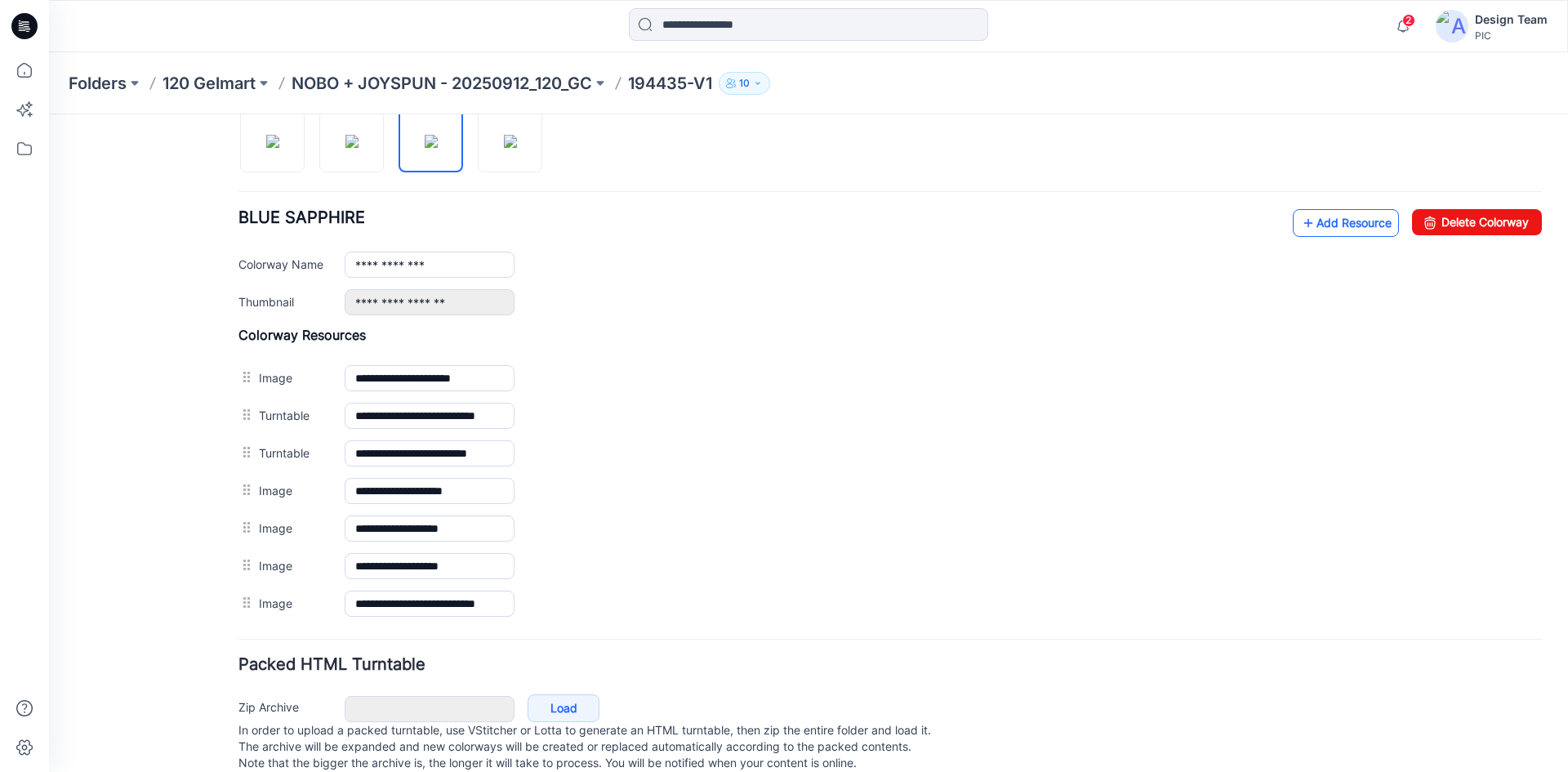
click at [1309, 221] on link "Add Resource" at bounding box center [1345, 223] width 107 height 28
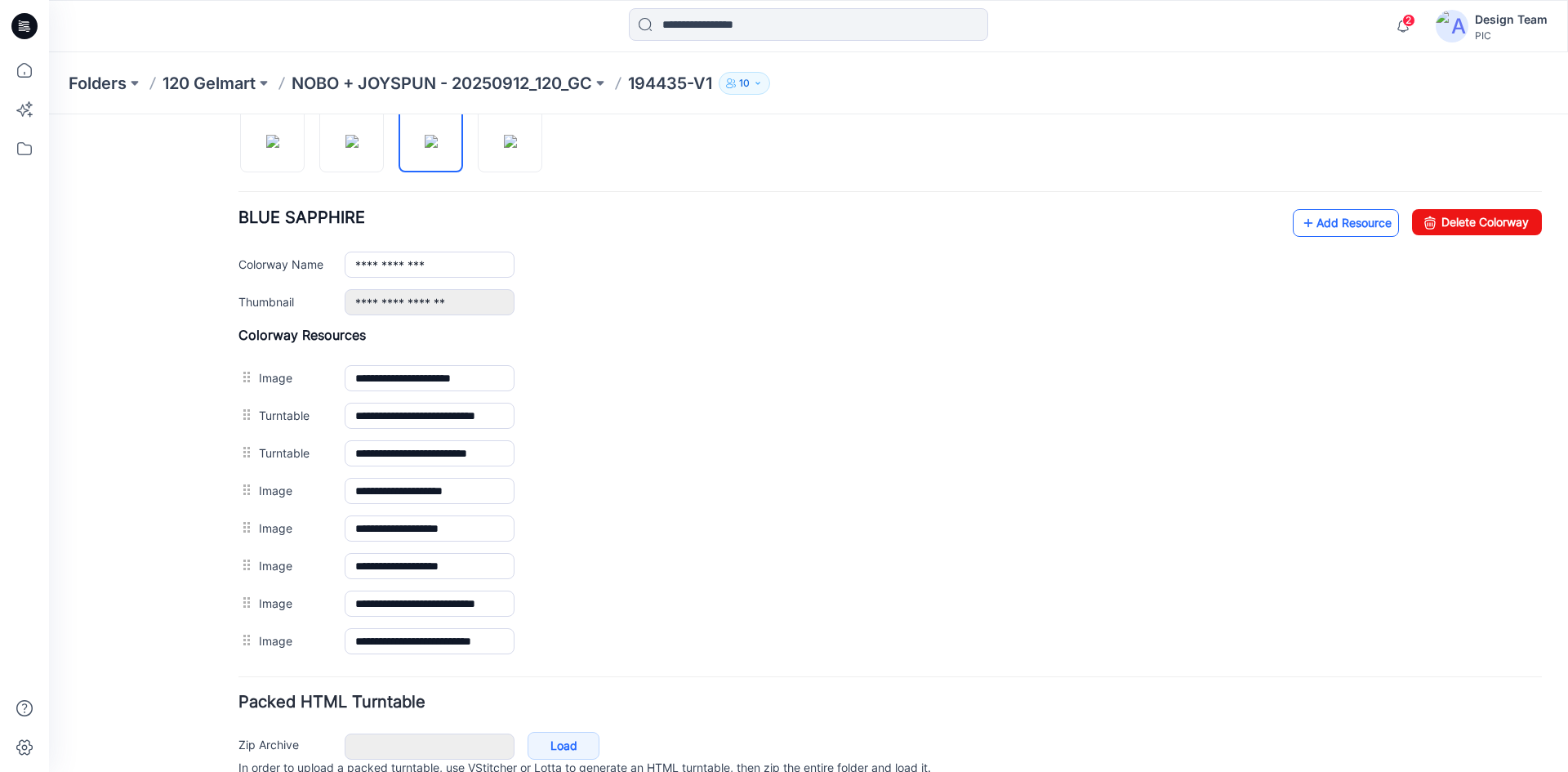
click at [1308, 227] on link "Add Resource" at bounding box center [1345, 223] width 107 height 28
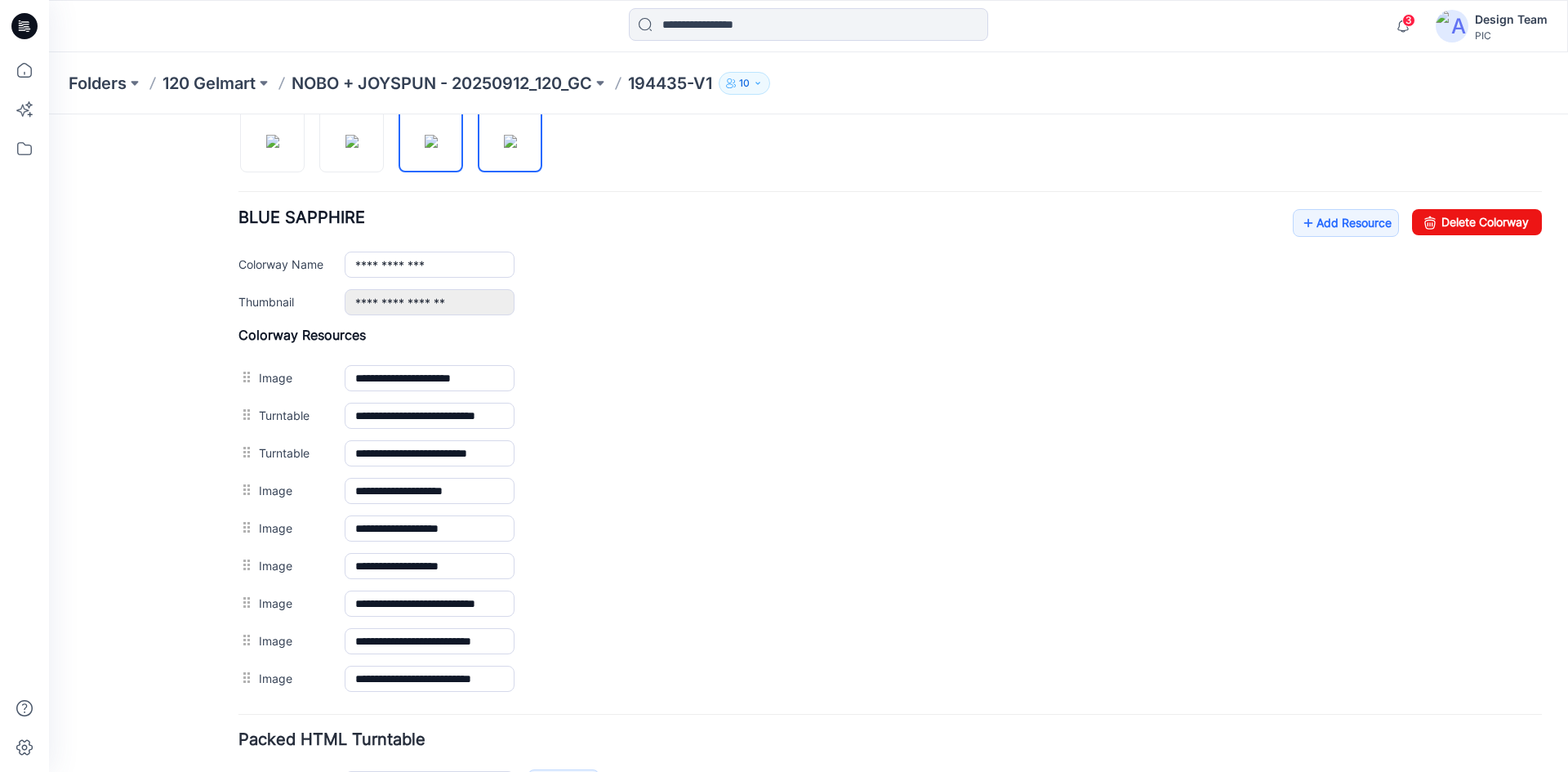
click at [517, 146] on img at bounding box center [510, 141] width 13 height 13
type input "**********"
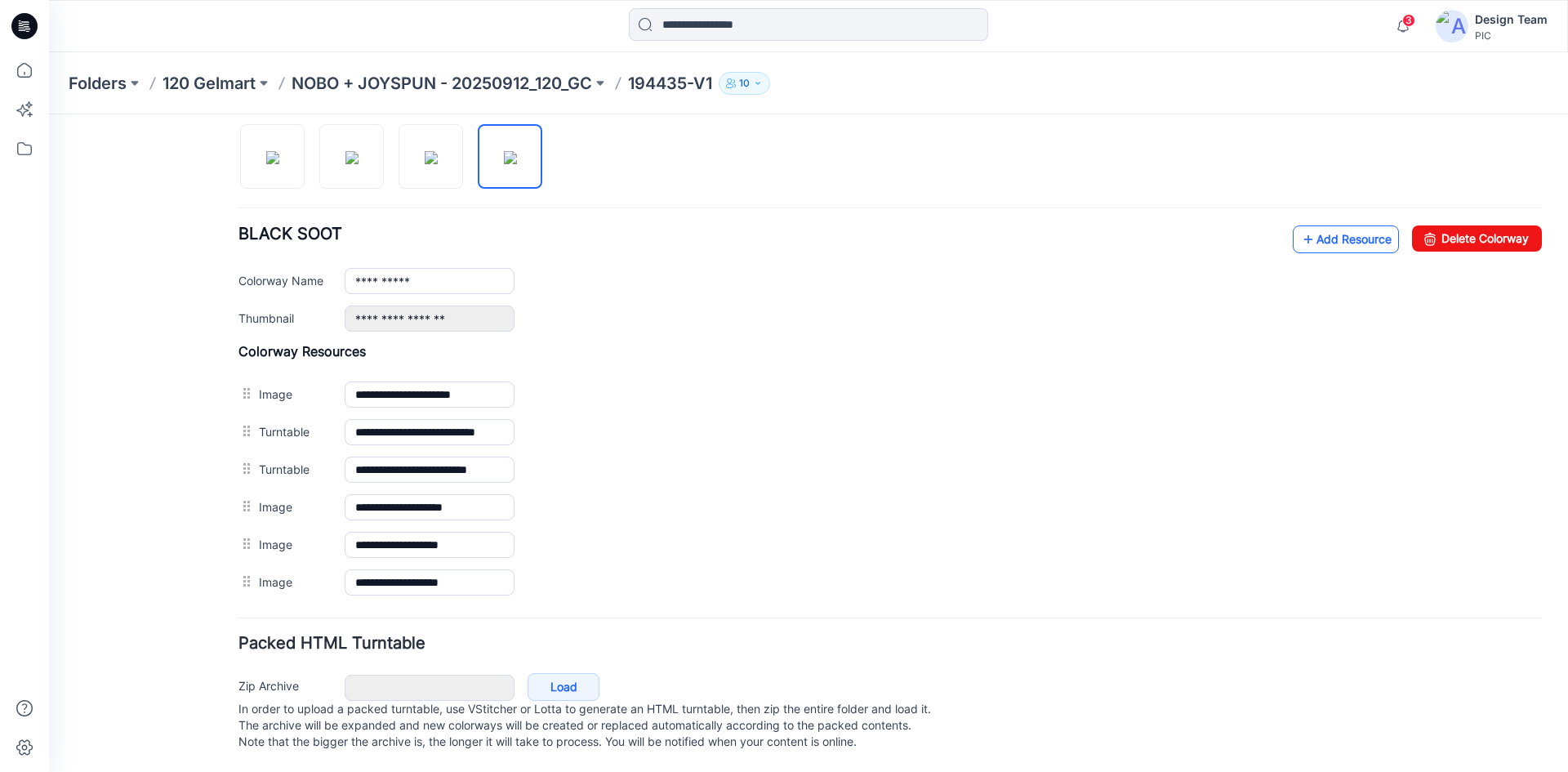
click at [1316, 229] on link "Add Resource" at bounding box center [1345, 239] width 107 height 28
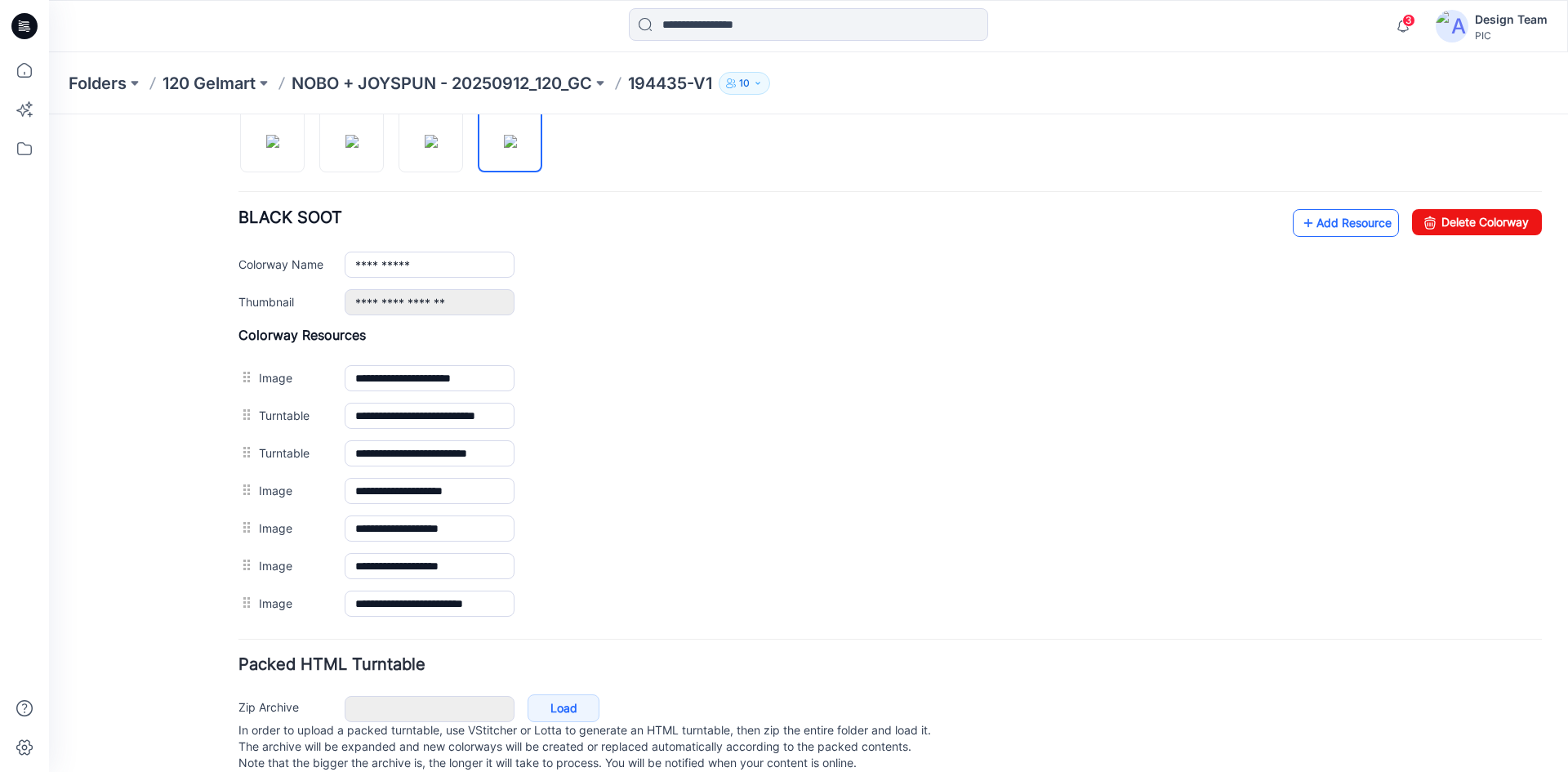
click at [1314, 224] on link "Add Resource" at bounding box center [1345, 223] width 107 height 28
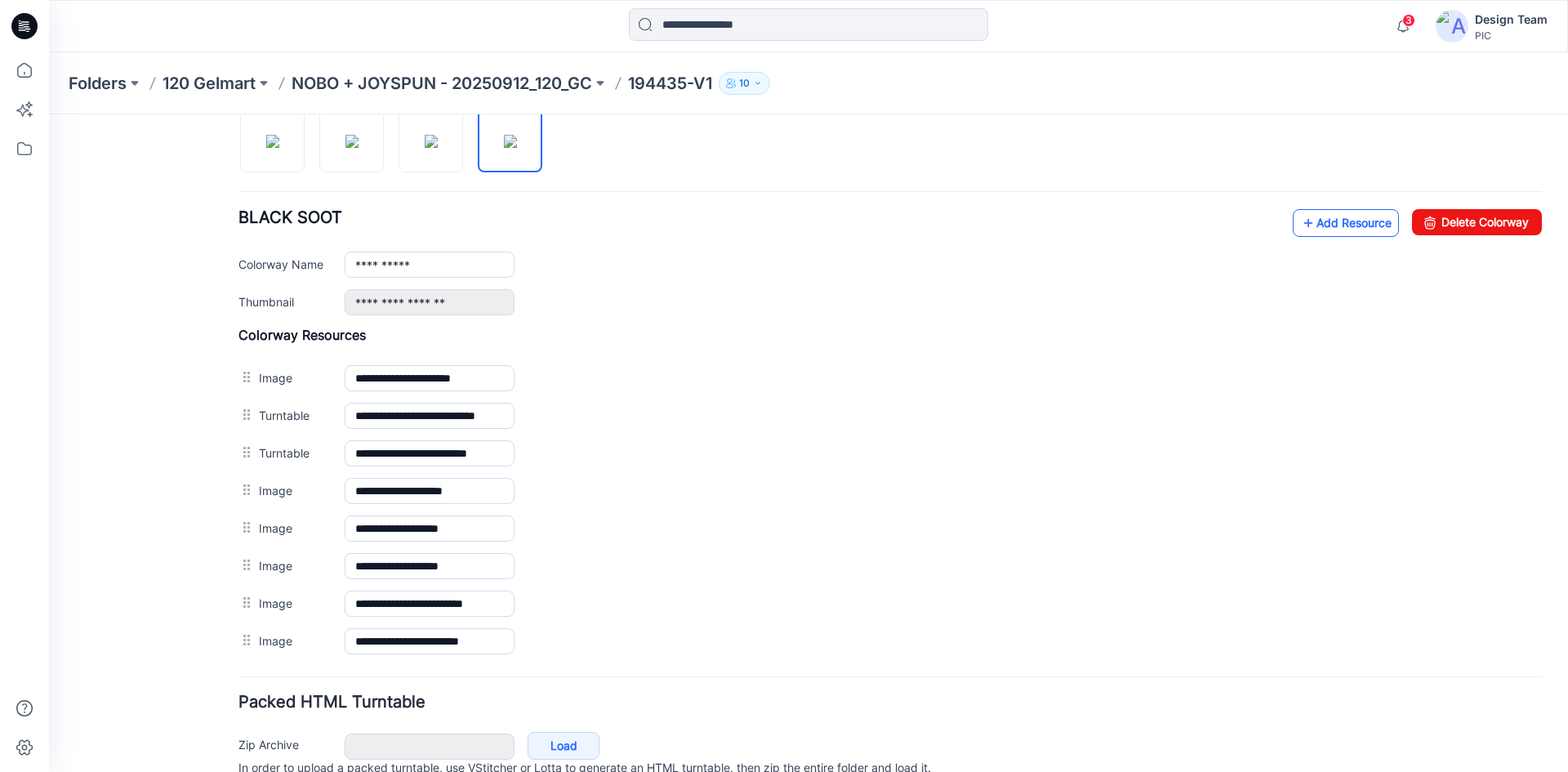
click at [1312, 229] on link "Add Resource" at bounding box center [1345, 223] width 107 height 28
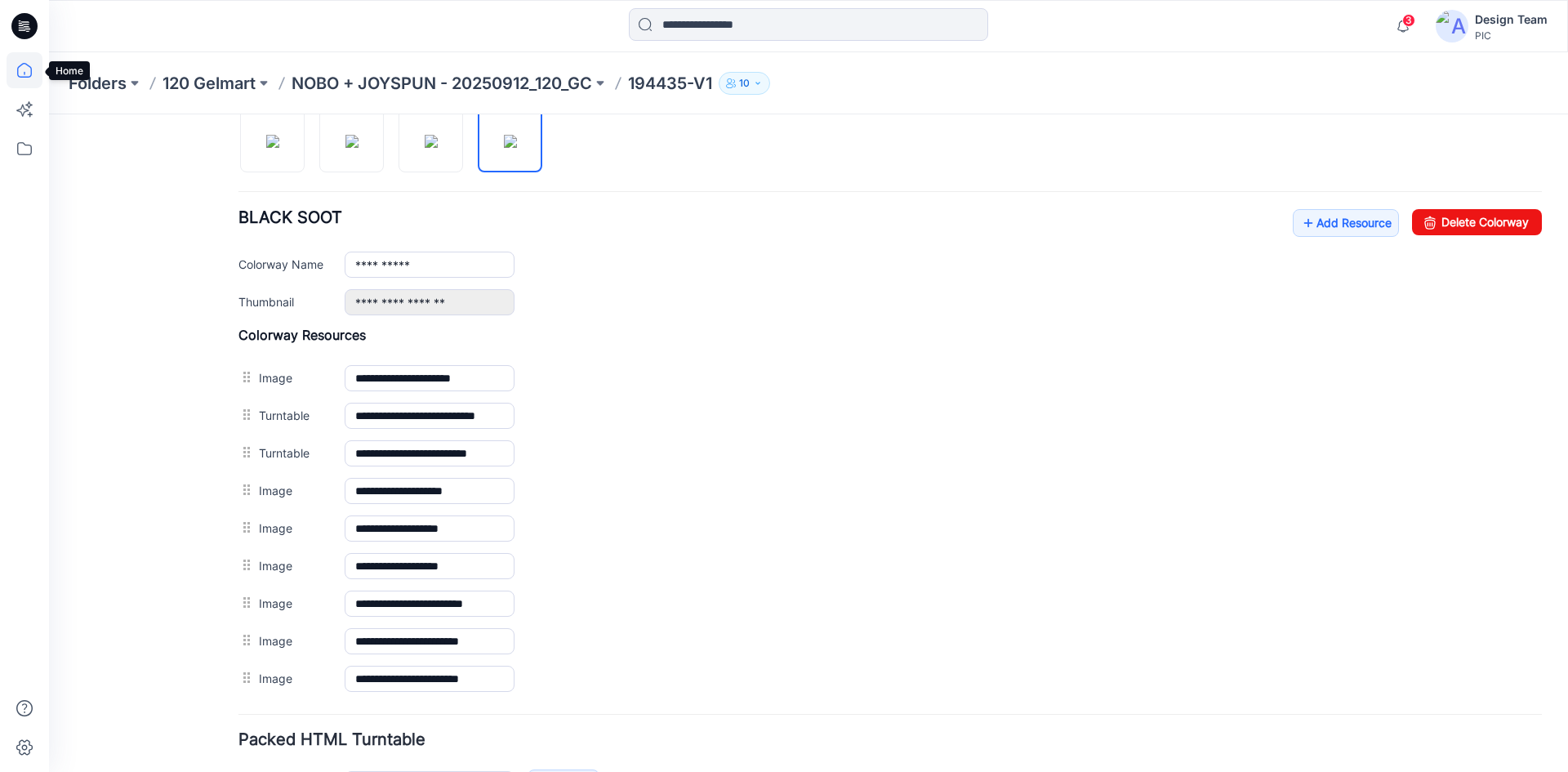
click at [25, 71] on icon at bounding box center [25, 70] width 36 height 36
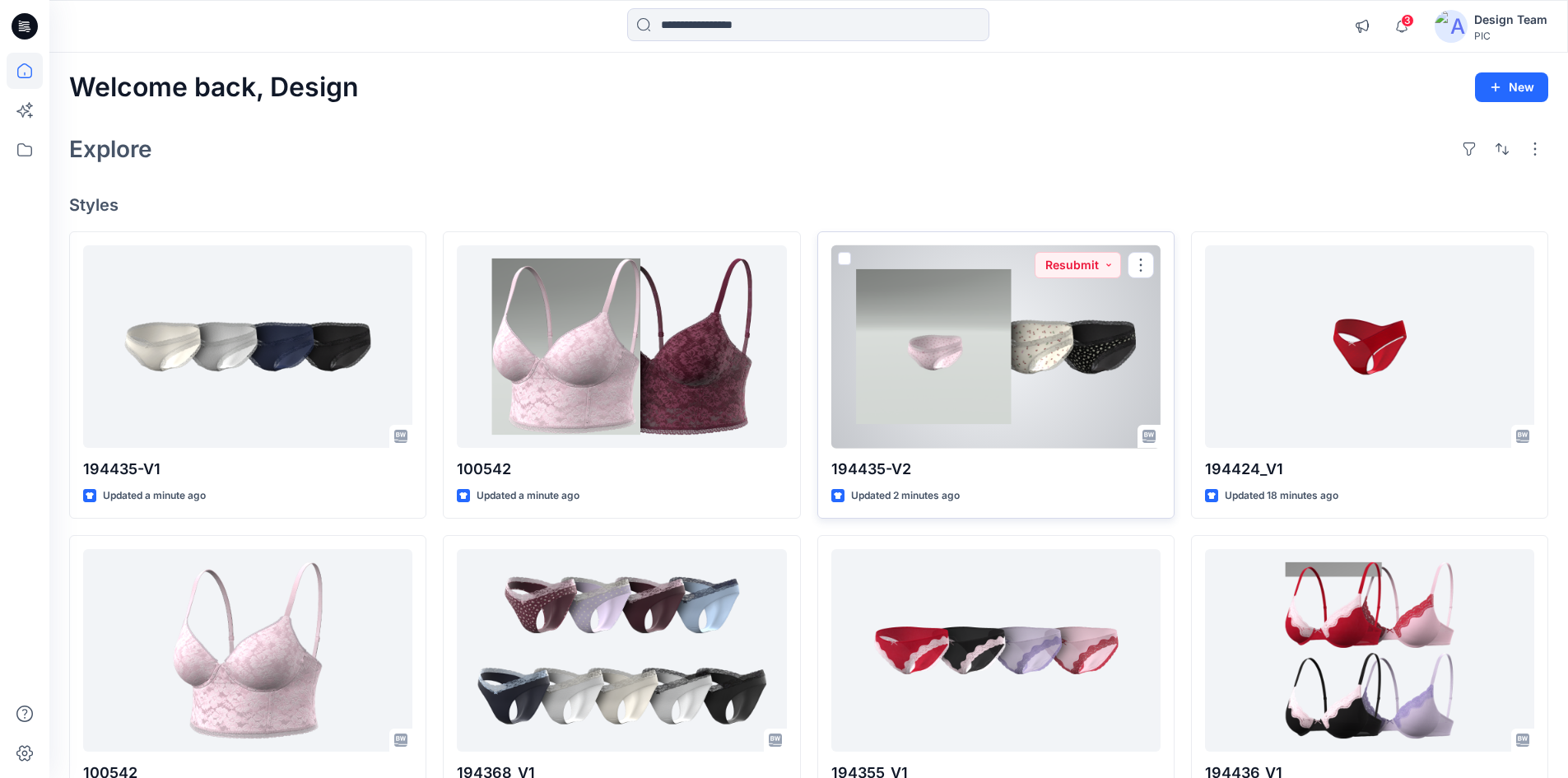
click at [906, 401] on div at bounding box center [995, 346] width 329 height 204
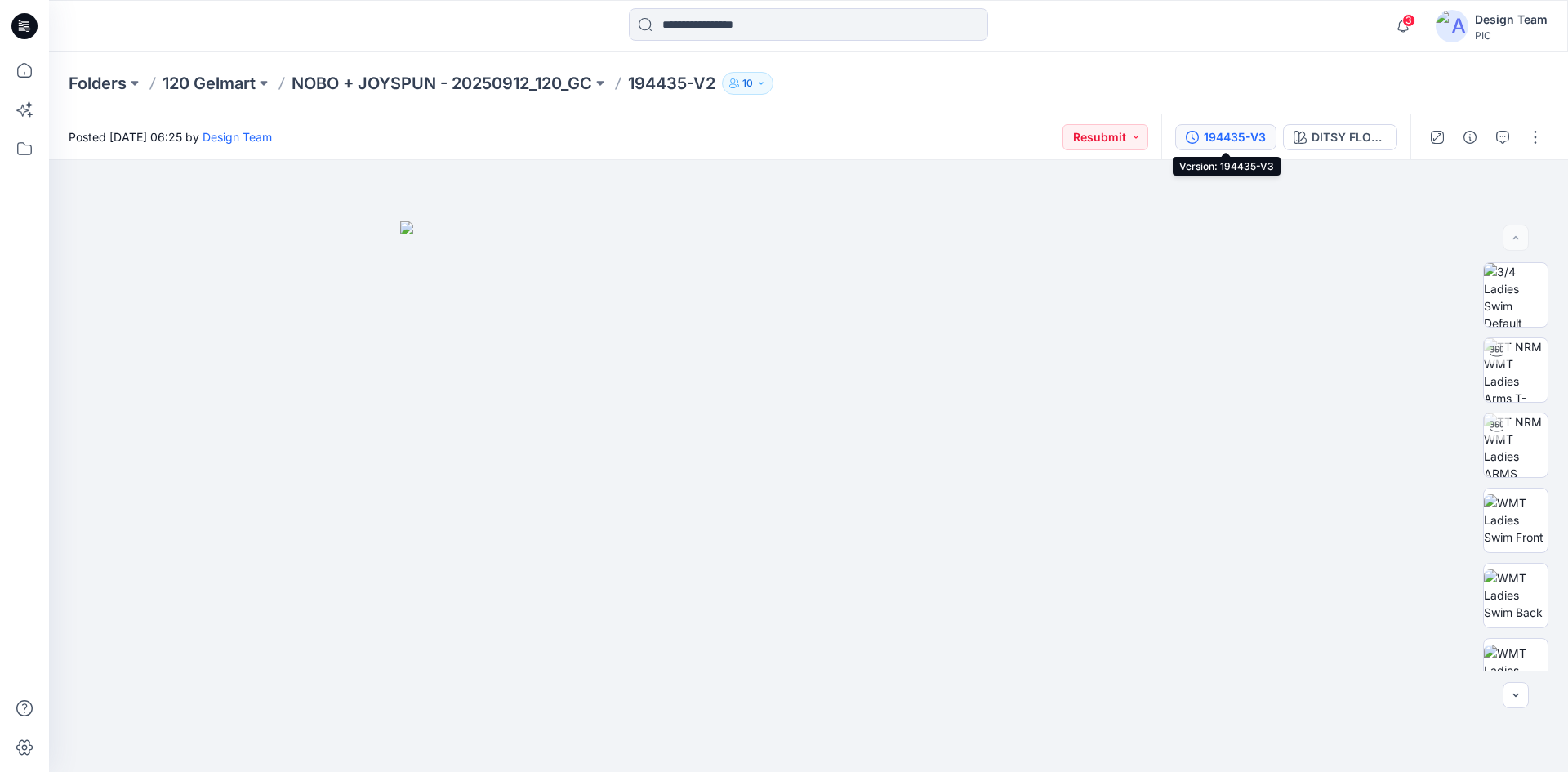
click at [1262, 136] on div "194435-V3" at bounding box center [1235, 136] width 62 height 18
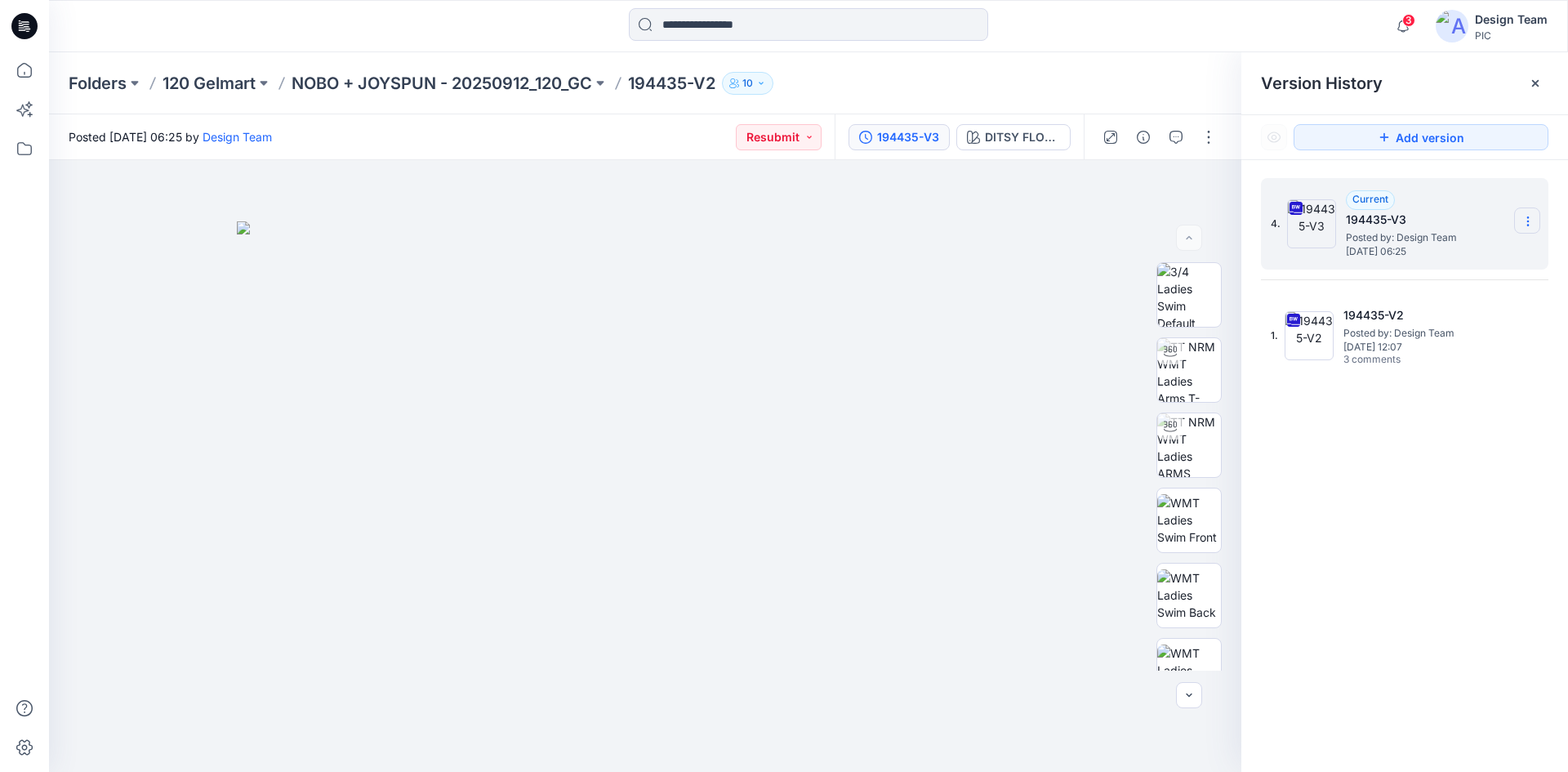
click at [1533, 223] on icon at bounding box center [1527, 221] width 13 height 13
click at [1422, 357] on span "Delete Version" at bounding box center [1415, 358] width 77 height 20
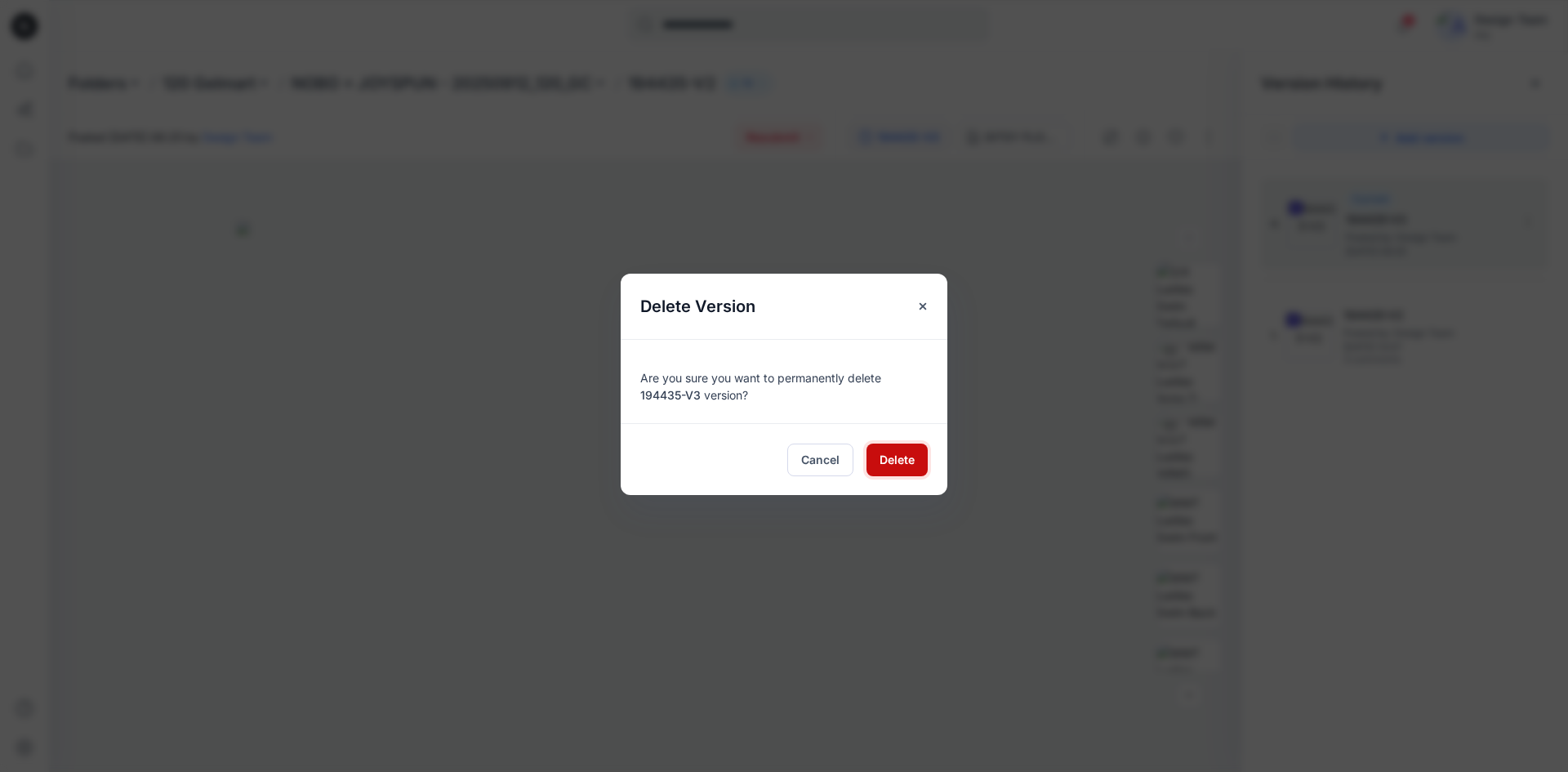
click at [911, 454] on span "Delete" at bounding box center [897, 460] width 35 height 17
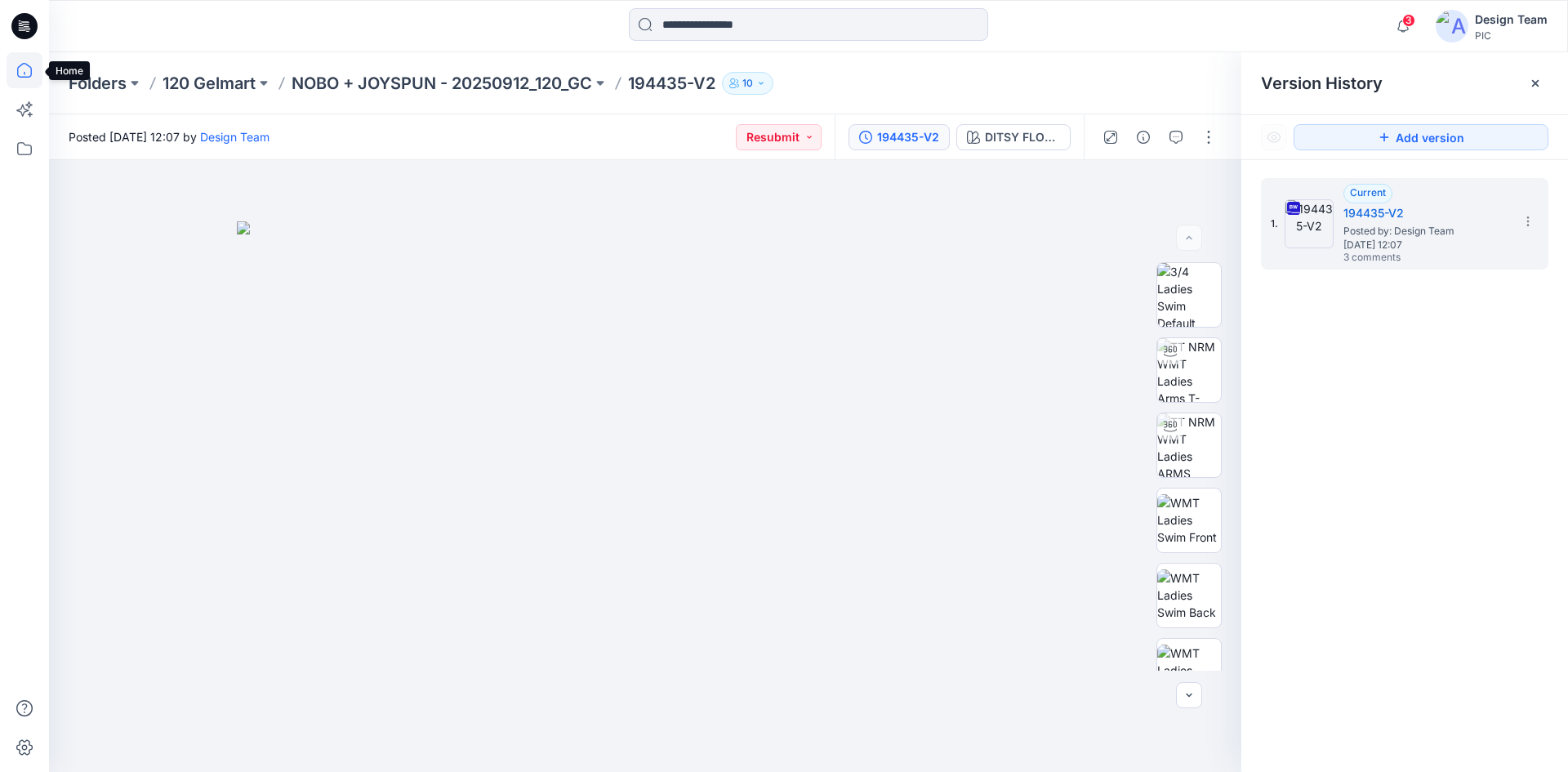
click at [13, 68] on icon at bounding box center [25, 70] width 36 height 36
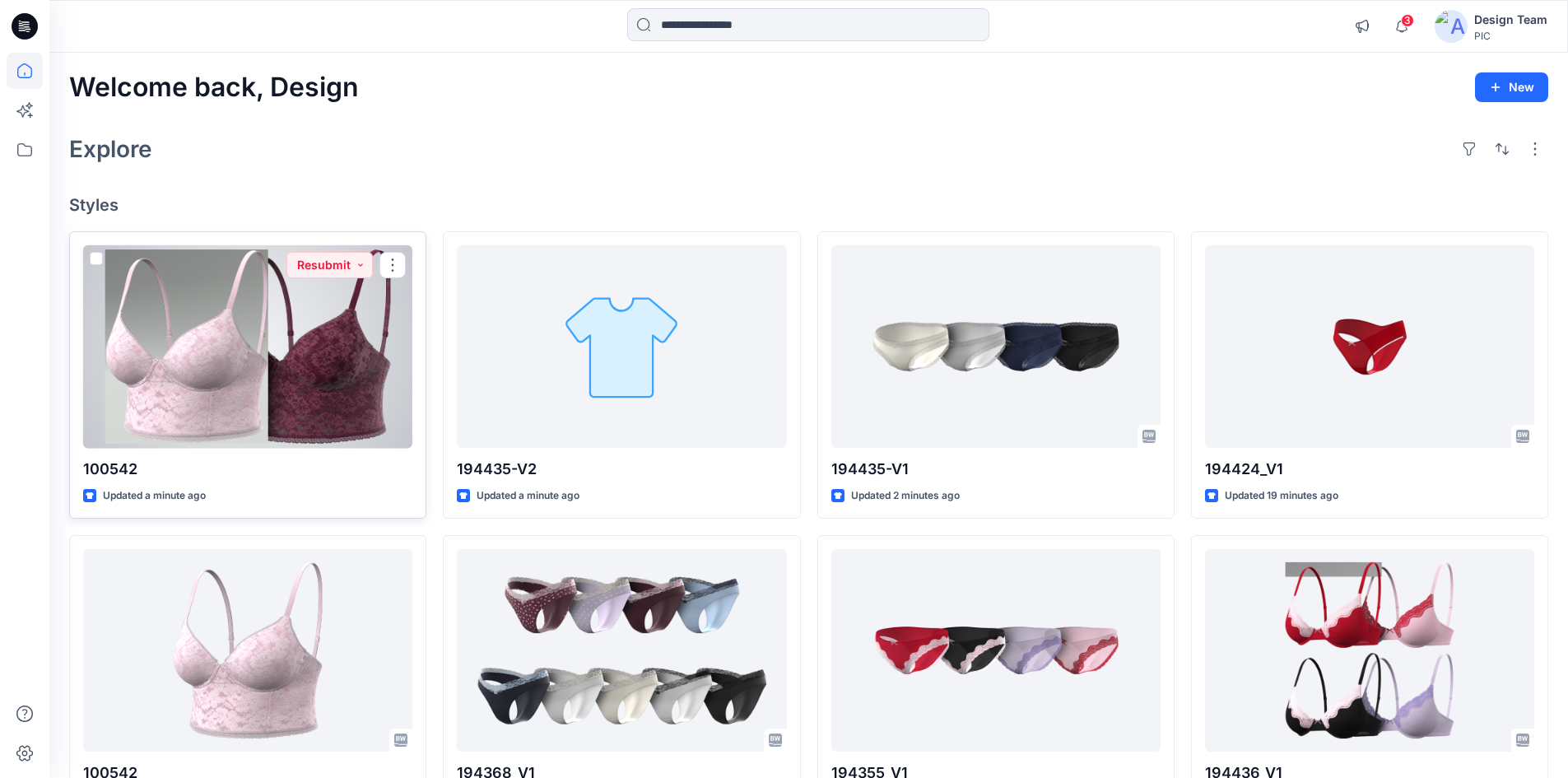
click at [204, 385] on div at bounding box center [247, 346] width 329 height 204
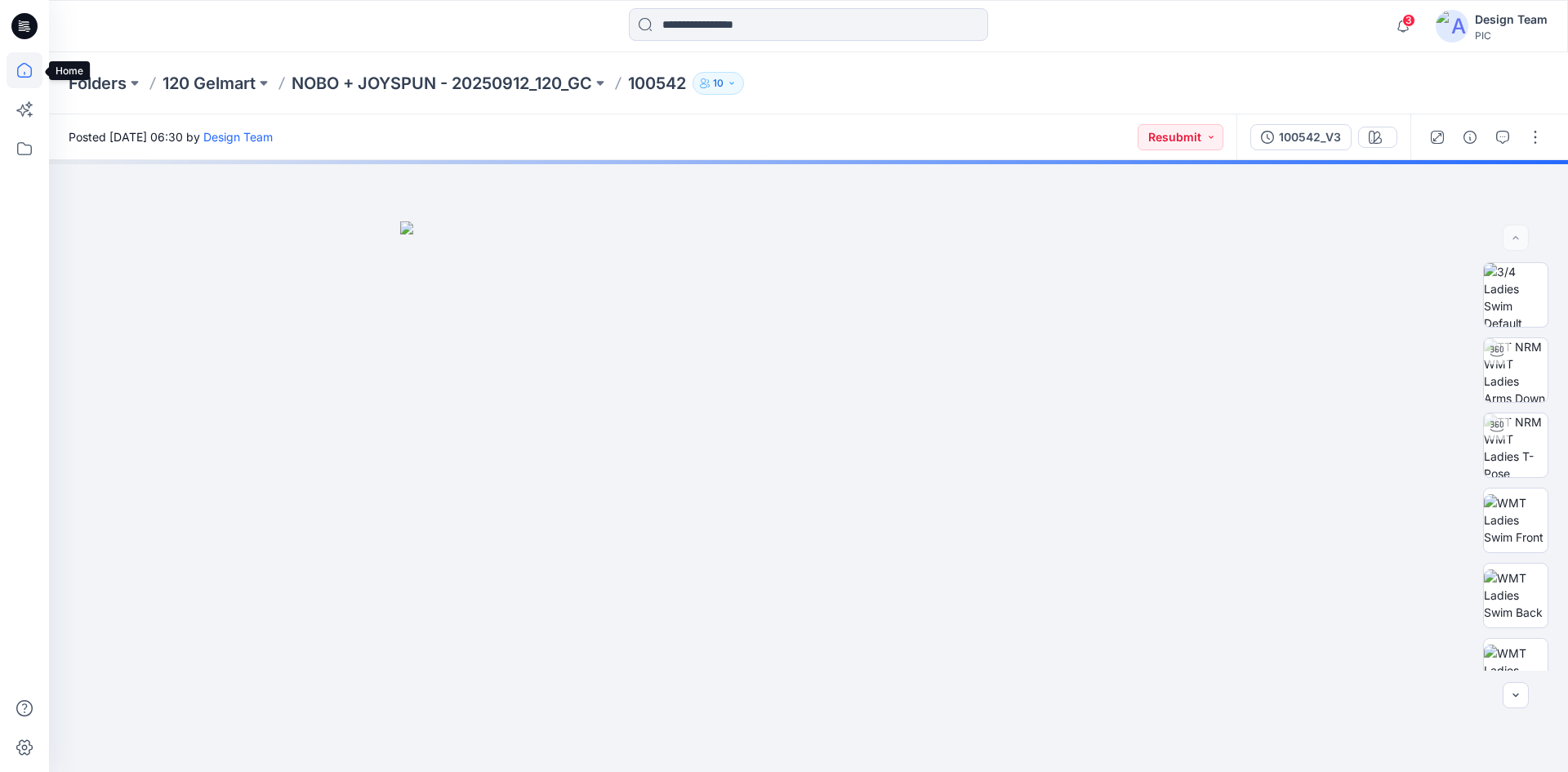
click at [17, 72] on icon at bounding box center [25, 70] width 36 height 36
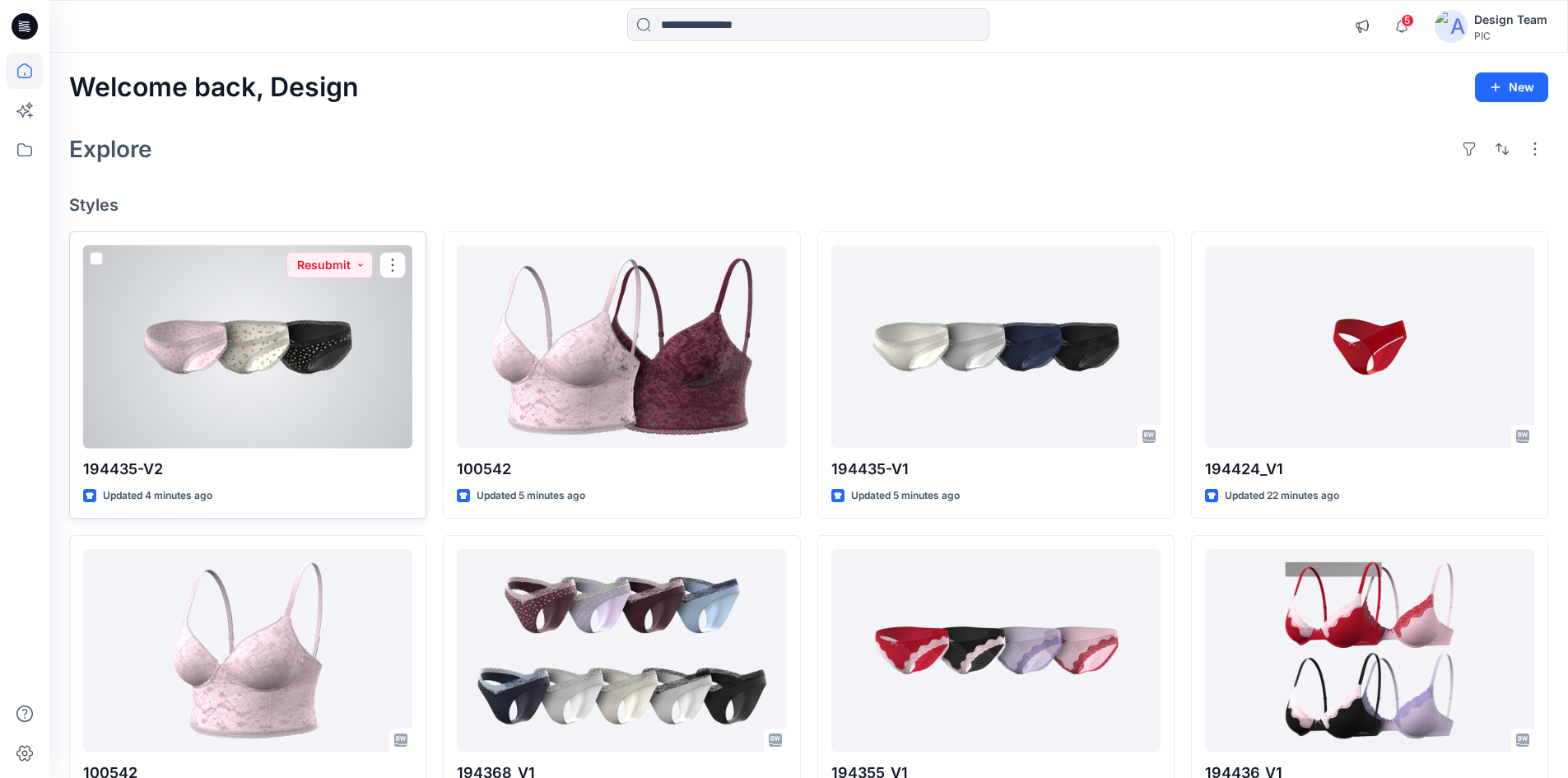
click at [297, 373] on div at bounding box center [247, 346] width 329 height 204
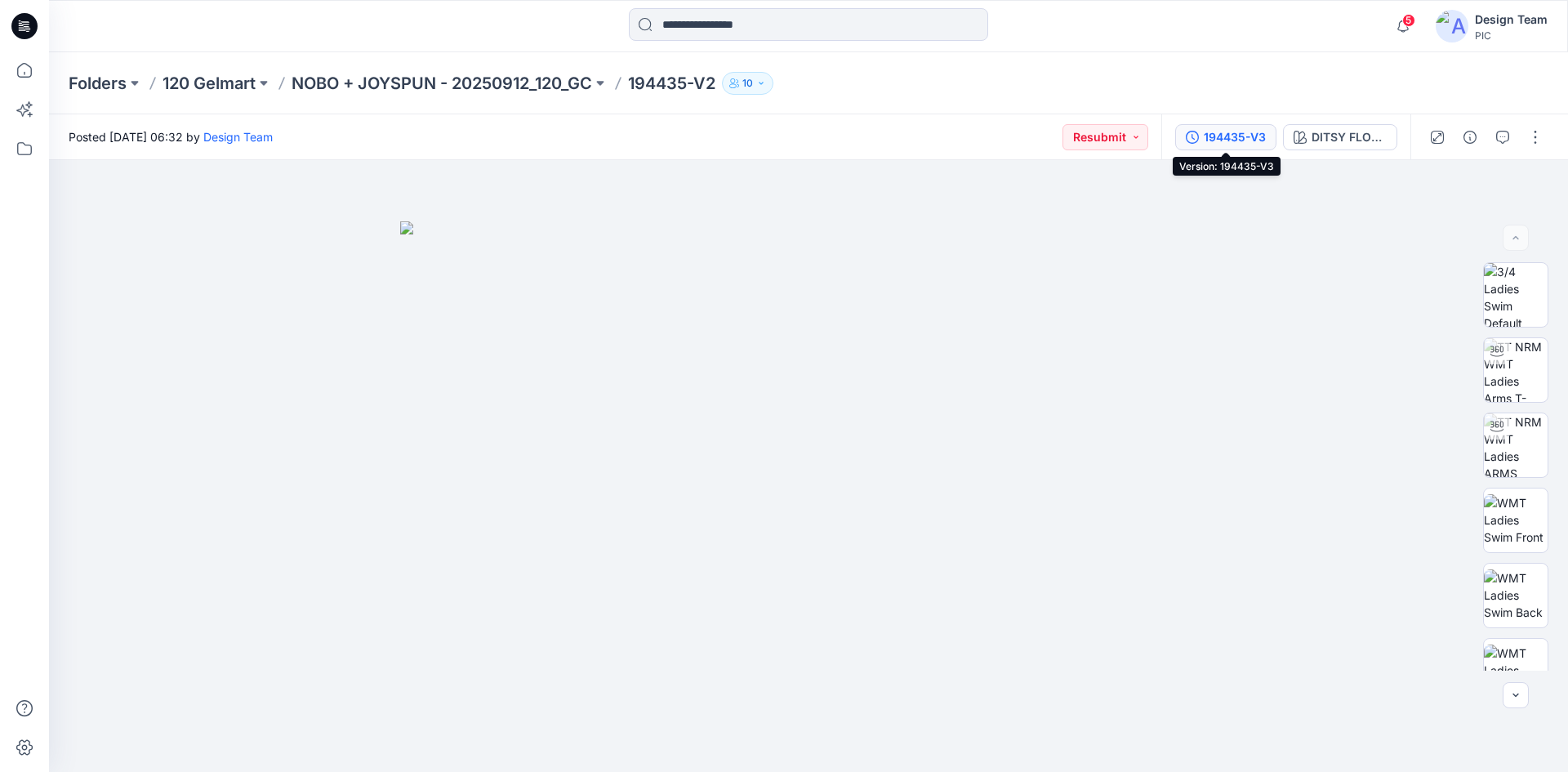
click at [1235, 142] on div "194435-V3" at bounding box center [1235, 136] width 62 height 18
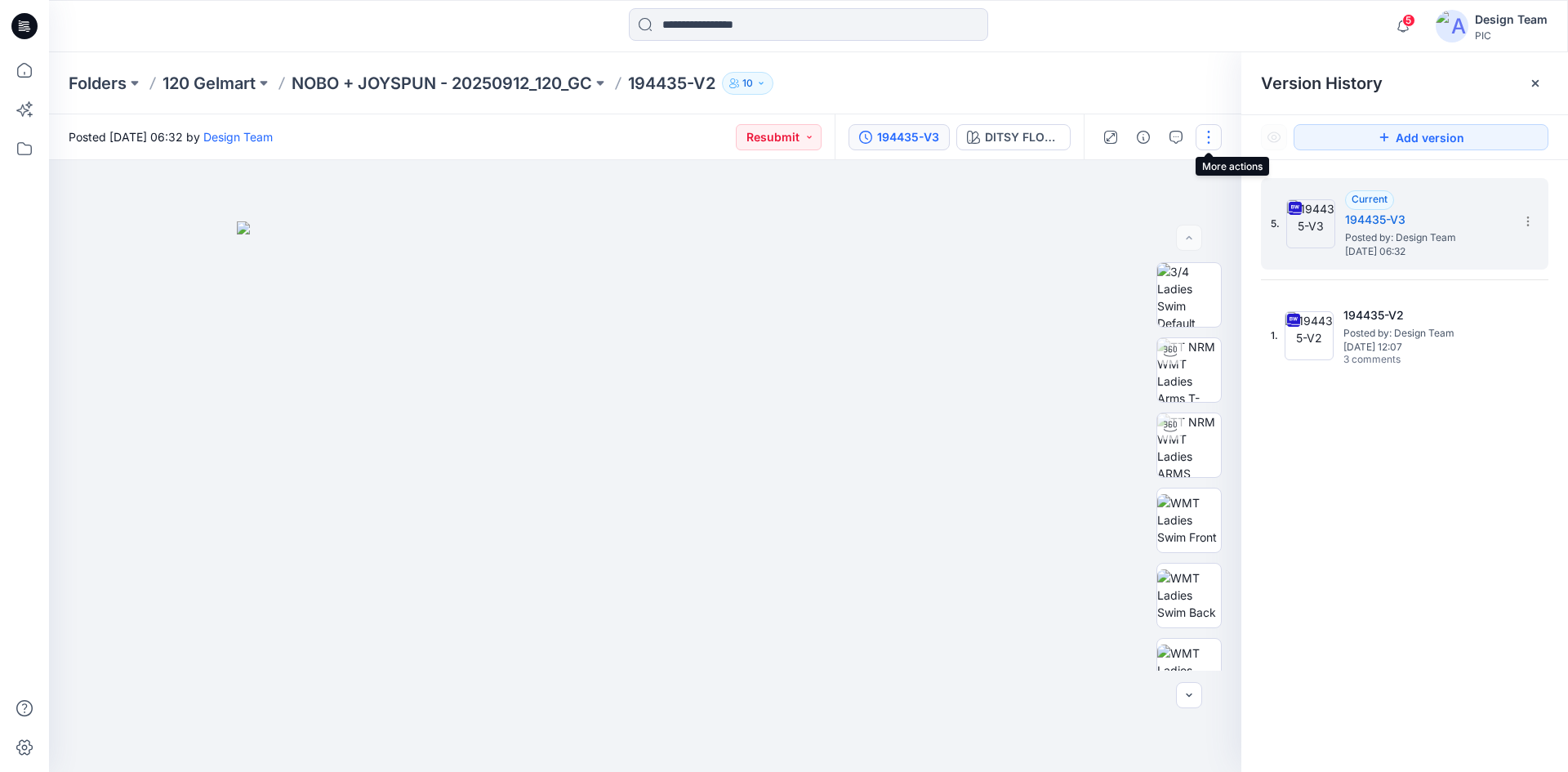
click at [1210, 137] on button "button" at bounding box center [1208, 137] width 26 height 26
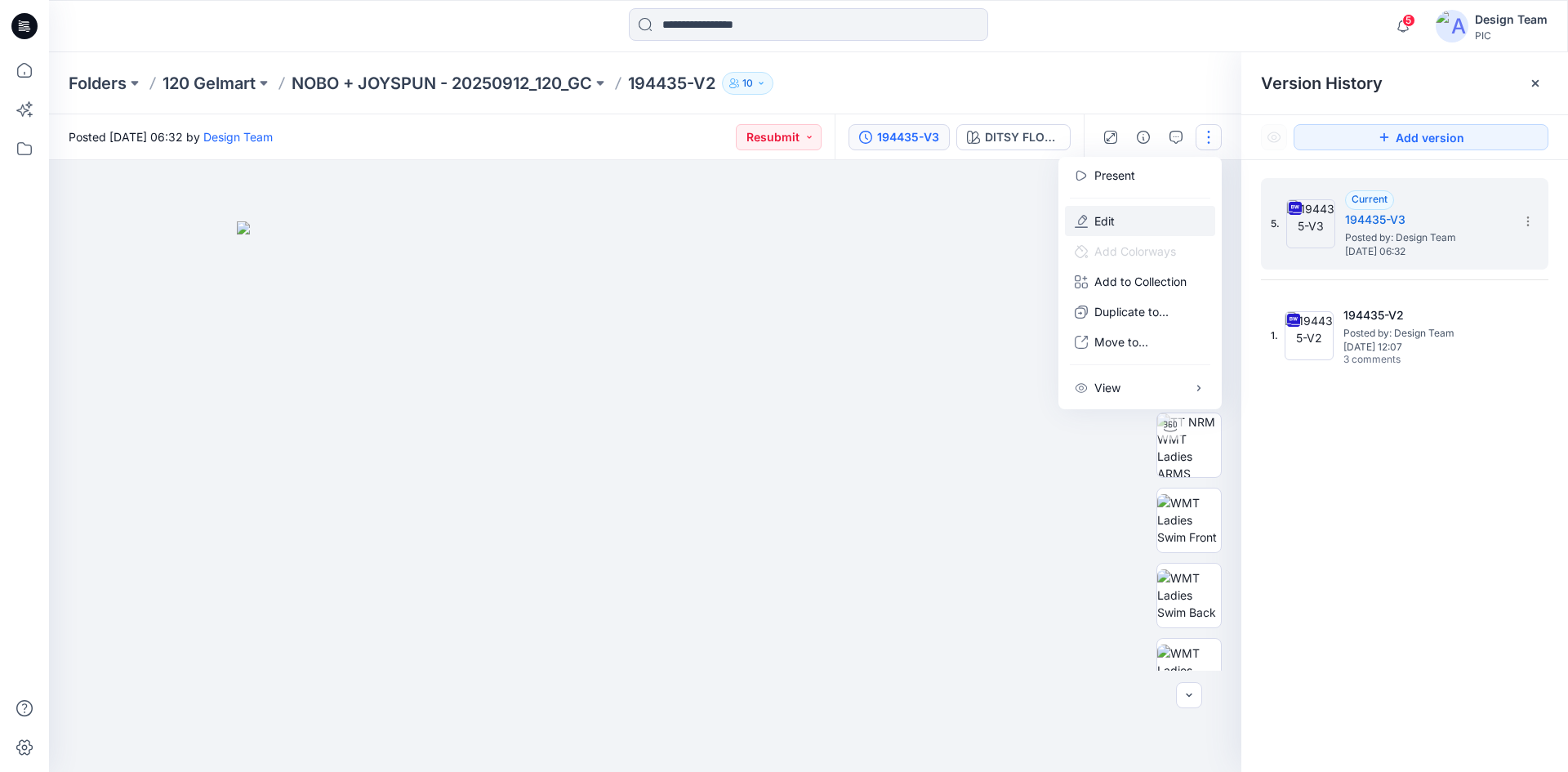
click at [1147, 223] on button "Edit" at bounding box center [1140, 220] width 150 height 30
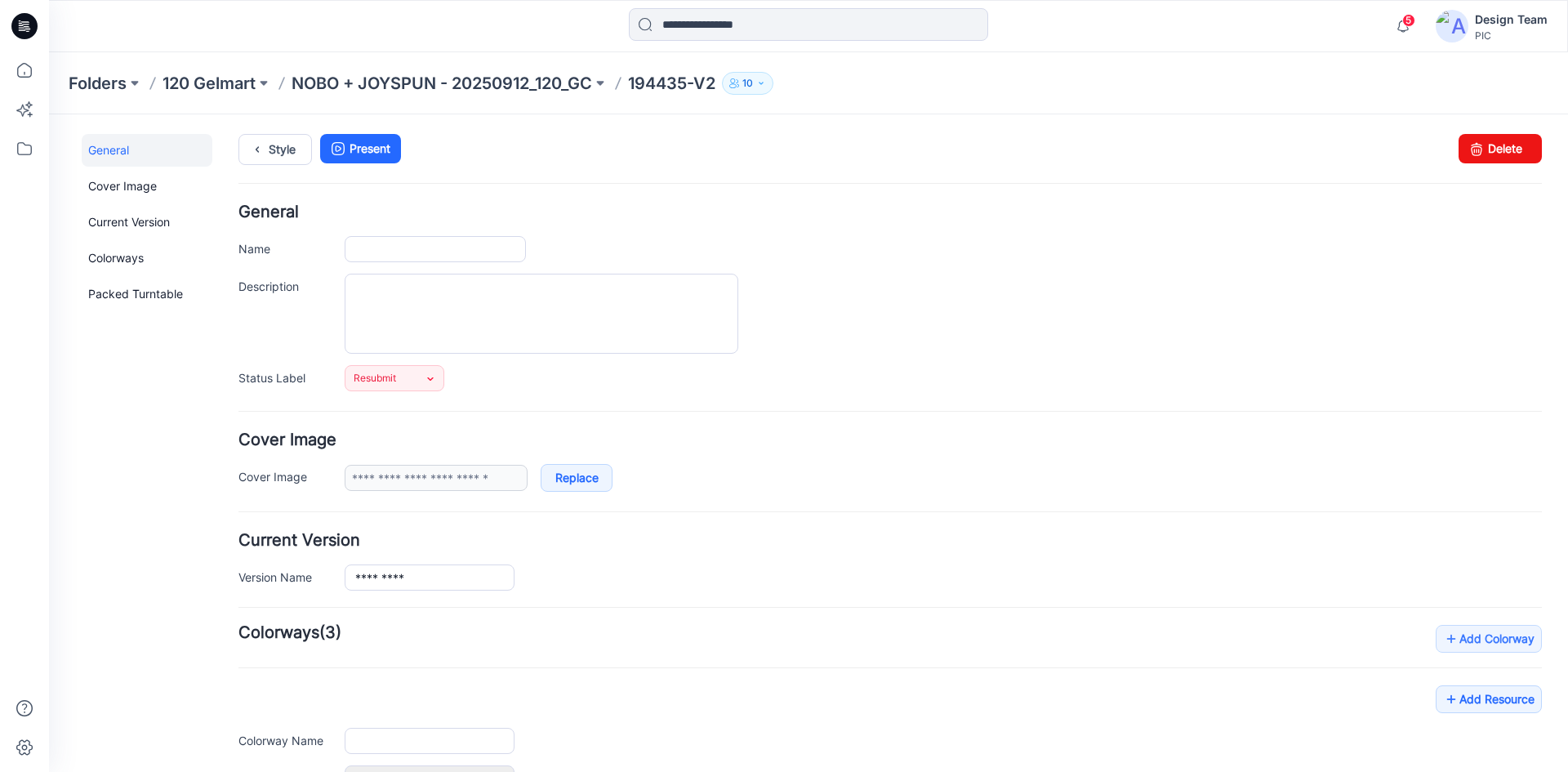
type input "*********"
type input "**********"
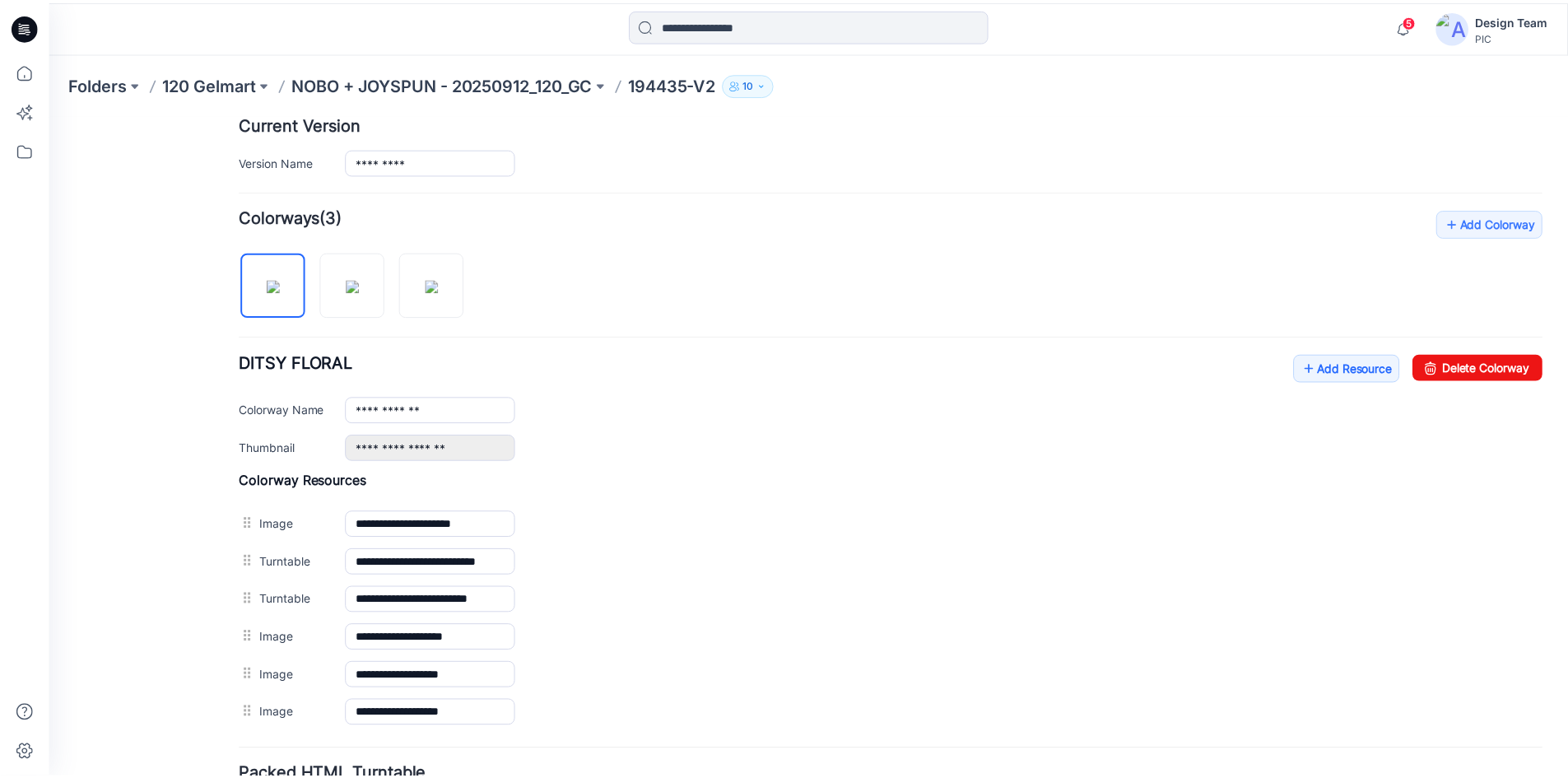
scroll to position [564, 0]
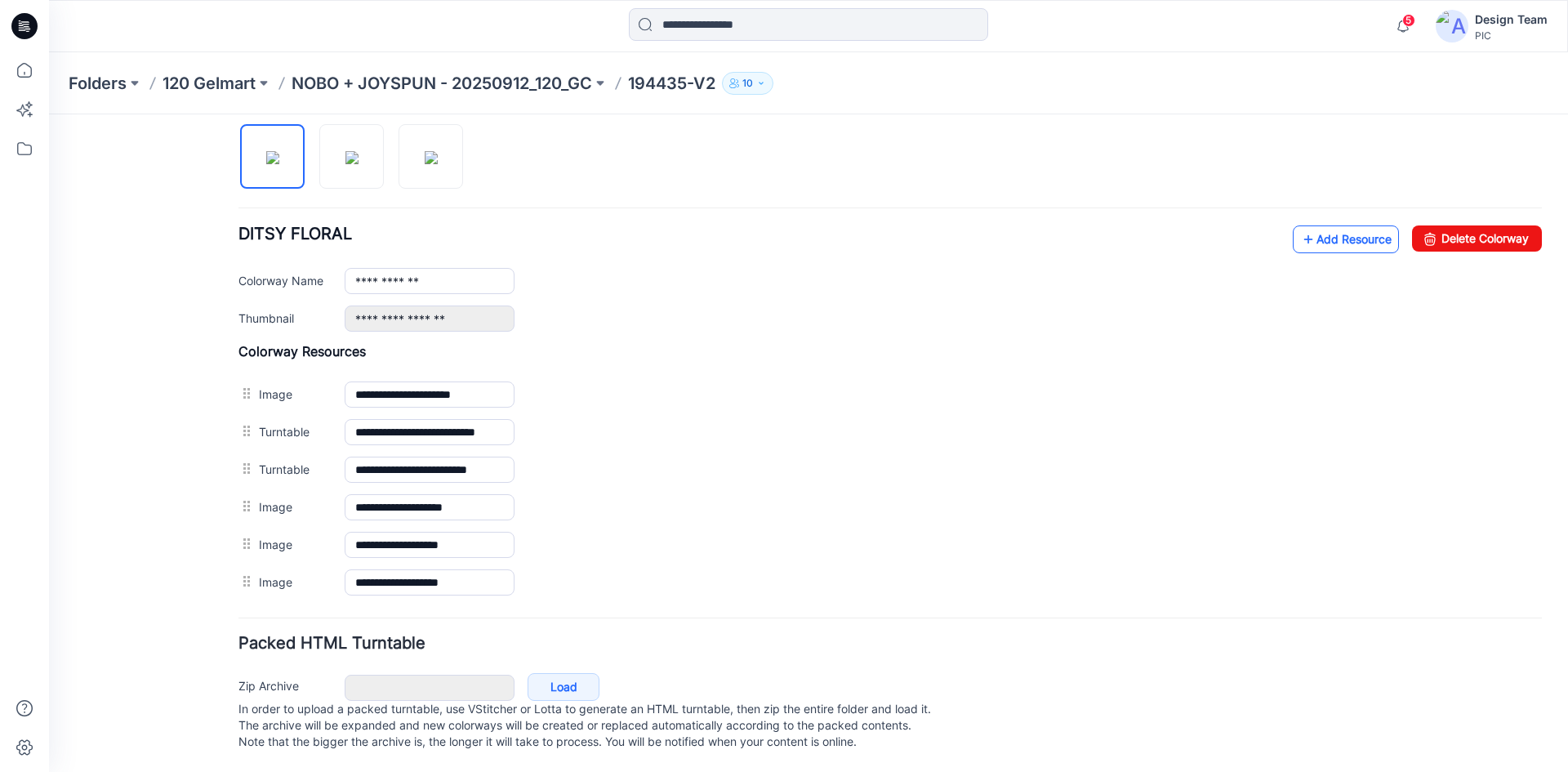
click at [1335, 228] on link "Add Resource" at bounding box center [1345, 239] width 107 height 28
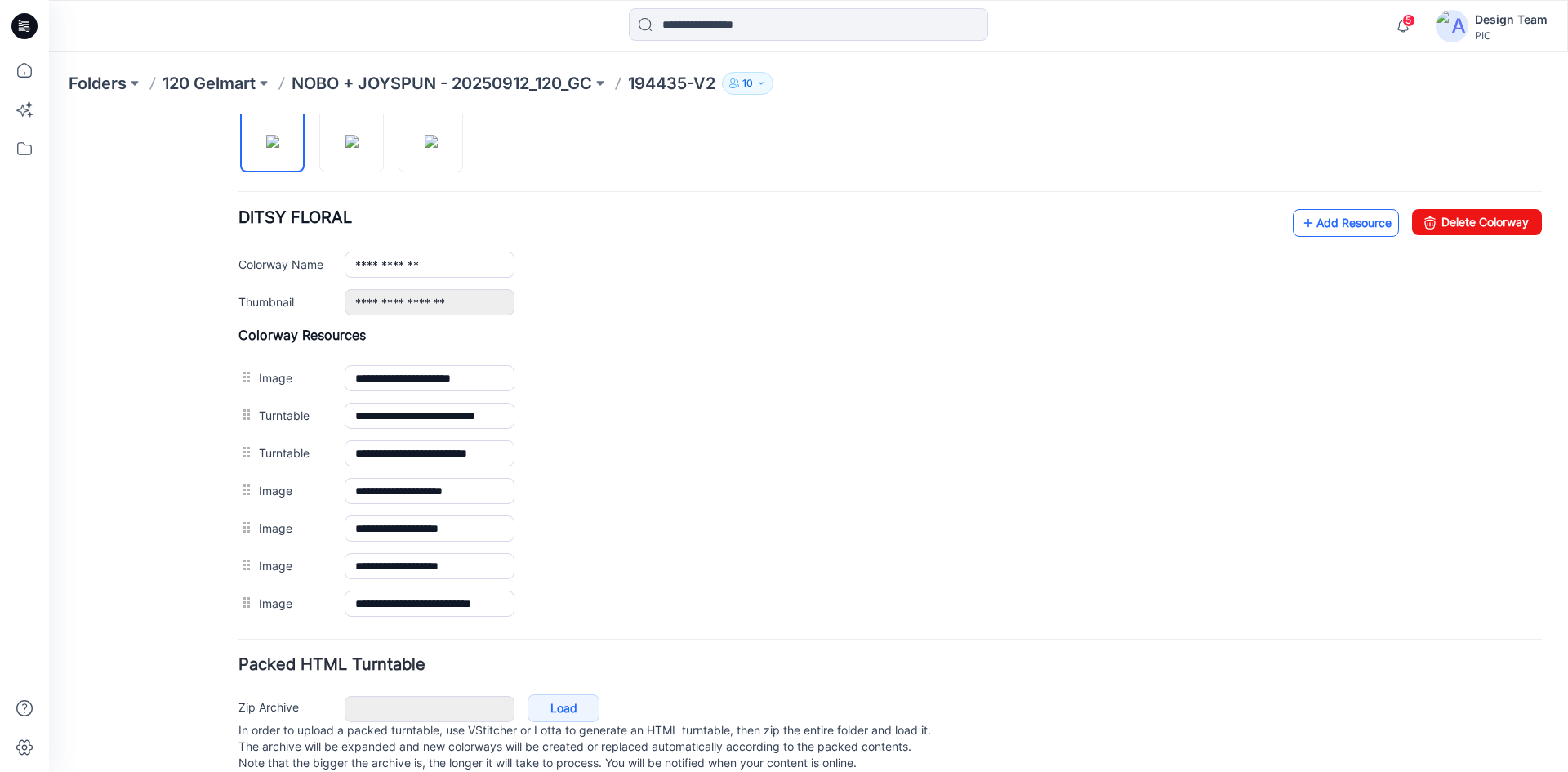
click at [1310, 225] on link "Add Resource" at bounding box center [1345, 223] width 107 height 28
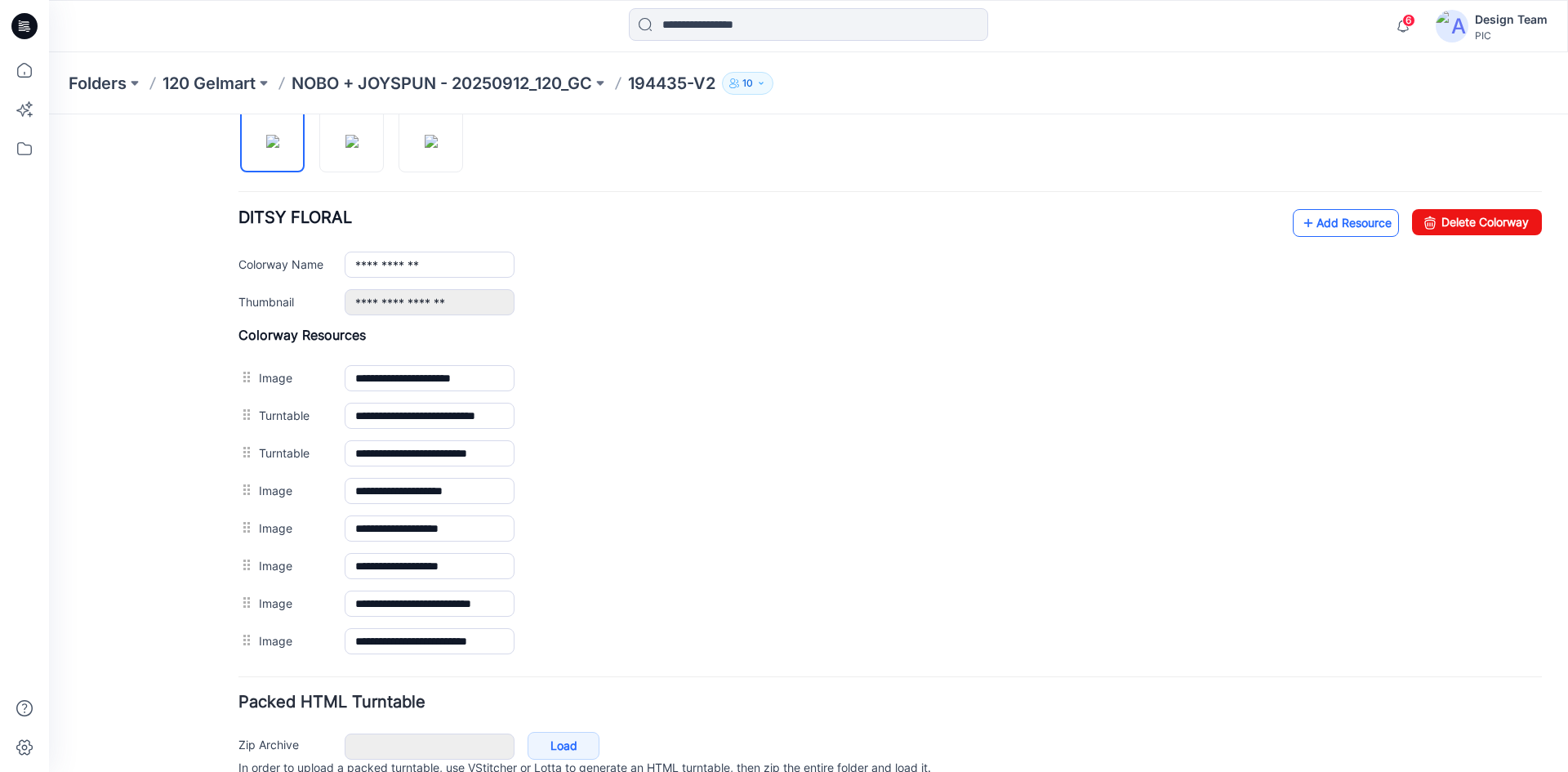
click at [1328, 227] on link "Add Resource" at bounding box center [1345, 223] width 107 height 28
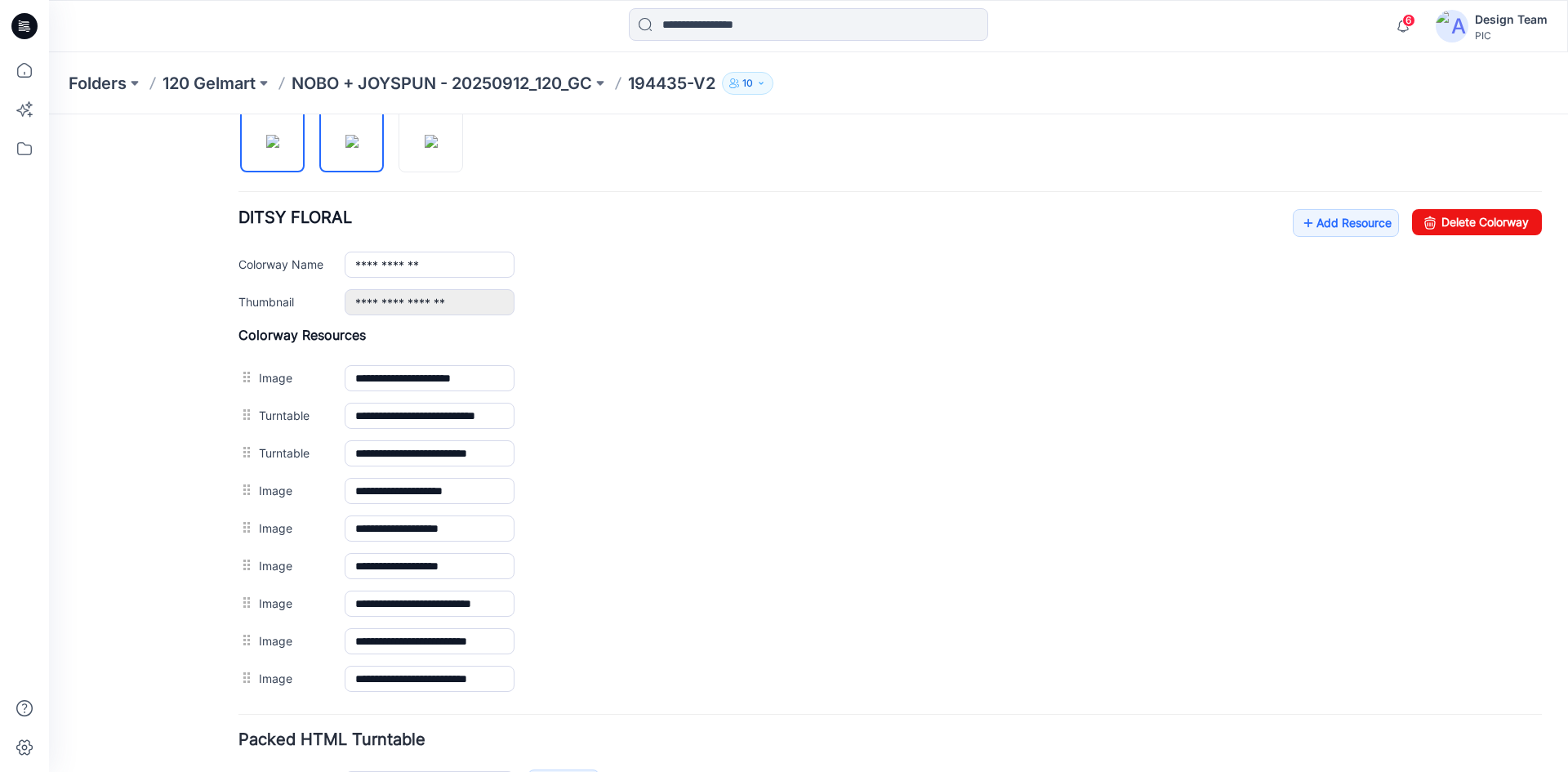
click at [359, 145] on img at bounding box center [351, 141] width 13 height 13
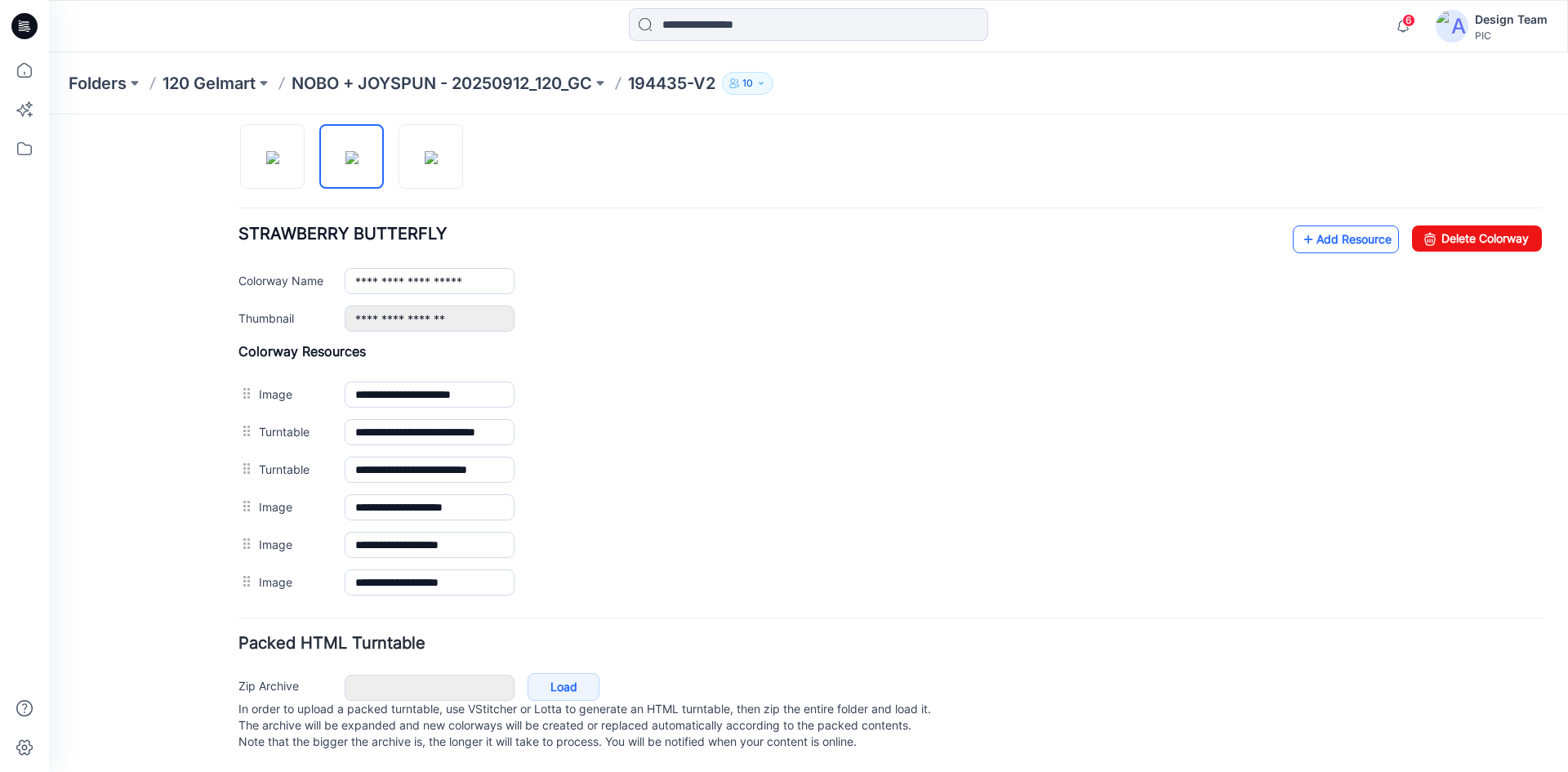
click at [1345, 231] on link "Add Resource" at bounding box center [1345, 239] width 107 height 28
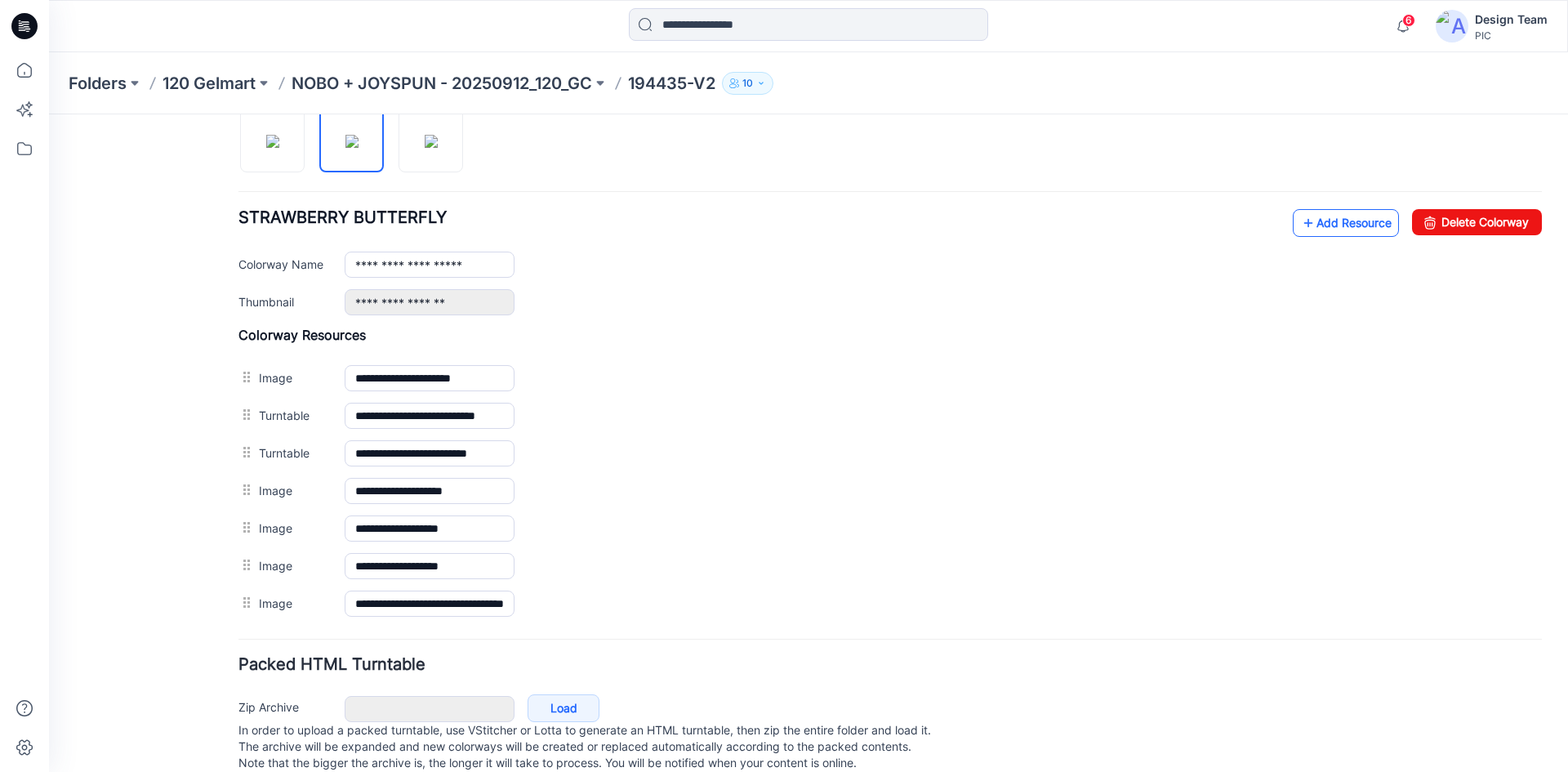
click at [1303, 216] on link "Add Resource" at bounding box center [1345, 223] width 107 height 28
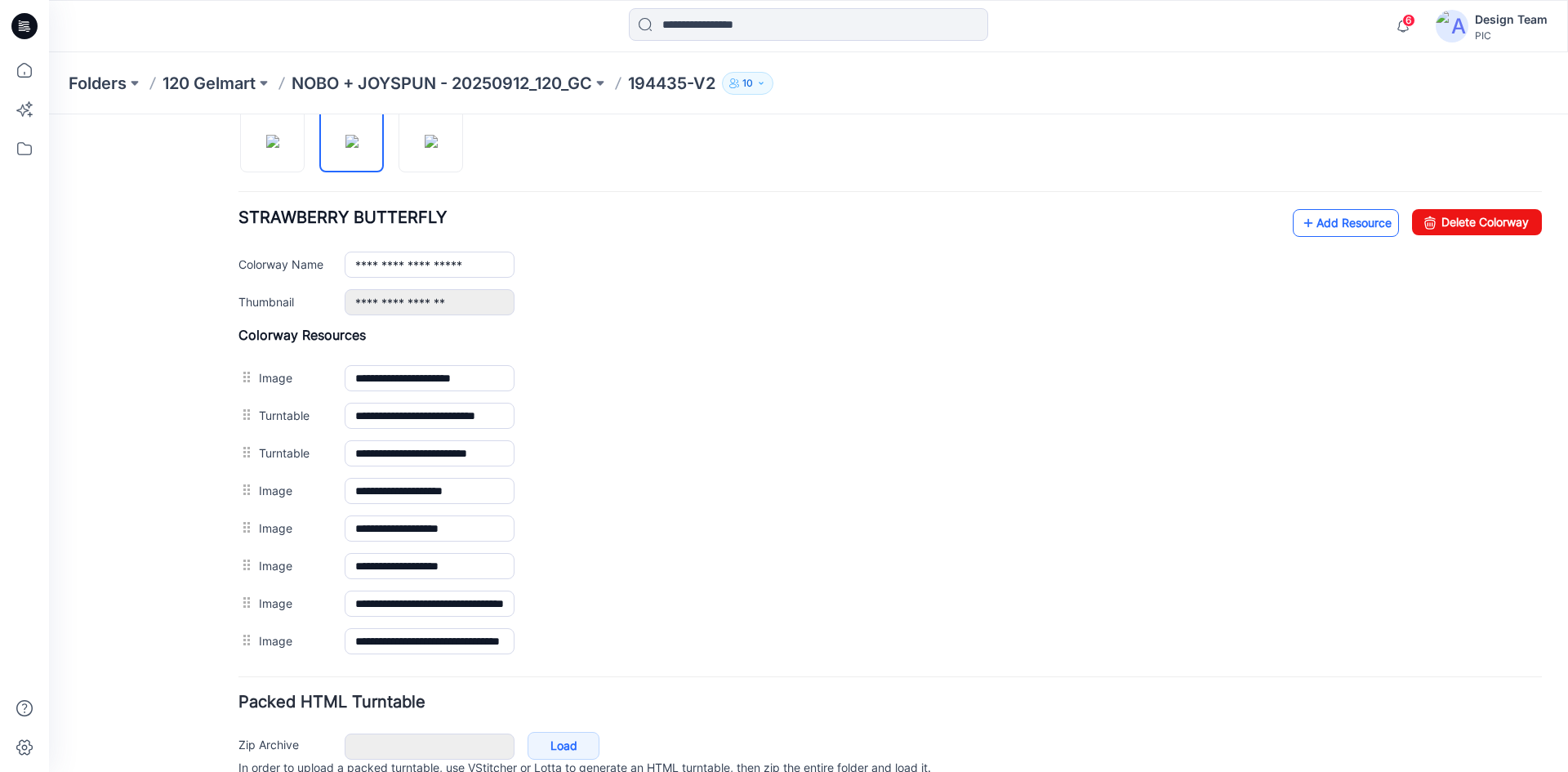
click at [1328, 225] on link "Add Resource" at bounding box center [1345, 223] width 107 height 28
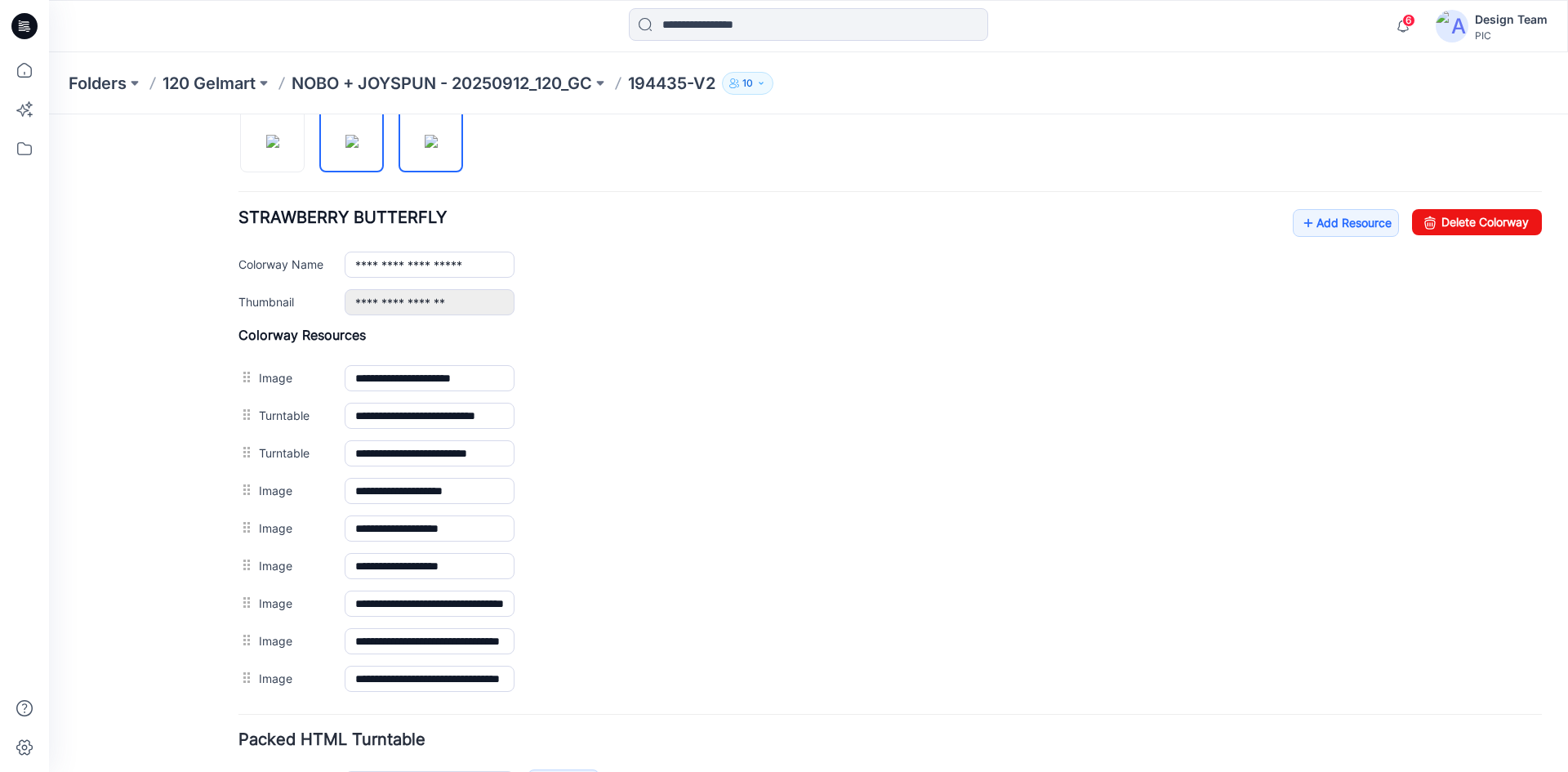
click at [437, 148] on img at bounding box center [431, 141] width 13 height 13
type input "**********"
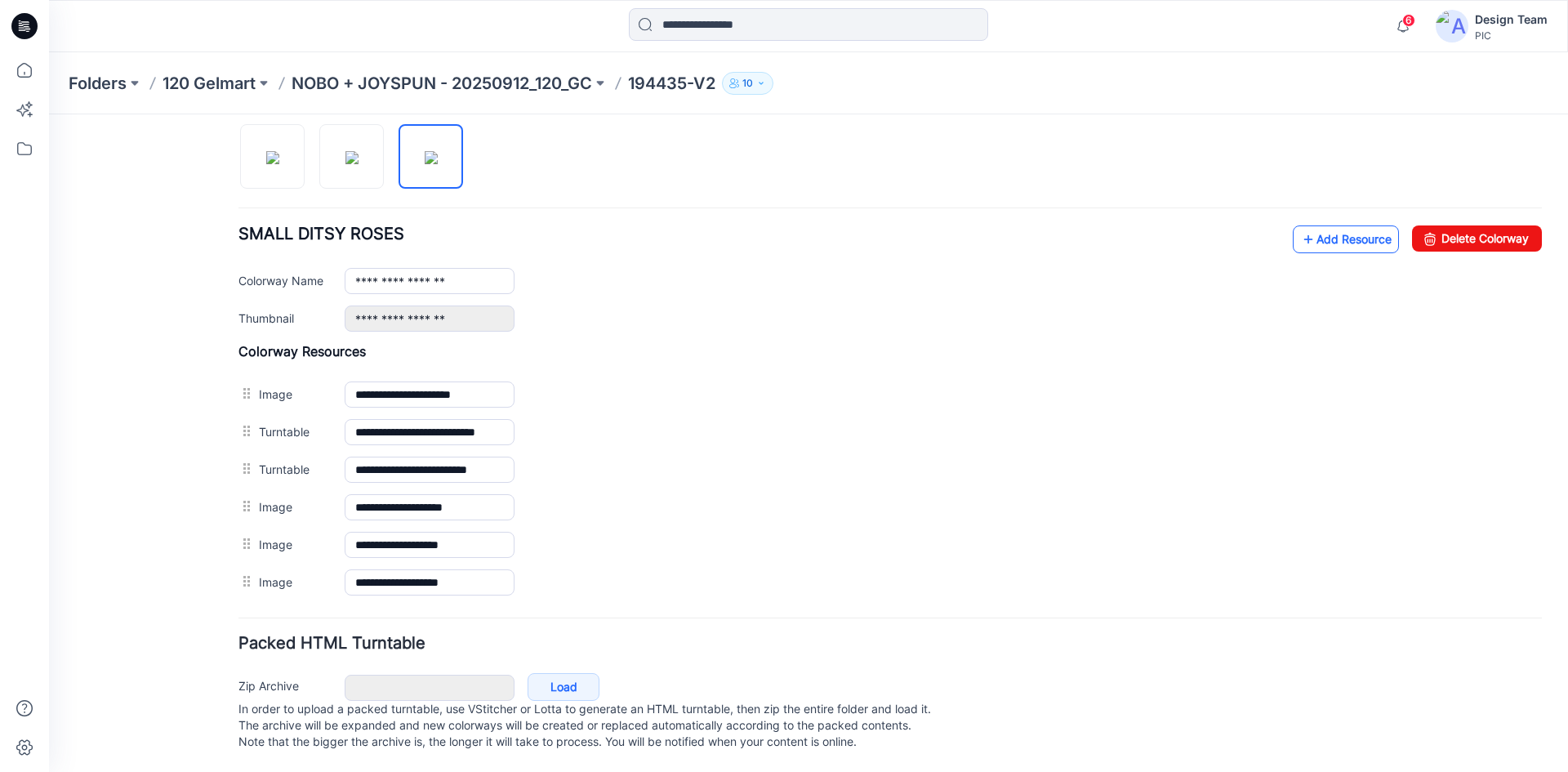
click at [1300, 226] on icon at bounding box center [1308, 239] width 16 height 26
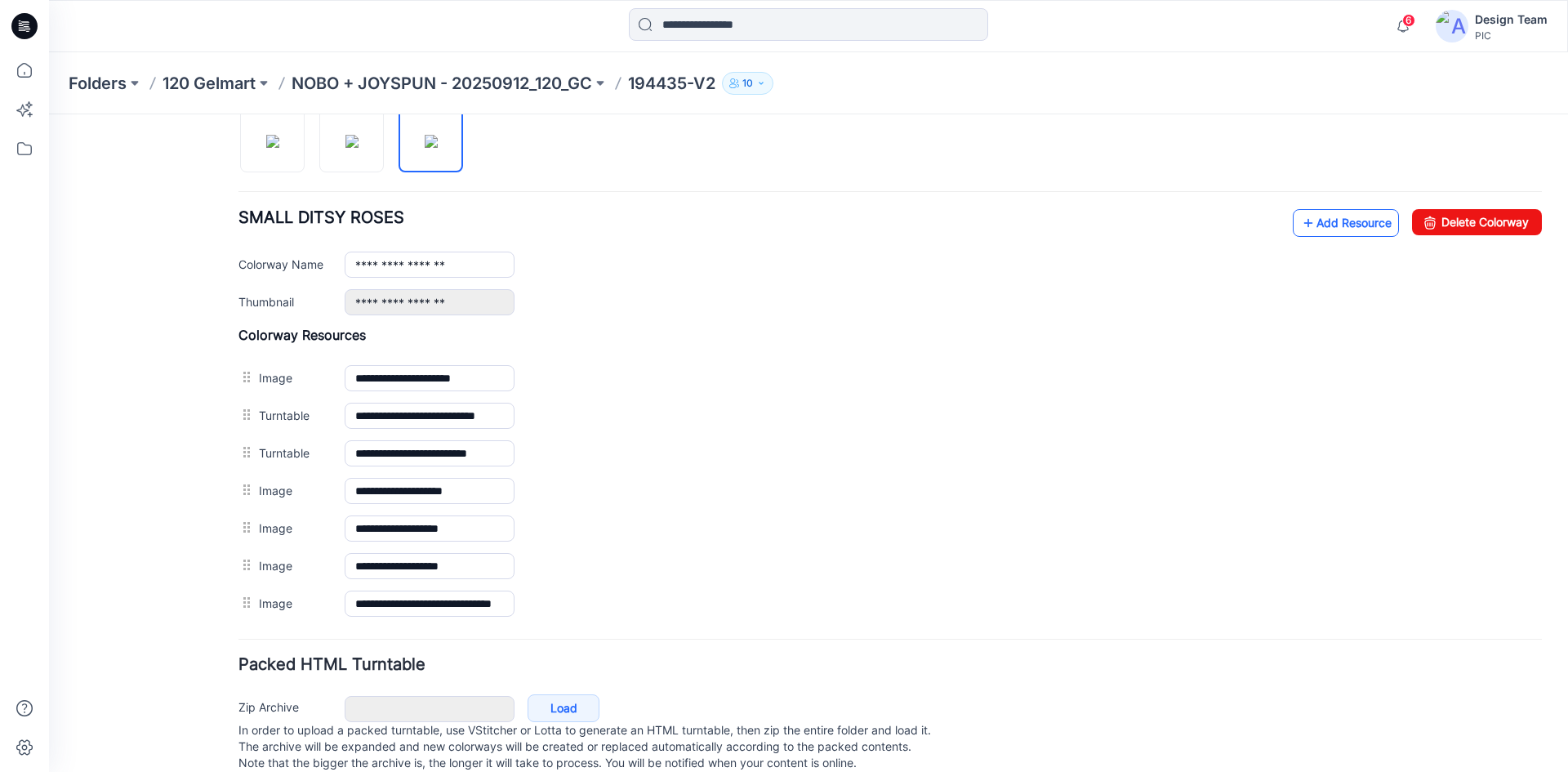
click at [1305, 220] on link "Add Resource" at bounding box center [1345, 223] width 107 height 28
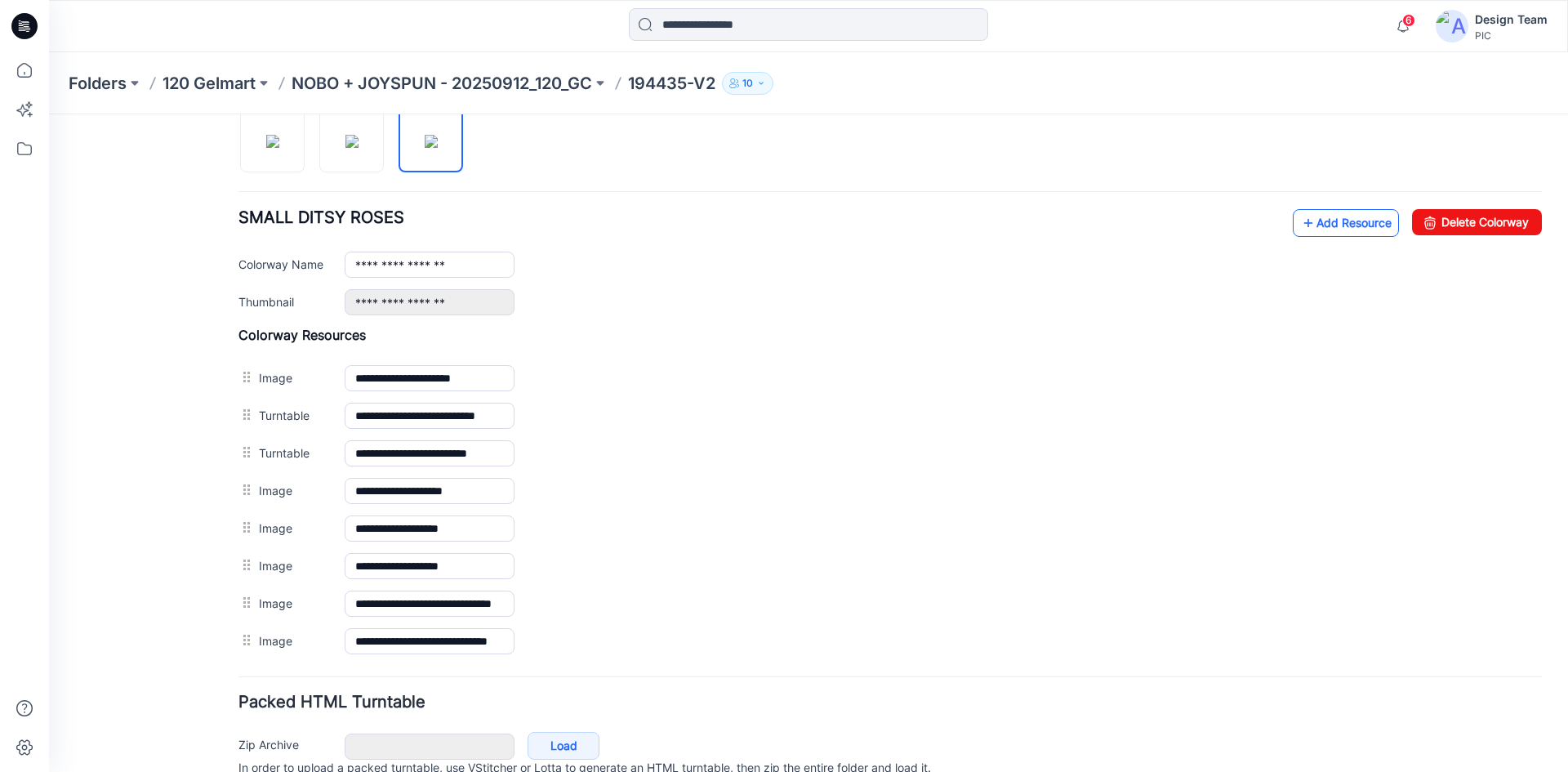
click at [1300, 223] on icon at bounding box center [1308, 223] width 16 height 26
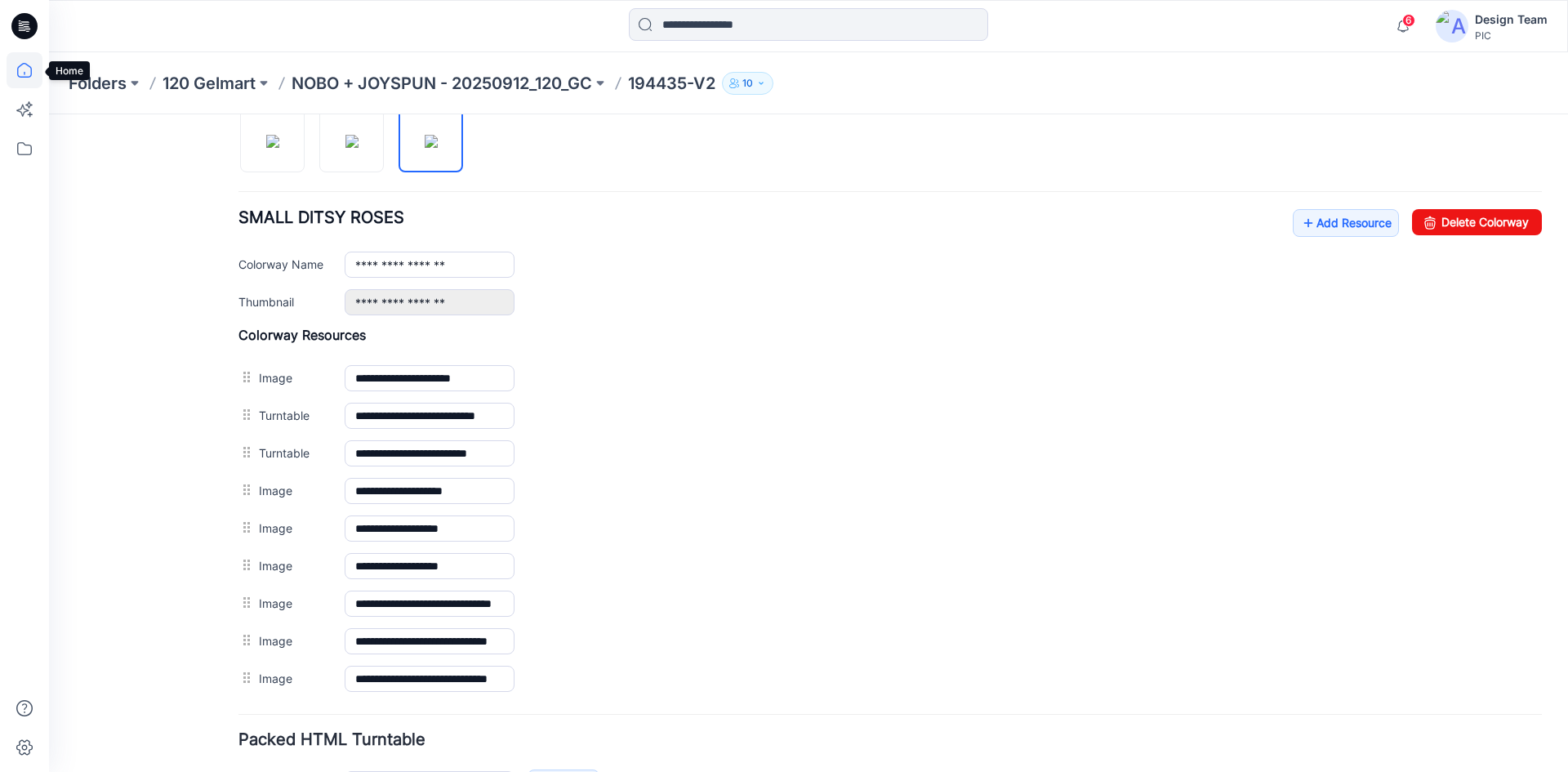
click at [27, 71] on icon at bounding box center [25, 70] width 36 height 36
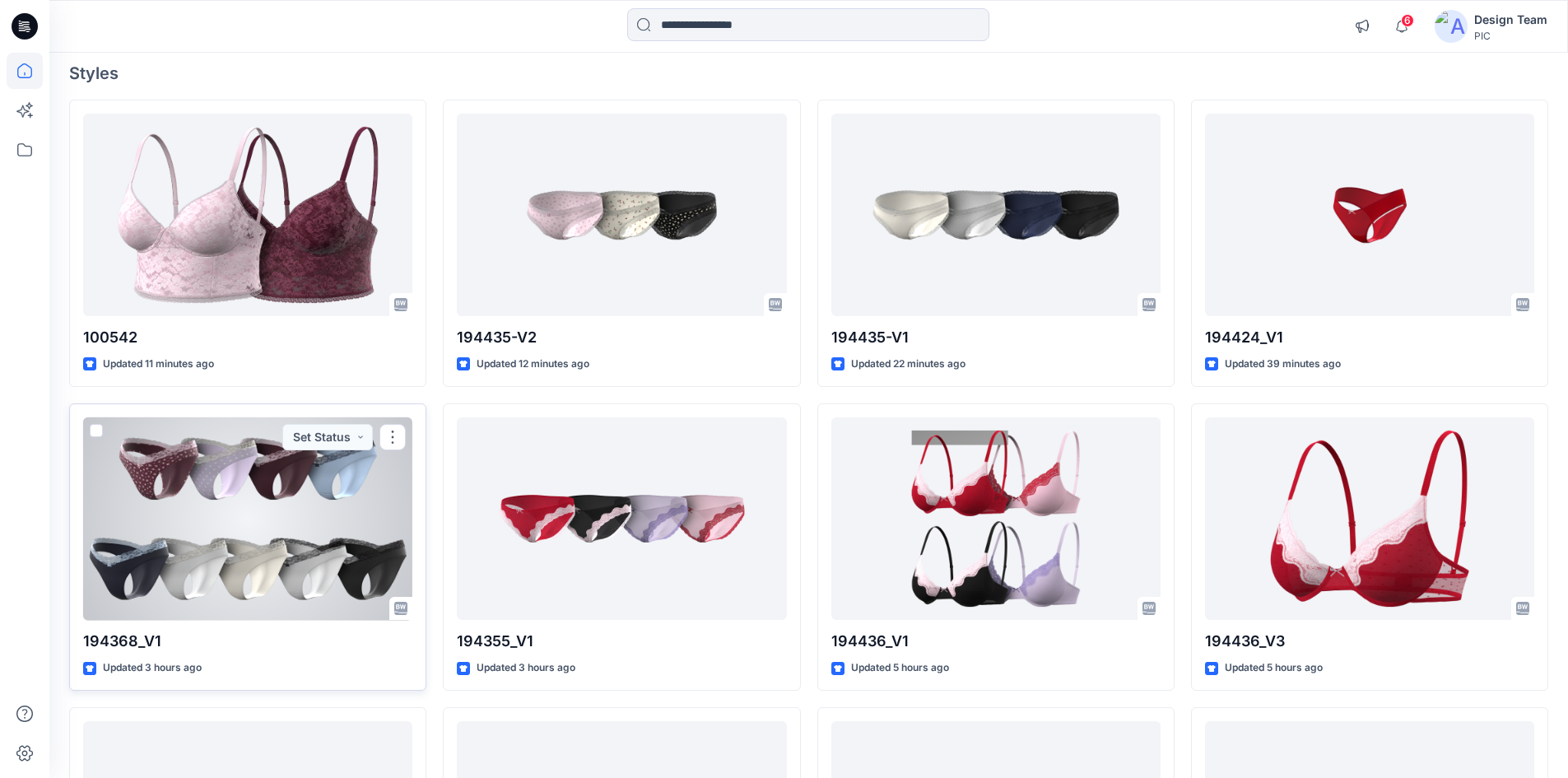
scroll to position [165, 0]
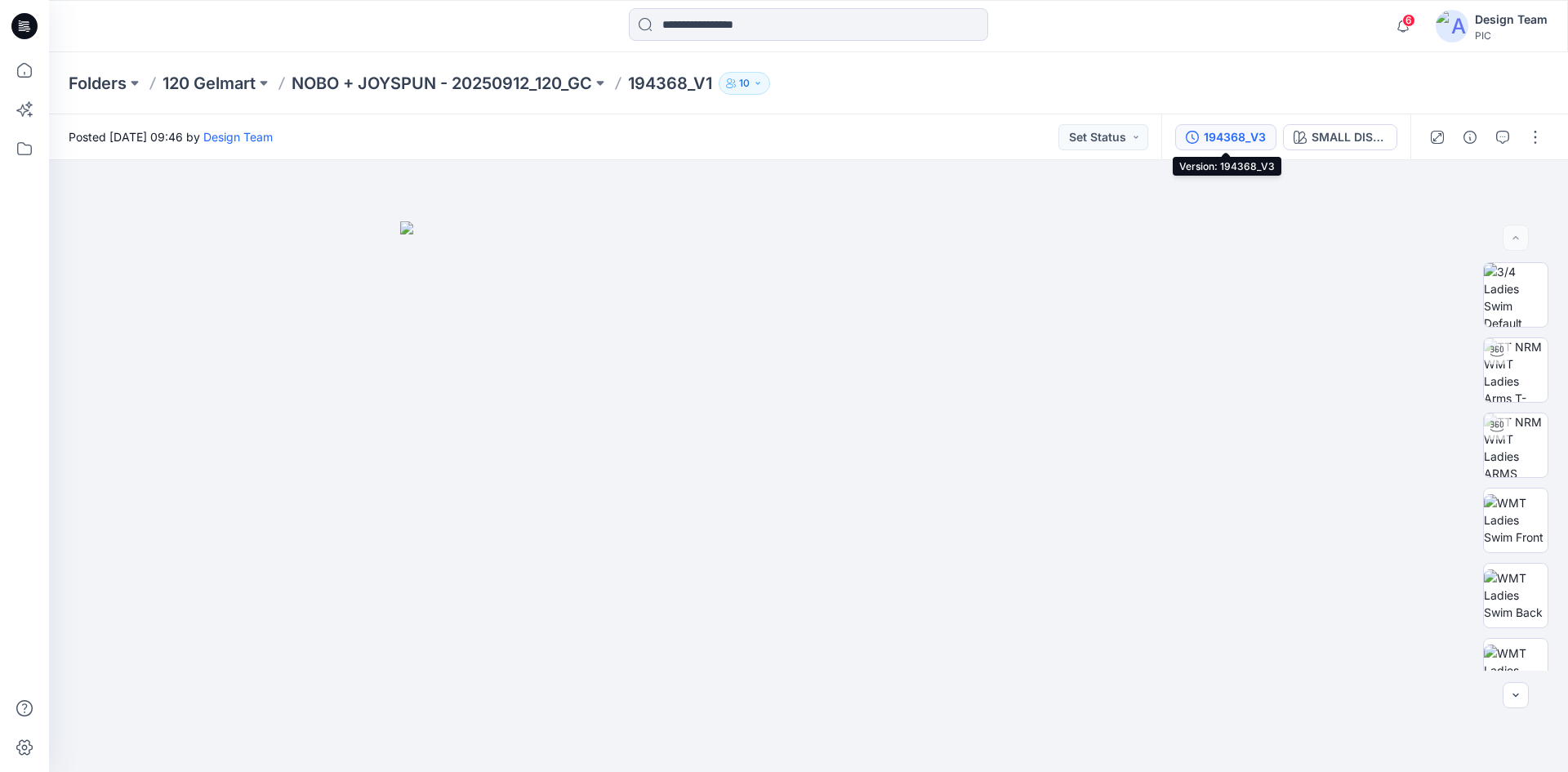
click at [1230, 126] on button "194368_V3" at bounding box center [1225, 137] width 101 height 26
